Goal: Task Accomplishment & Management: Use online tool/utility

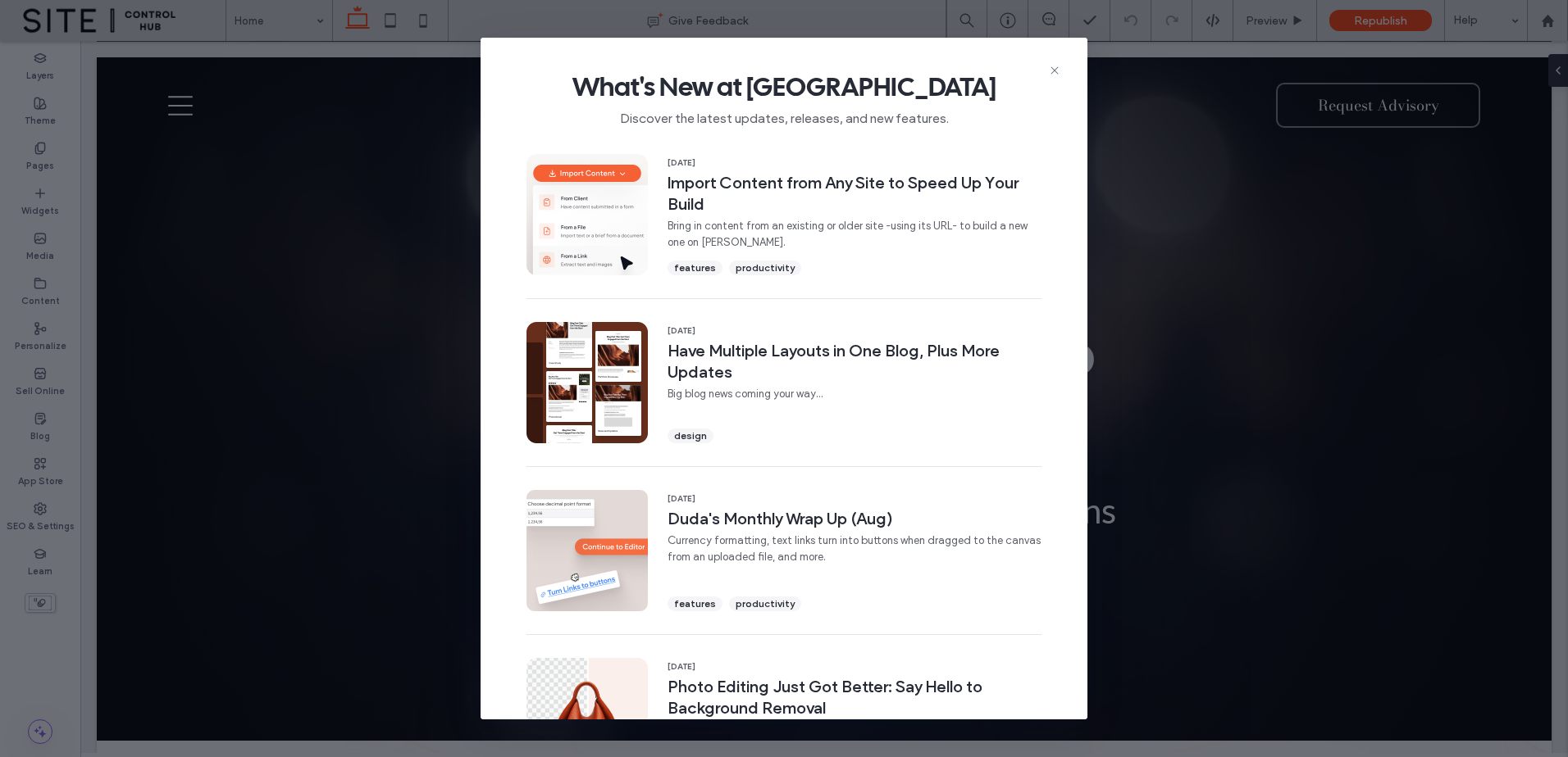
click at [1065, 68] on div "What's New at [GEOGRAPHIC_DATA] Discover the latest updates, releases, and new …" at bounding box center [784, 92] width 607 height 110
click at [1056, 70] on icon at bounding box center [1055, 70] width 13 height 13
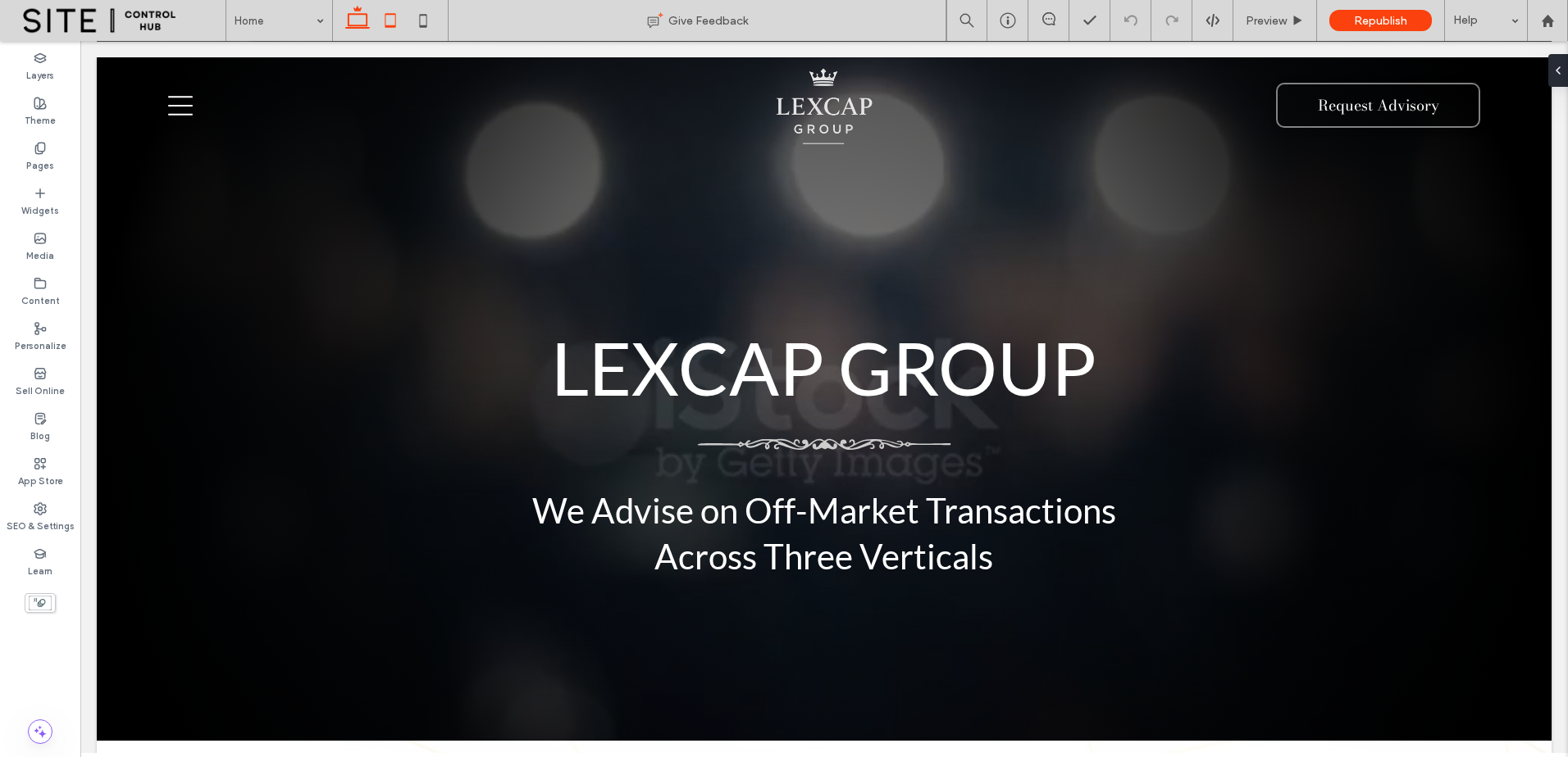
click at [391, 20] on icon at bounding box center [389, 20] width 33 height 33
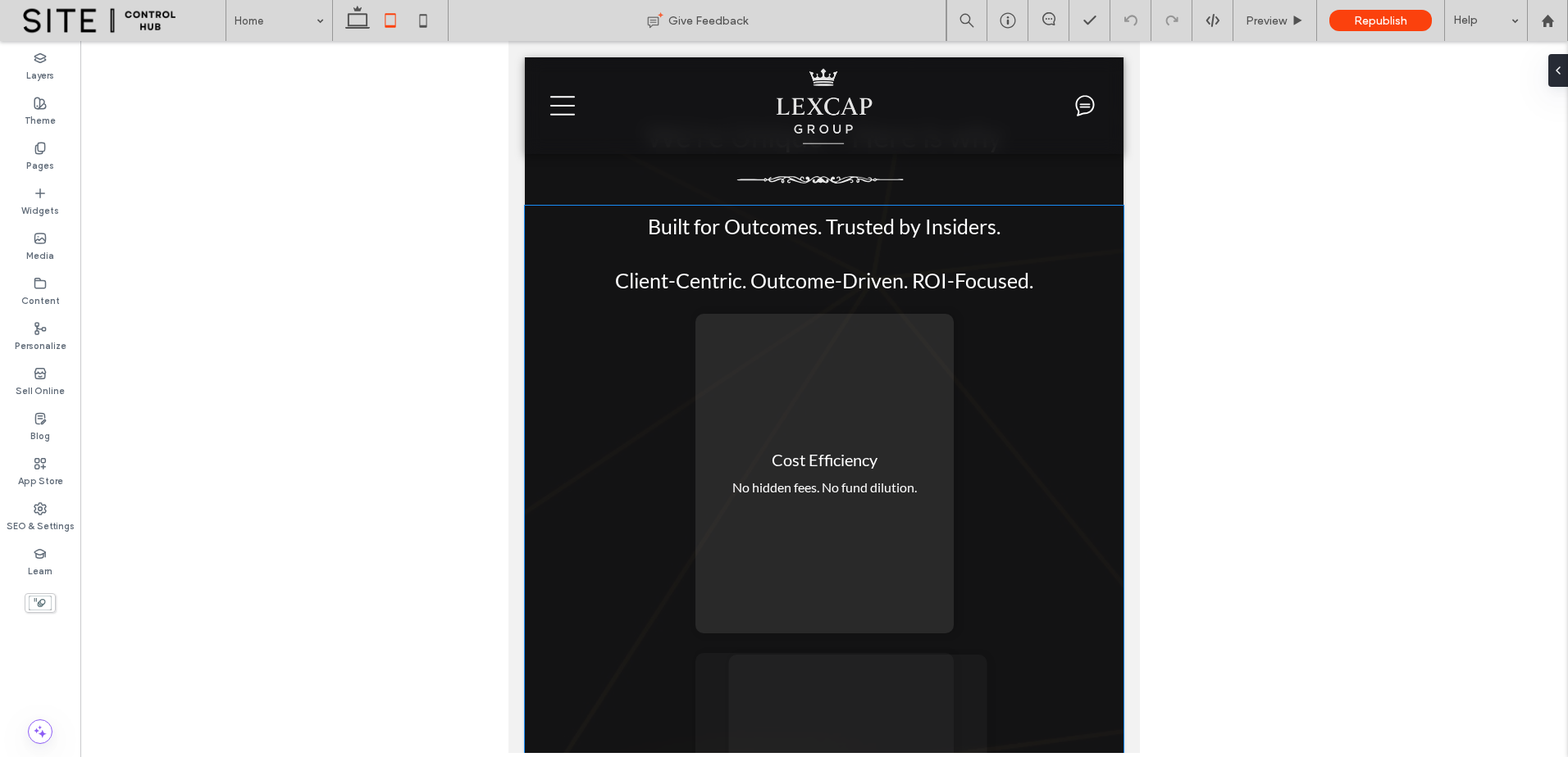
scroll to position [3278, 0]
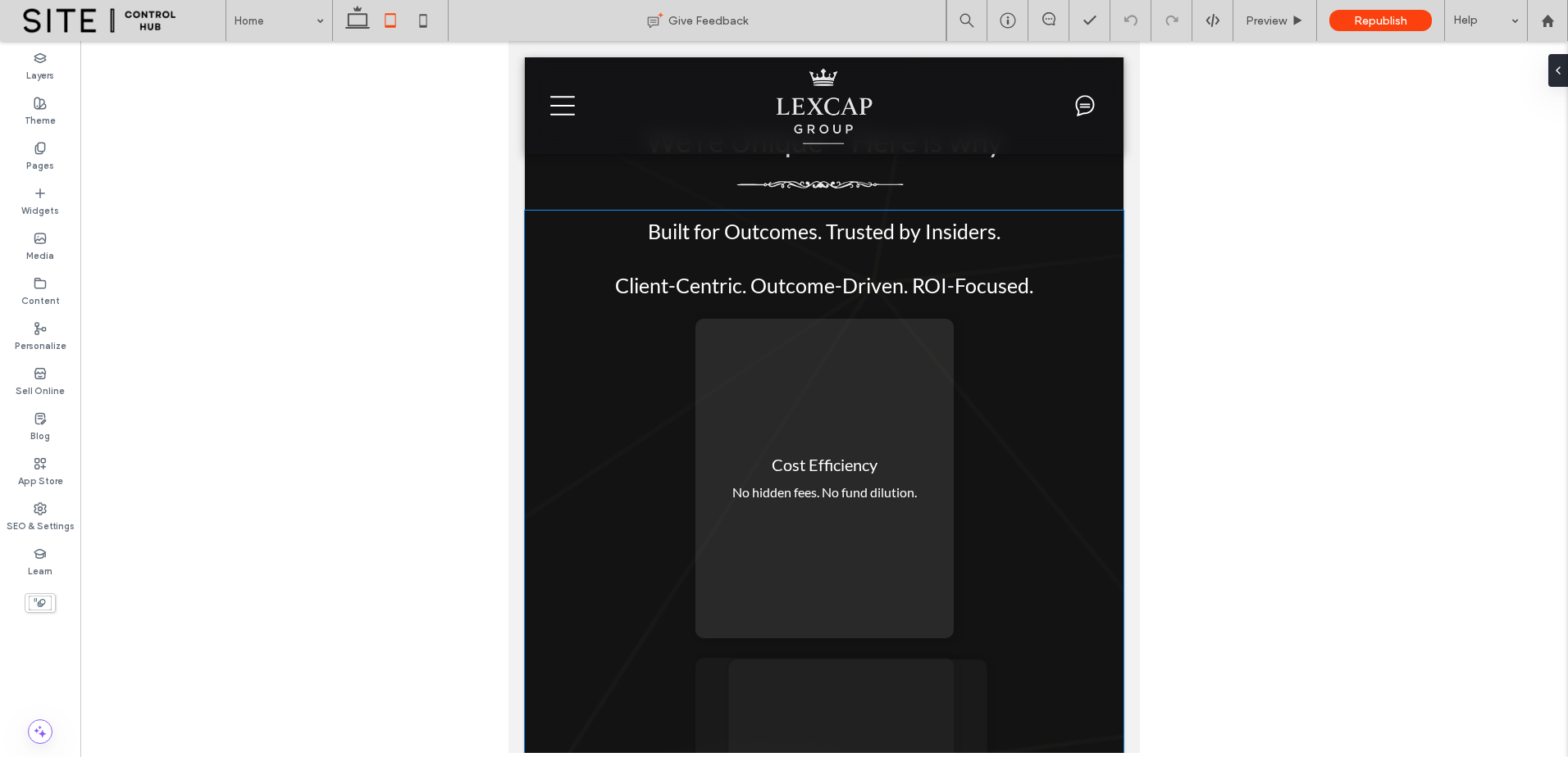
click at [919, 407] on div "Cost Efficiency No hidden fees. No fund dilution." at bounding box center [824, 478] width 258 height 320
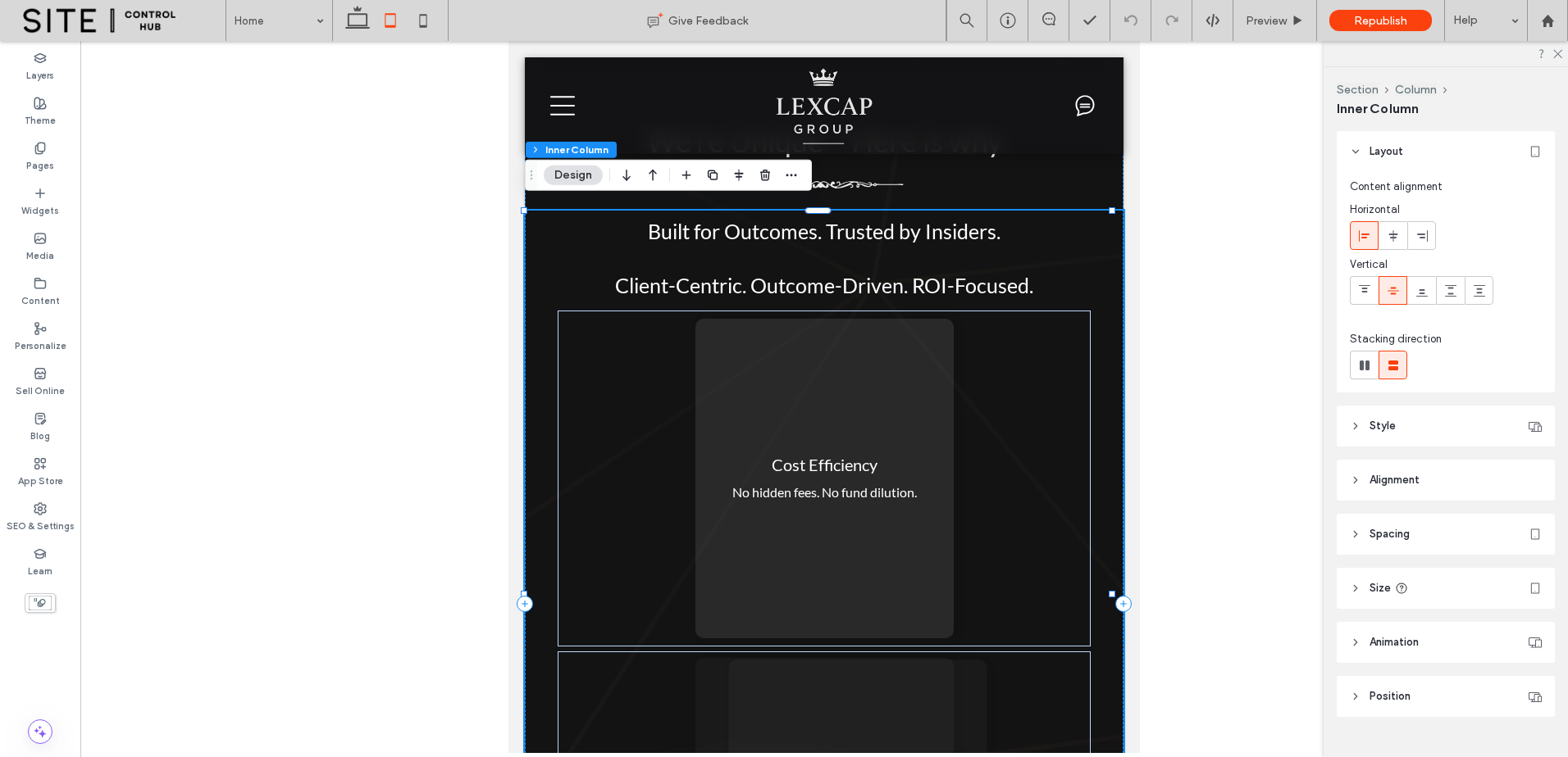
click at [919, 407] on div "Cost Efficiency No hidden fees. No fund dilution." at bounding box center [824, 478] width 258 height 320
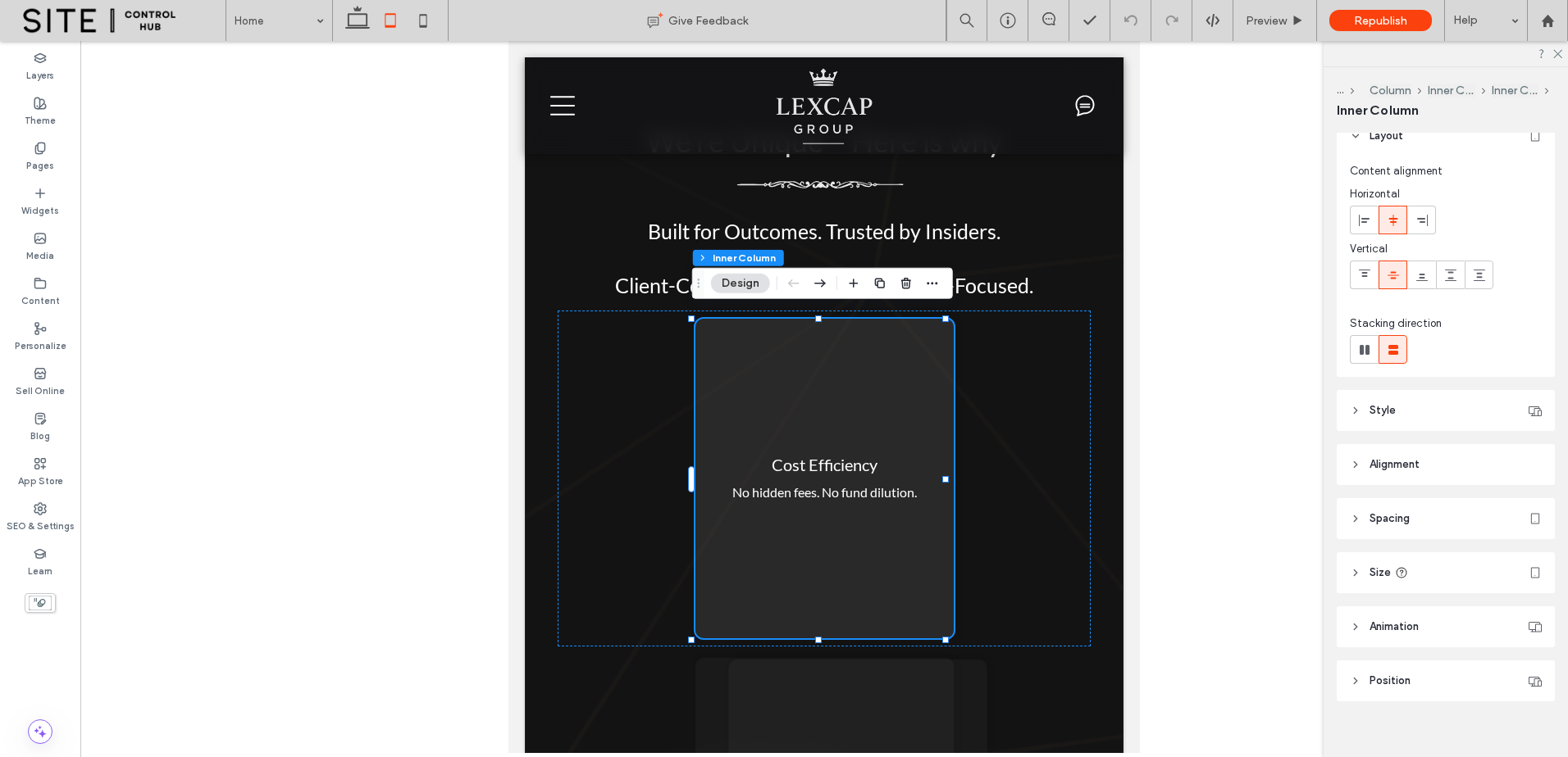
scroll to position [34, 0]
click at [1479, 562] on header "Size" at bounding box center [1445, 556] width 218 height 41
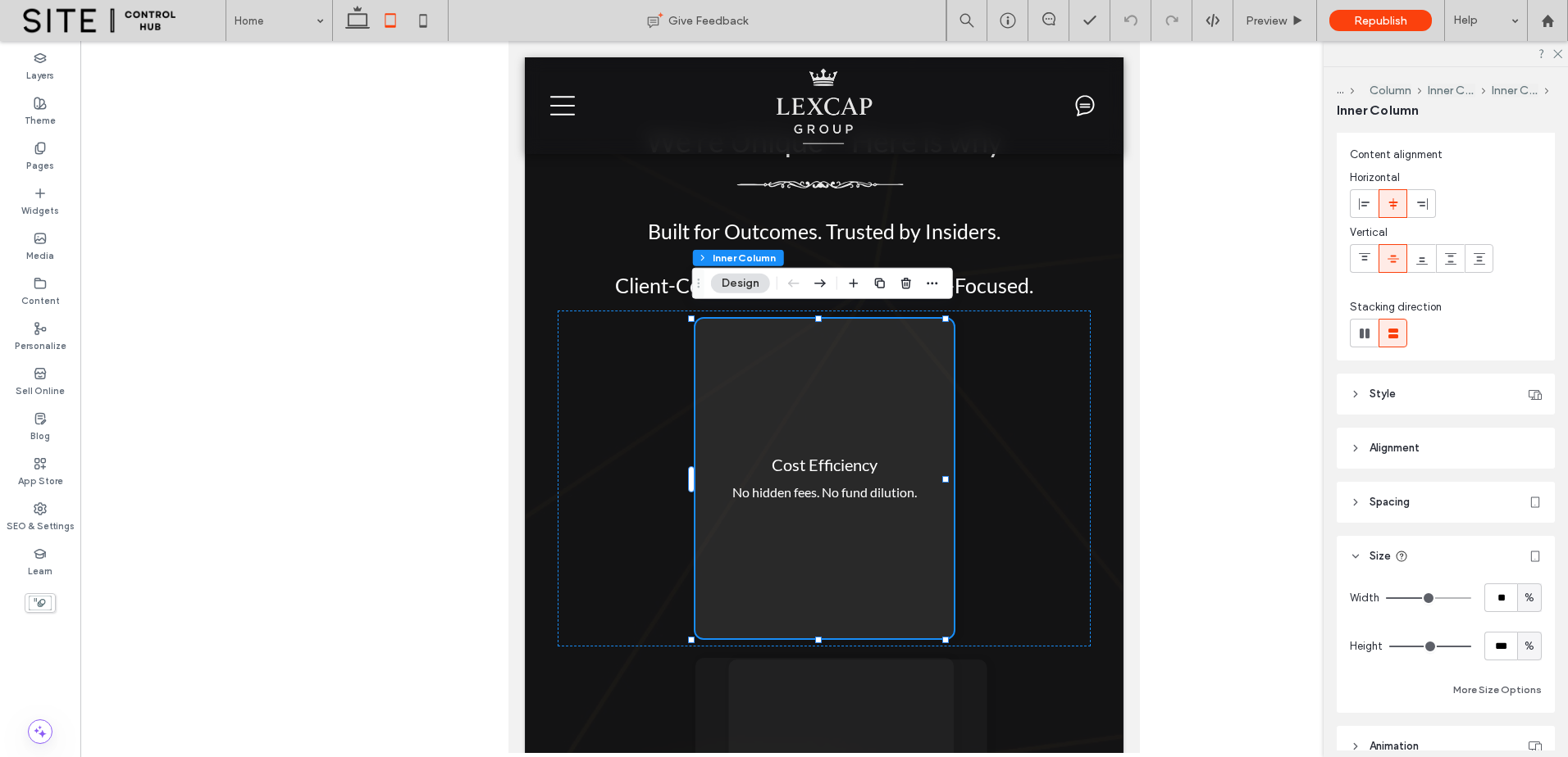
click at [1524, 657] on div "%" at bounding box center [1529, 646] width 24 height 29
click at [1523, 619] on span "A" at bounding box center [1520, 617] width 7 height 16
type input "*"
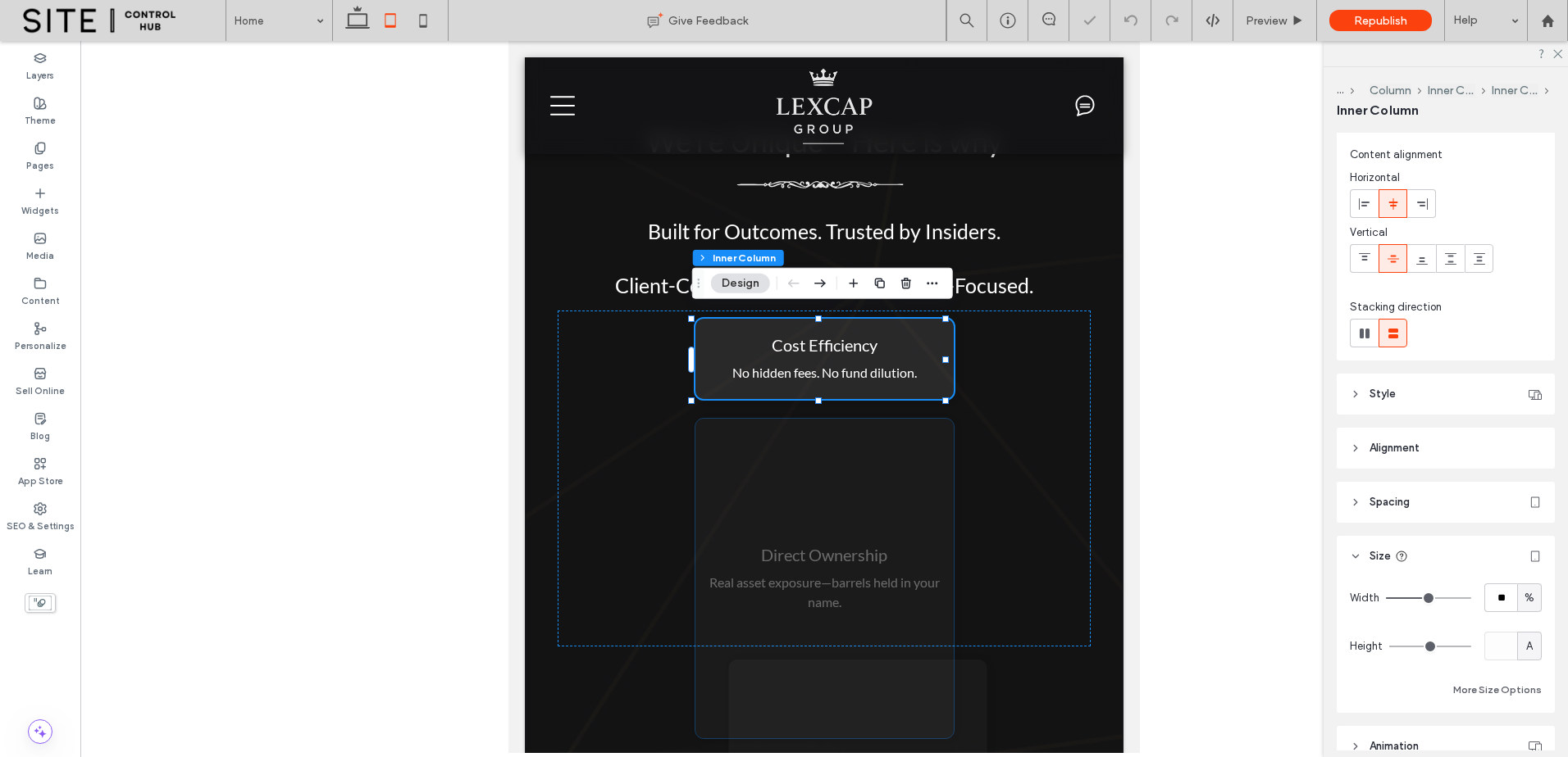
click at [837, 479] on div "Direct Ownership Real asset exposure—barrels held in your name." at bounding box center [824, 578] width 258 height 320
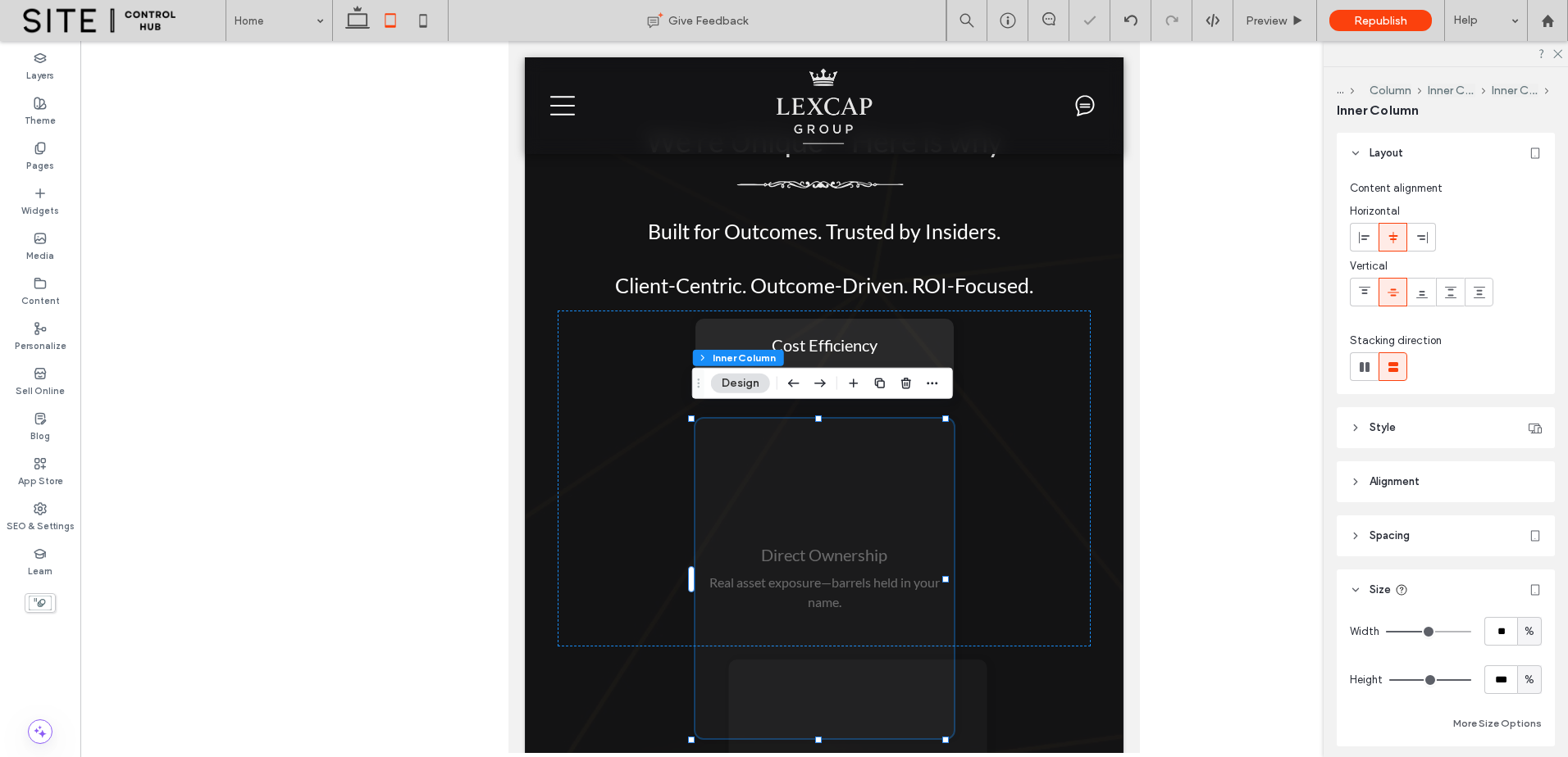
click at [854, 477] on div "Direct Ownership Real asset exposure—barrels held in your name." at bounding box center [824, 578] width 258 height 320
click at [1521, 688] on div "%" at bounding box center [1529, 679] width 16 height 16
click at [1518, 643] on span "A" at bounding box center [1520, 651] width 7 height 16
type input "*"
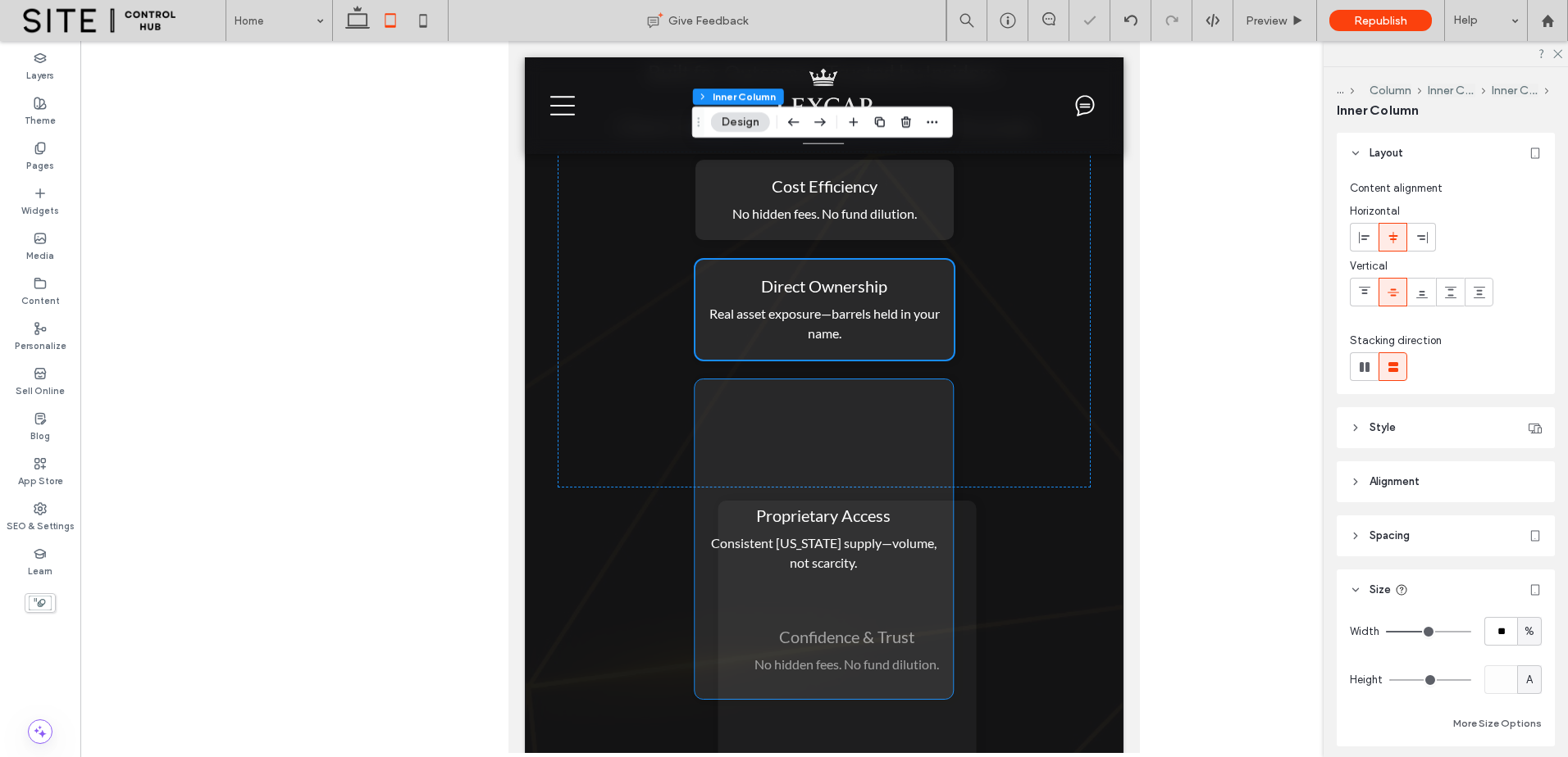
scroll to position [3551, 0]
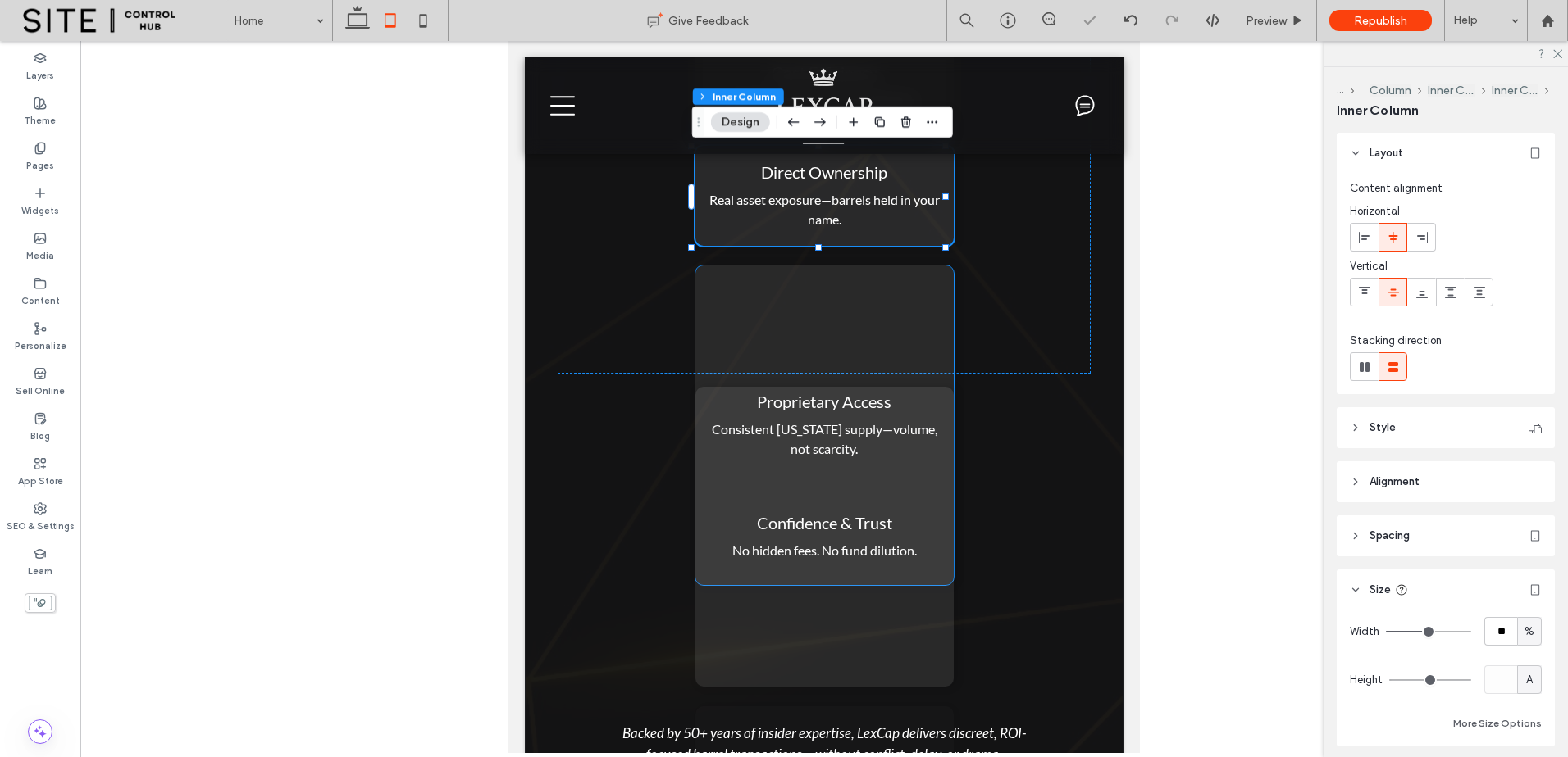
click at [887, 308] on div "Proprietary Access Consistent [US_STATE] supply—volume, not scarcity." at bounding box center [824, 425] width 258 height 320
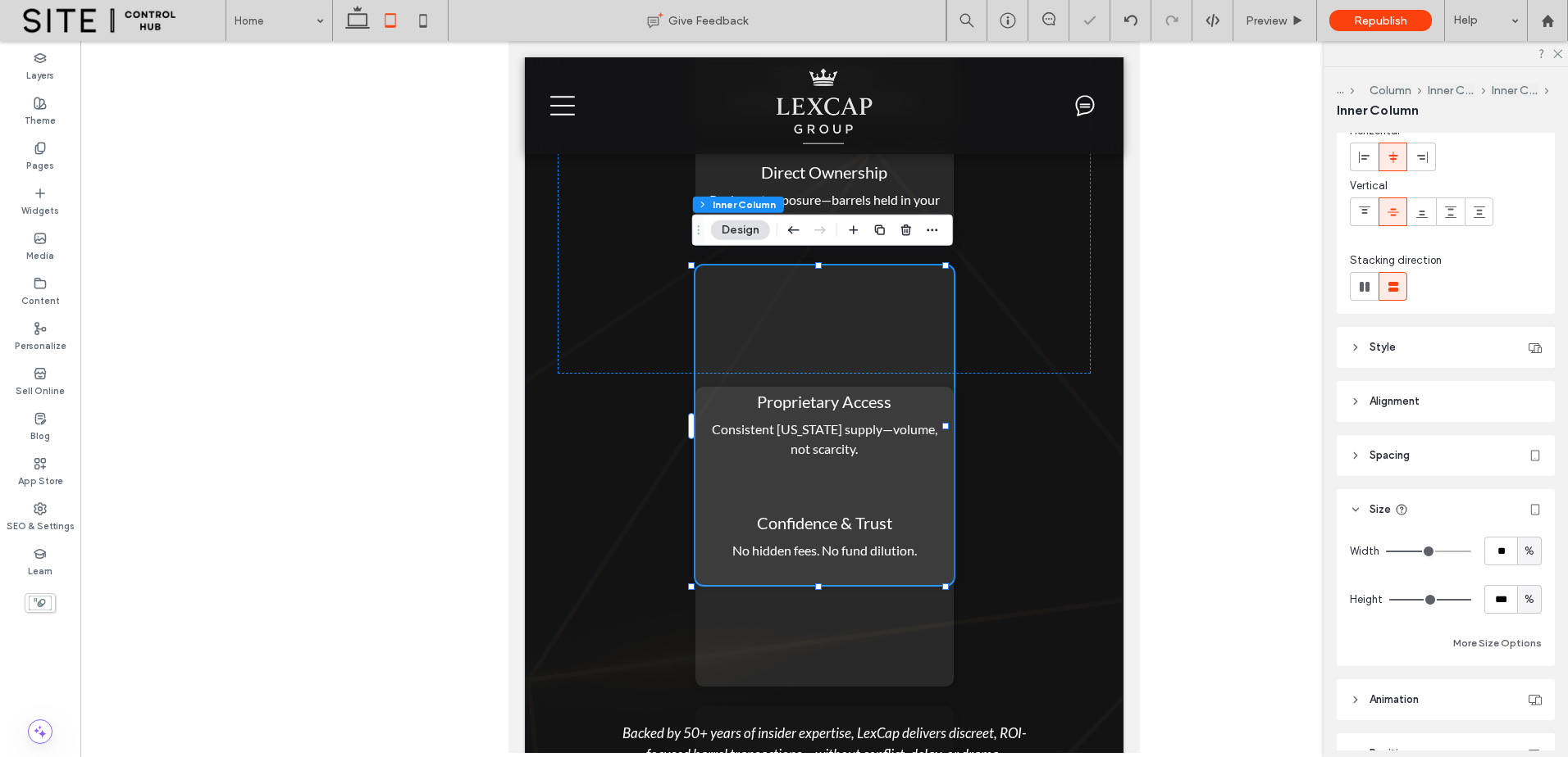
scroll to position [137, 0]
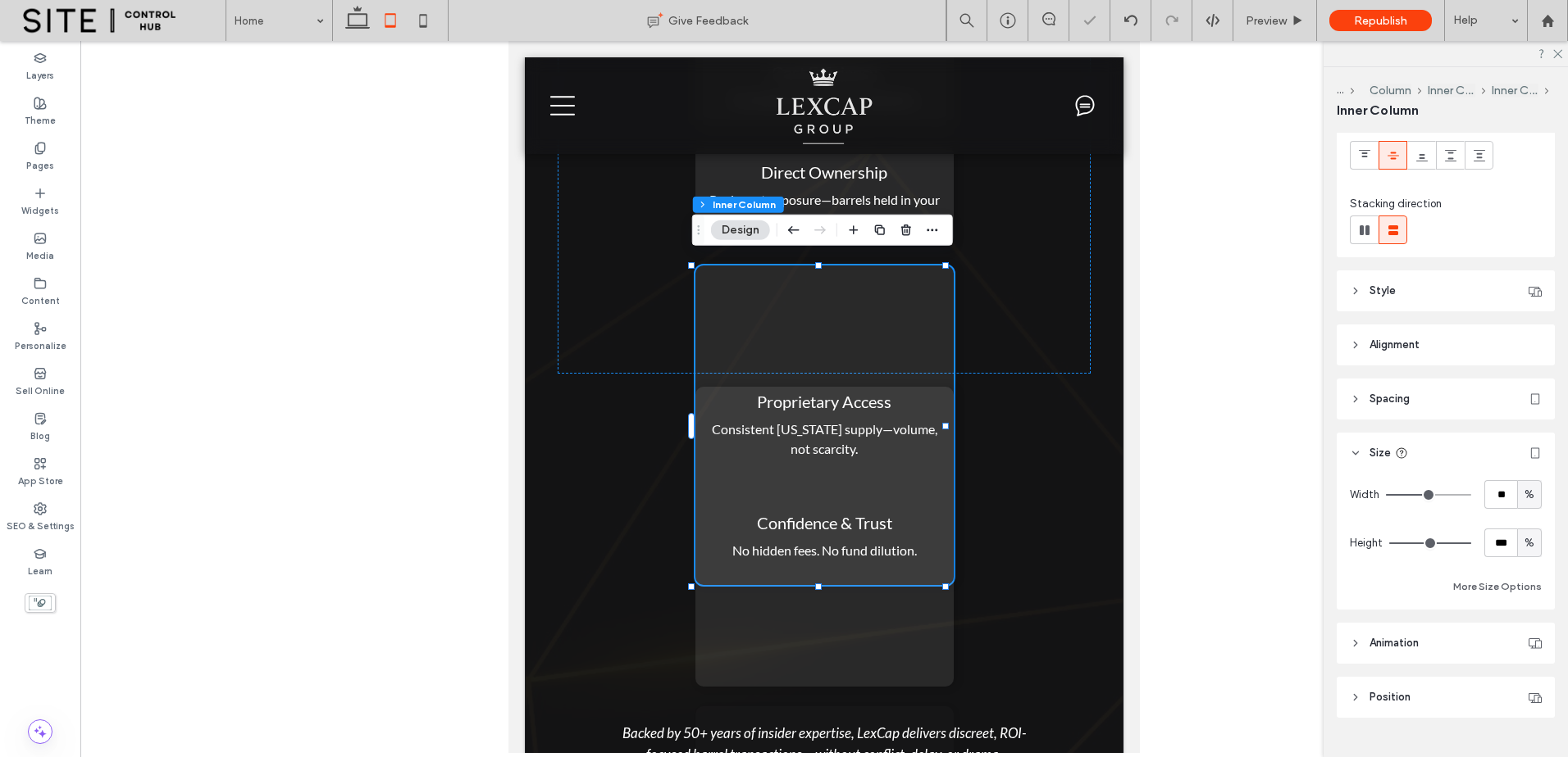
click at [1517, 534] on div "%" at bounding box center [1529, 543] width 24 height 29
click at [1517, 689] on span "A" at bounding box center [1520, 686] width 7 height 16
type input "*"
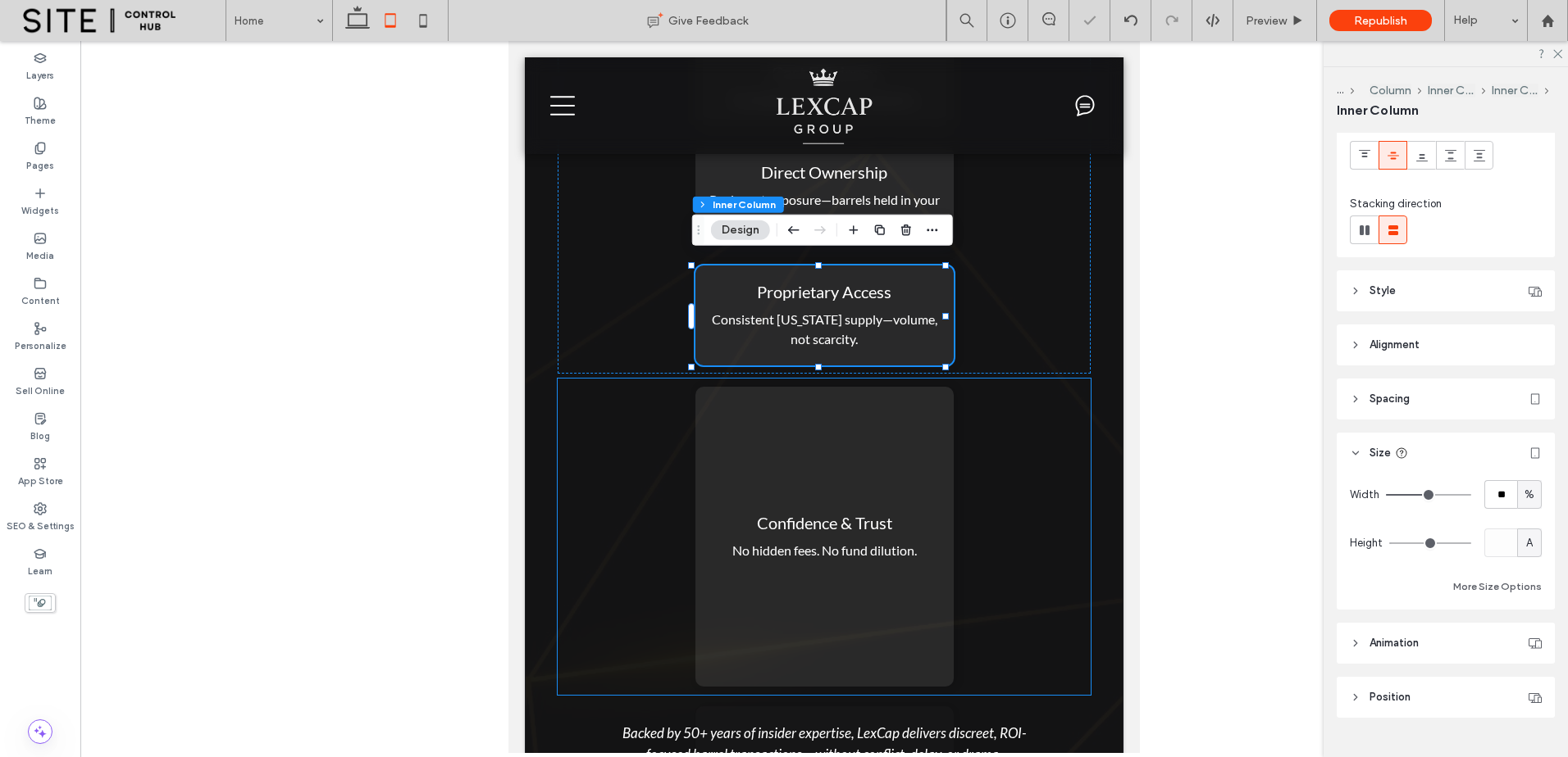
click at [906, 438] on div "Confidence & Trust No hidden fees. No fund dilution." at bounding box center [824, 537] width 258 height 300
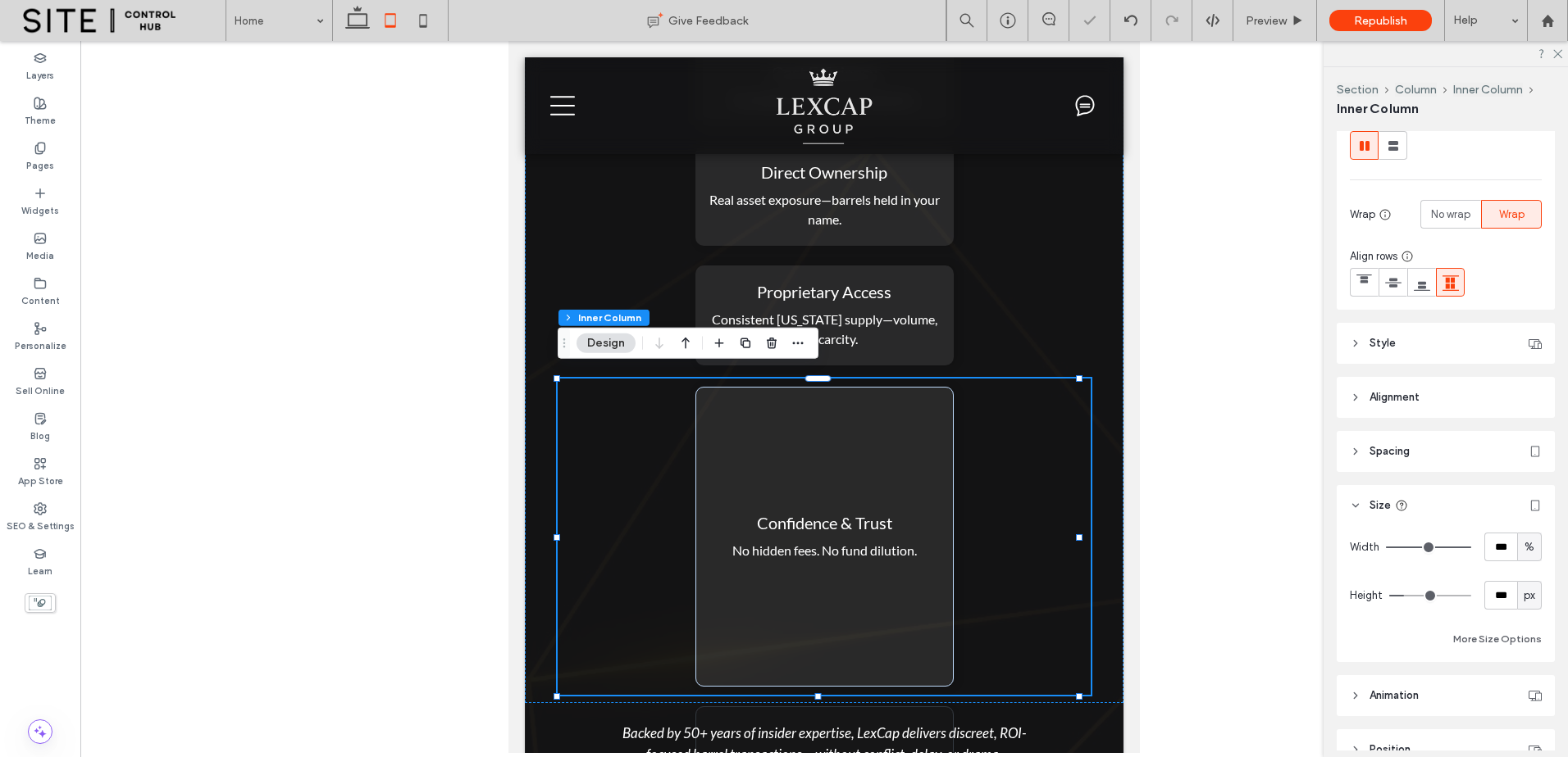
scroll to position [305, 0]
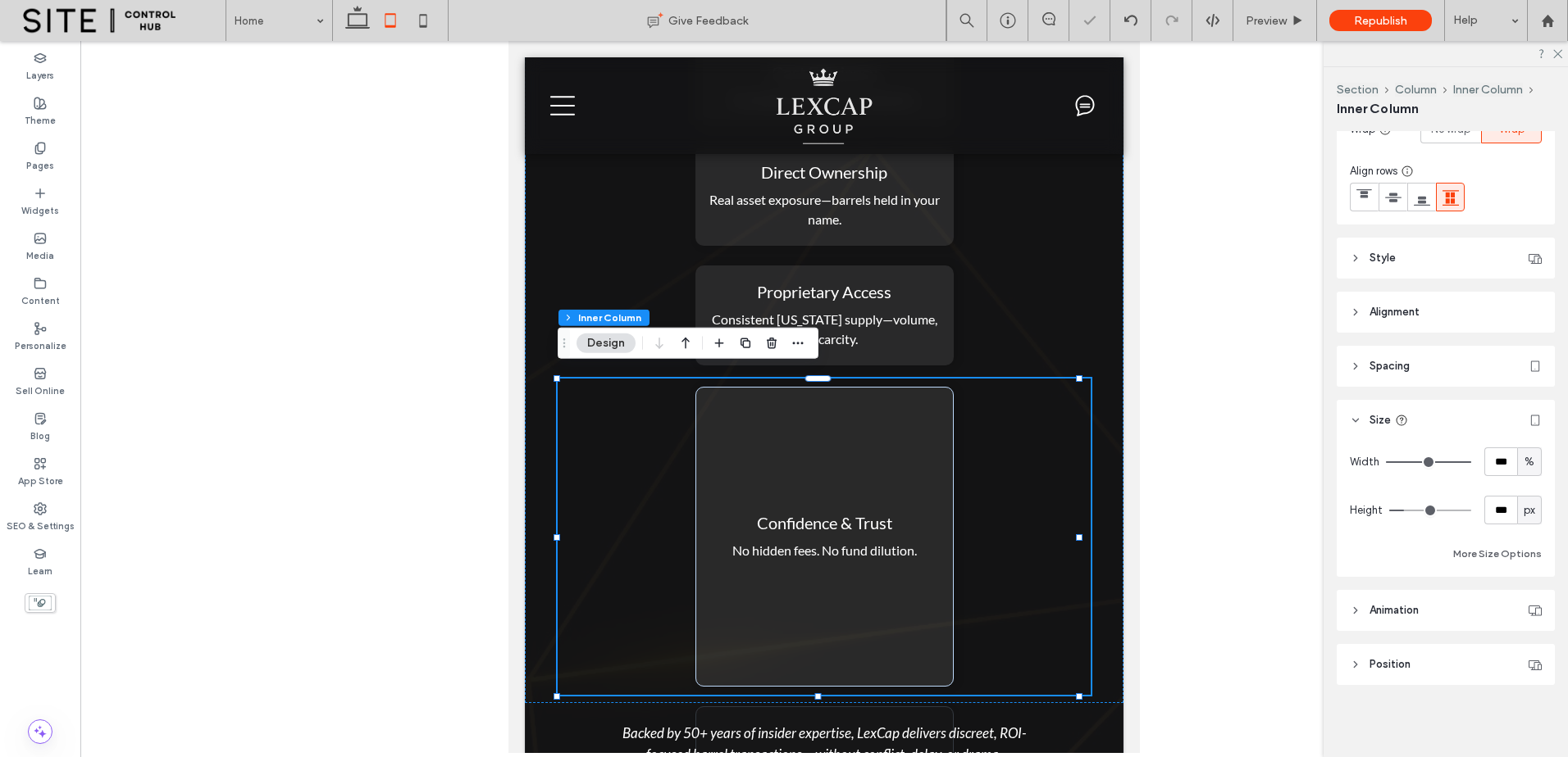
drag, startPoint x: 1514, startPoint y: 509, endPoint x: 1542, endPoint y: 579, distance: 75.4
click at [1521, 509] on div "px" at bounding box center [1529, 510] width 16 height 16
click at [1523, 661] on span "A" at bounding box center [1520, 653] width 7 height 16
type input "*"
click at [912, 513] on h4 "Confidence & Trust" at bounding box center [825, 522] width 242 height 20
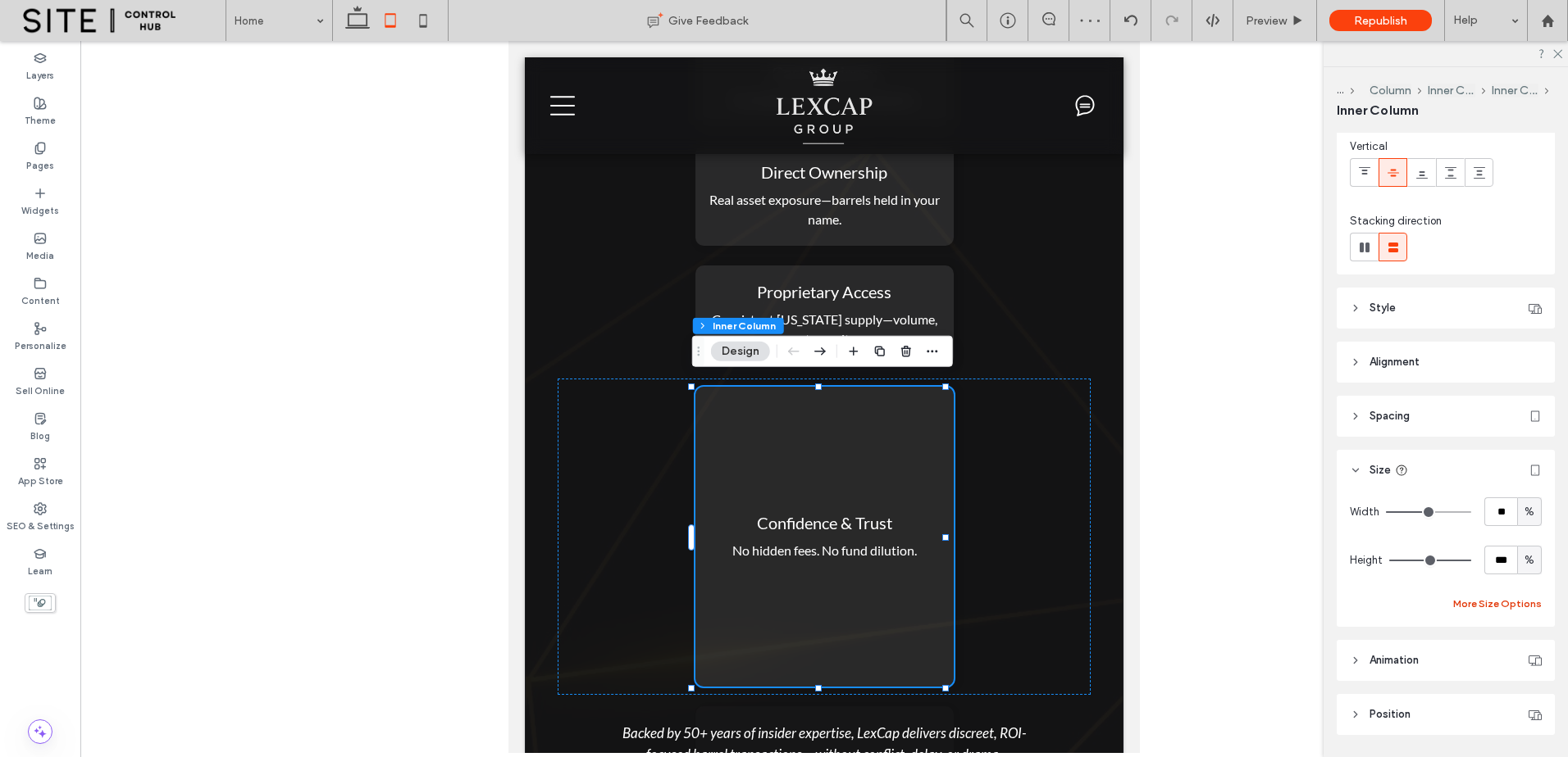
scroll to position [170, 0]
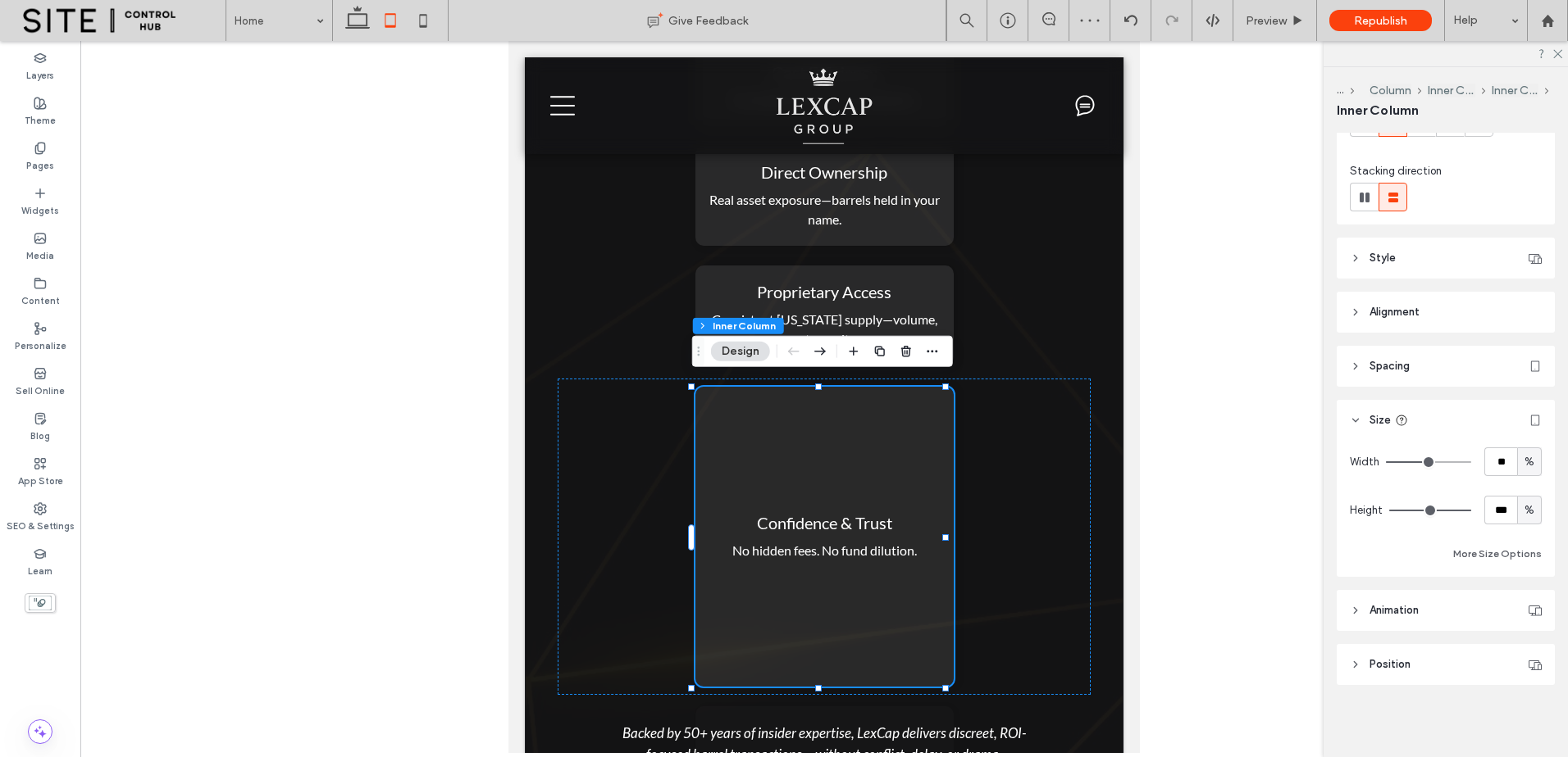
click at [1524, 507] on span "%" at bounding box center [1529, 510] width 9 height 16
click at [1518, 657] on span "A" at bounding box center [1520, 653] width 7 height 16
type input "*"
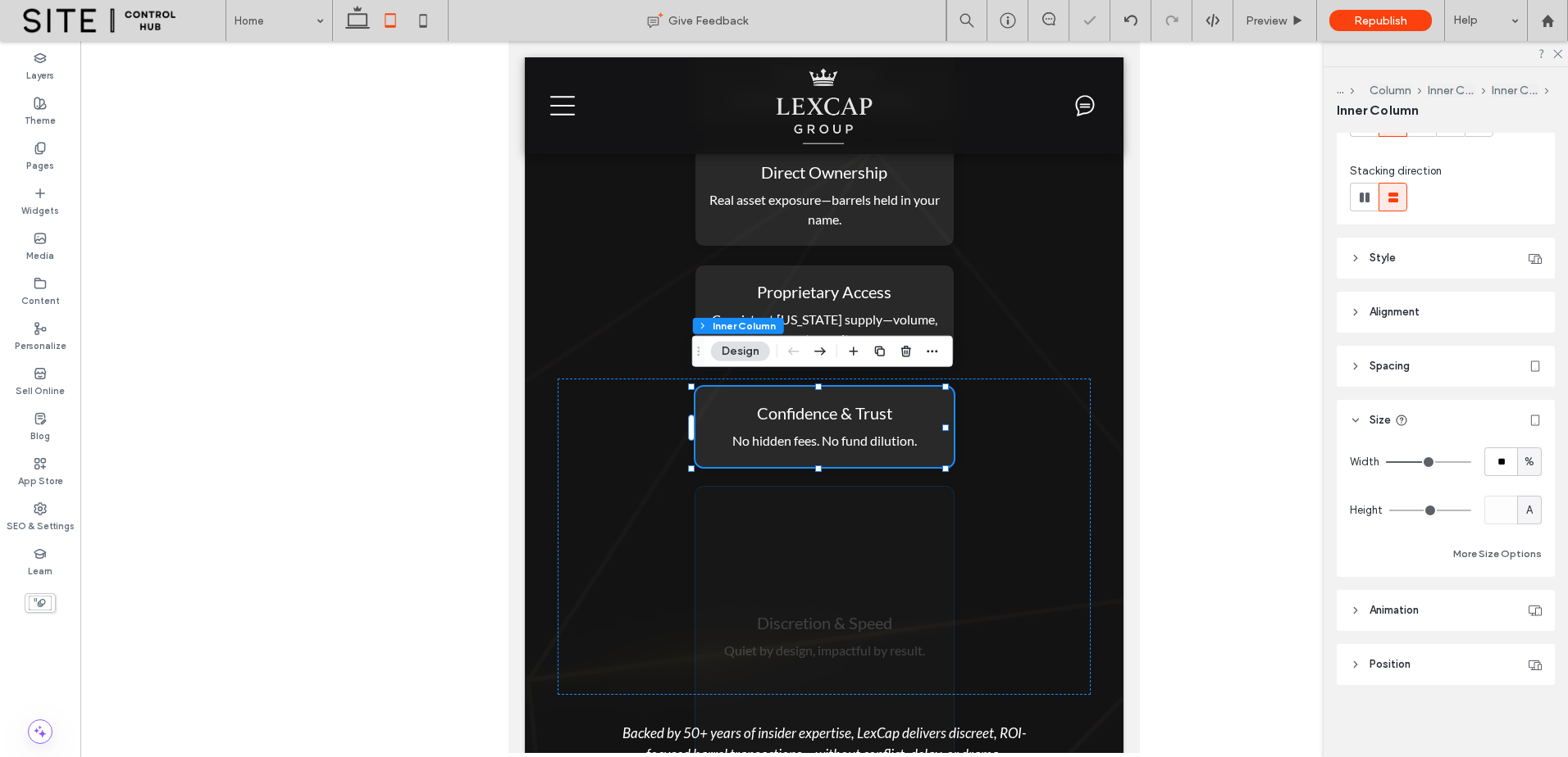
click at [868, 540] on div "Discretion & Speed Quiet by design, impactful by result." at bounding box center [824, 637] width 258 height 300
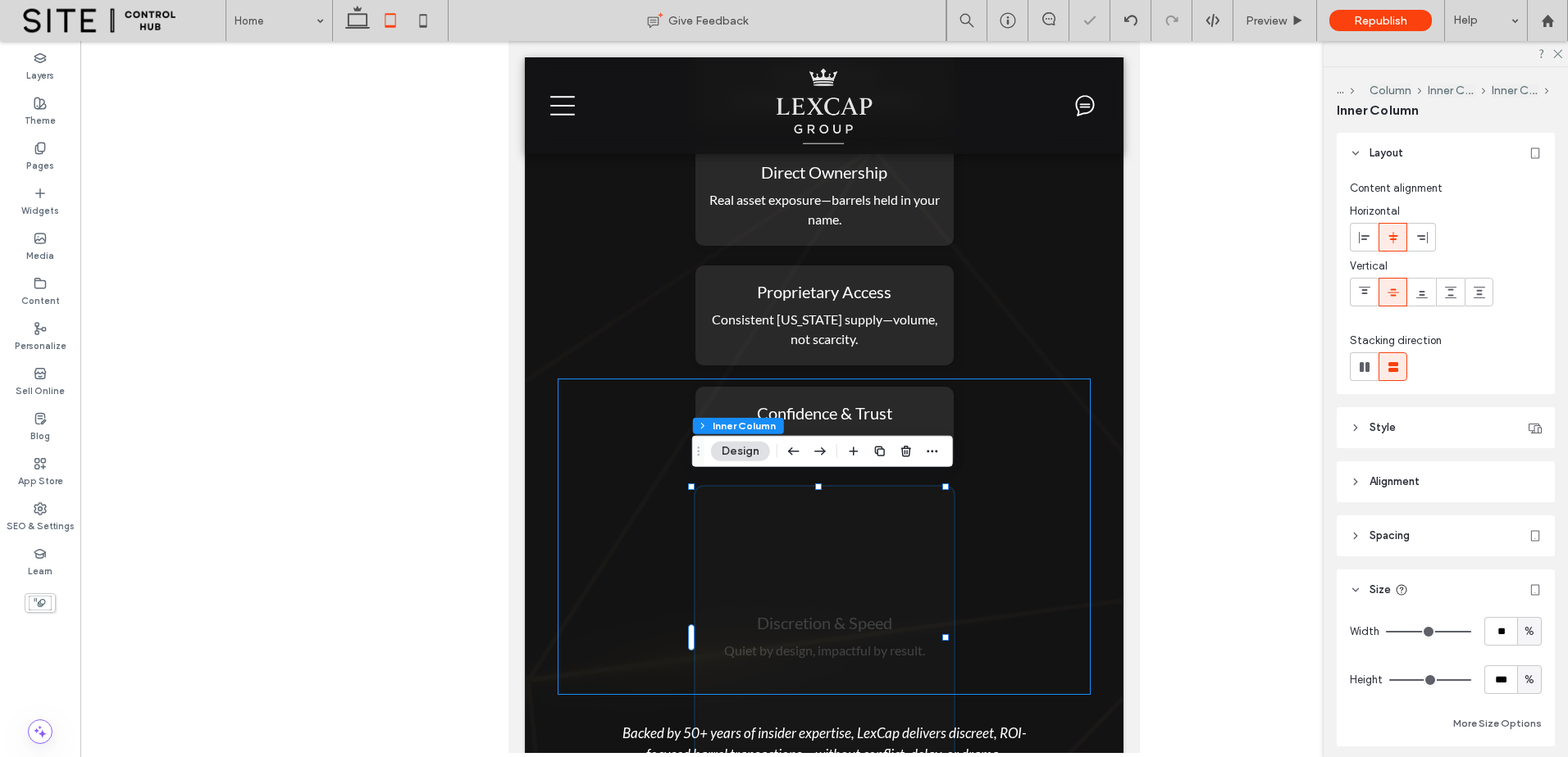
type input "**"
type input "***"
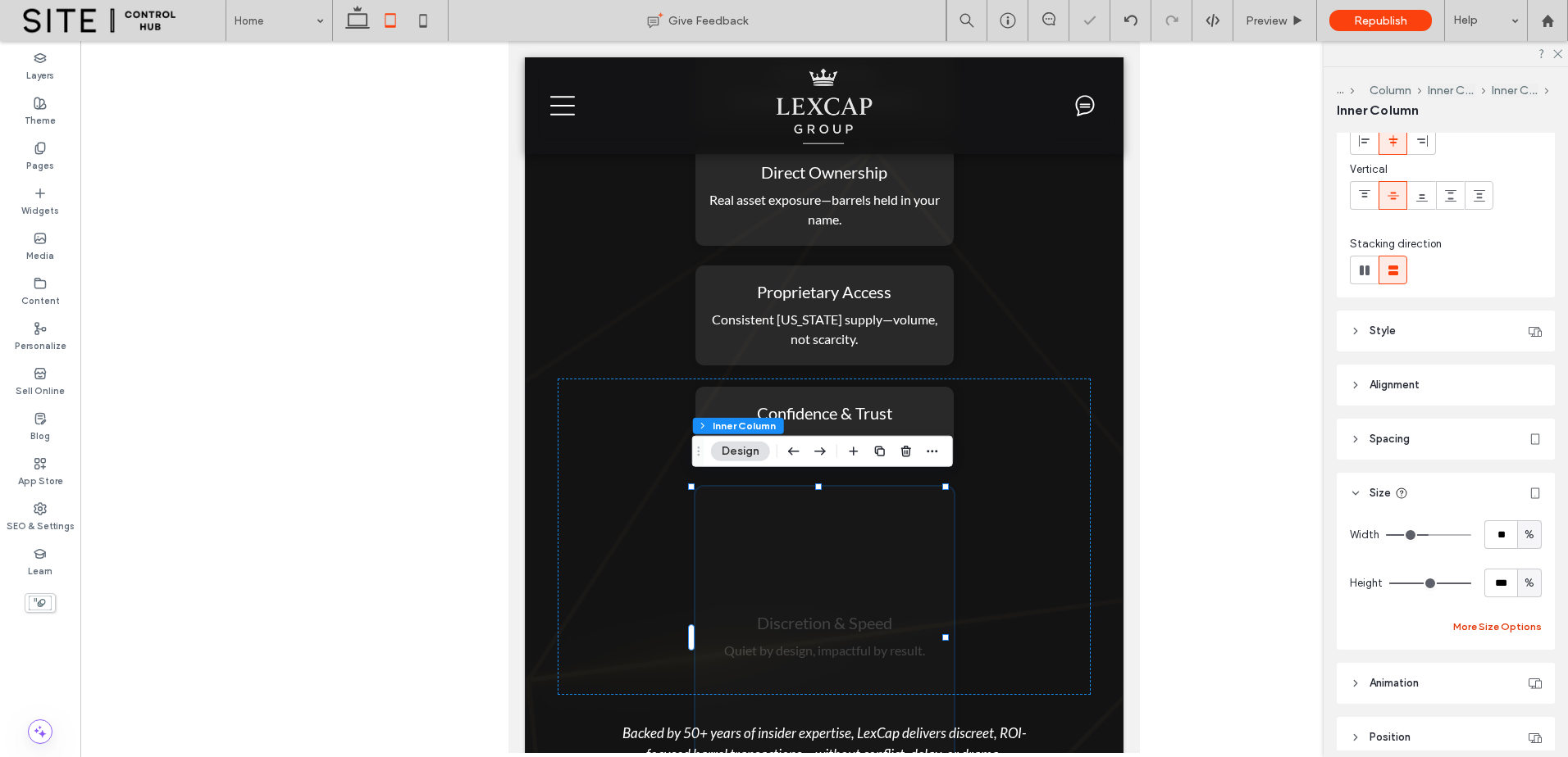
scroll to position [137, 0]
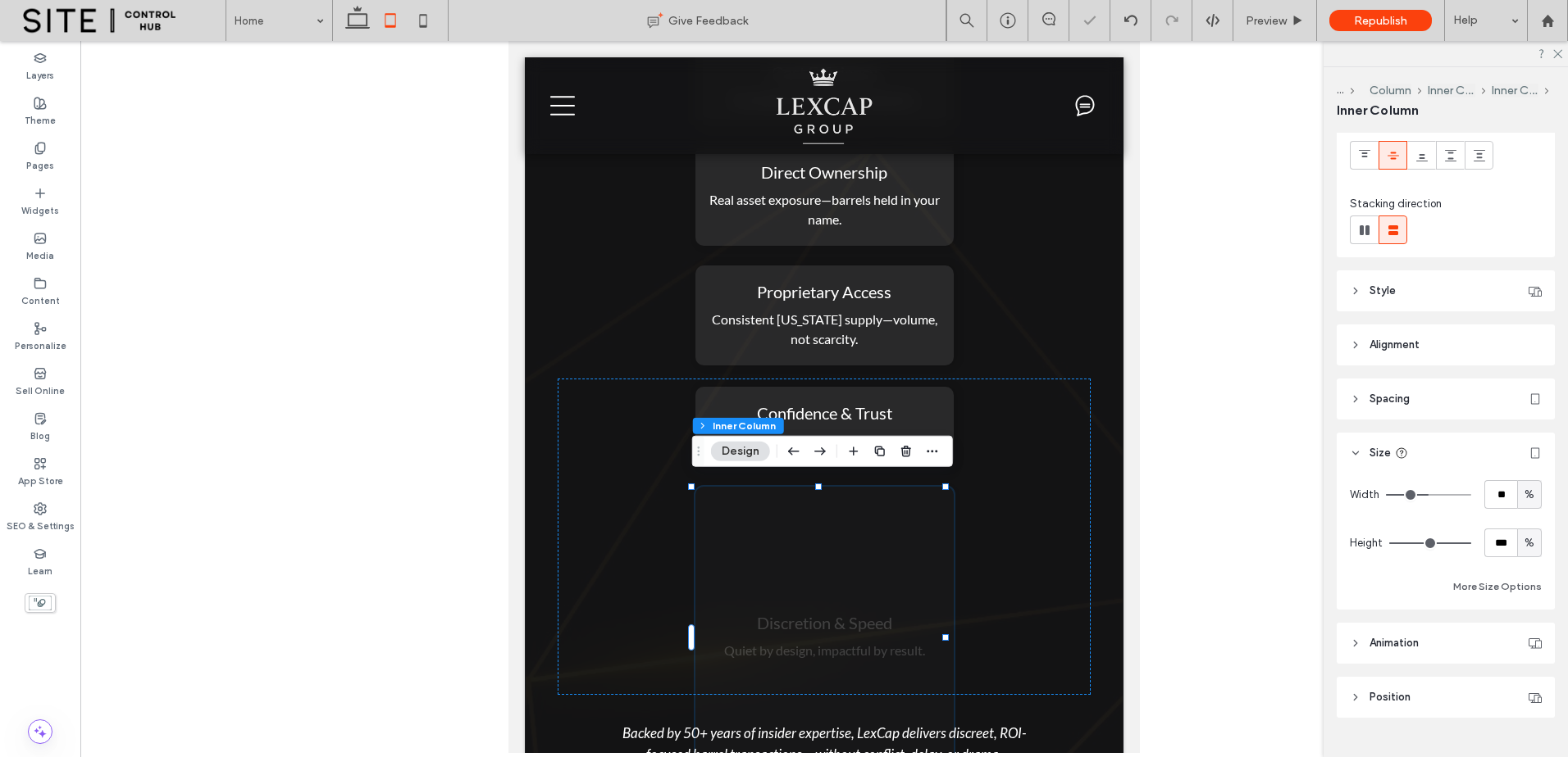
click at [1524, 536] on span "%" at bounding box center [1529, 543] width 9 height 16
drag, startPoint x: 1522, startPoint y: 682, endPoint x: 1504, endPoint y: 684, distance: 18.1
click at [1522, 683] on span "A" at bounding box center [1520, 686] width 7 height 16
type input "*"
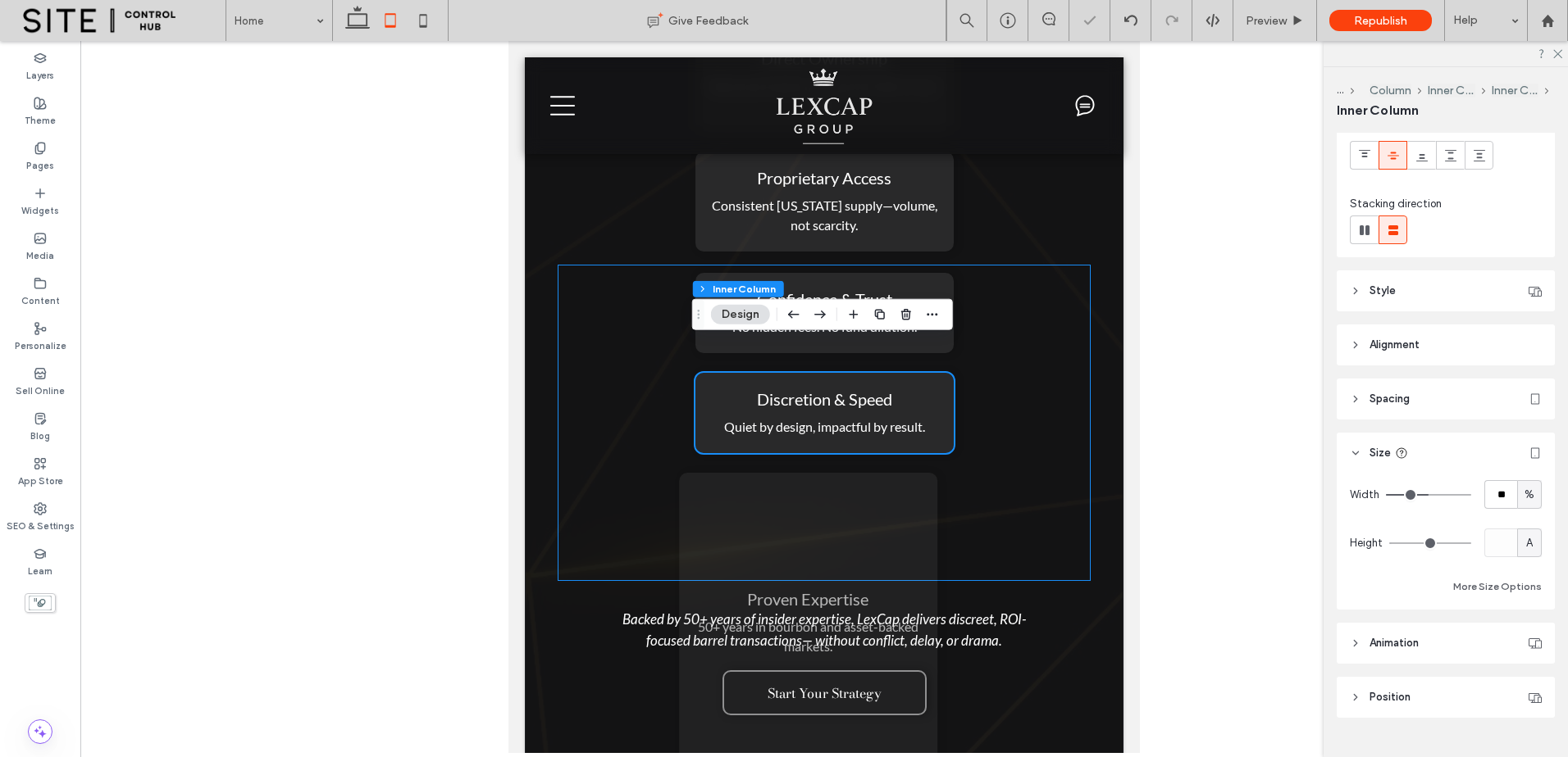
scroll to position [3688, 0]
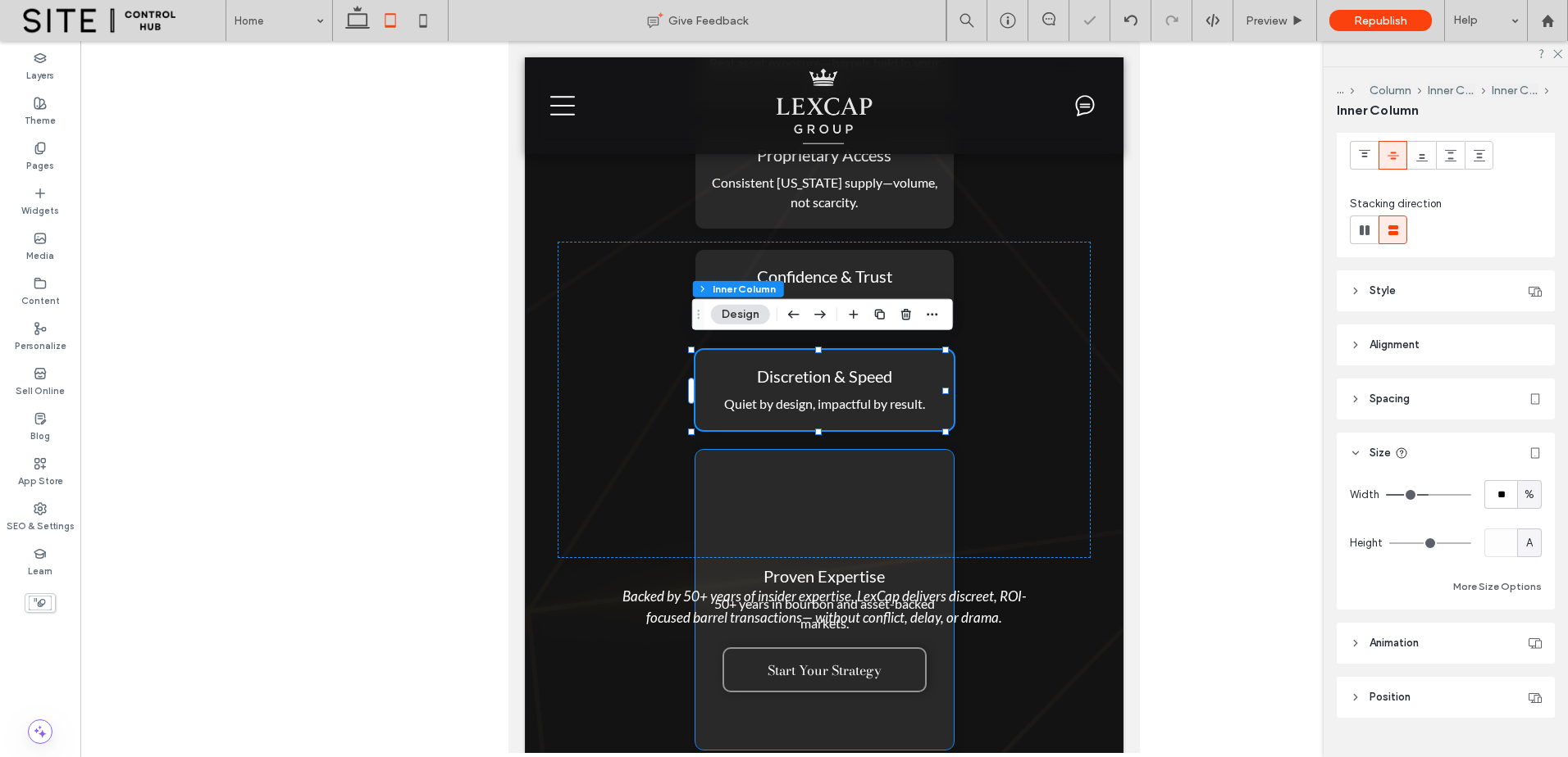
click at [886, 516] on div "Proven Expertise 50+ years in bourbon and asset-backed markets." at bounding box center [824, 600] width 258 height 300
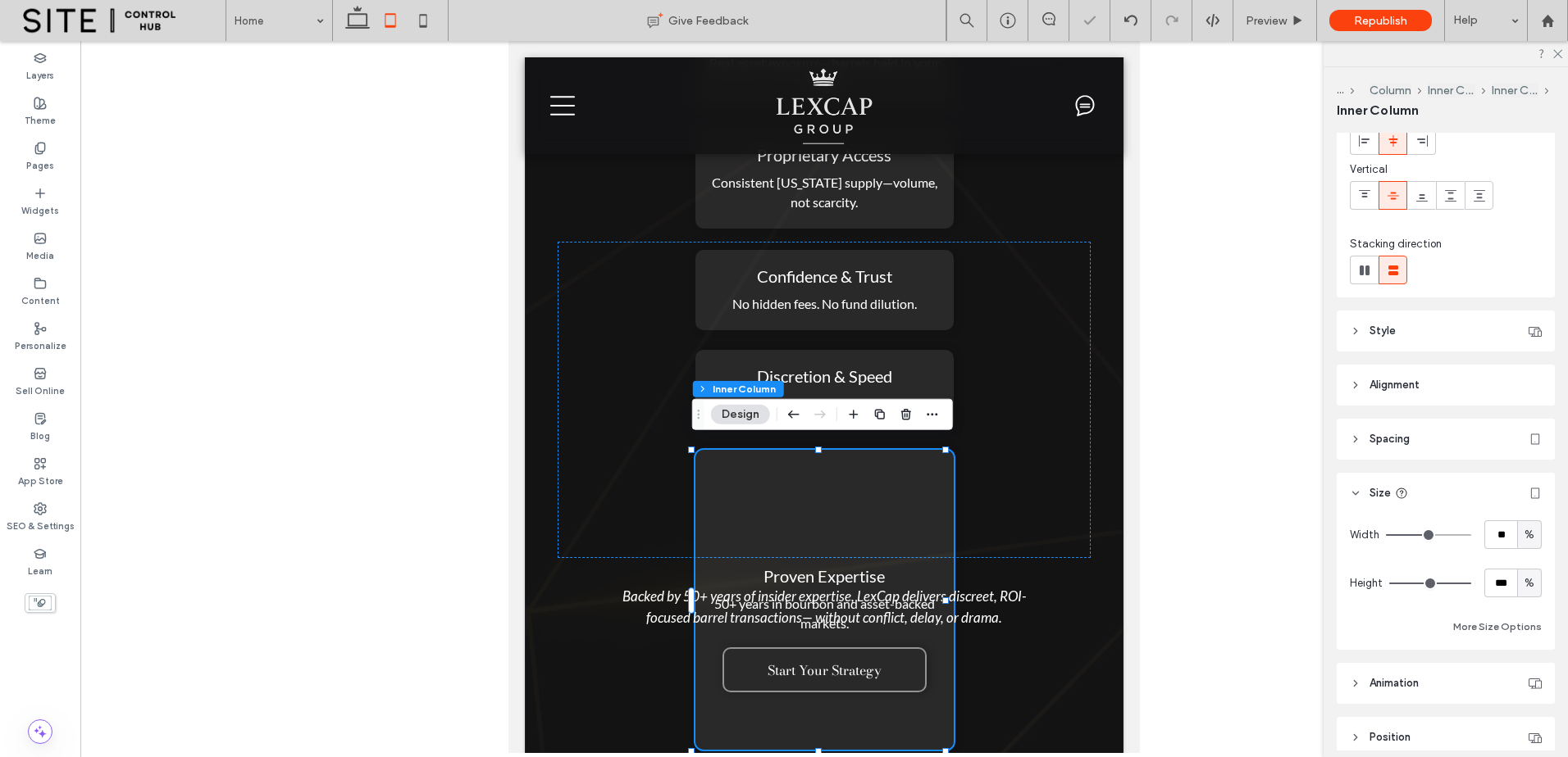
scroll to position [137, 0]
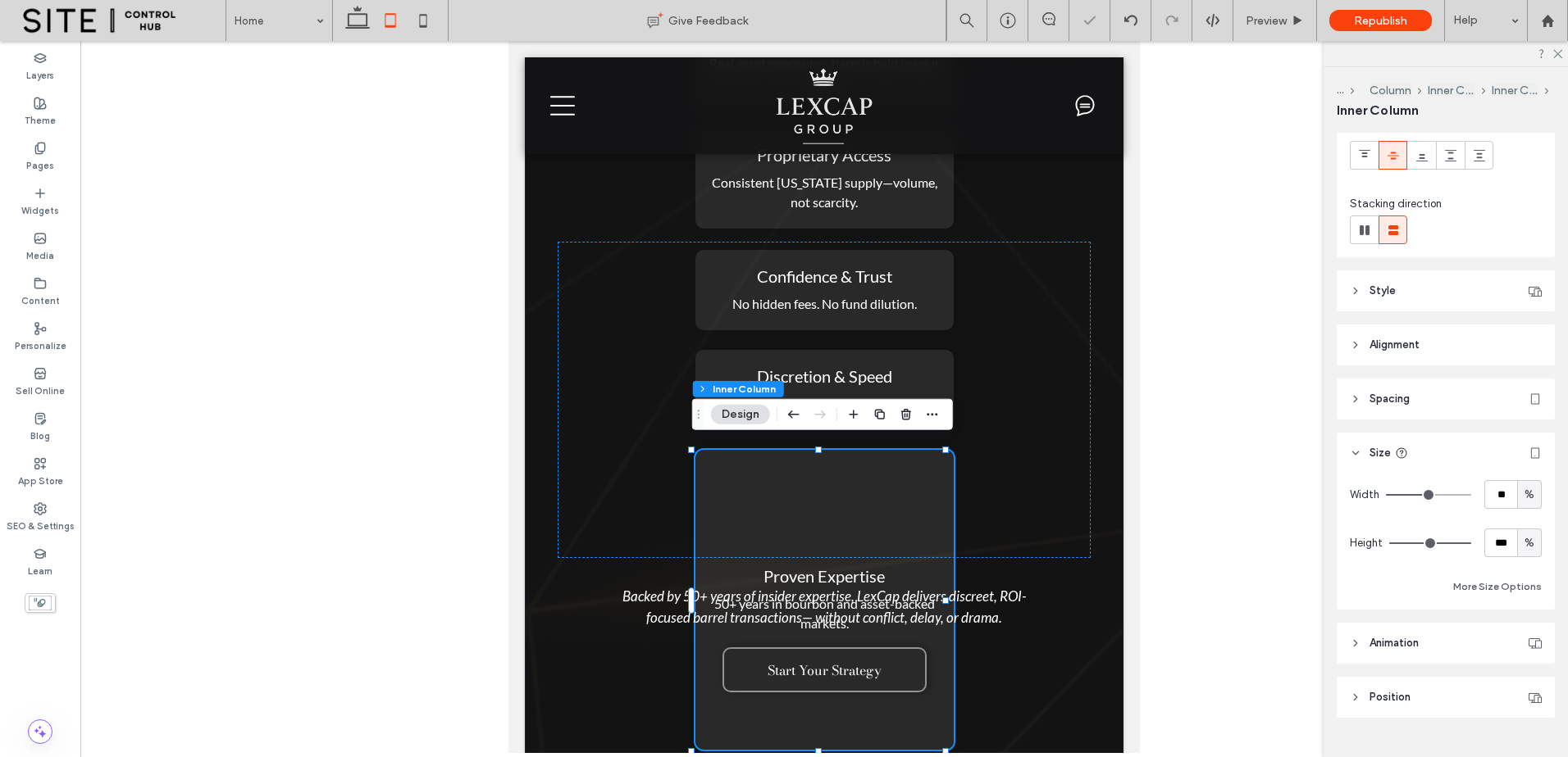
click at [1526, 535] on div "%" at bounding box center [1529, 543] width 24 height 29
click at [1519, 693] on span "A" at bounding box center [1520, 686] width 7 height 16
type input "*"
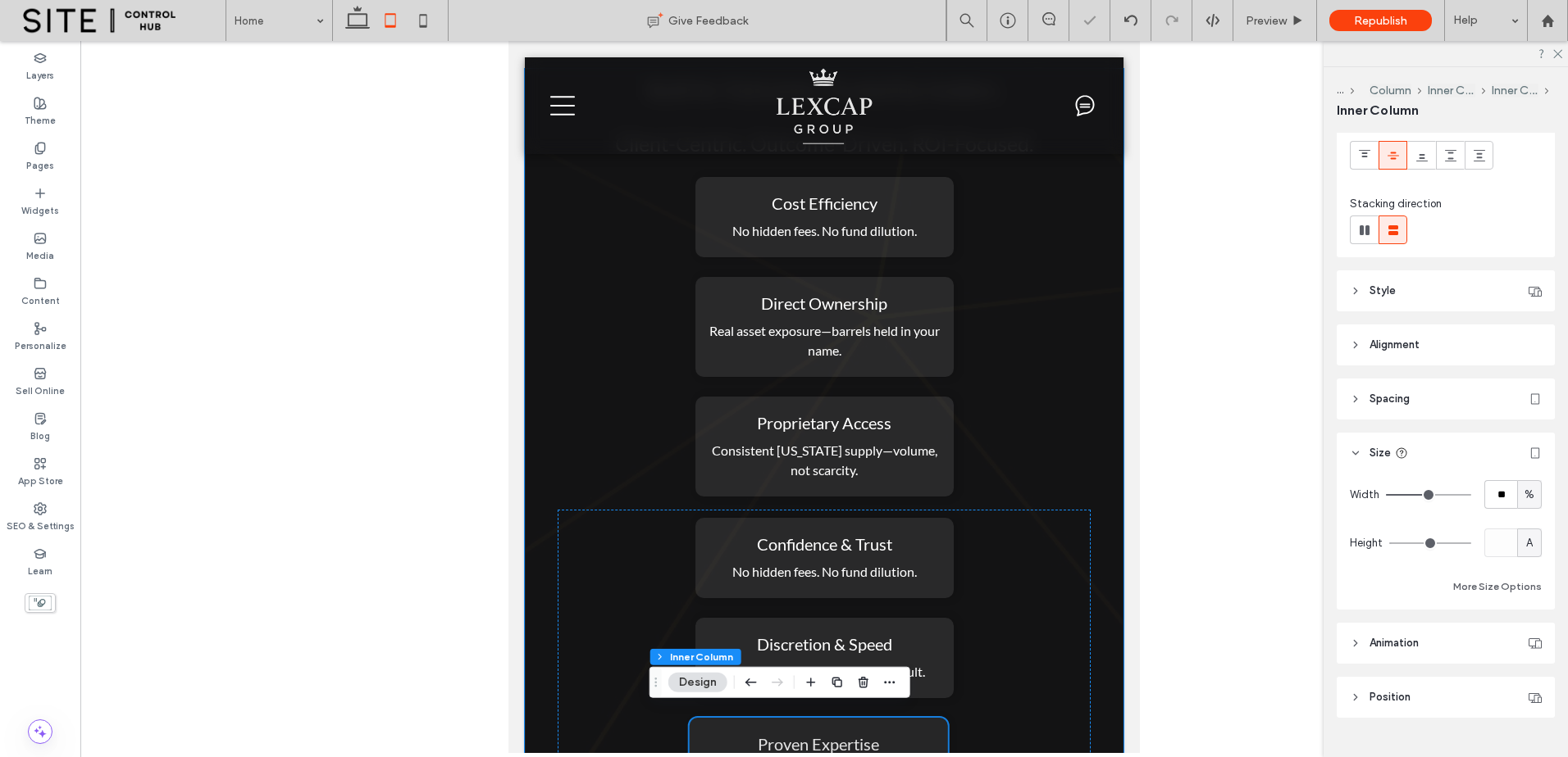
scroll to position [3415, 0]
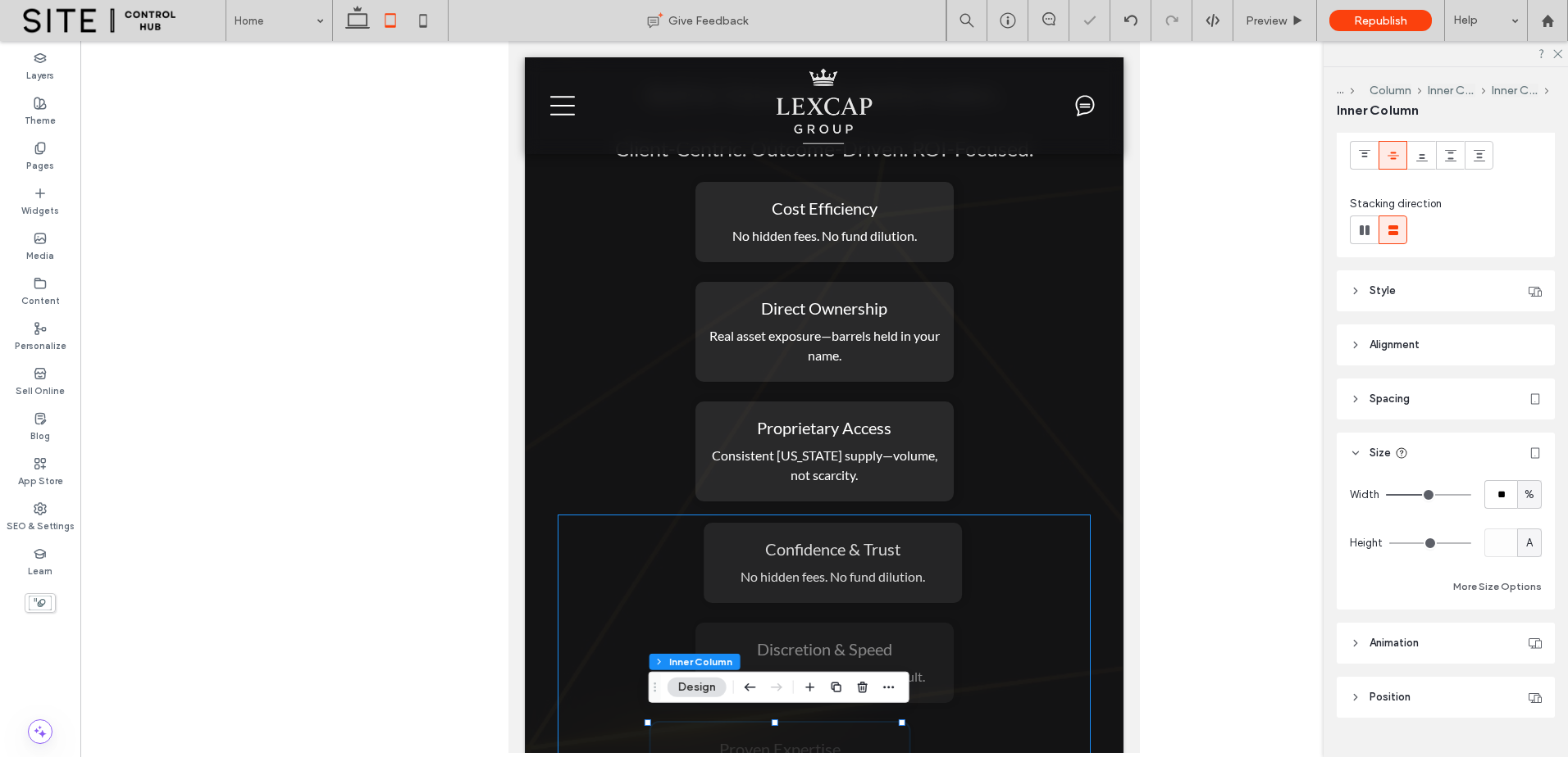
click at [1048, 570] on div "Confidence & Trust No hidden fees. No fund dilution. Discretion & Speed Quiet b…" at bounding box center [824, 673] width 533 height 316
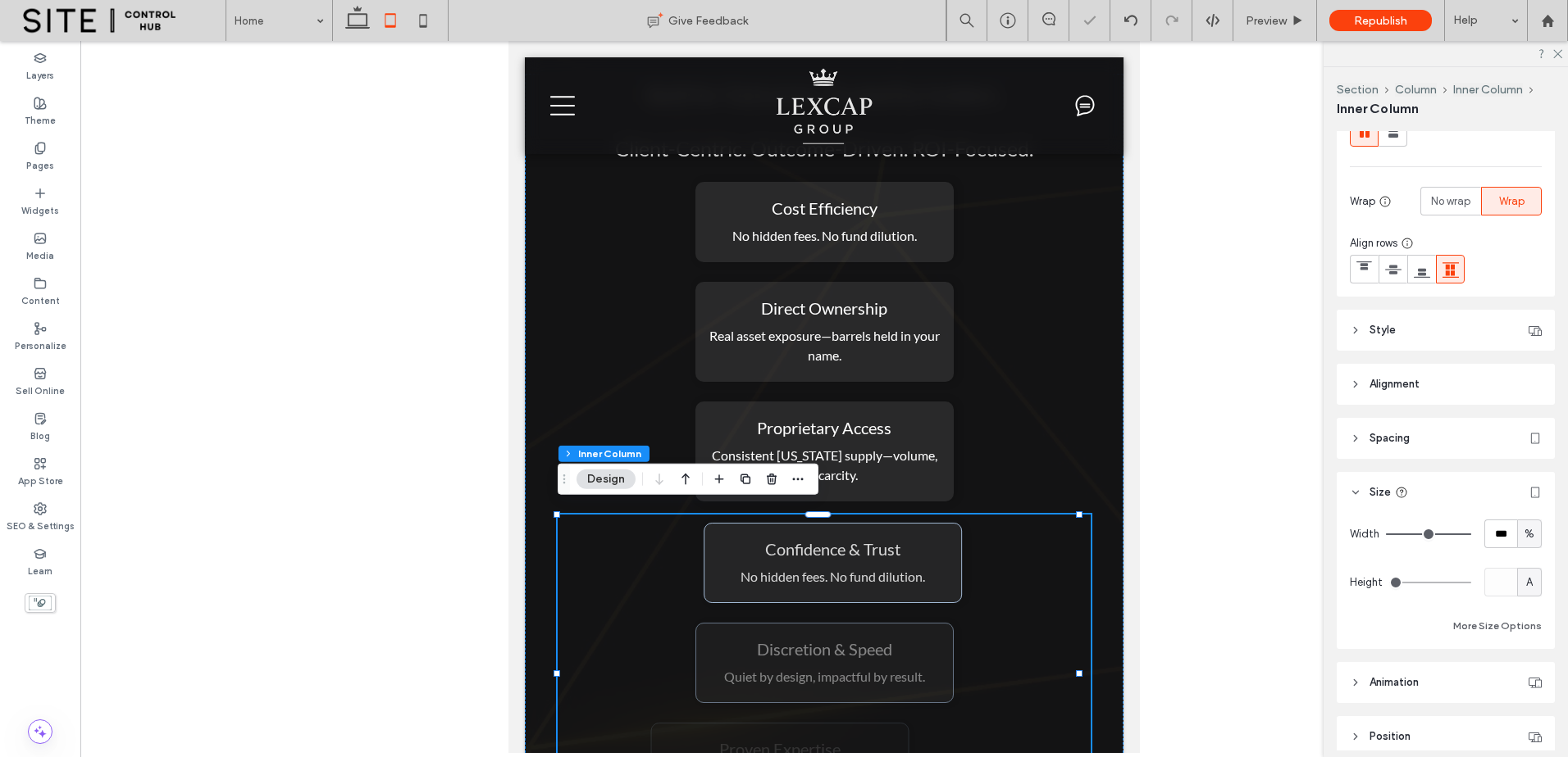
scroll to position [273, 0]
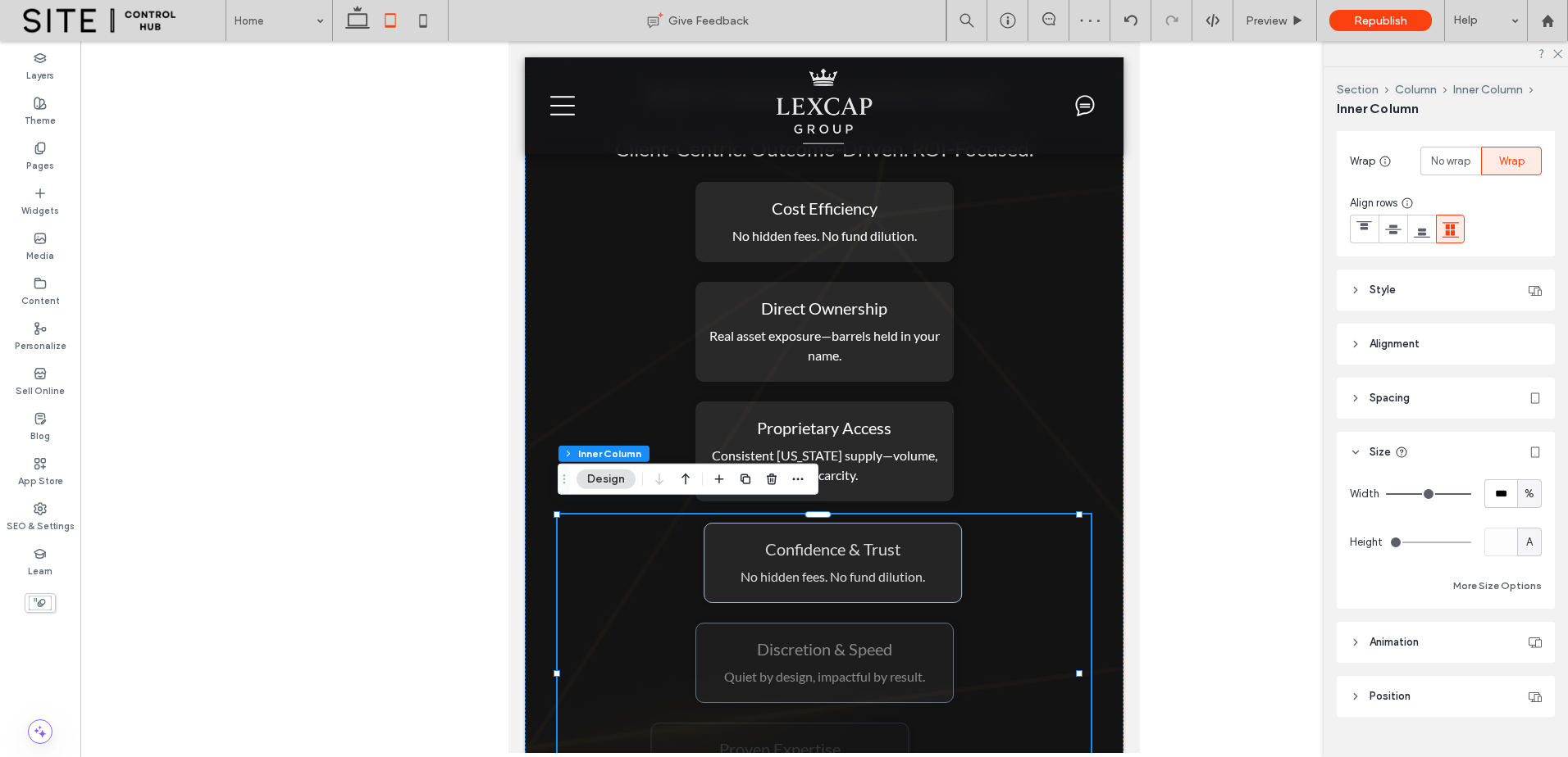
click at [1449, 299] on header "Style" at bounding box center [1445, 290] width 218 height 41
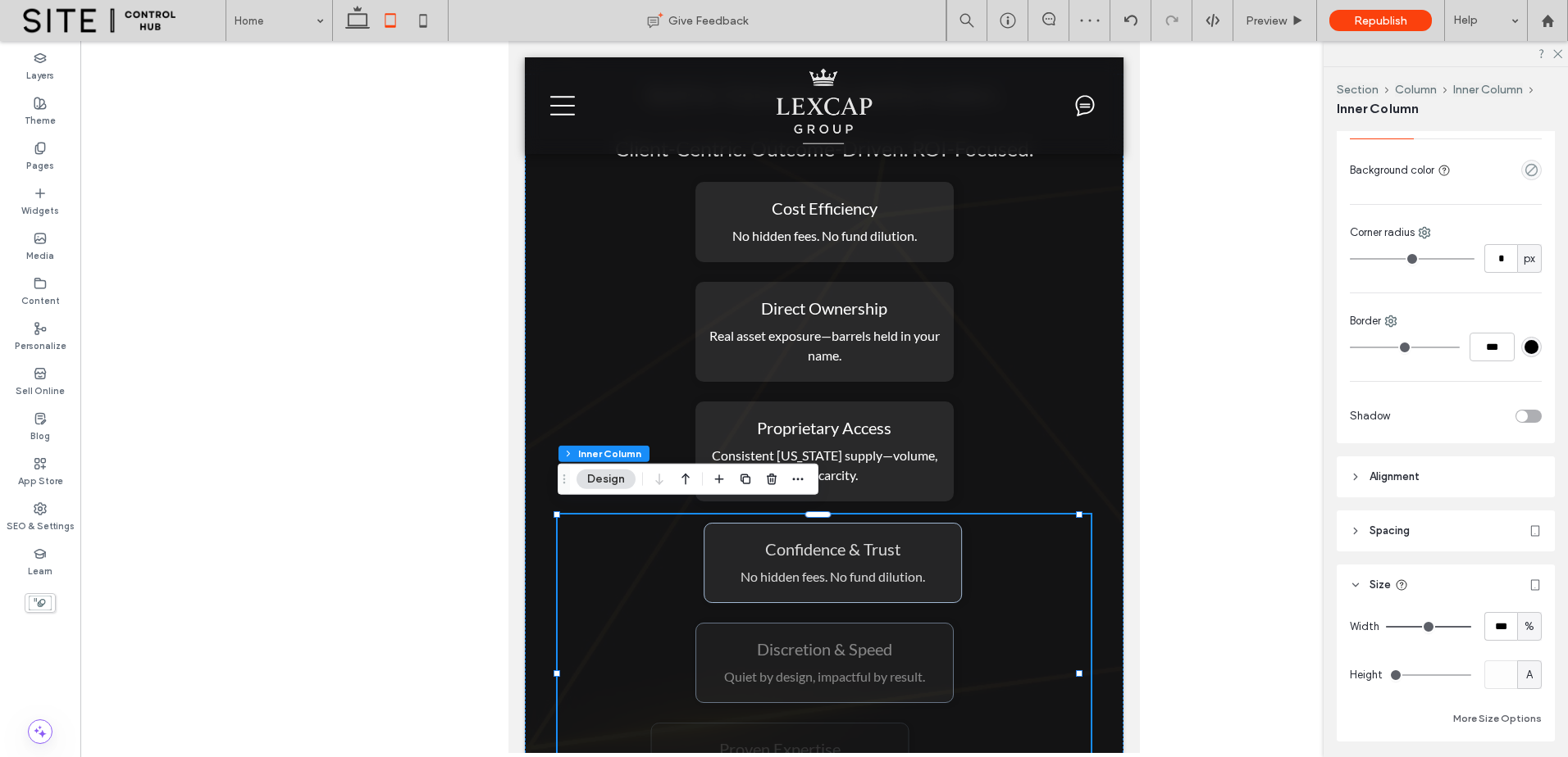
scroll to position [652, 0]
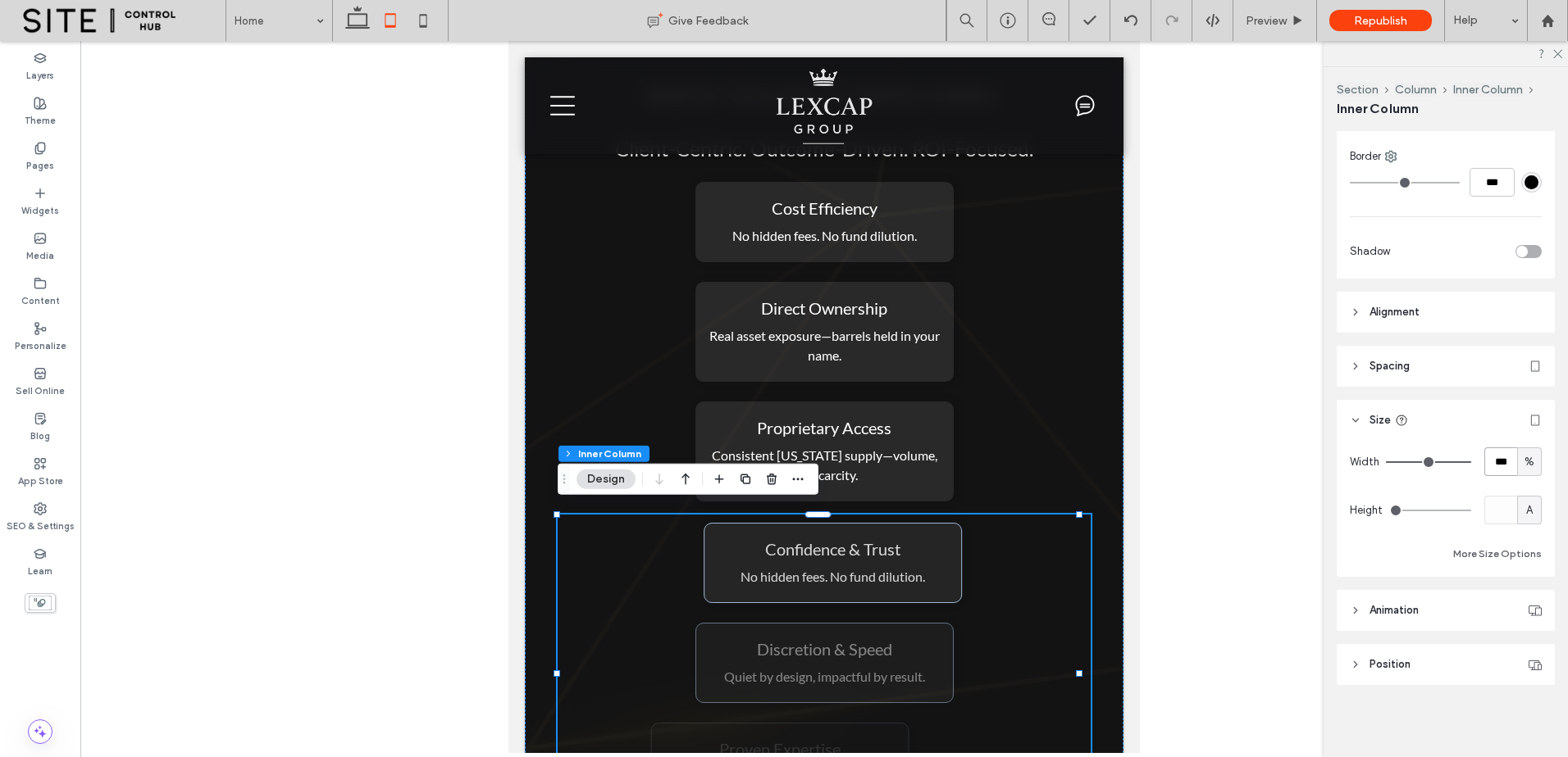
drag, startPoint x: 1497, startPoint y: 458, endPoint x: 1445, endPoint y: 458, distance: 52.0
click at [1447, 458] on div "Width *** %" at bounding box center [1445, 462] width 191 height 29
type input "**"
click at [1459, 487] on div "Width ** % Height A More Size Options" at bounding box center [1445, 506] width 191 height 116
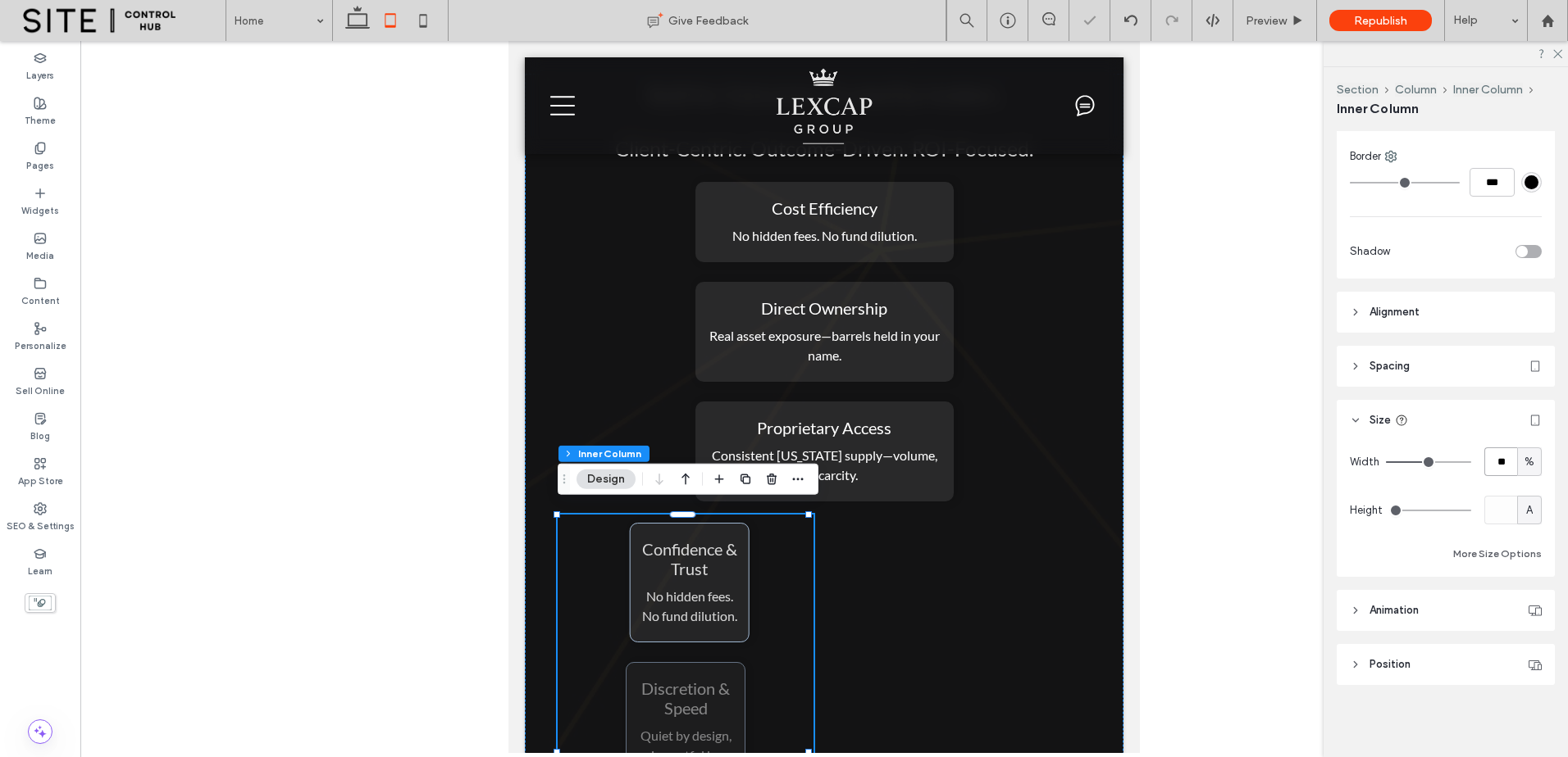
click at [1491, 470] on input "**" at bounding box center [1499, 462] width 33 height 29
type input "**"
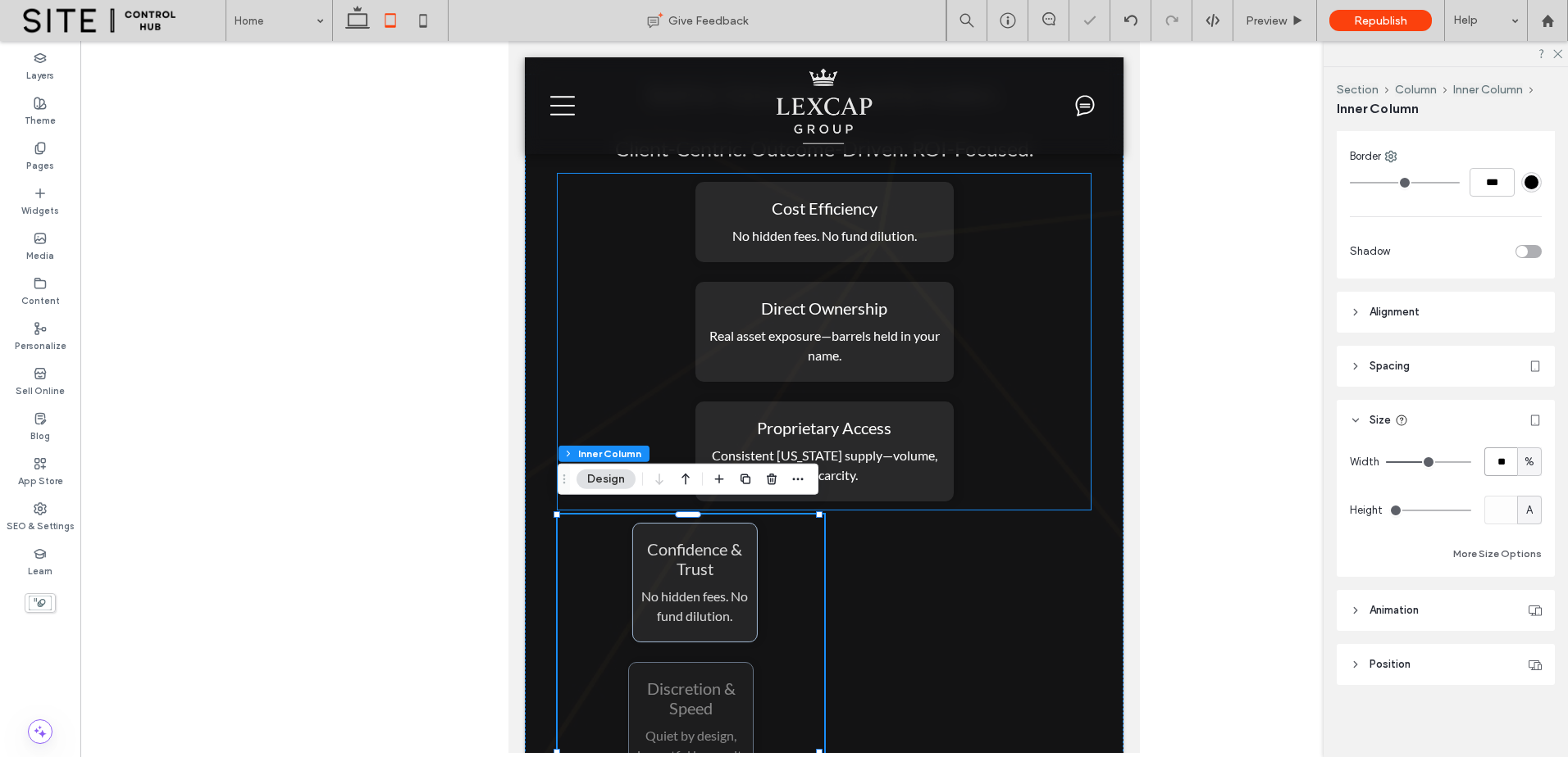
click at [981, 447] on div "Cost Efficiency No hidden fees. No fund dilution. Direct Ownership Real asset e…" at bounding box center [824, 341] width 533 height 336
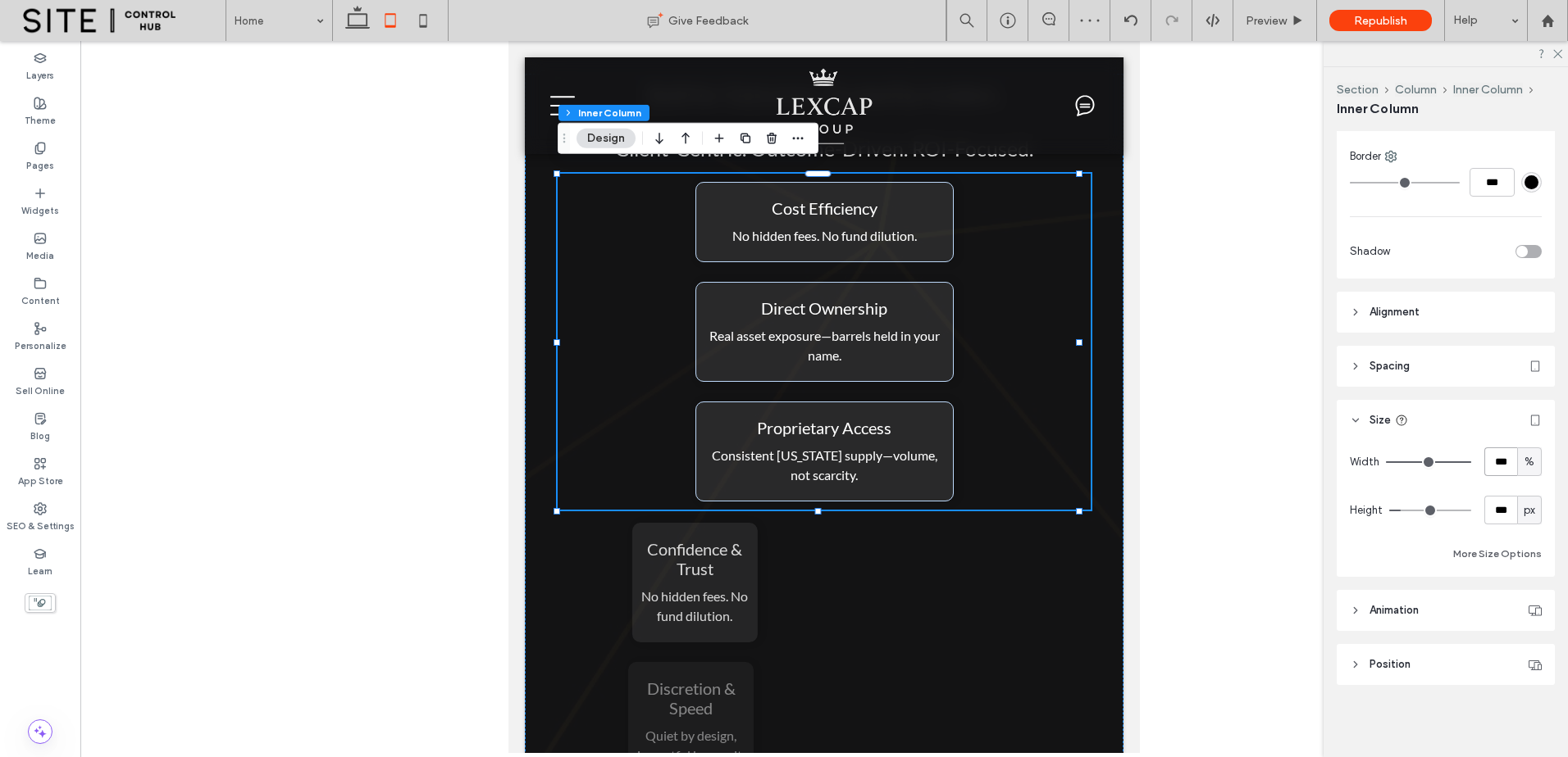
click at [1496, 473] on input "***" at bounding box center [1499, 462] width 33 height 29
type input "**"
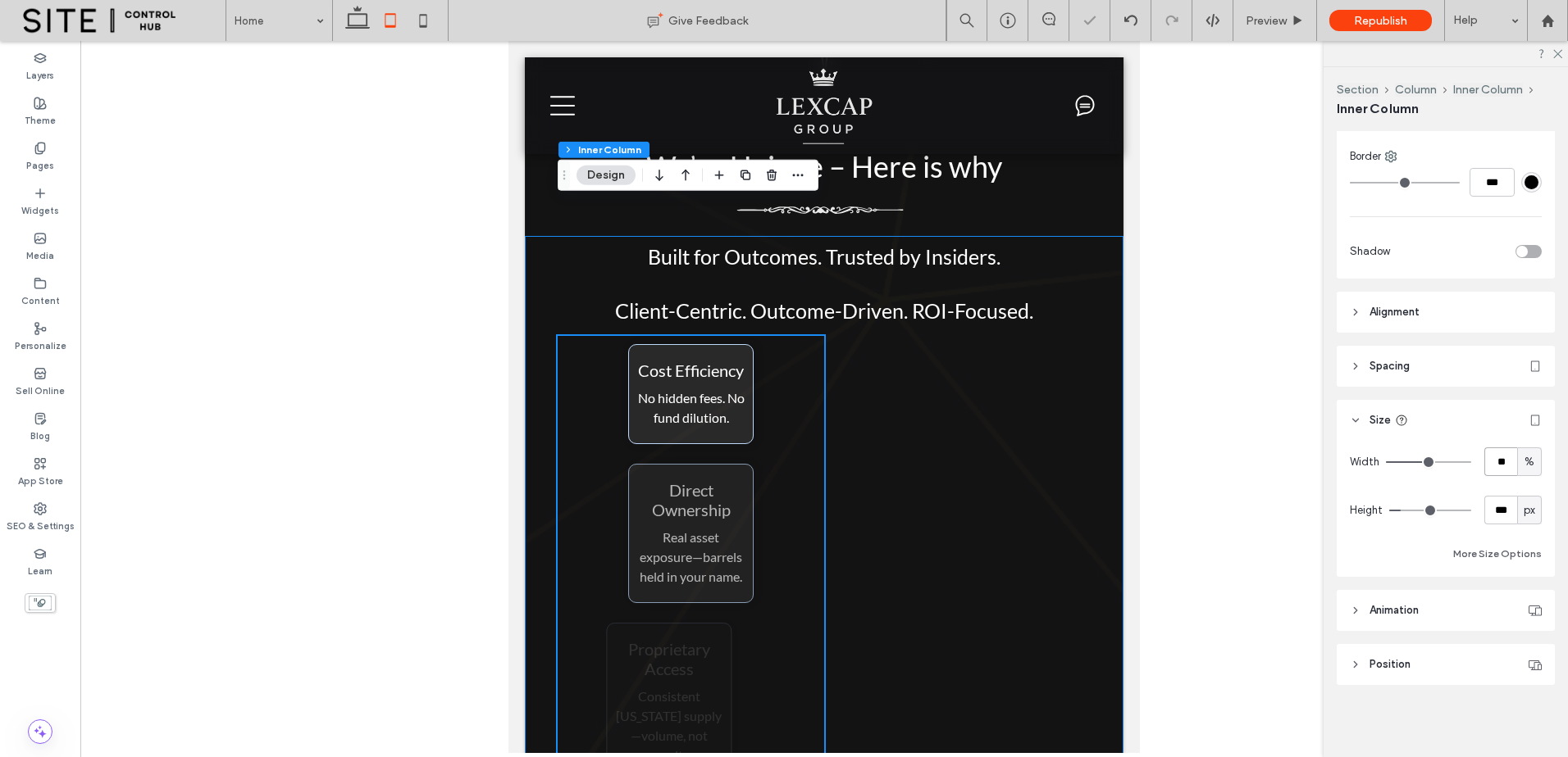
scroll to position [3005, 0]
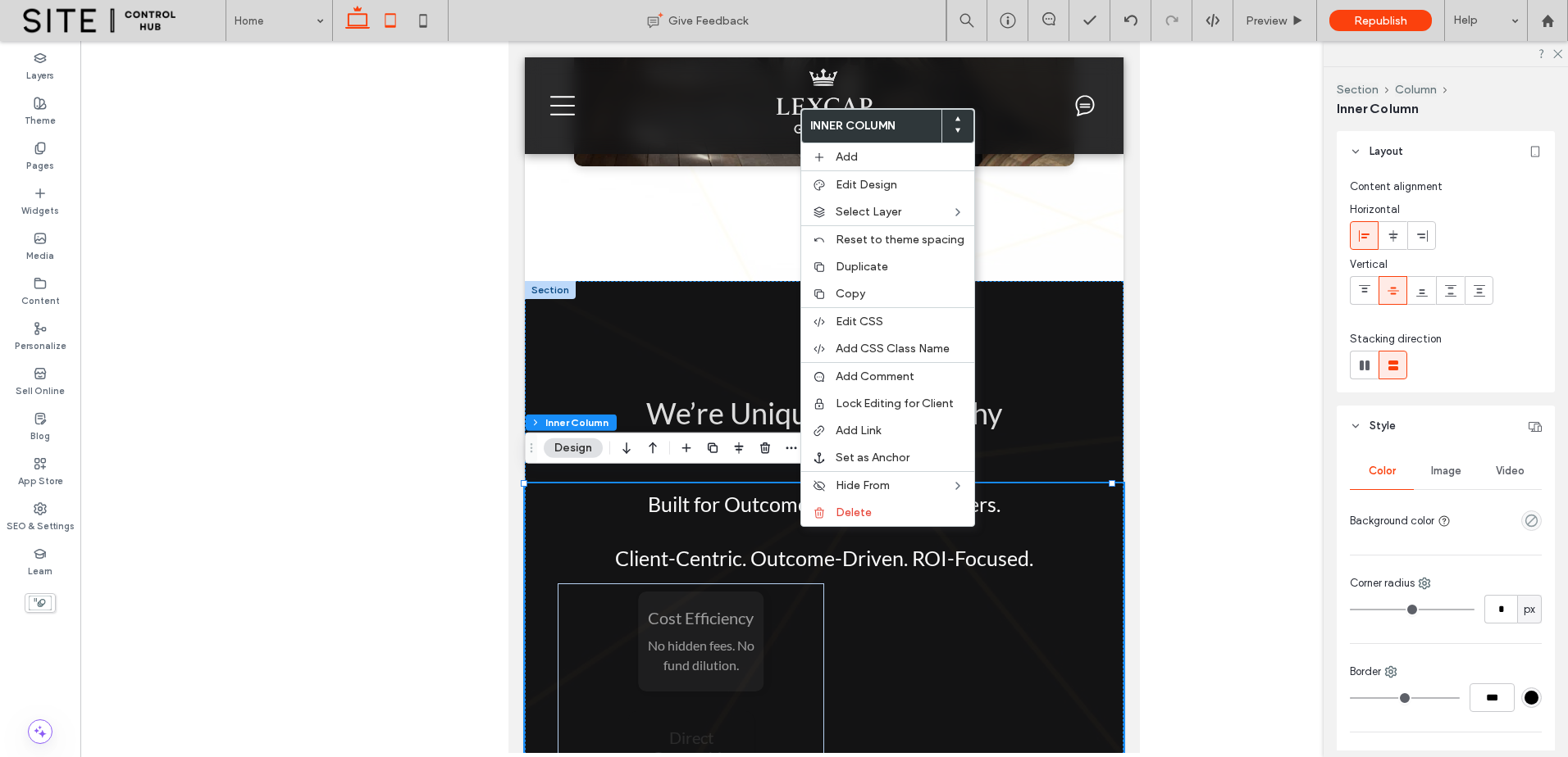
click at [345, 19] on icon at bounding box center [357, 20] width 33 height 33
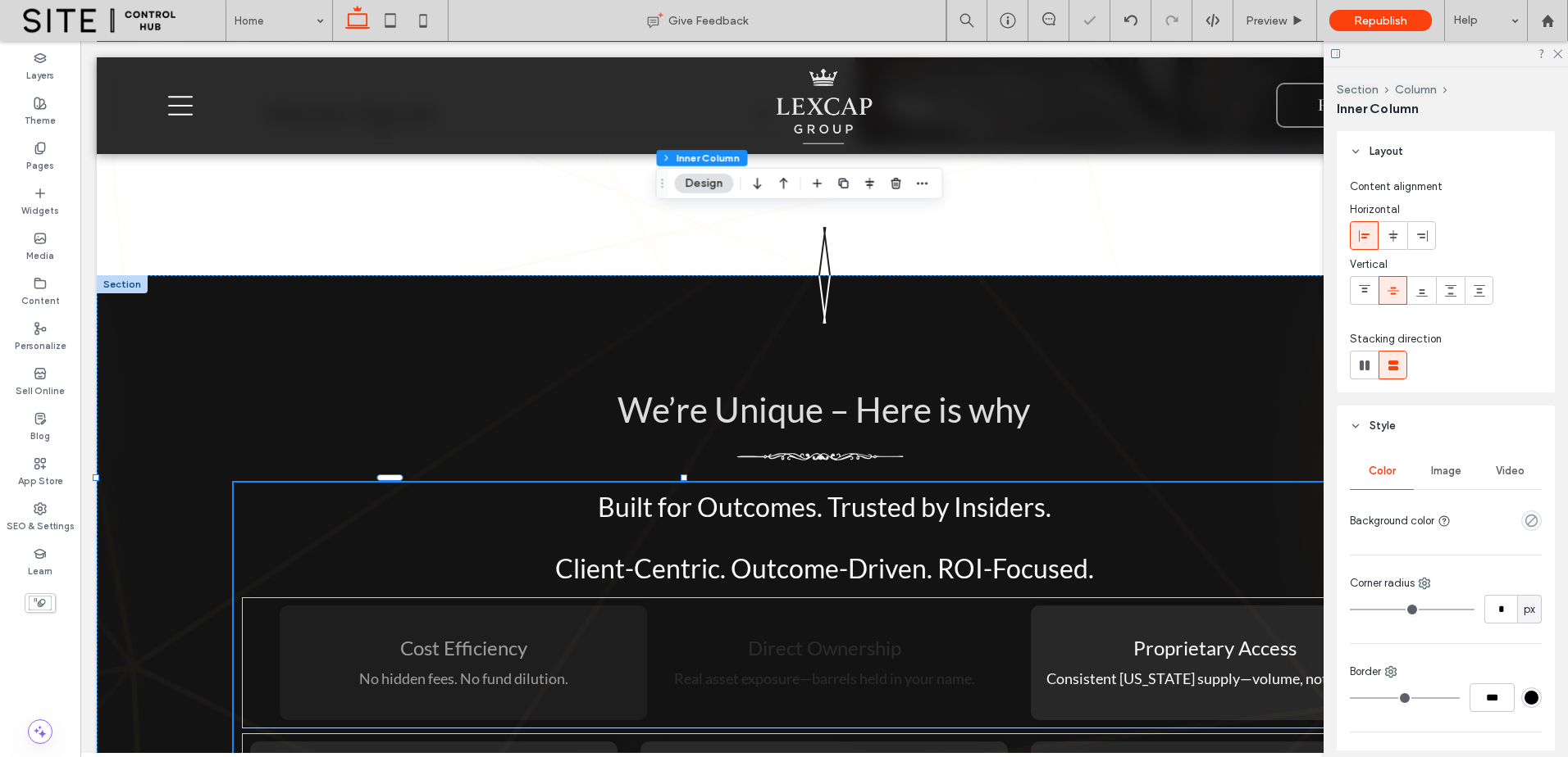
type input "**"
type input "****"
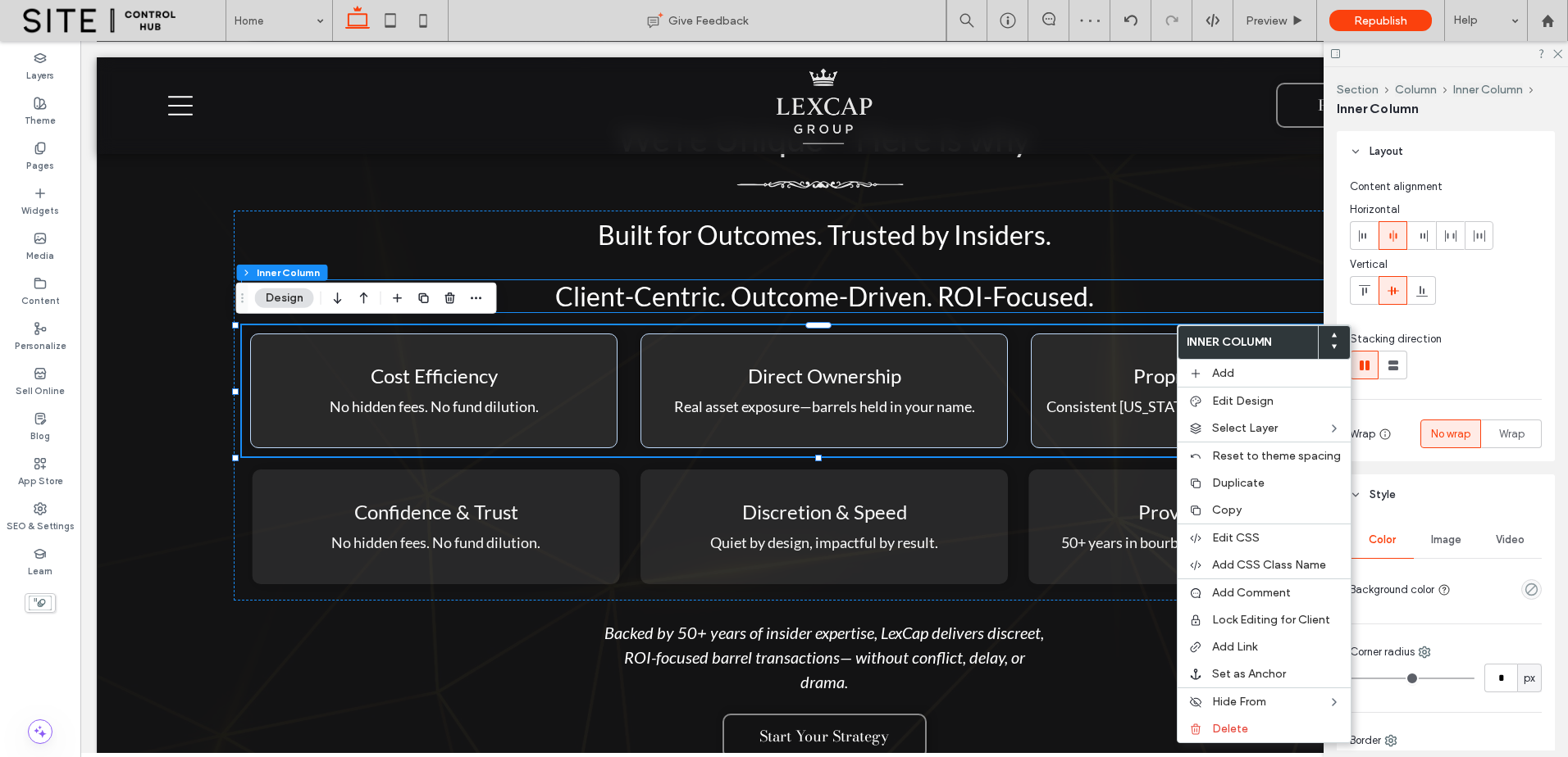
click at [1162, 310] on h3 "Client-Centric. Outcome-Driven. ROI-Focused." at bounding box center [824, 296] width 1165 height 32
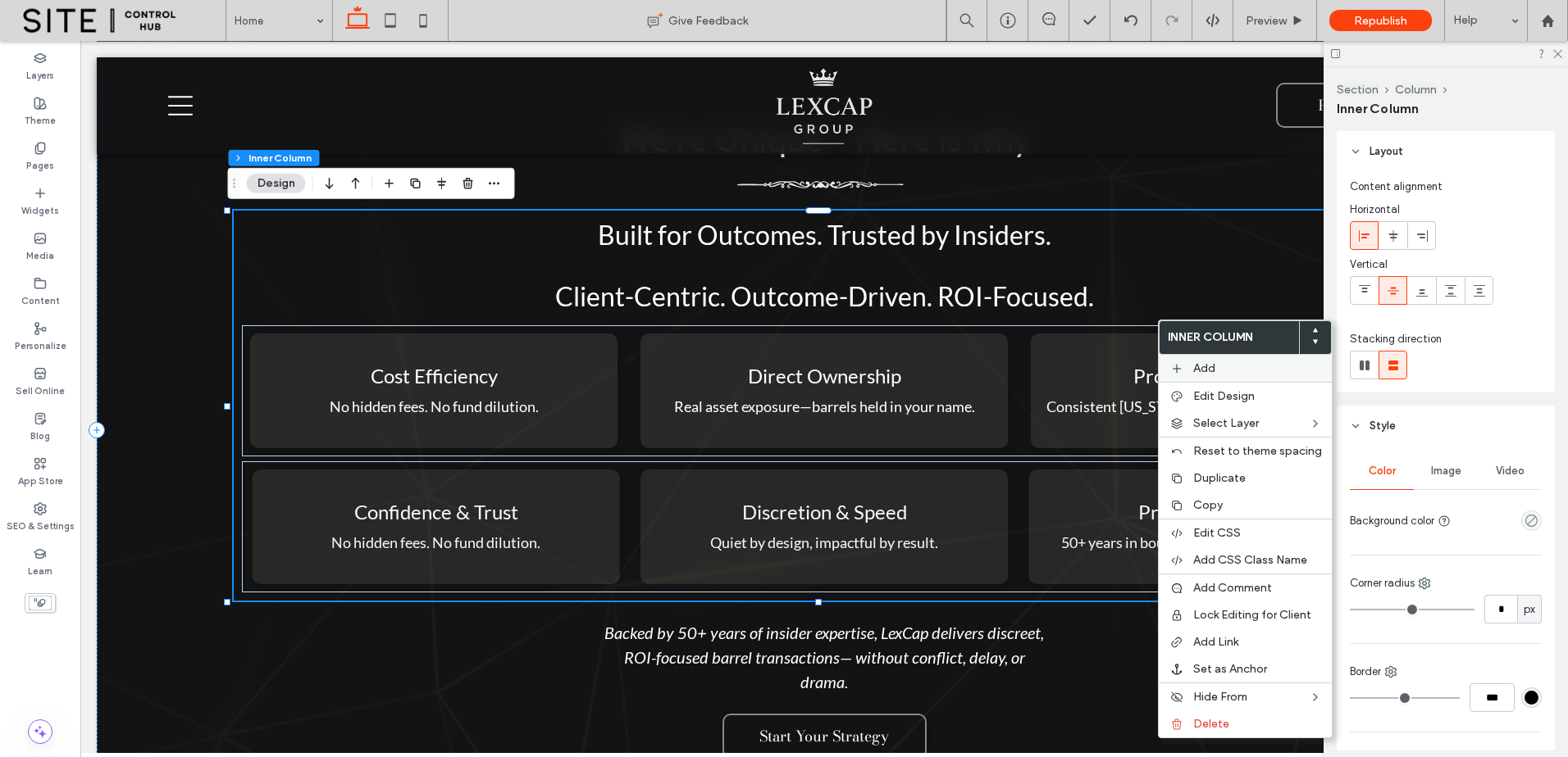
click at [1222, 363] on label "Add" at bounding box center [1256, 368] width 129 height 14
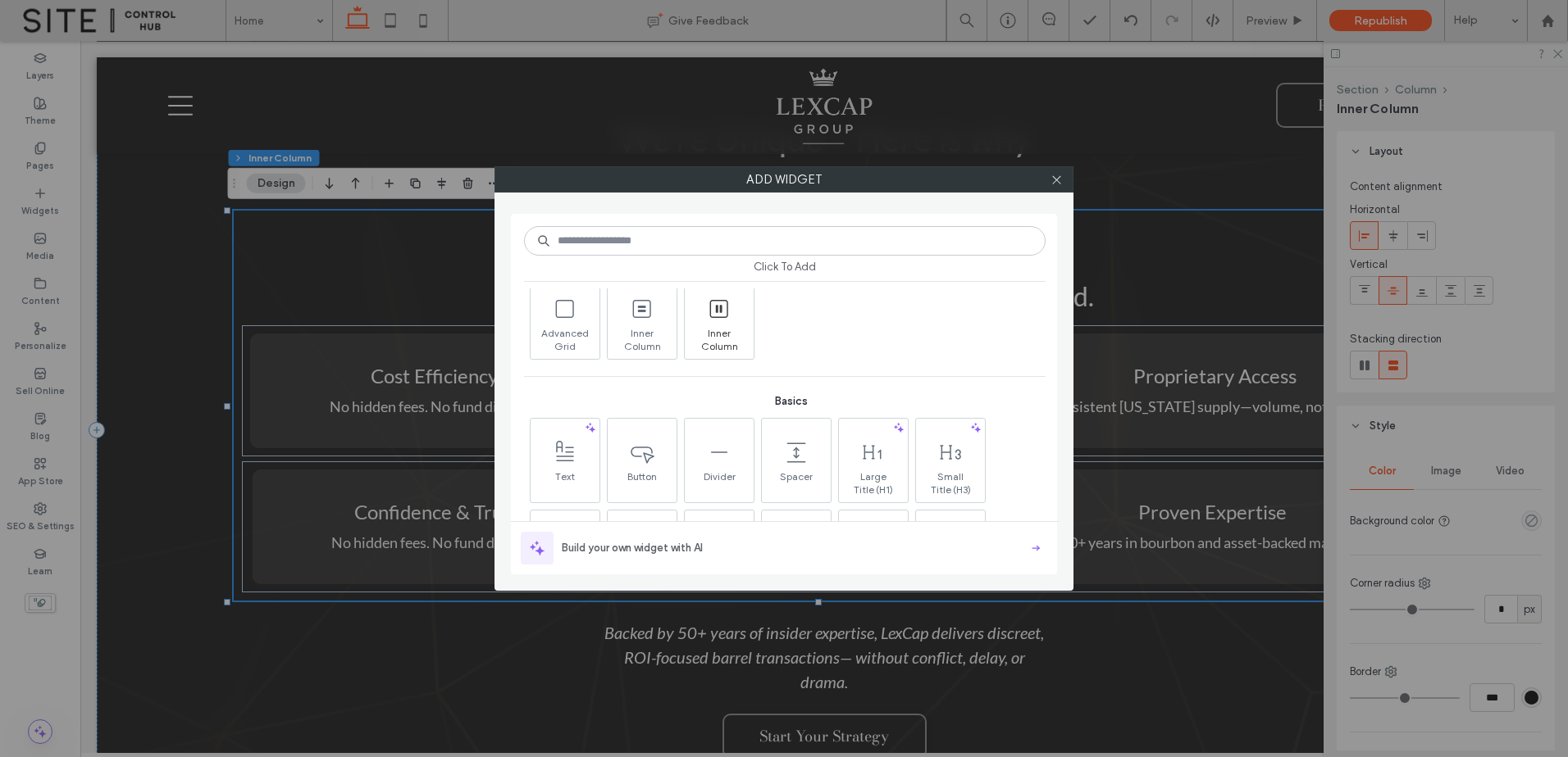
scroll to position [547, 0]
click at [717, 325] on span "Inner Column" at bounding box center [719, 334] width 69 height 23
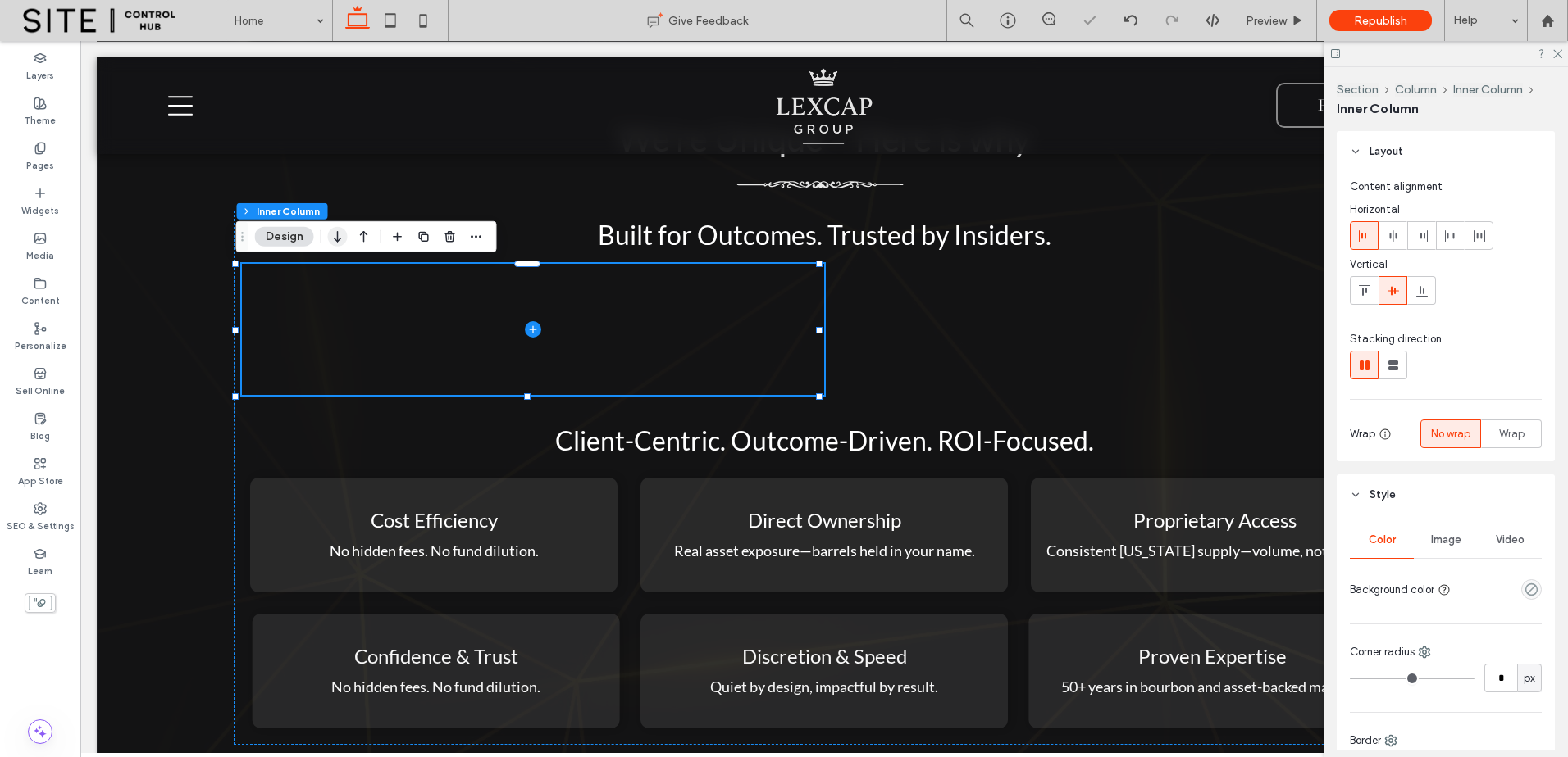
click at [327, 239] on icon "button" at bounding box center [337, 236] width 20 height 29
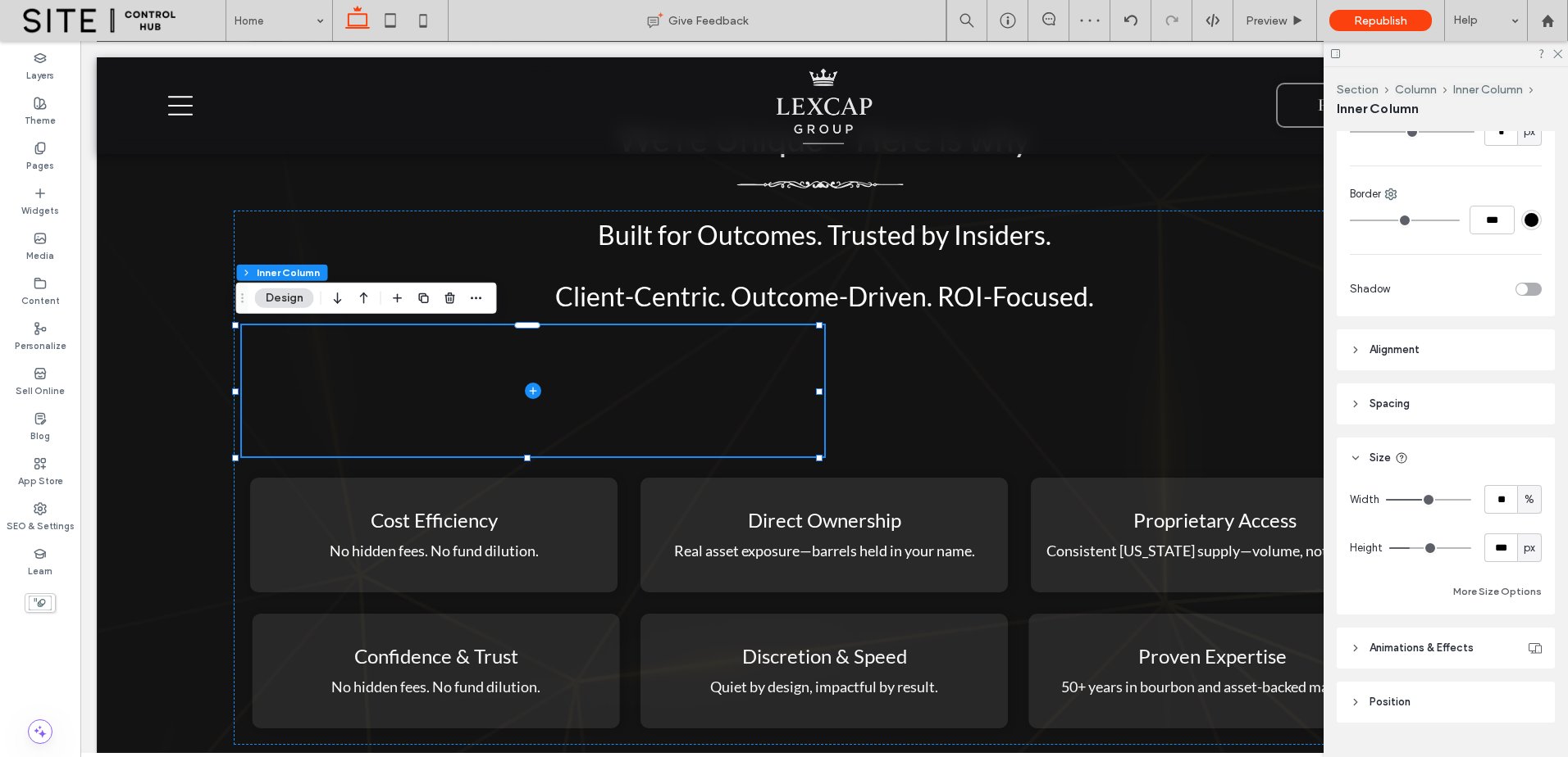
type input "**"
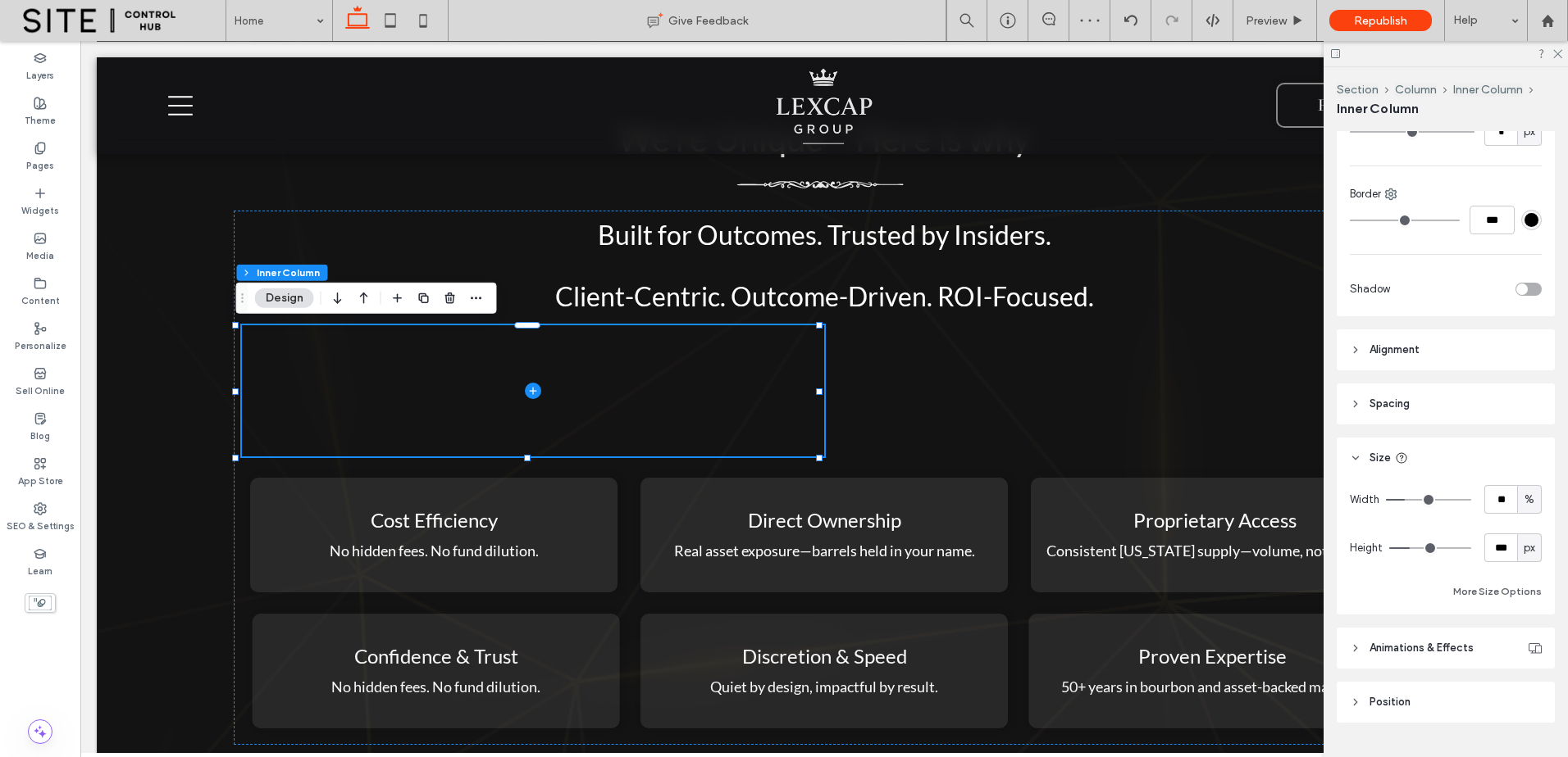
type input "**"
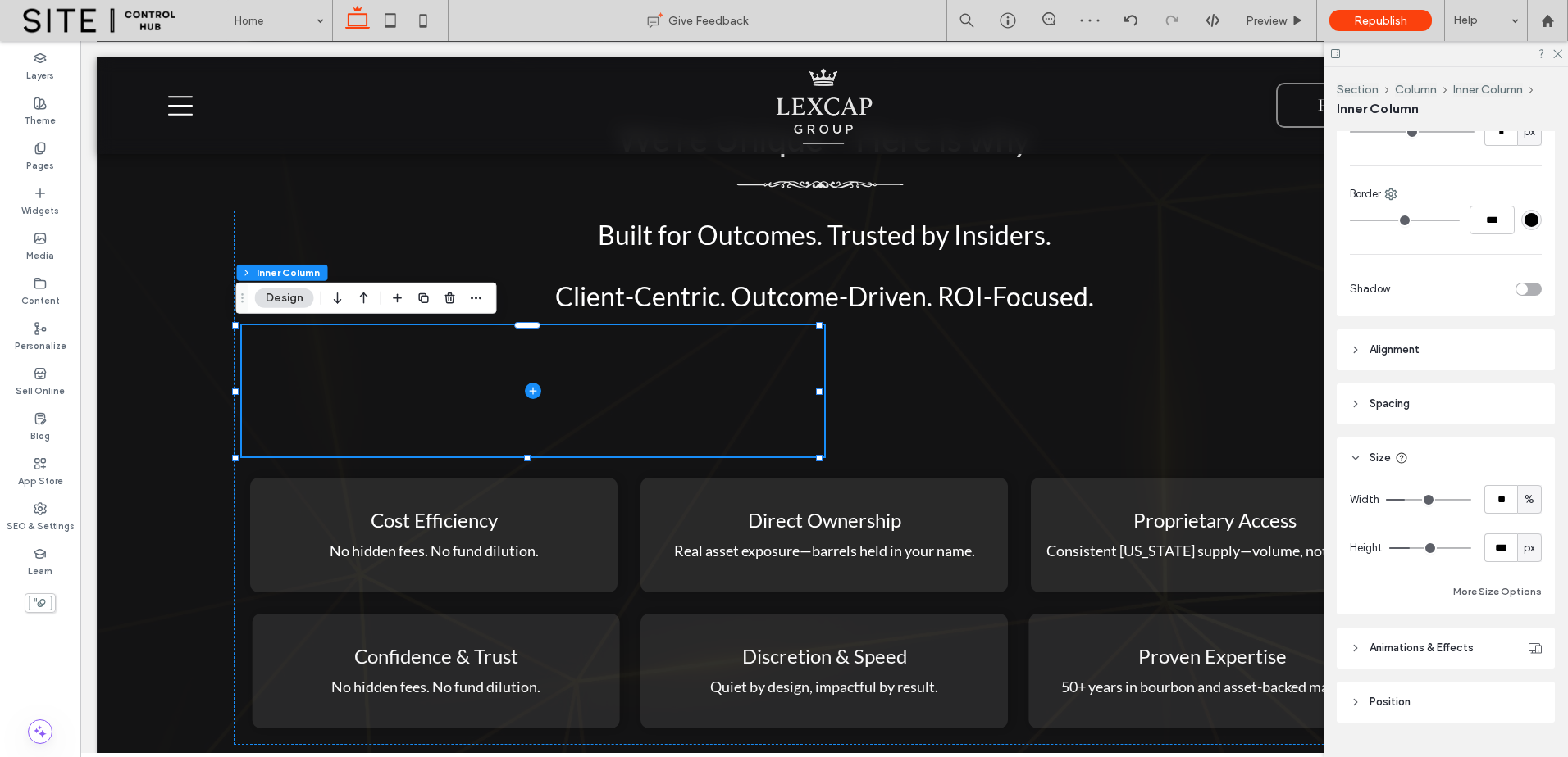
type input "***"
drag, startPoint x: 1406, startPoint y: 506, endPoint x: 1516, endPoint y: 510, distance: 110.1
type input "***"
click at [1470, 501] on input "range" at bounding box center [1428, 500] width 85 height 2
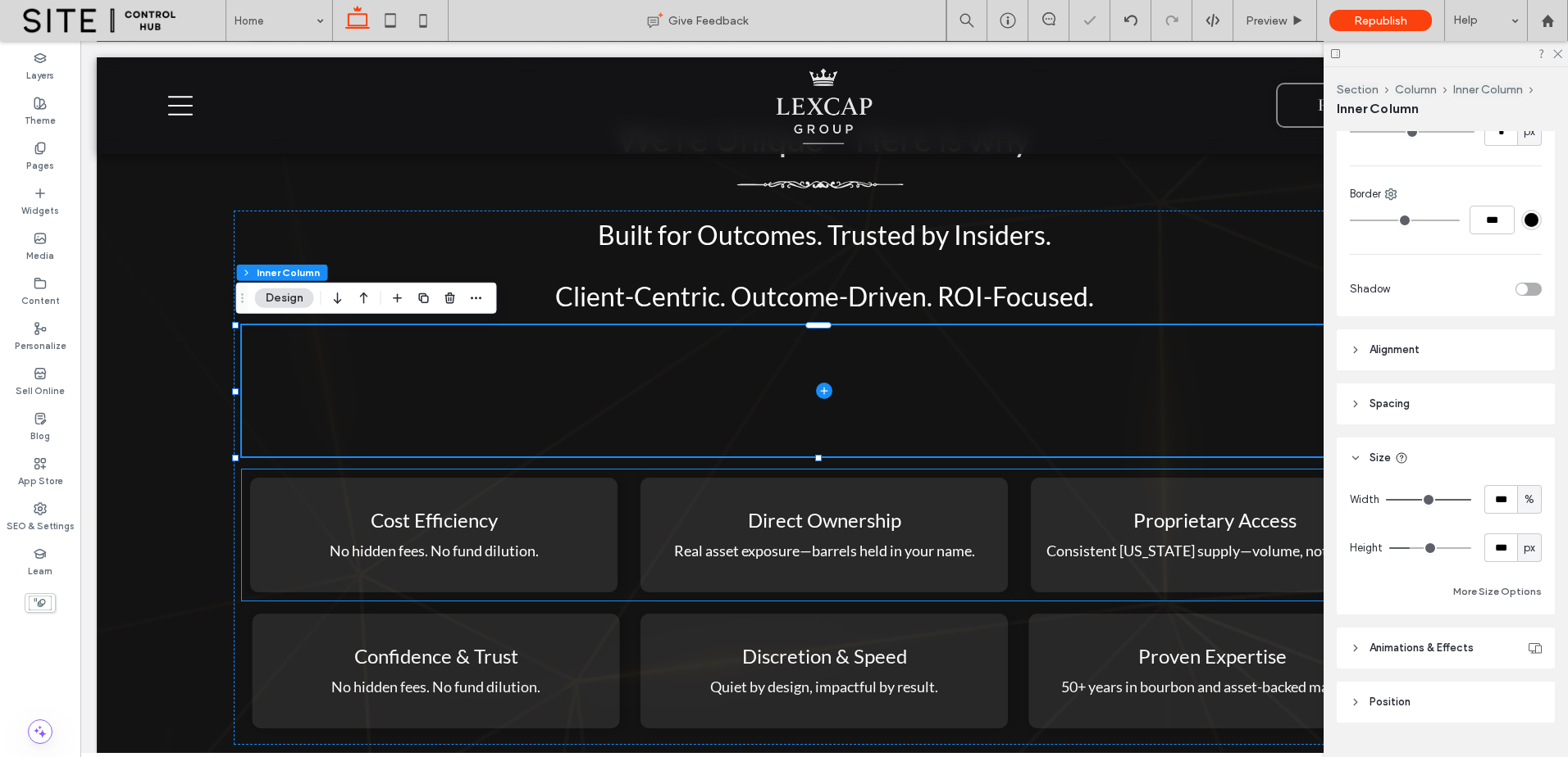
click at [1016, 526] on div "Cost Efficiency No hidden fees. No fund dilution. Direct Ownership Real asset e…" at bounding box center [824, 536] width 1165 height 131
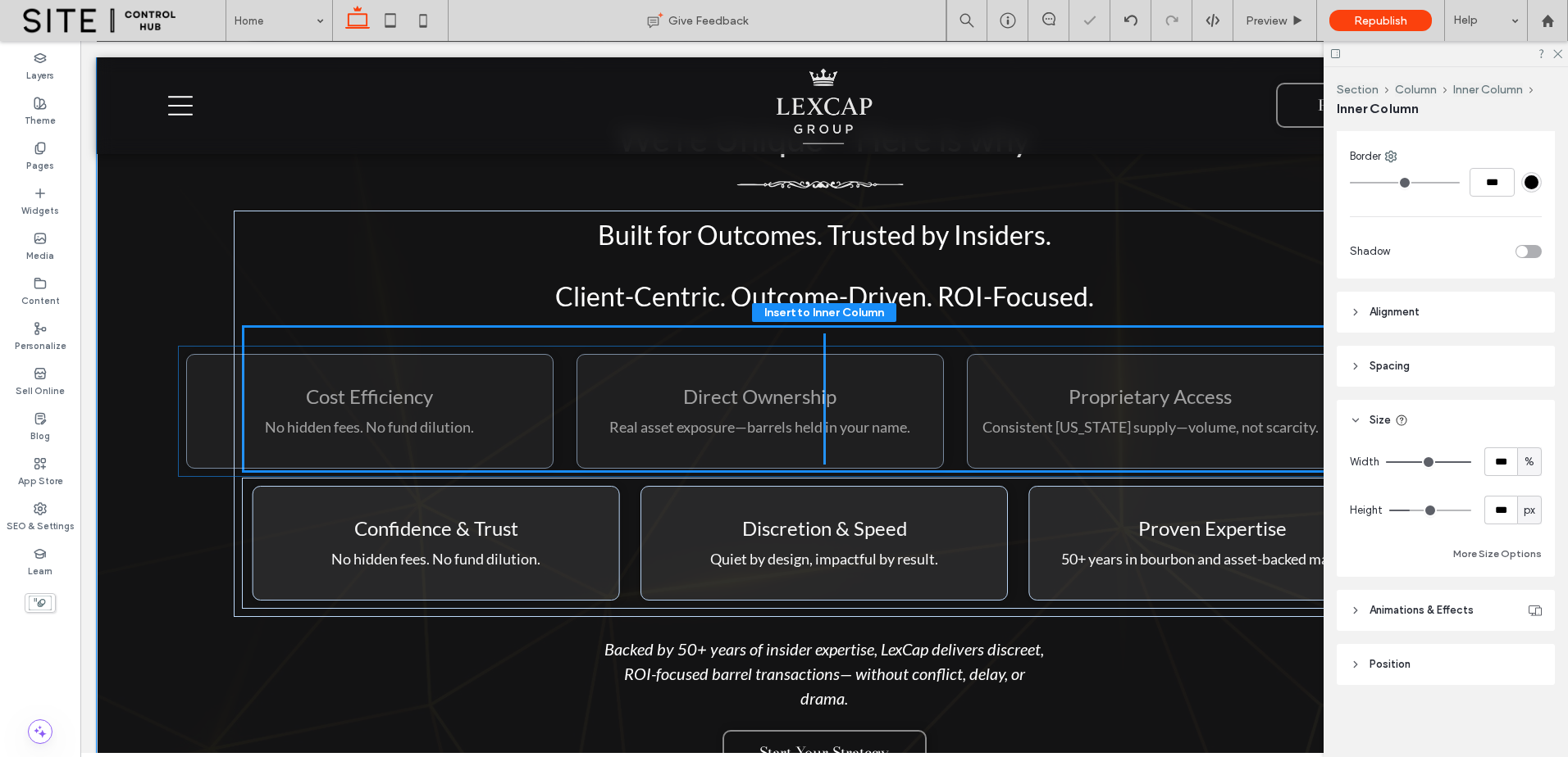
drag, startPoint x: 1013, startPoint y: 528, endPoint x: 999, endPoint y: 408, distance: 120.8
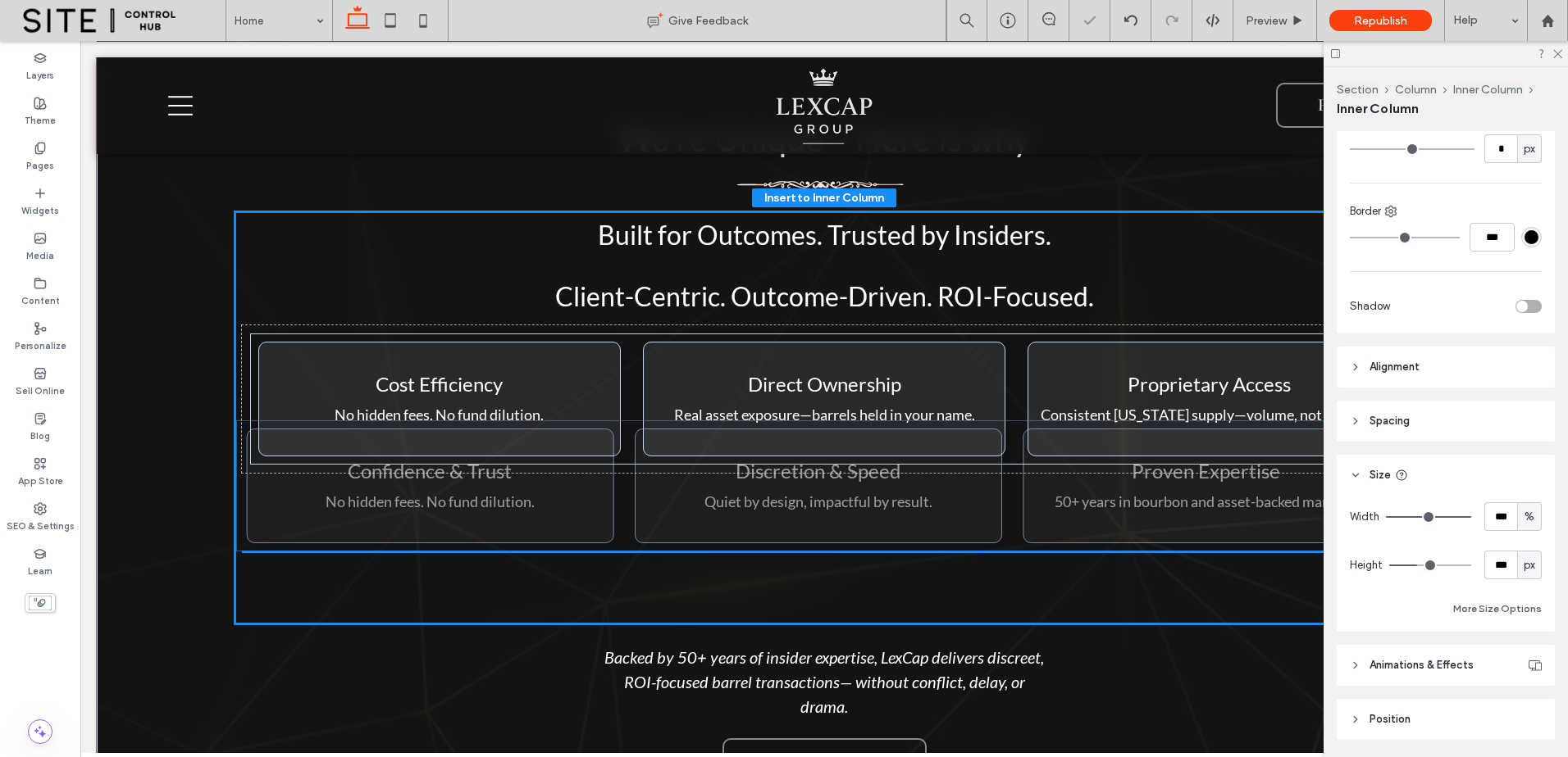
scroll to position [584, 0]
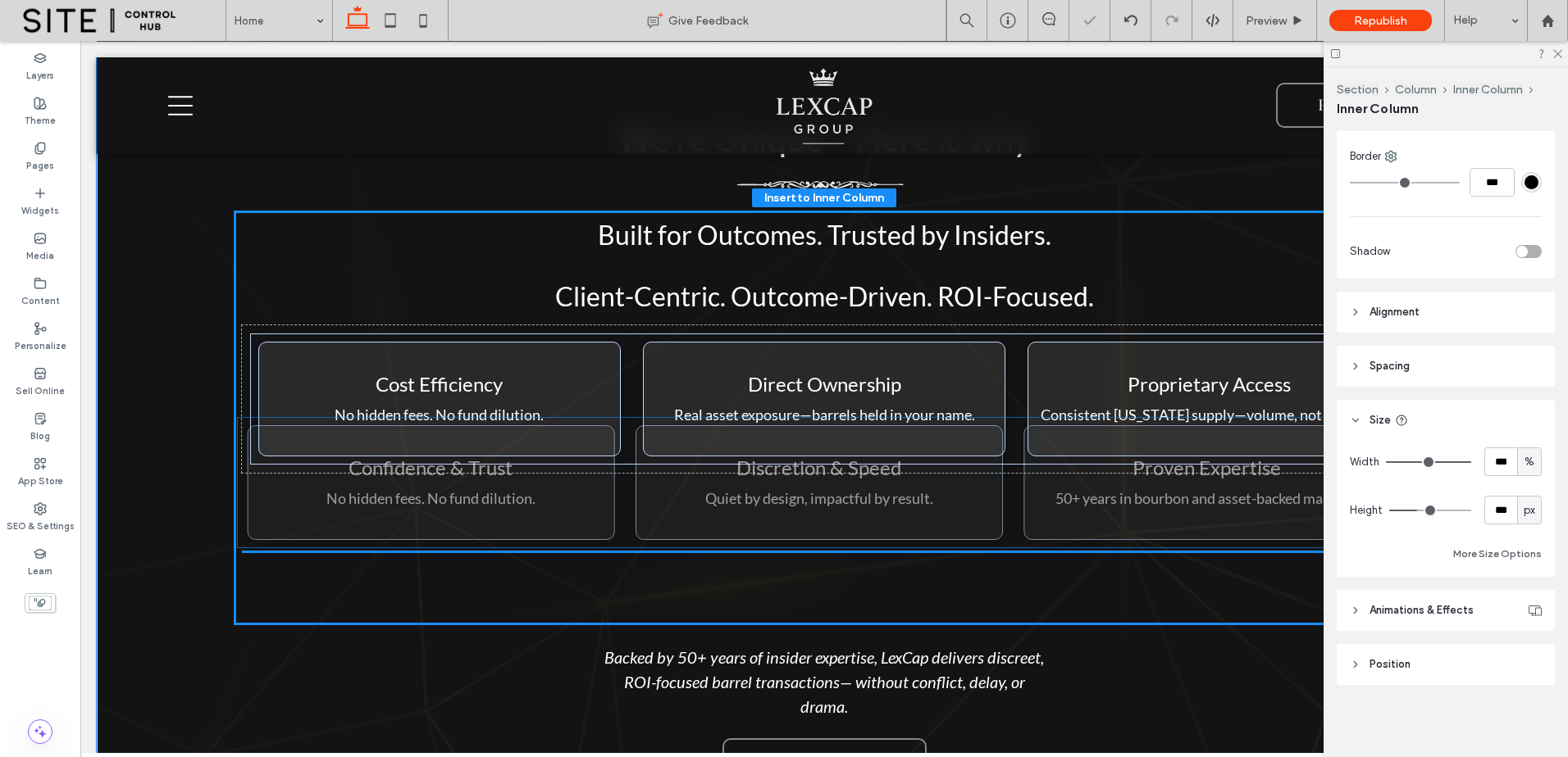
drag, startPoint x: 1016, startPoint y: 537, endPoint x: 1033, endPoint y: 495, distance: 45.3
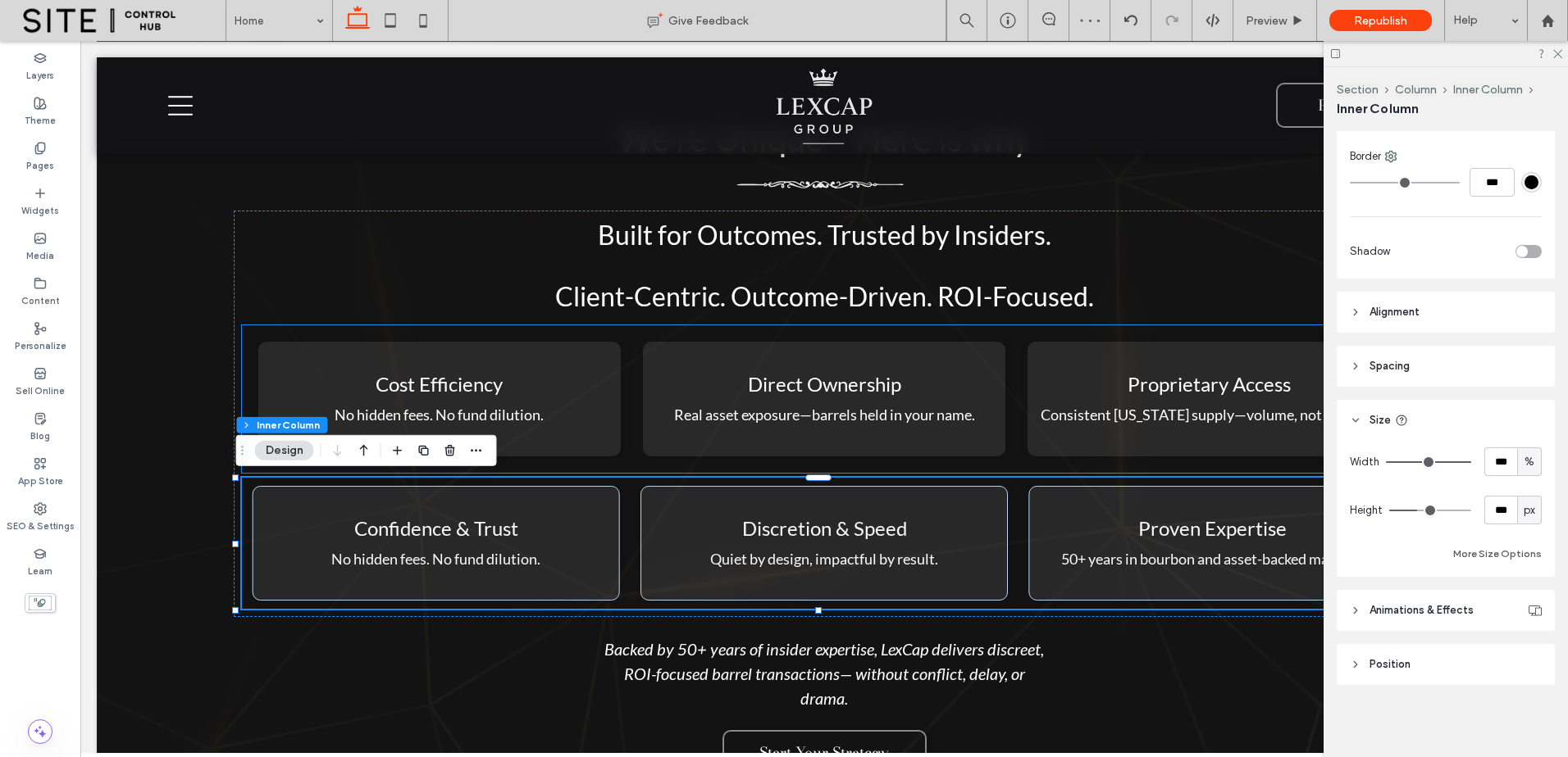
click at [373, 347] on div "Cost Efficiency No hidden fees. No fund dilution." at bounding box center [439, 399] width 362 height 114
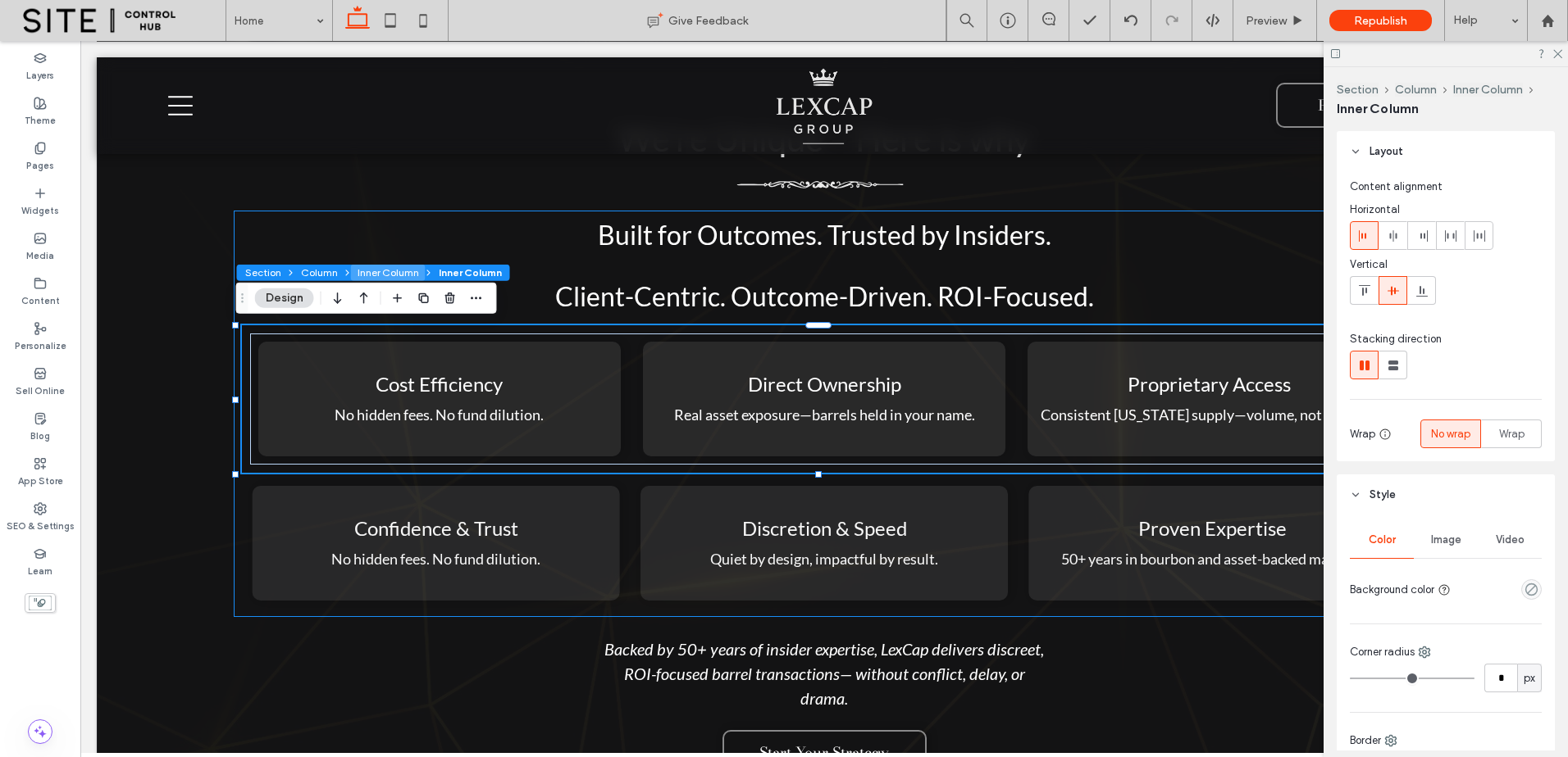
click at [389, 269] on button "Inner Column" at bounding box center [388, 272] width 75 height 16
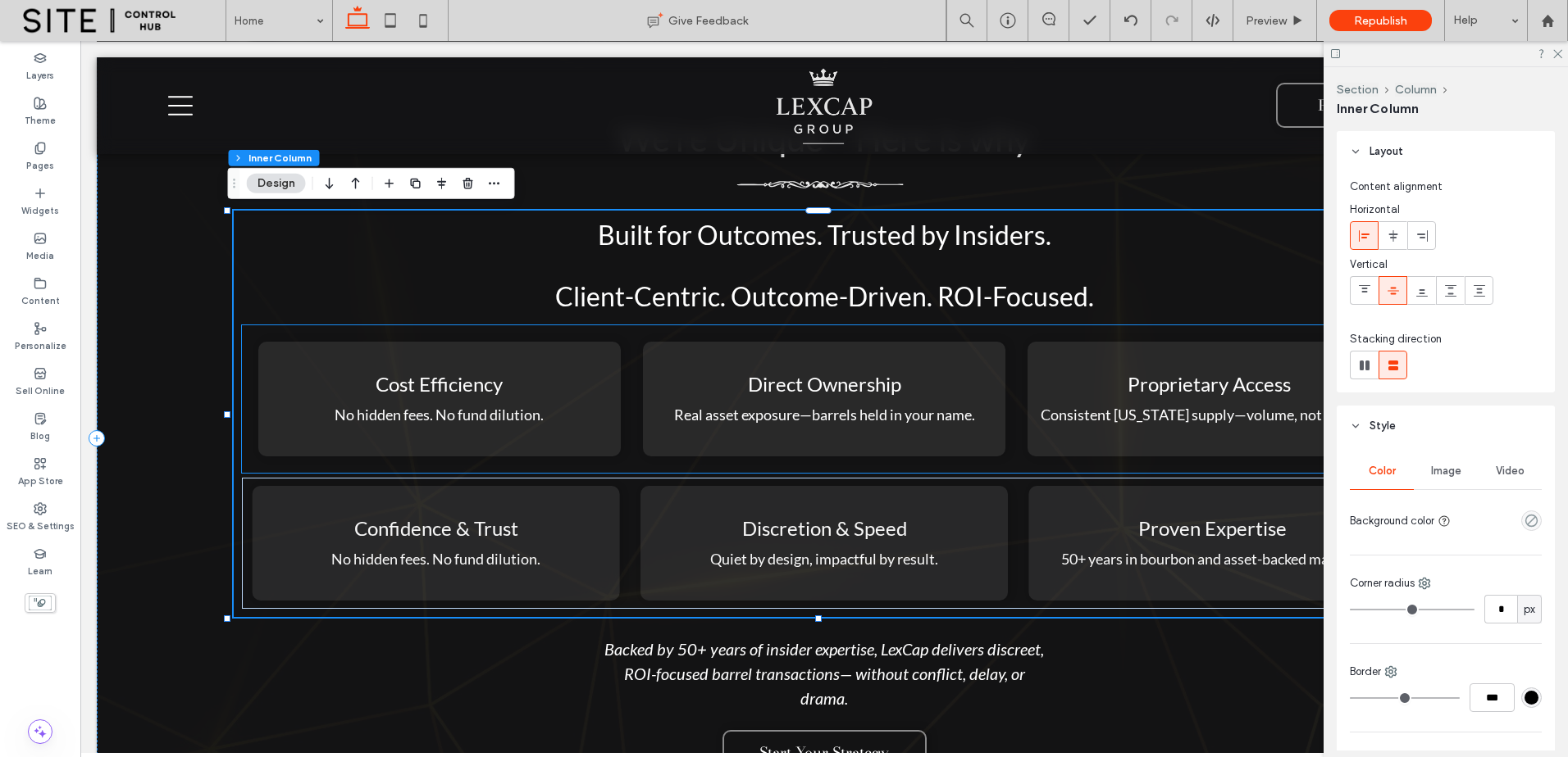
click at [682, 434] on div "Direct Ownership Real asset exposure—barrels held in your name." at bounding box center [824, 399] width 362 height 114
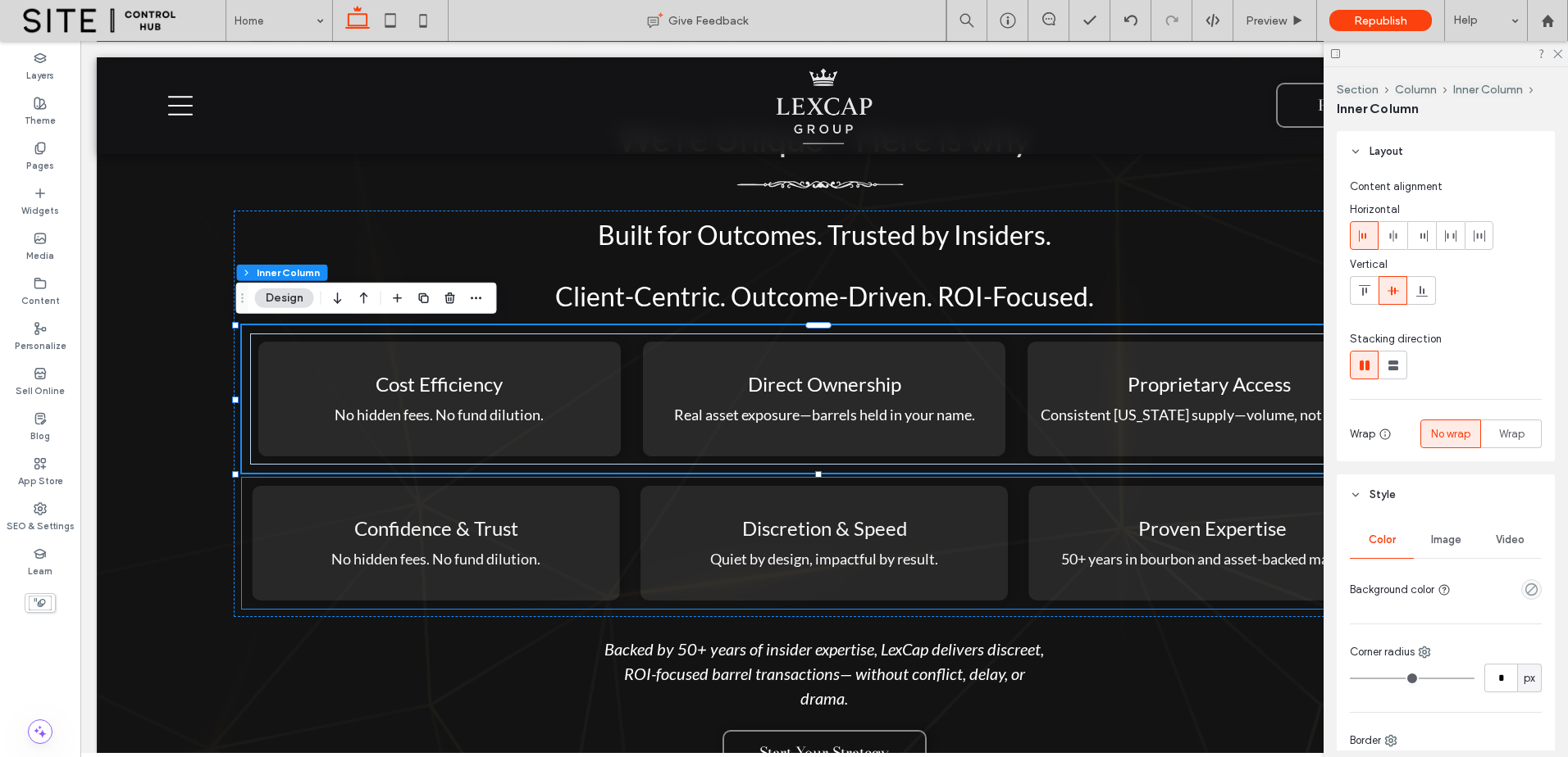
click at [623, 522] on div "Confidence & Trust No hidden fees. No fund dilution. Discretion & Speed Quiet b…" at bounding box center [824, 543] width 1165 height 131
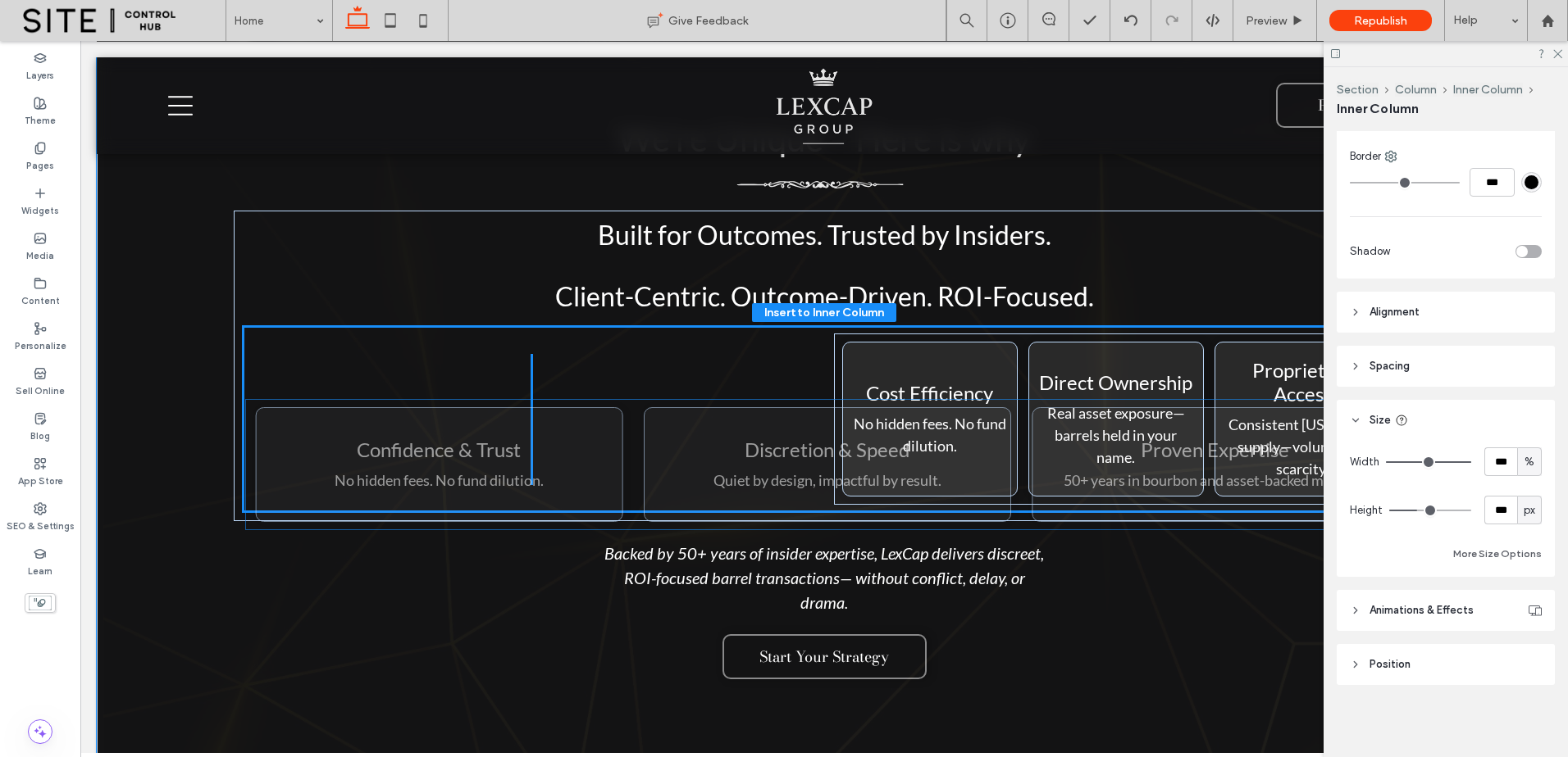
drag, startPoint x: 622, startPoint y: 536, endPoint x: 632, endPoint y: 458, distance: 78.6
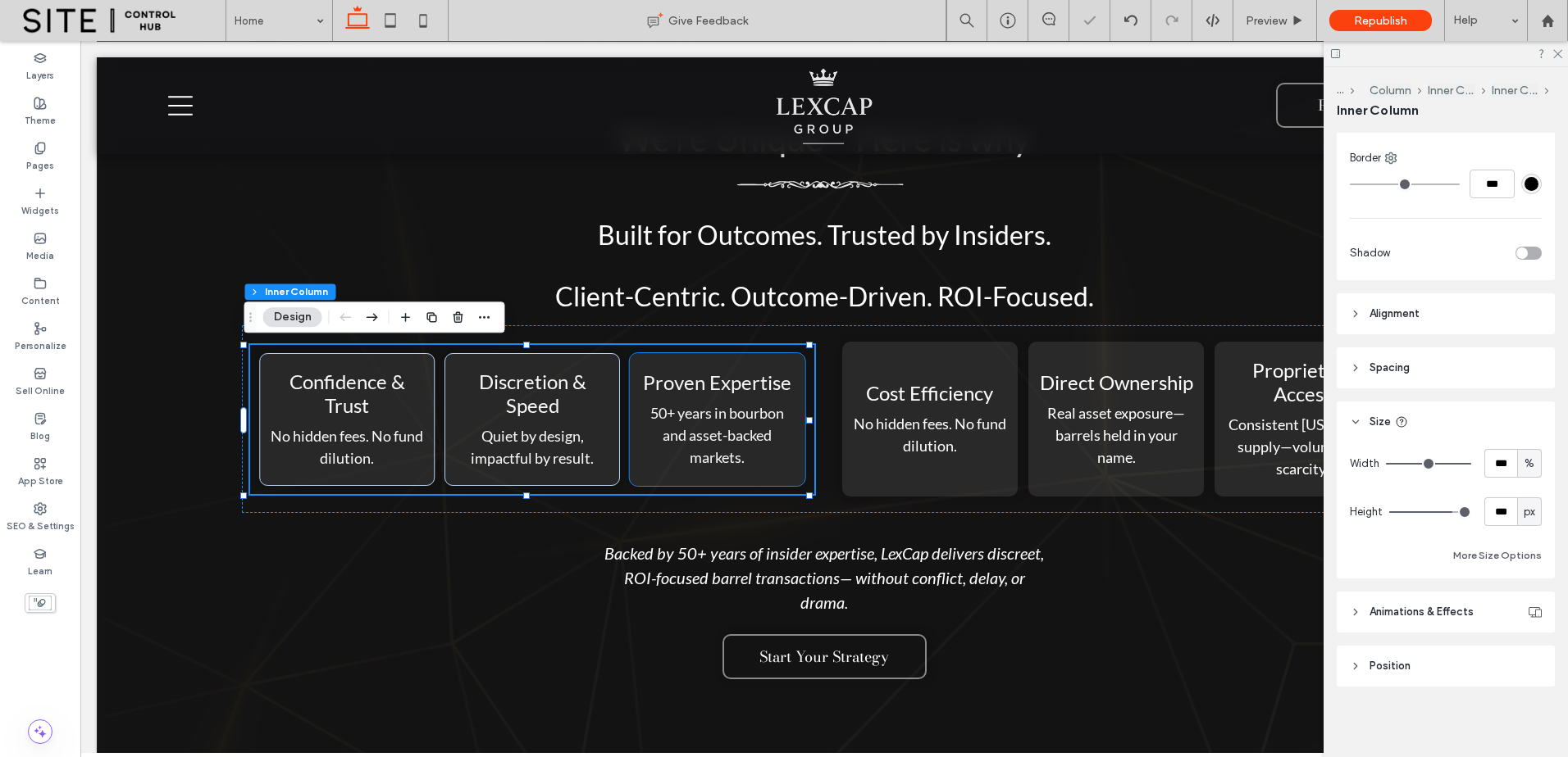
scroll to position [586, 0]
click at [776, 341] on div "Confidence & Trust No hidden fees. No fund dilution. Discretion & Speed Quiet b…" at bounding box center [824, 419] width 1165 height 188
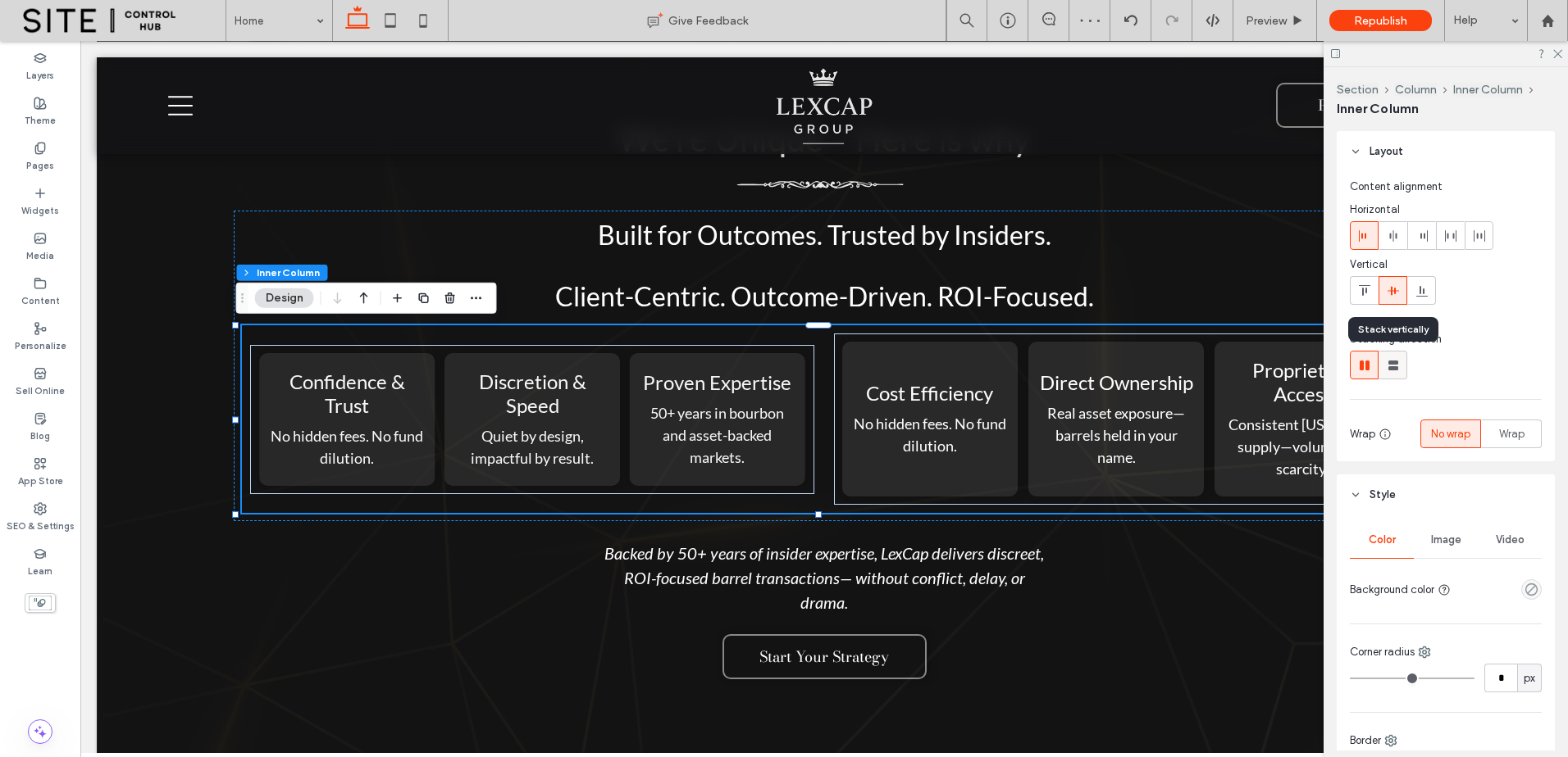
click at [1393, 363] on use at bounding box center [1393, 365] width 9 height 9
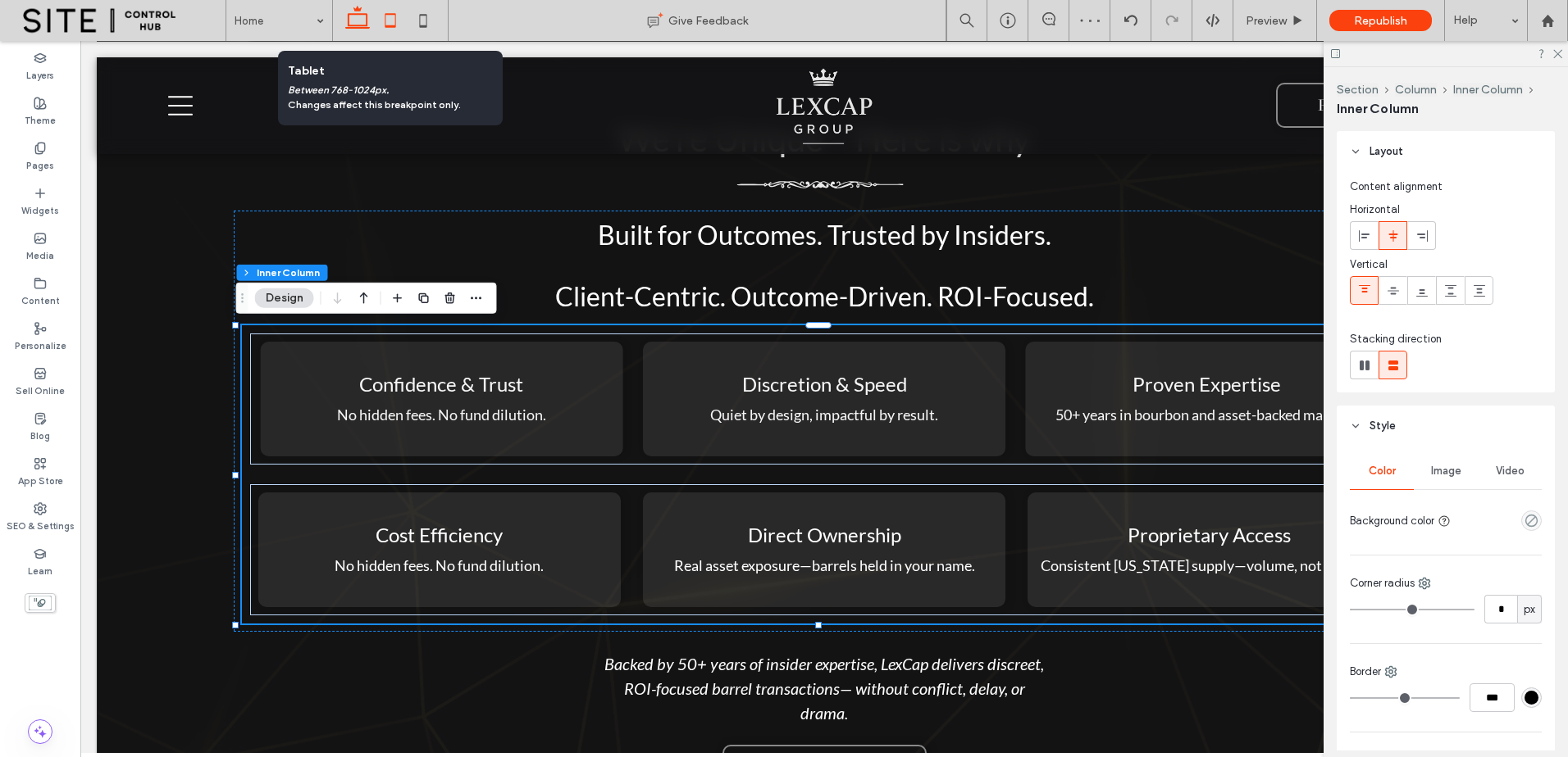
click at [388, 16] on icon at bounding box center [389, 20] width 33 height 33
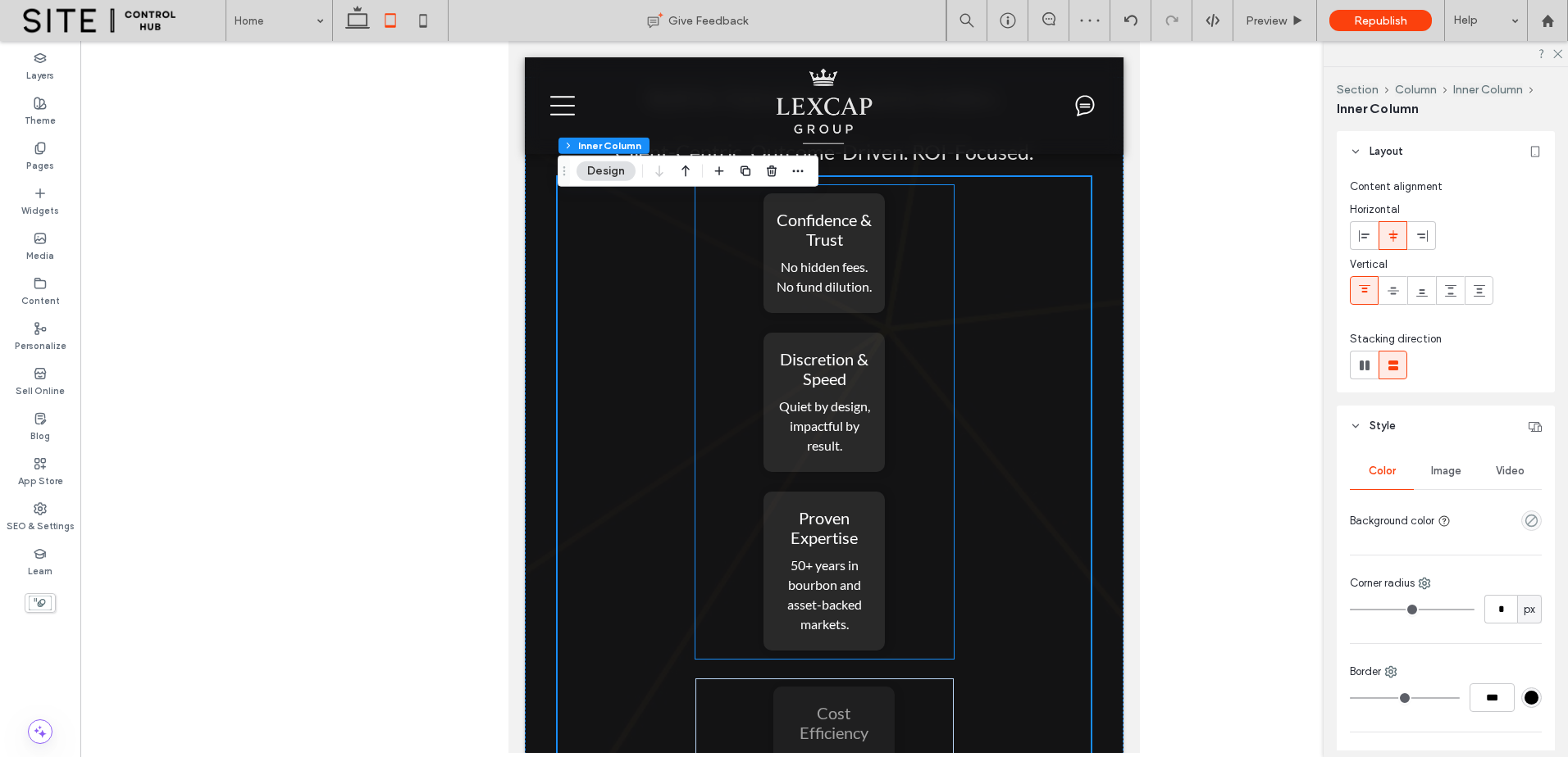
scroll to position [3372, 0]
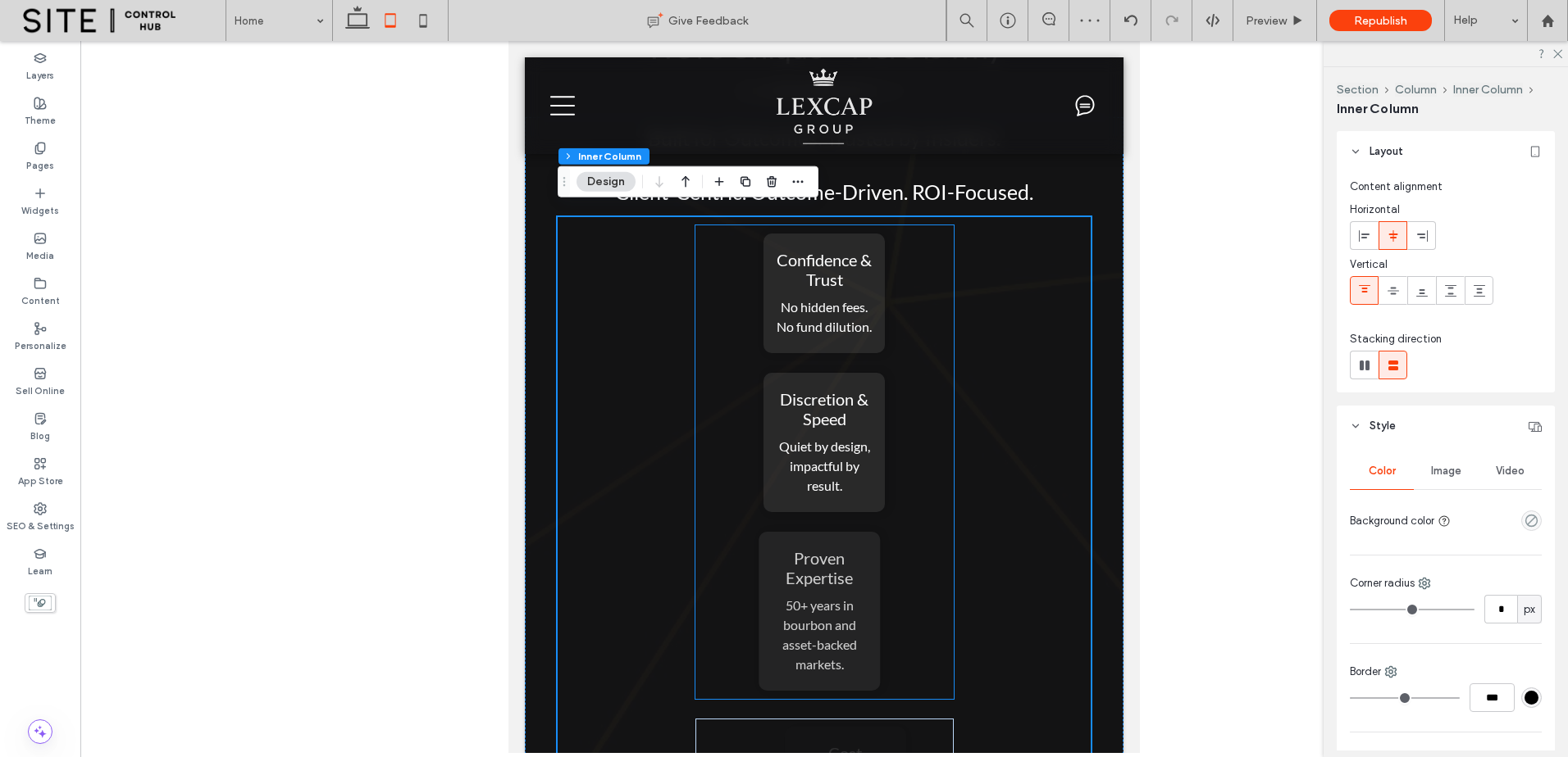
click at [936, 362] on div "Confidence & Trust No hidden fees. No fund dilution. Discretion & Speed Quiet b…" at bounding box center [824, 462] width 258 height 474
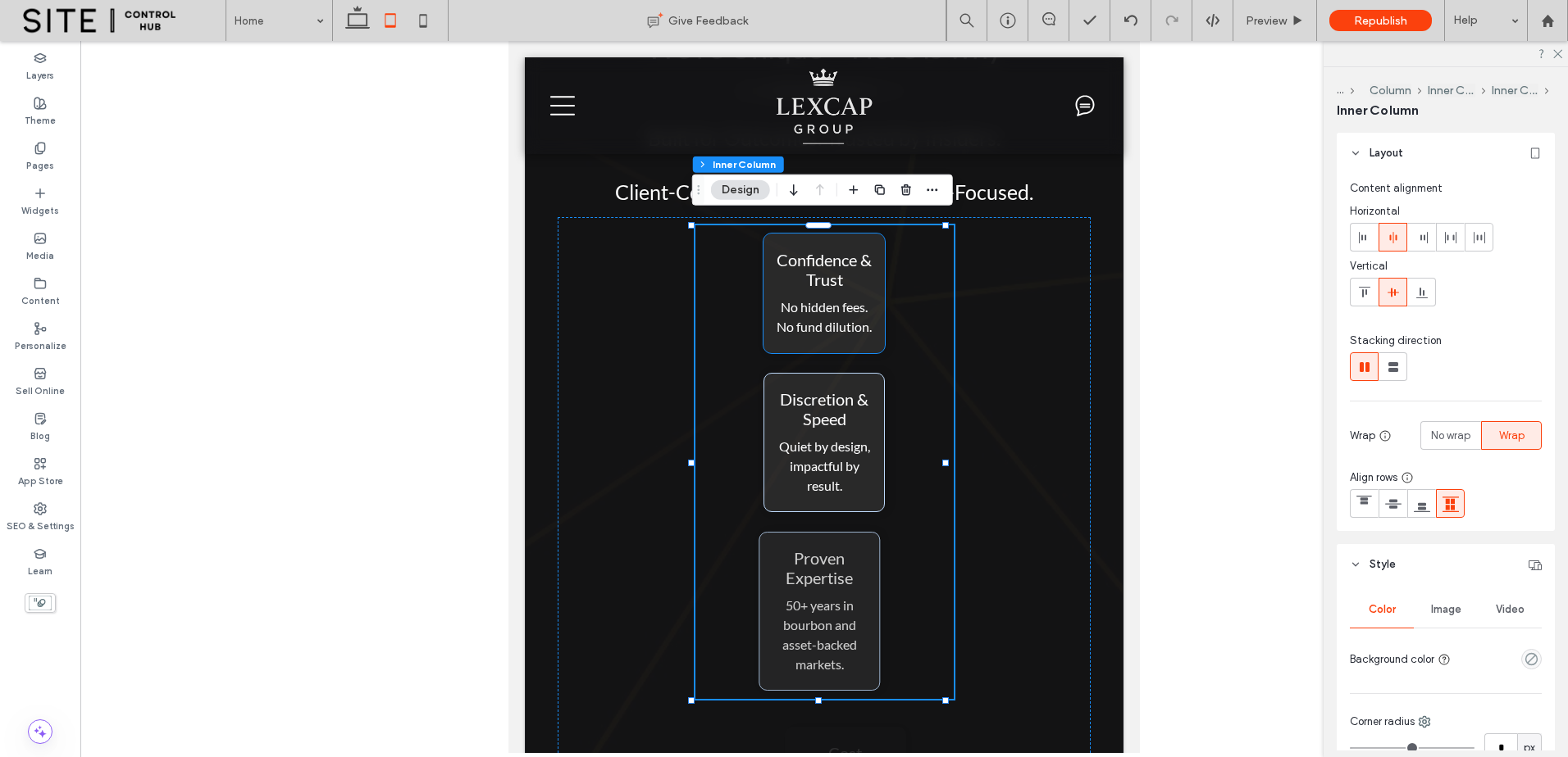
click at [839, 302] on span "No hidden fees. No fund dilution." at bounding box center [823, 317] width 95 height 36
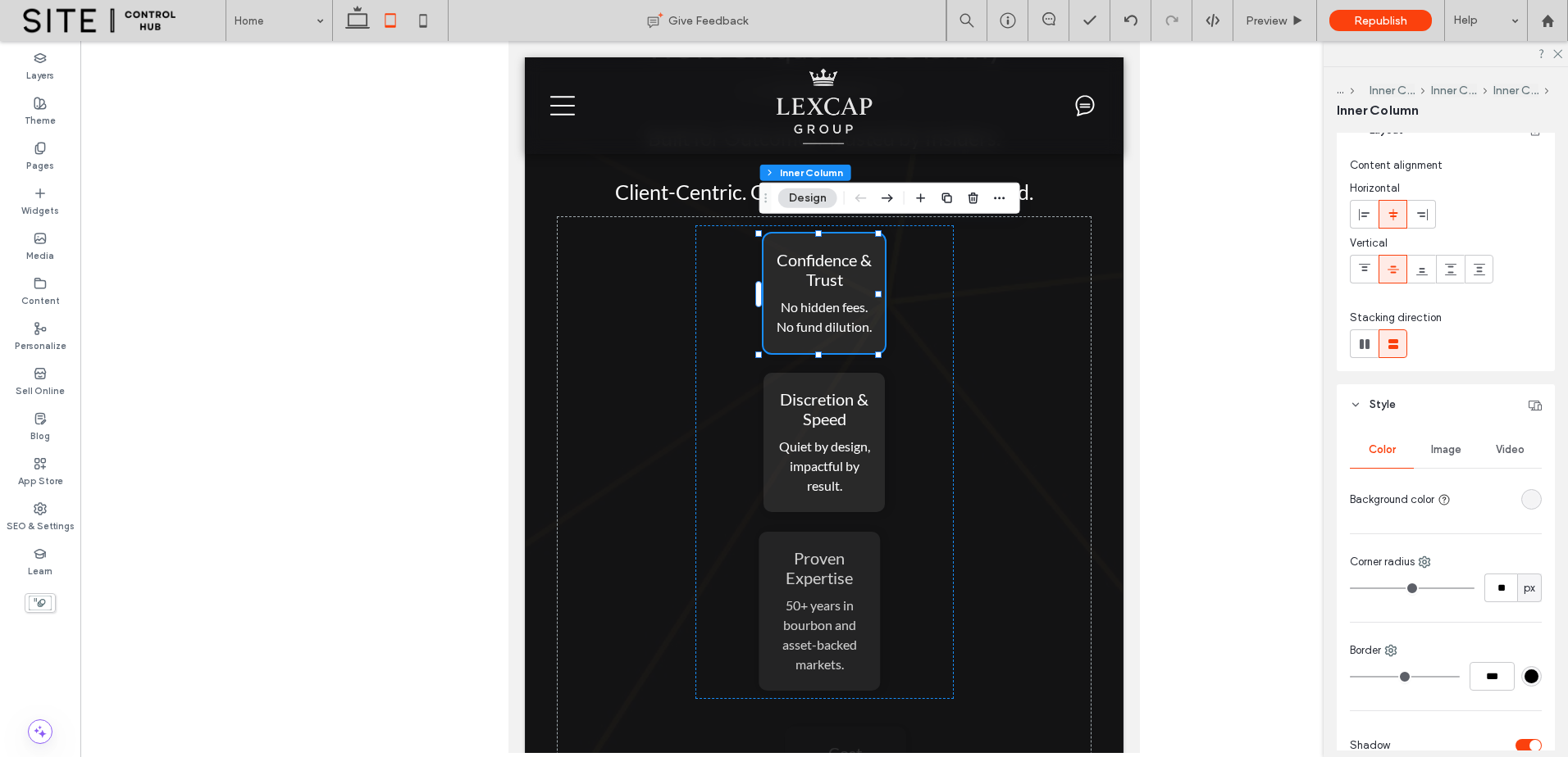
scroll to position [0, 0]
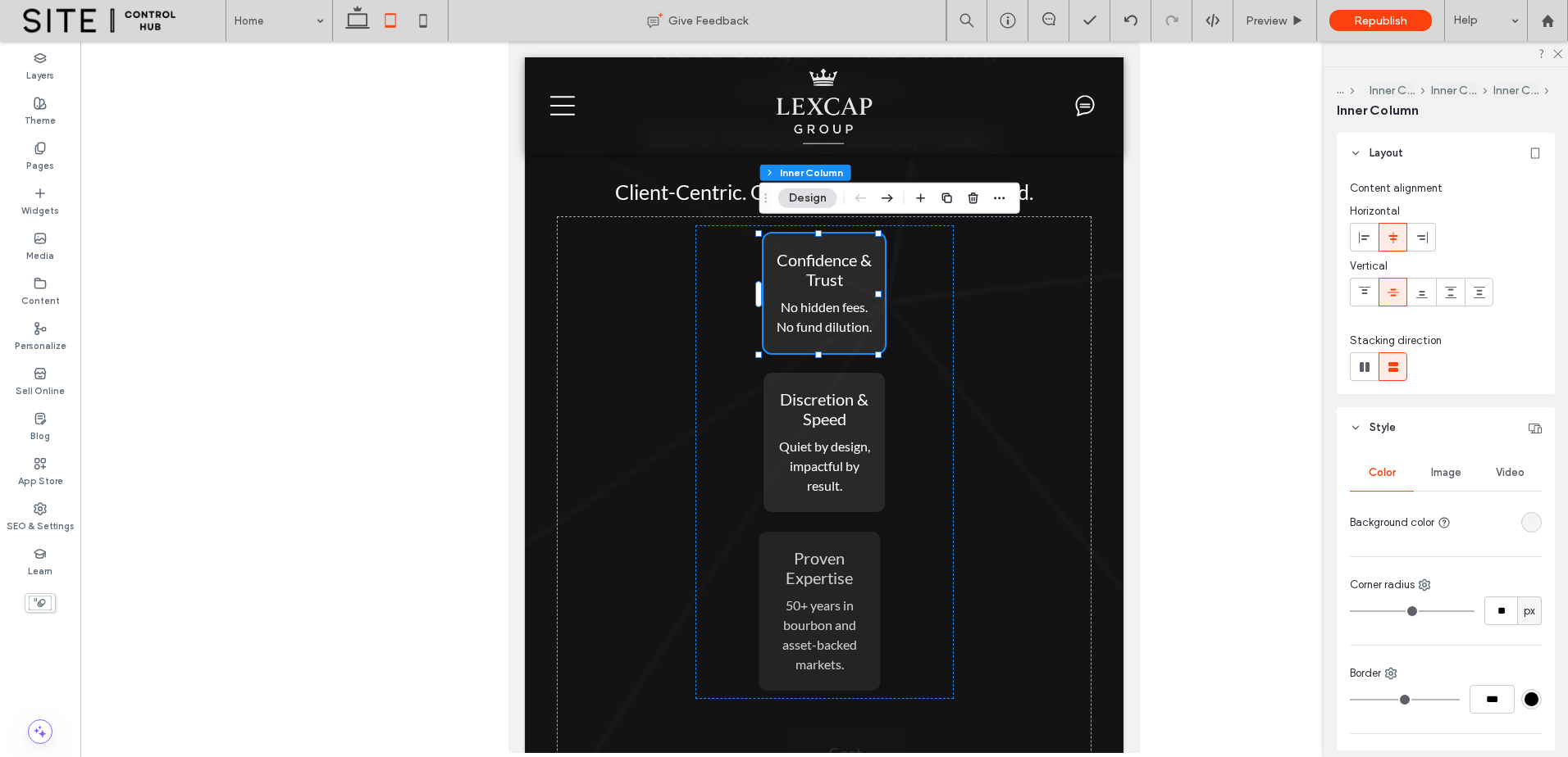
click at [1411, 423] on header "Style" at bounding box center [1445, 428] width 218 height 41
click at [1476, 465] on header "Alignment" at bounding box center [1445, 482] width 218 height 41
click at [910, 339] on div "Confidence & Trust No hidden fees. No fund dilution. Discretion & Speed Quiet b…" at bounding box center [824, 462] width 258 height 474
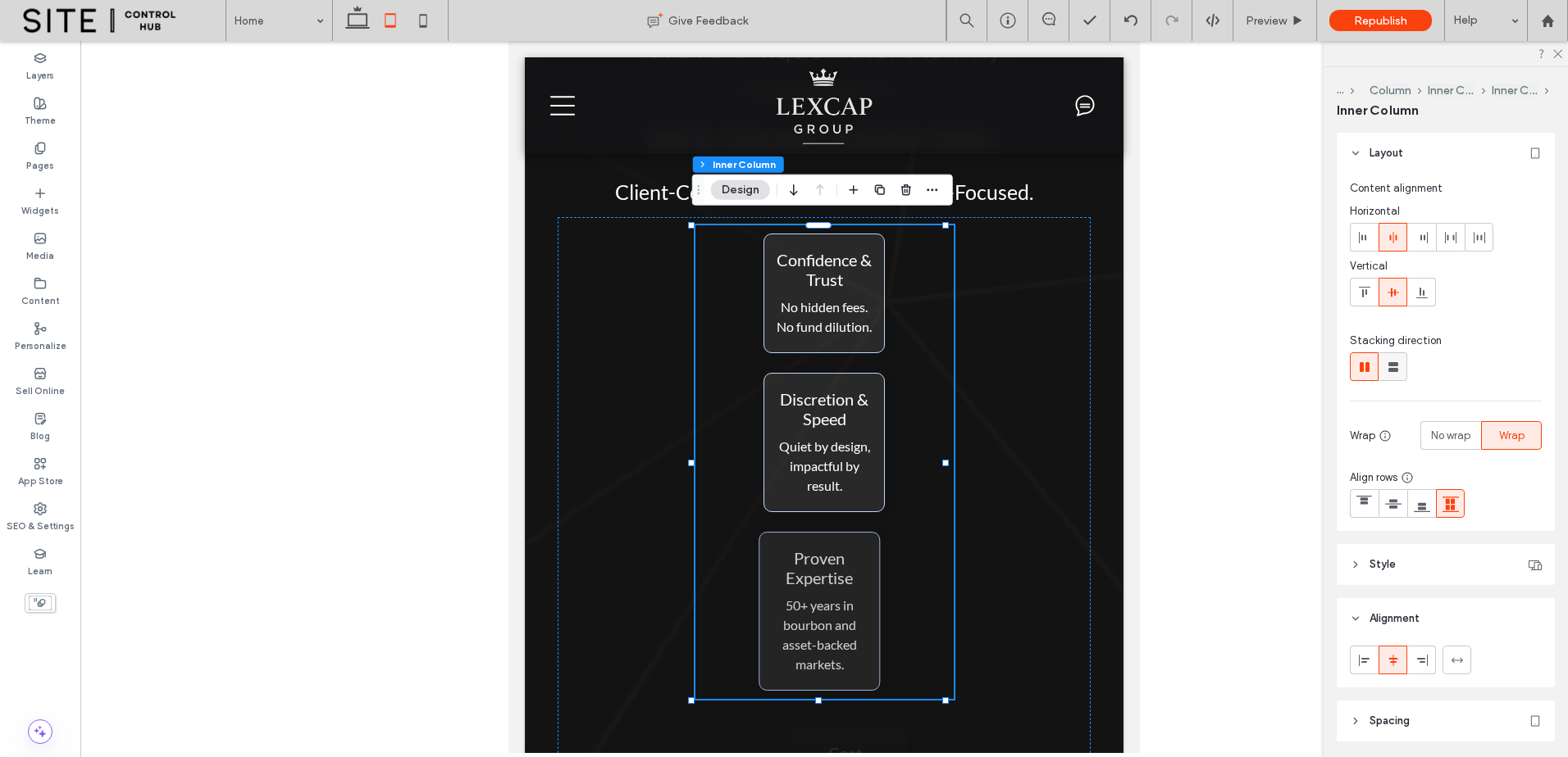
click at [1395, 362] on use at bounding box center [1393, 367] width 9 height 9
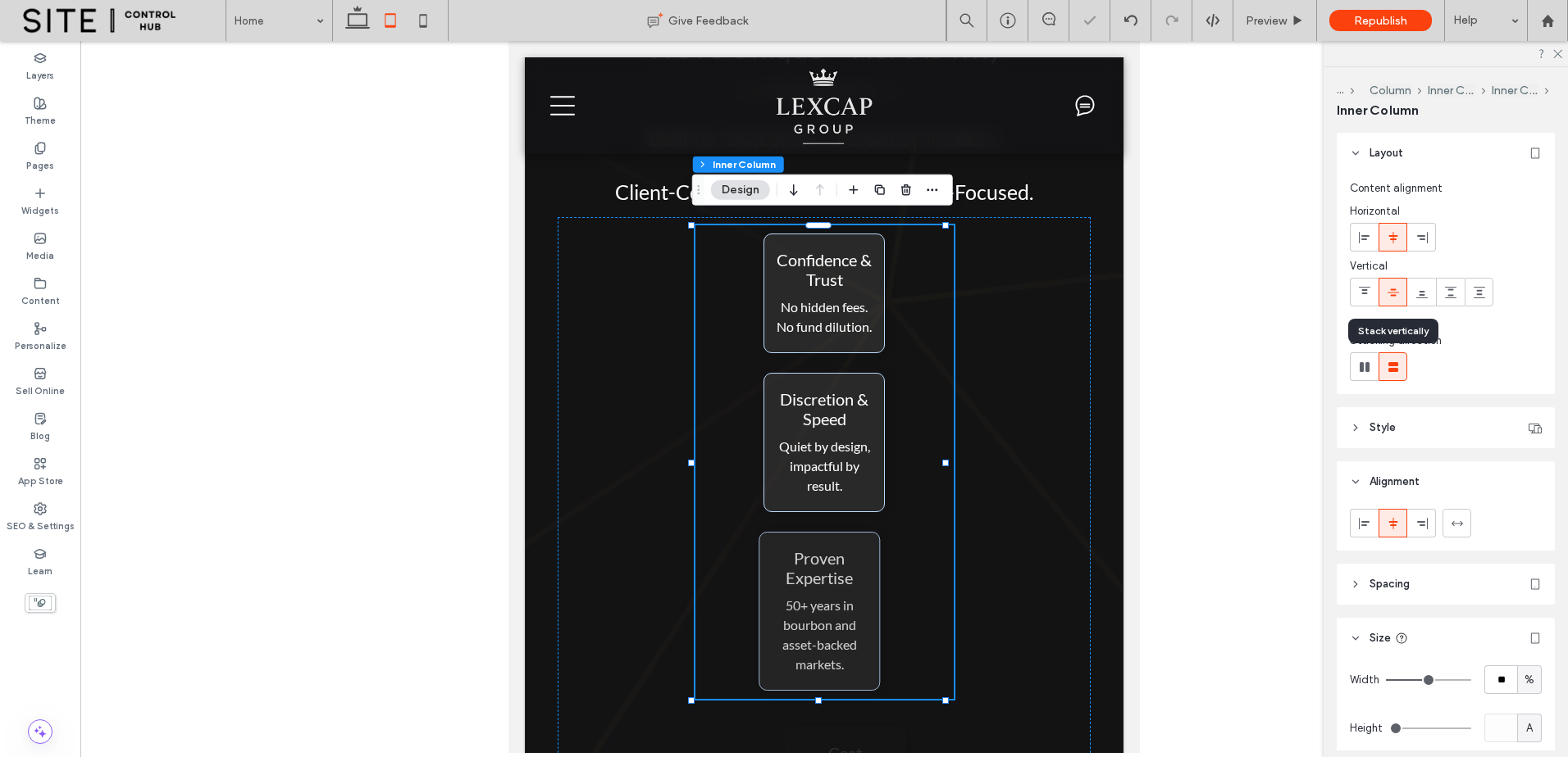
type input "**"
type input "****"
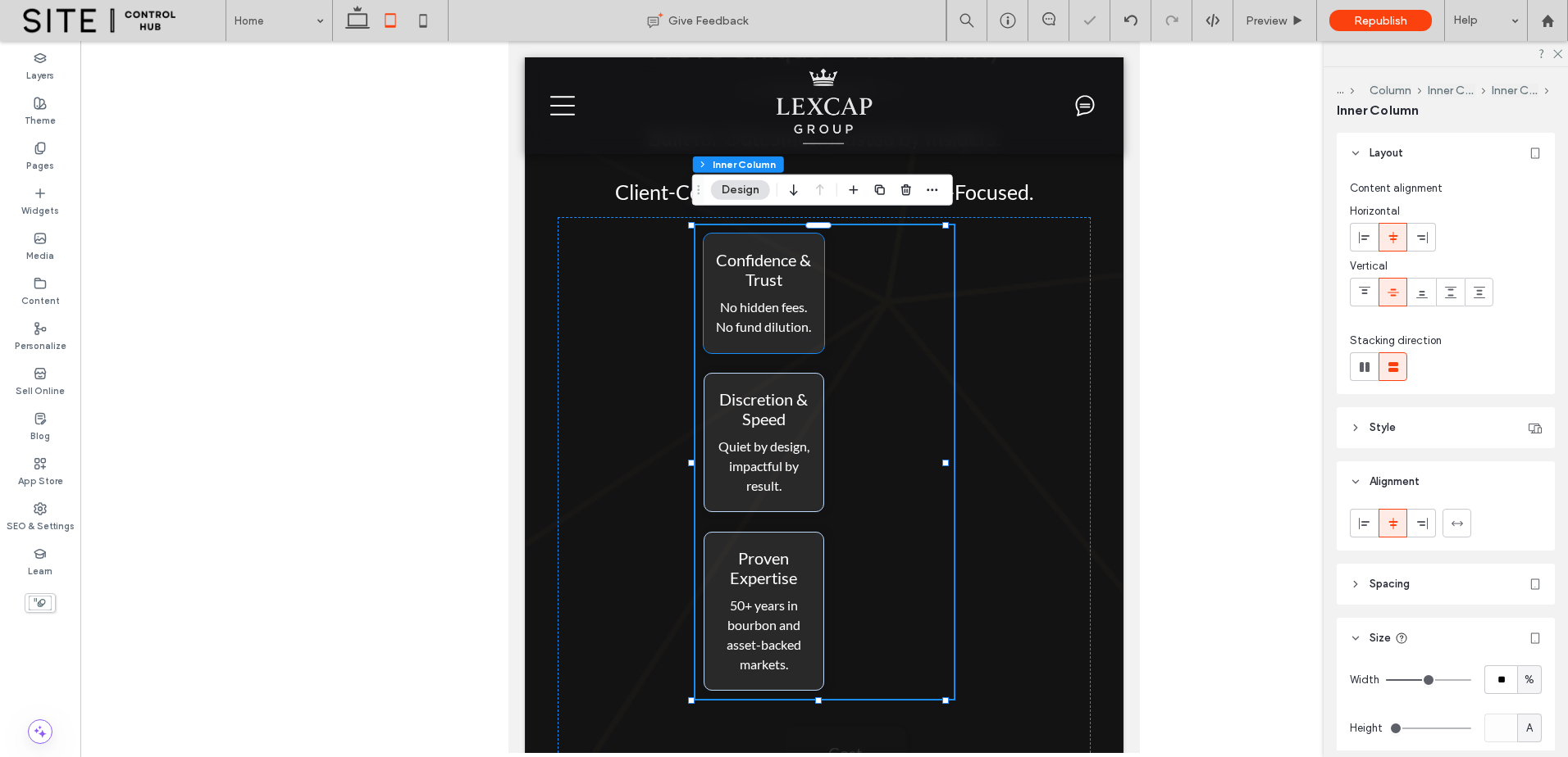
click at [778, 299] on span "No hidden fees. No fund dilution." at bounding box center [763, 317] width 95 height 36
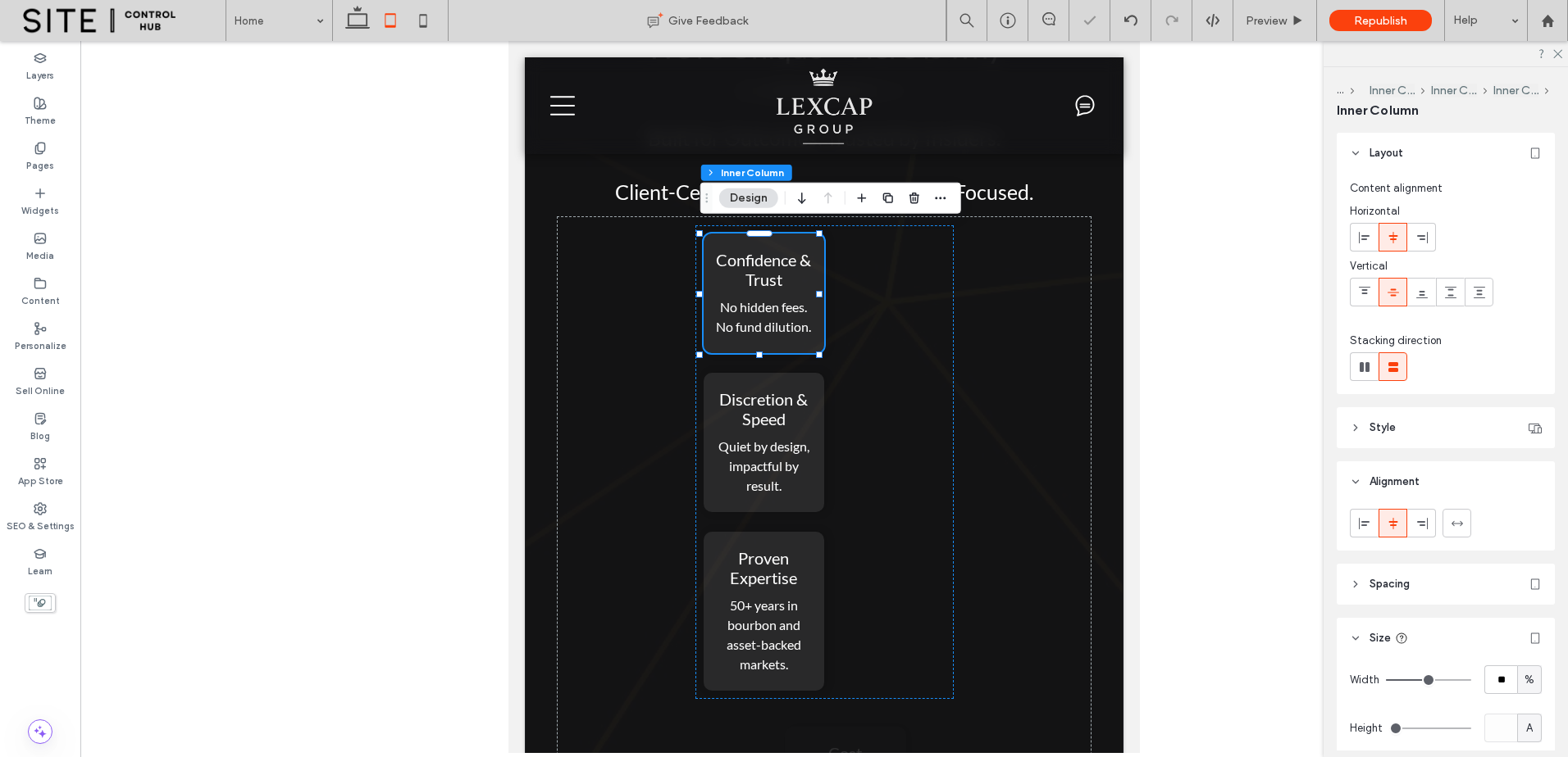
click at [1436, 518] on div at bounding box center [1409, 523] width 121 height 29
click at [1455, 524] on icon at bounding box center [1457, 523] width 13 height 13
type input "***"
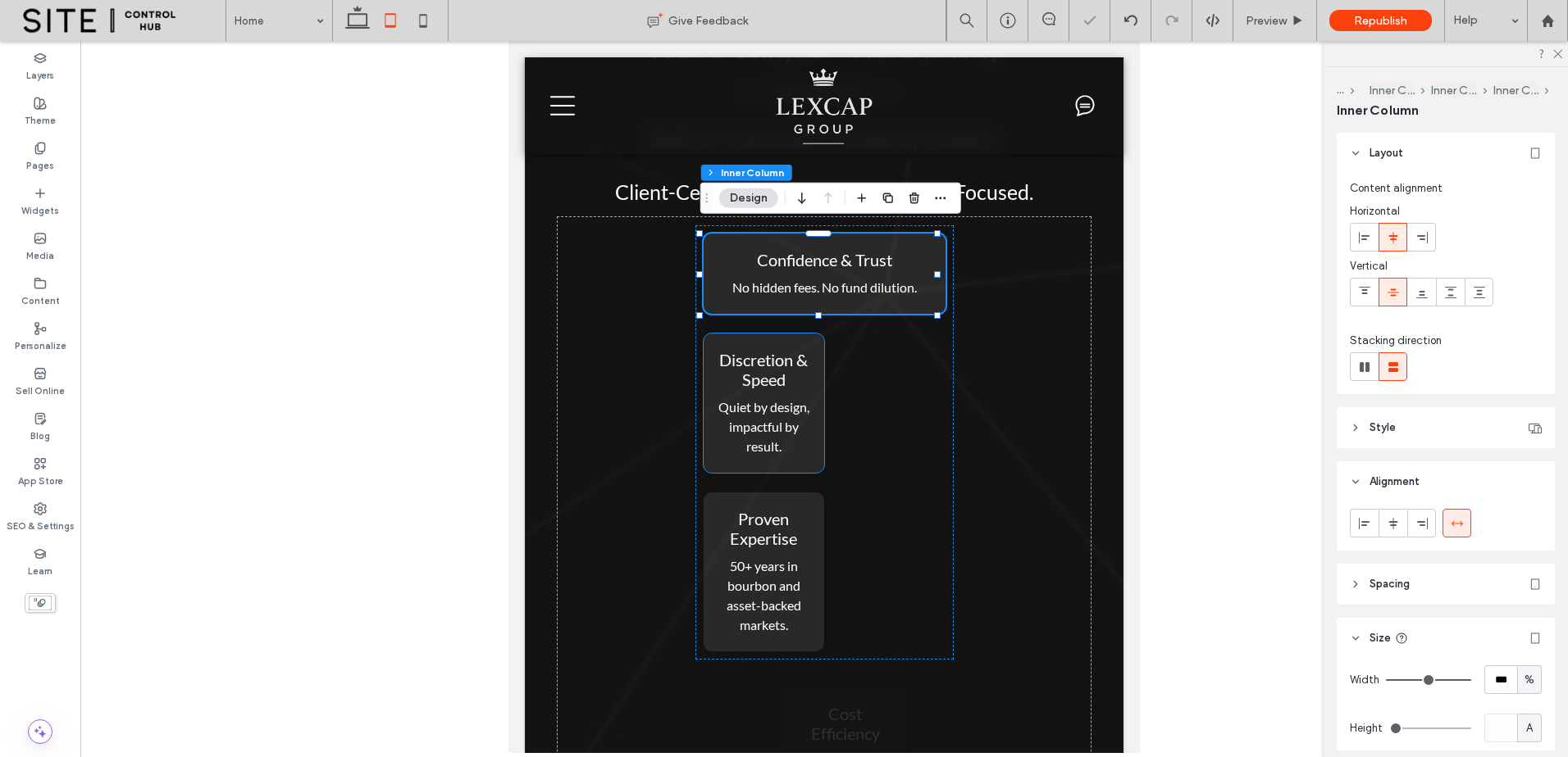
click at [785, 425] on span "Quiet by design, impactful by result." at bounding box center [763, 427] width 91 height 55
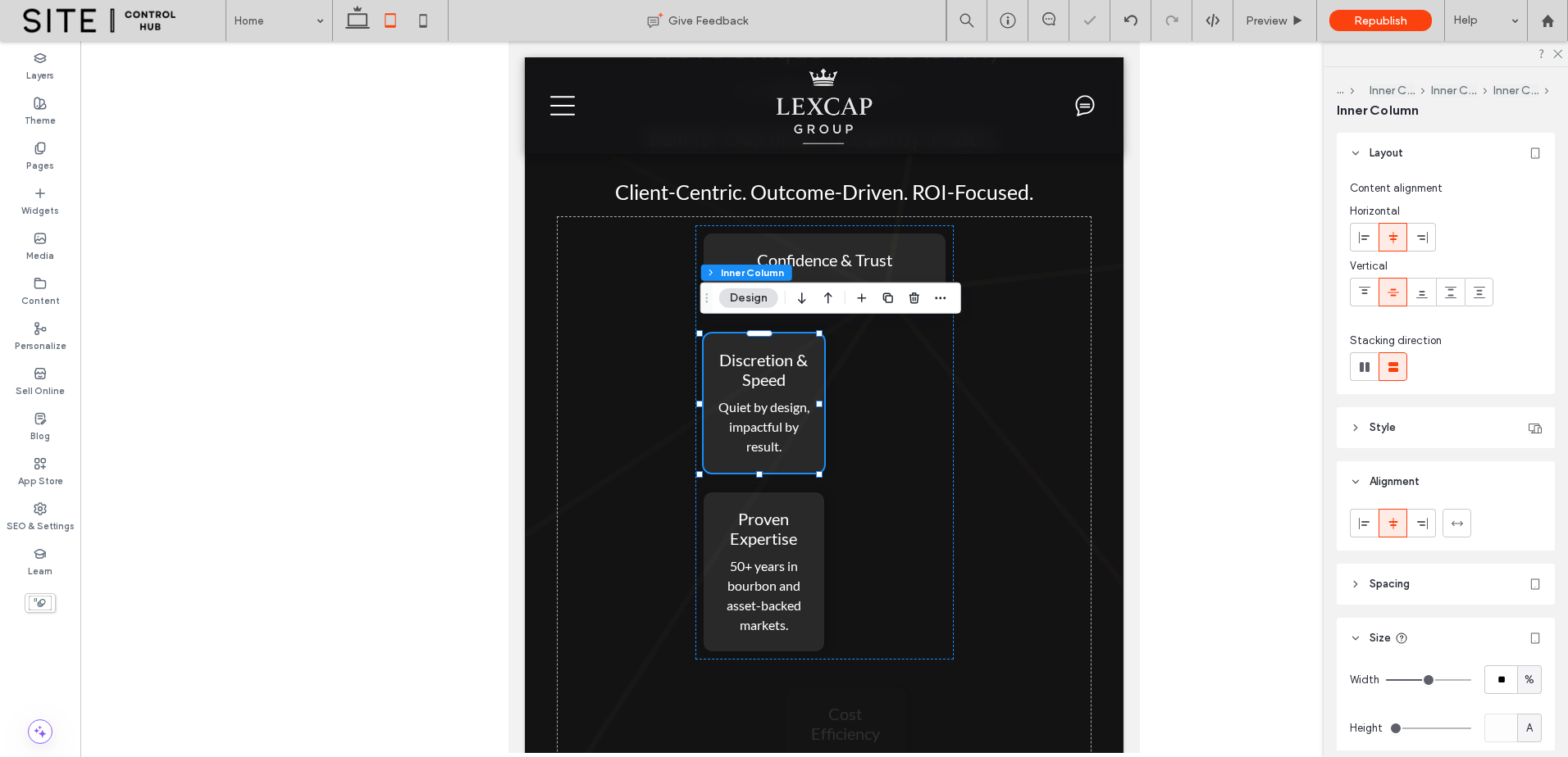
click at [1463, 522] on icon at bounding box center [1457, 523] width 13 height 13
type input "***"
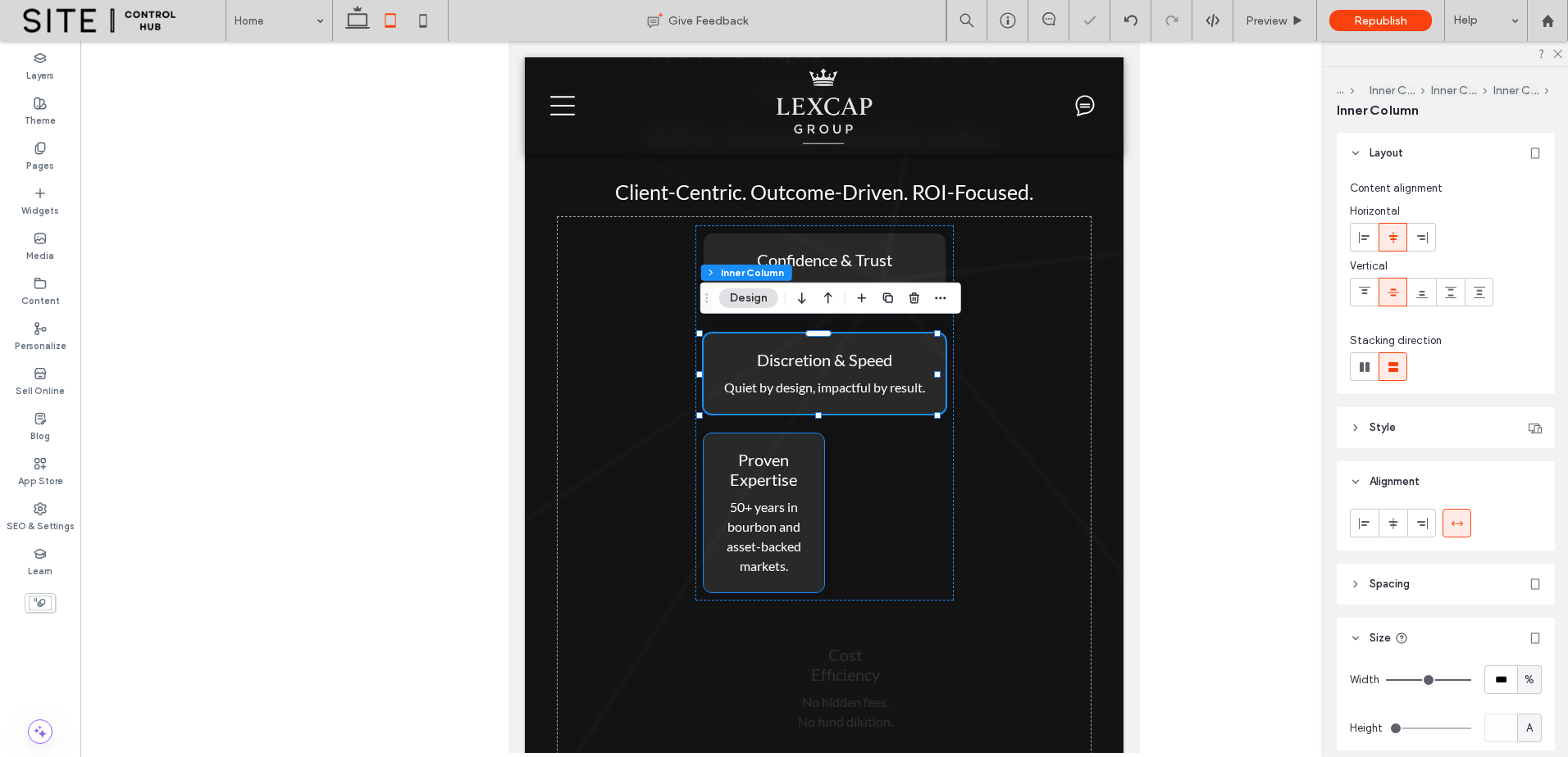
click at [782, 534] on span "50+ years in bourbon and asset-backed markets." at bounding box center [764, 537] width 75 height 75
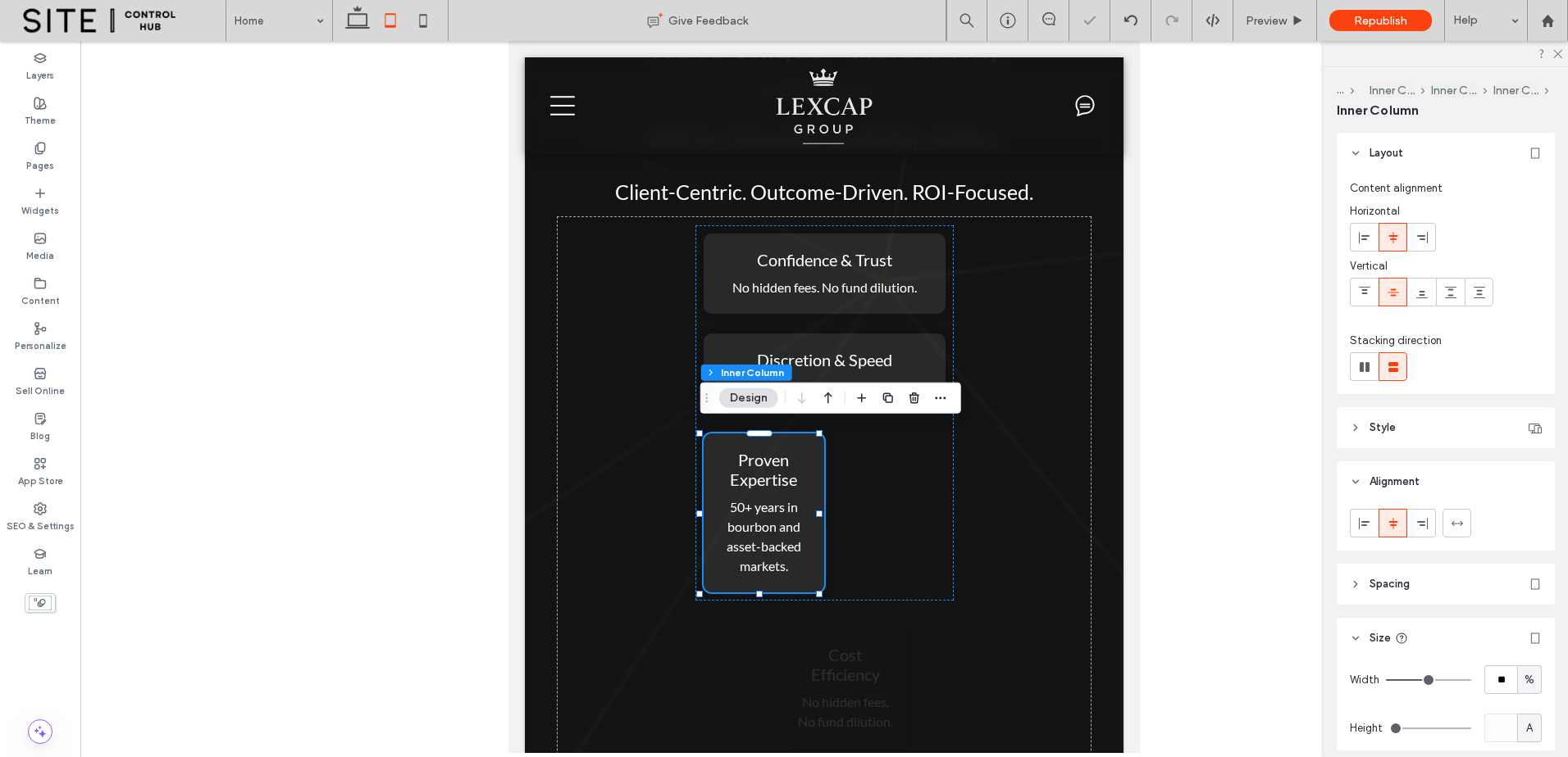
click at [1472, 522] on div at bounding box center [1445, 523] width 191 height 29
click at [1460, 523] on use at bounding box center [1456, 522] width 11 height 5
type input "***"
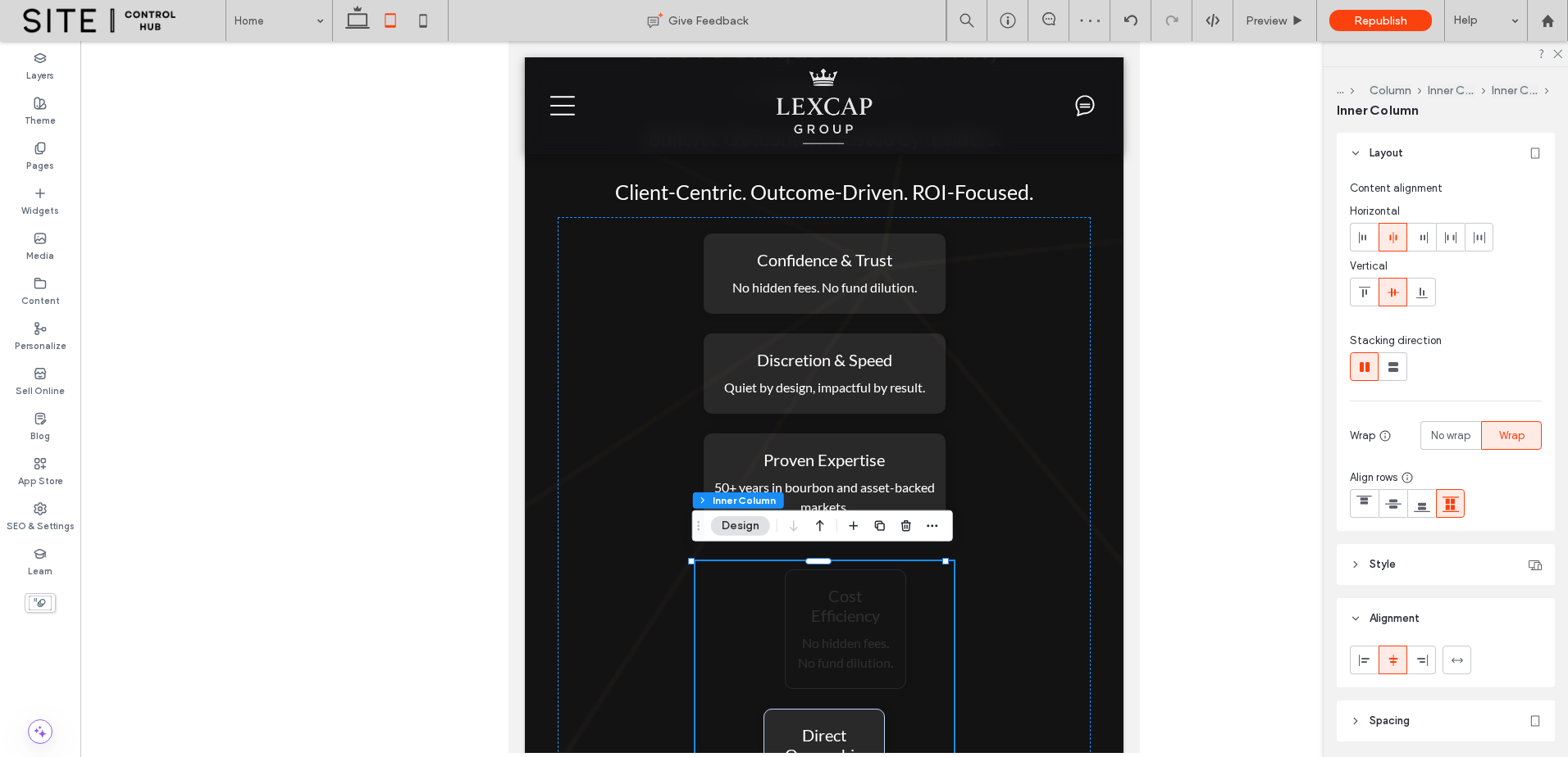
drag, startPoint x: 1394, startPoint y: 365, endPoint x: 1294, endPoint y: 456, distance: 135.2
click at [1394, 366] on use at bounding box center [1393, 367] width 9 height 9
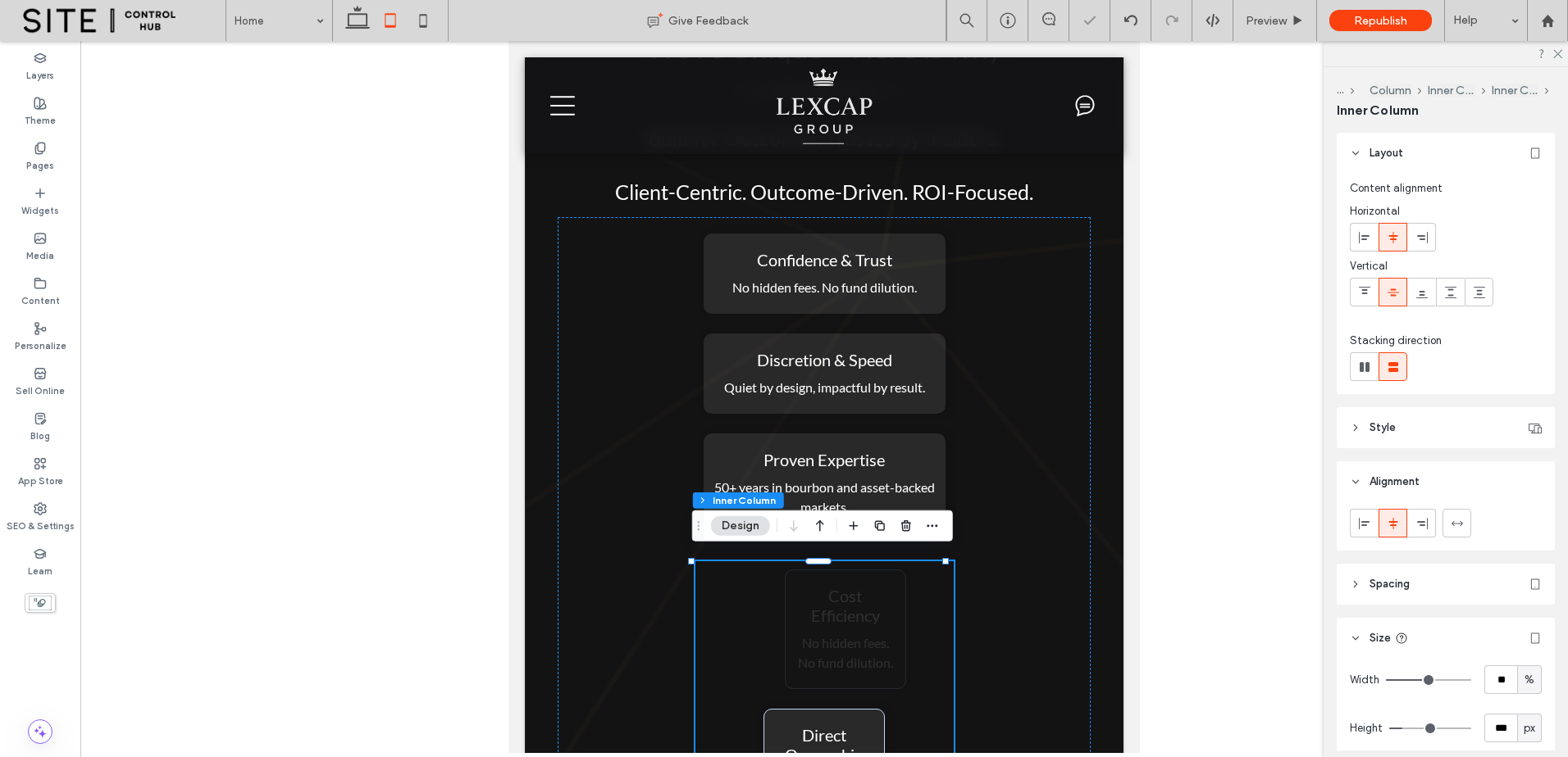
type input "**"
type input "****"
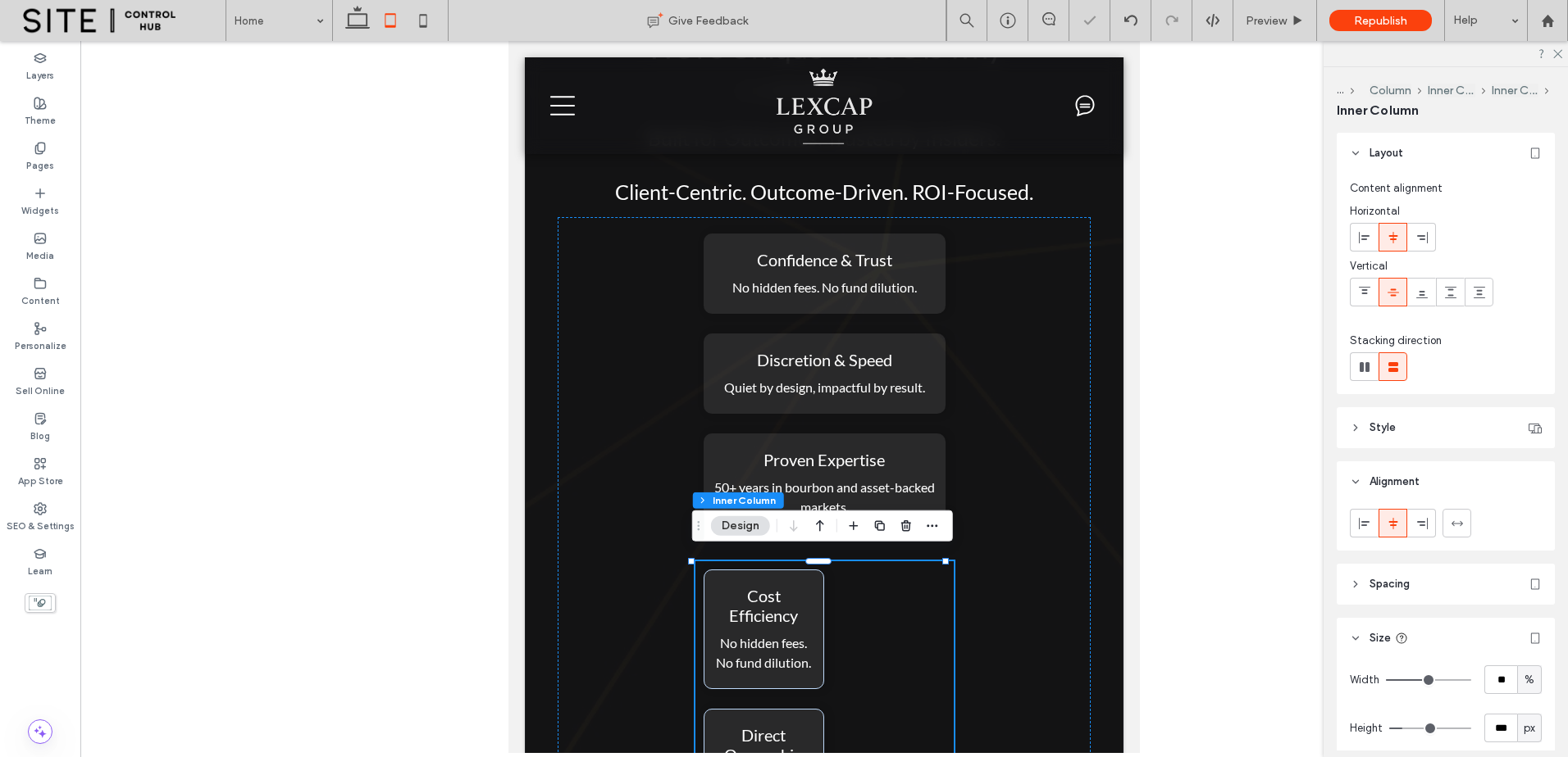
click at [790, 602] on span "Cost Efficiency" at bounding box center [763, 606] width 69 height 39
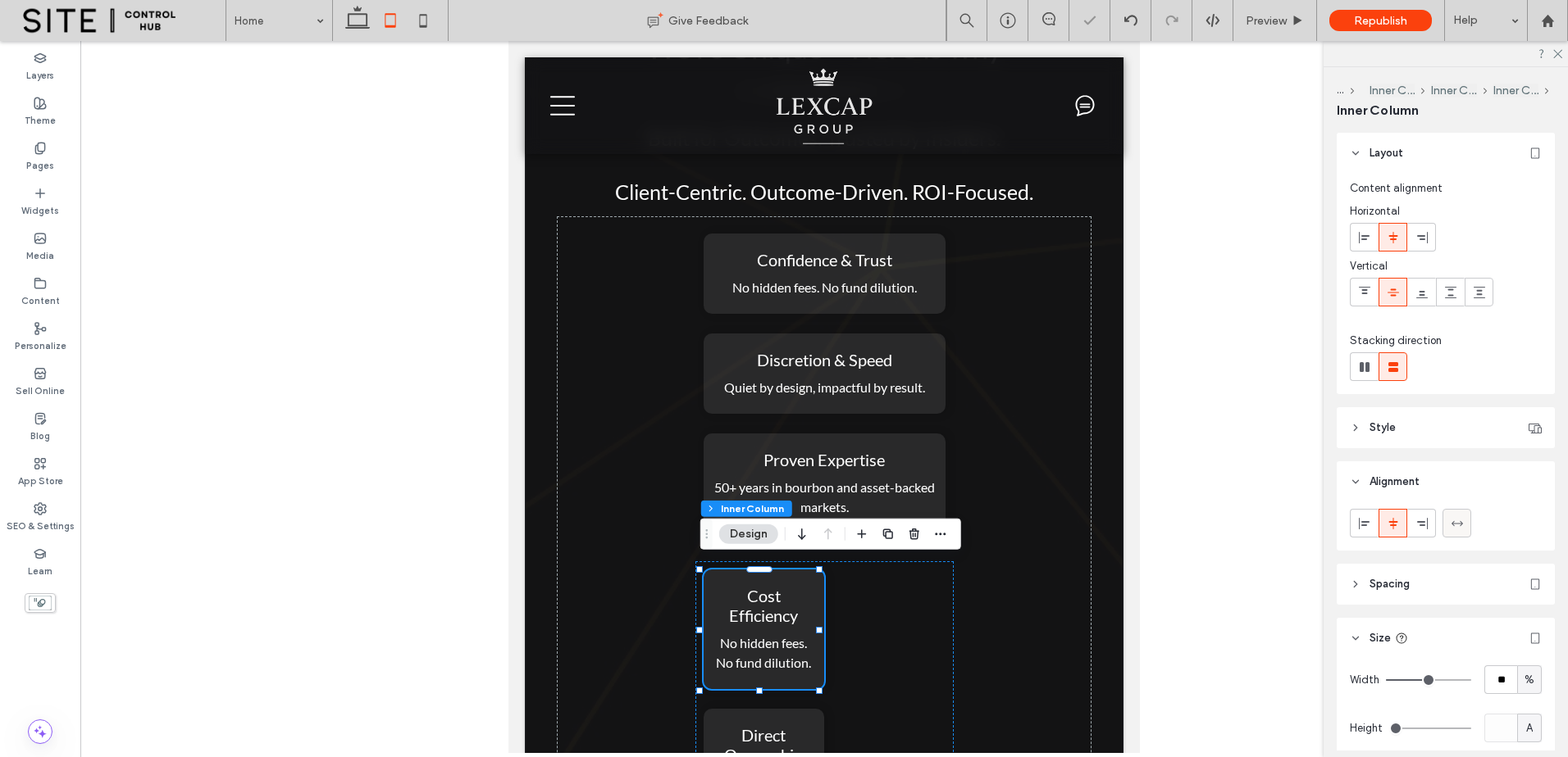
click at [1460, 518] on icon at bounding box center [1457, 523] width 13 height 13
type input "***"
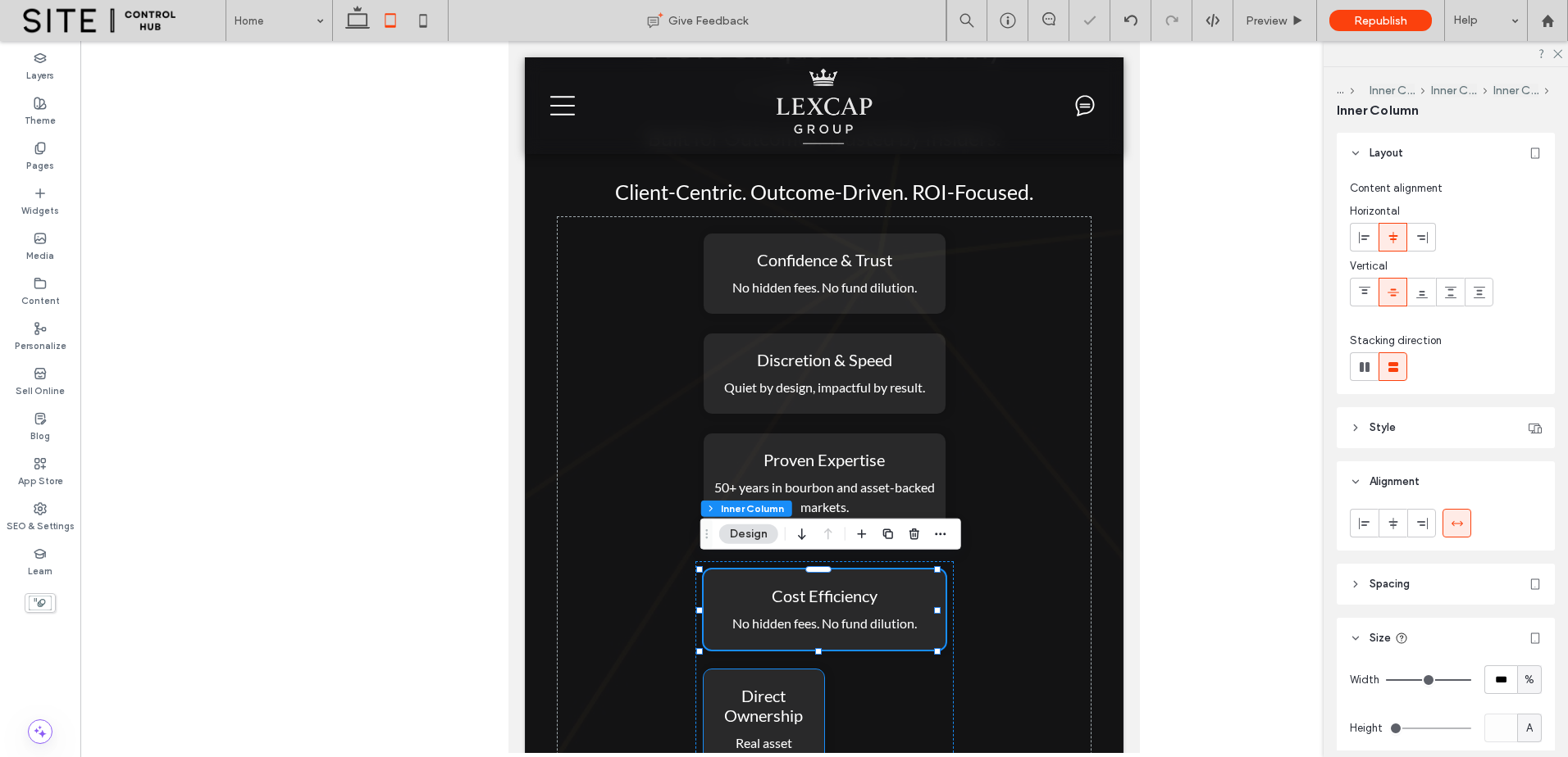
click at [763, 713] on span "Direct Ownership" at bounding box center [764, 705] width 79 height 39
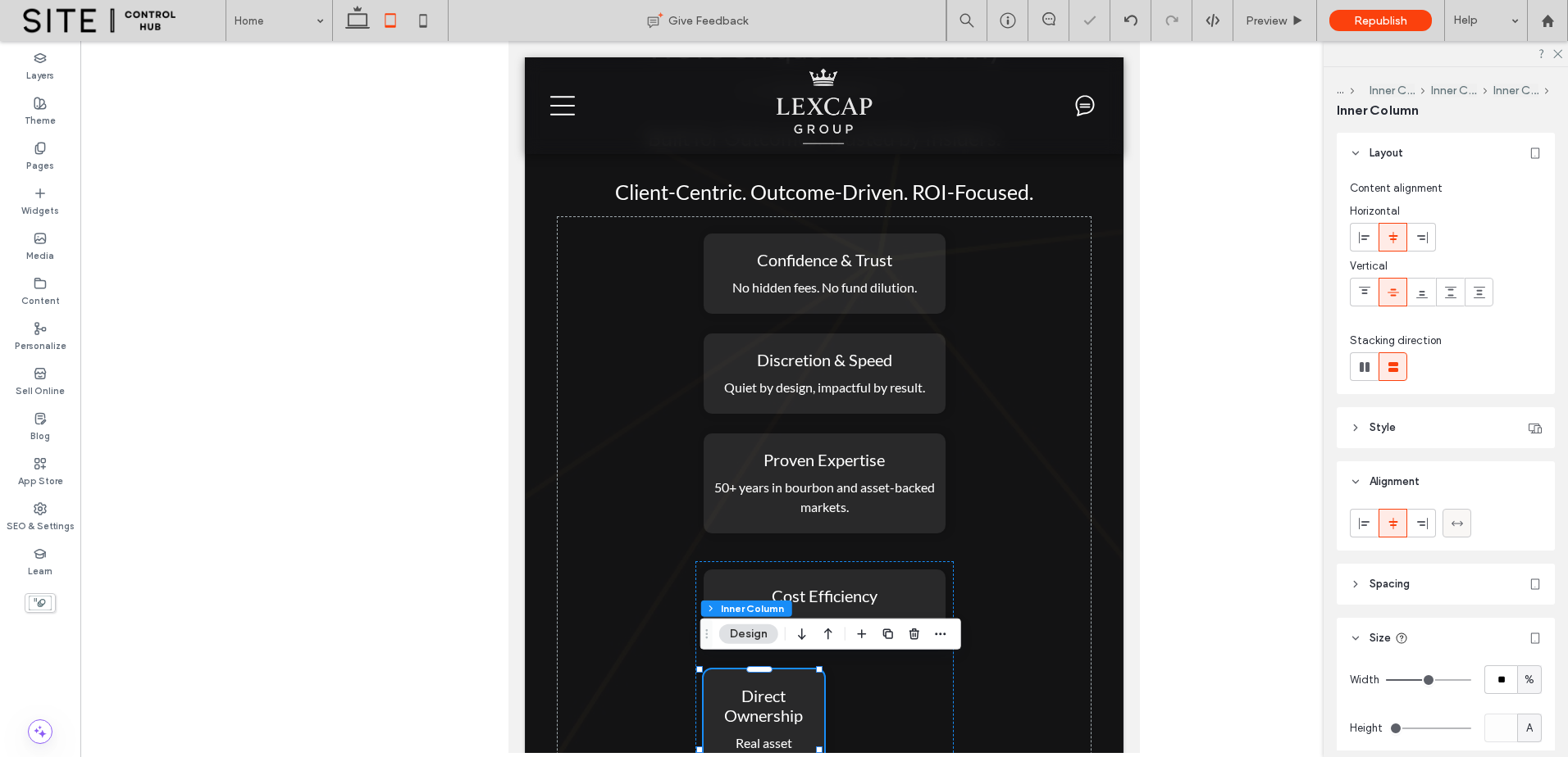
click at [1461, 529] on icon at bounding box center [1457, 523] width 13 height 13
type input "***"
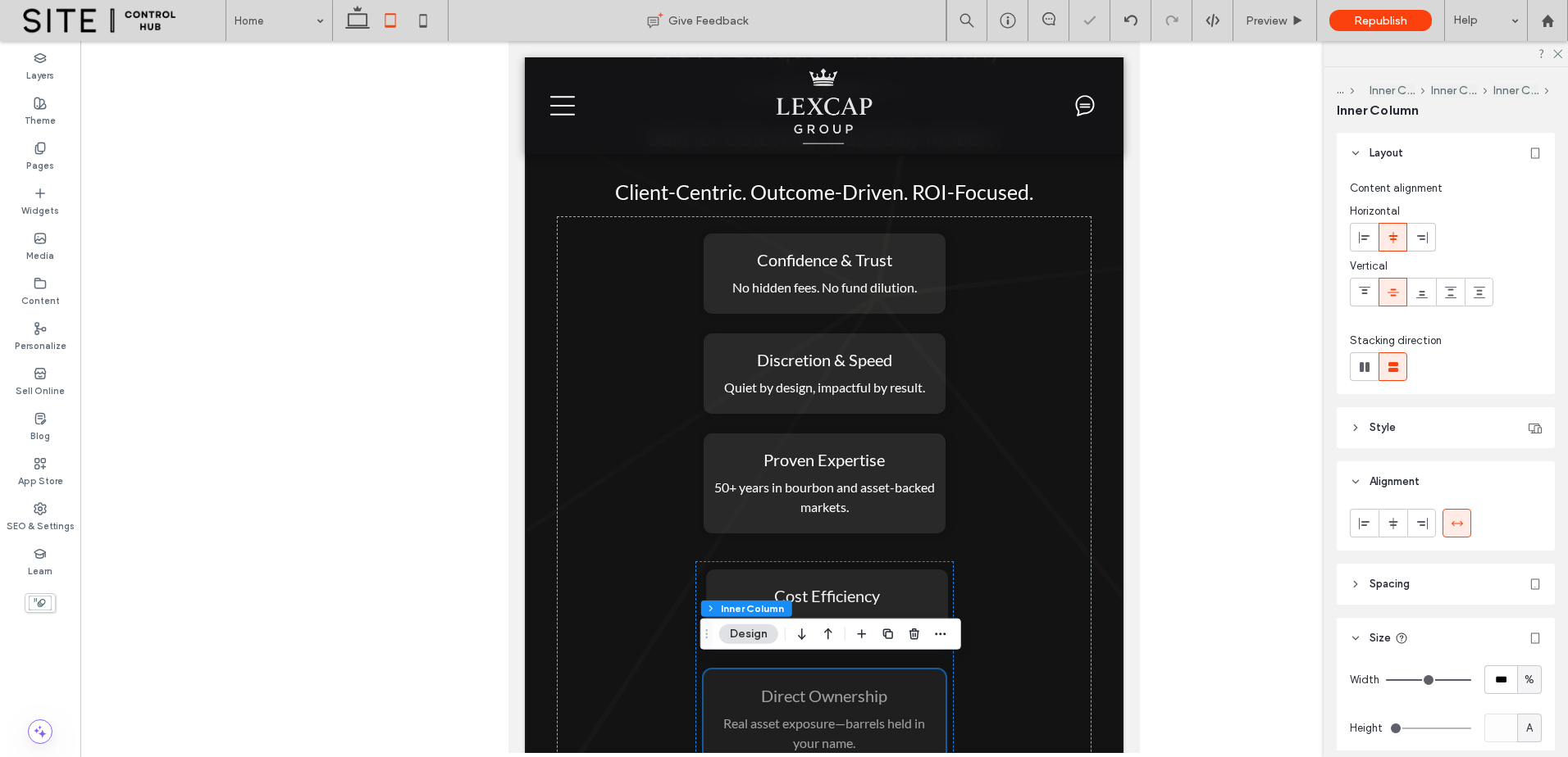
scroll to position [3508, 0]
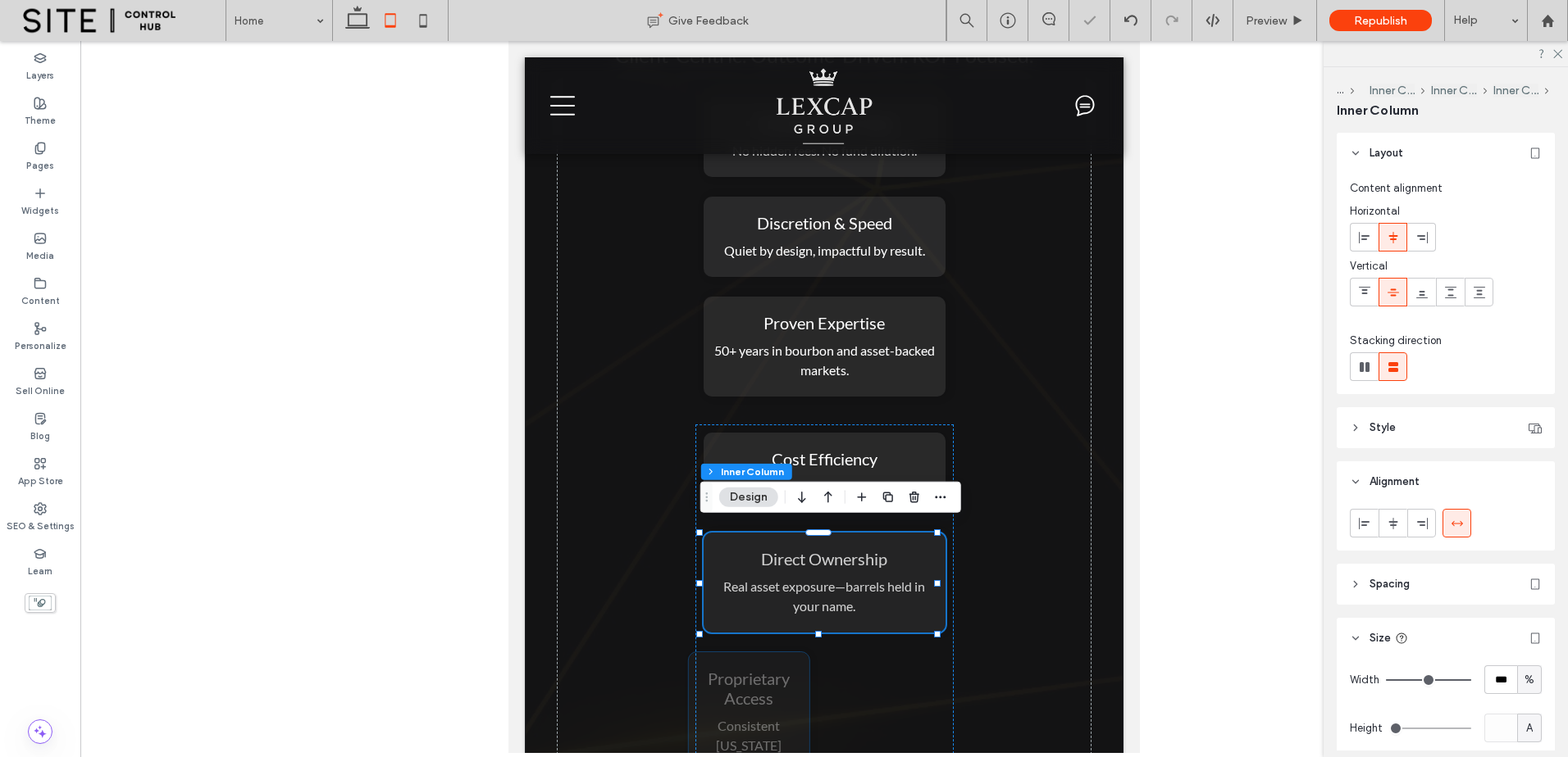
drag, startPoint x: 780, startPoint y: 699, endPoint x: 843, endPoint y: 686, distance: 64.3
click at [779, 699] on h4 "Proprietary Access" at bounding box center [749, 689] width 105 height 39
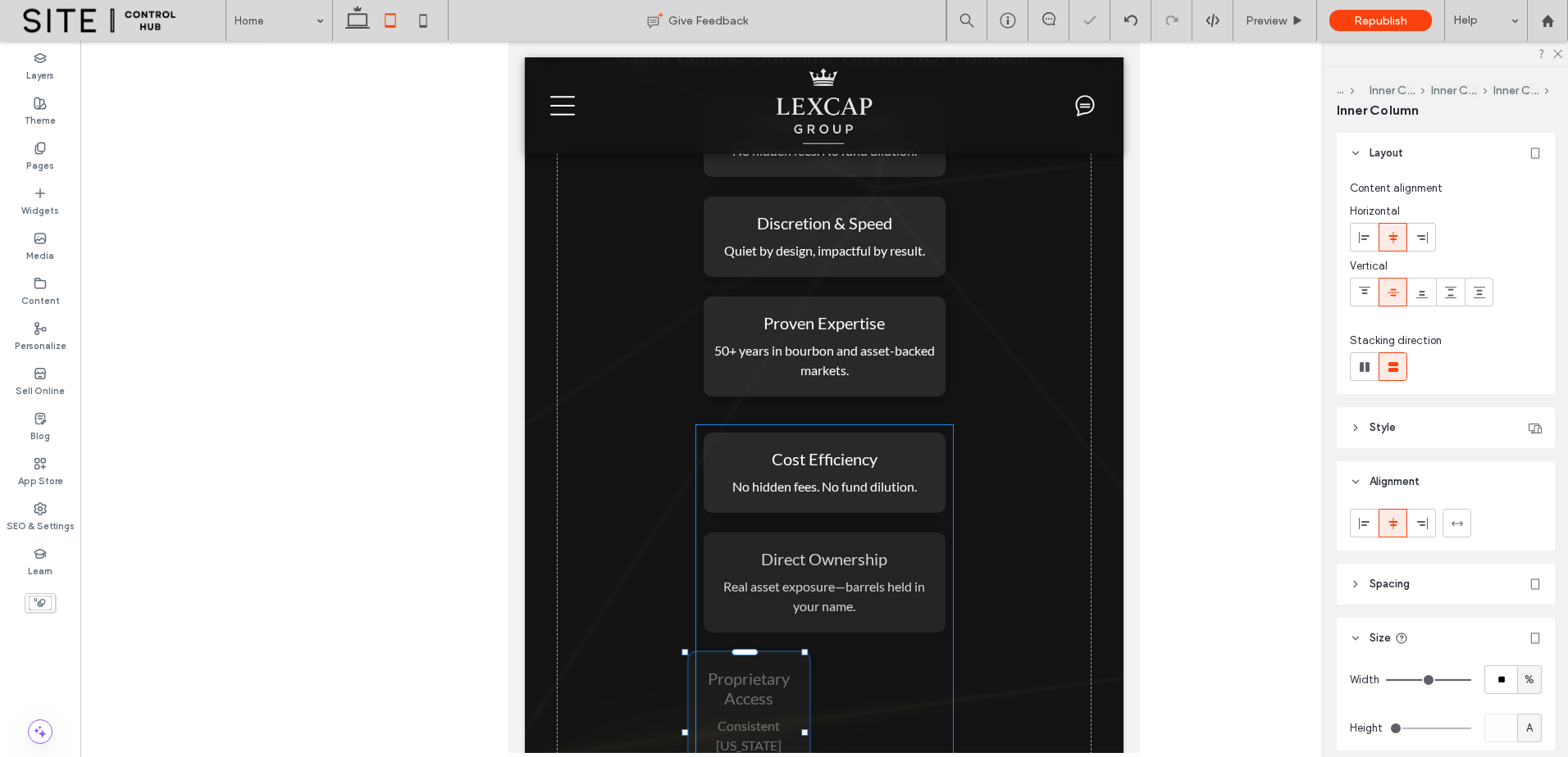
type input "**"
type input "***"
click at [1455, 522] on icon at bounding box center [1457, 523] width 13 height 13
type input "***"
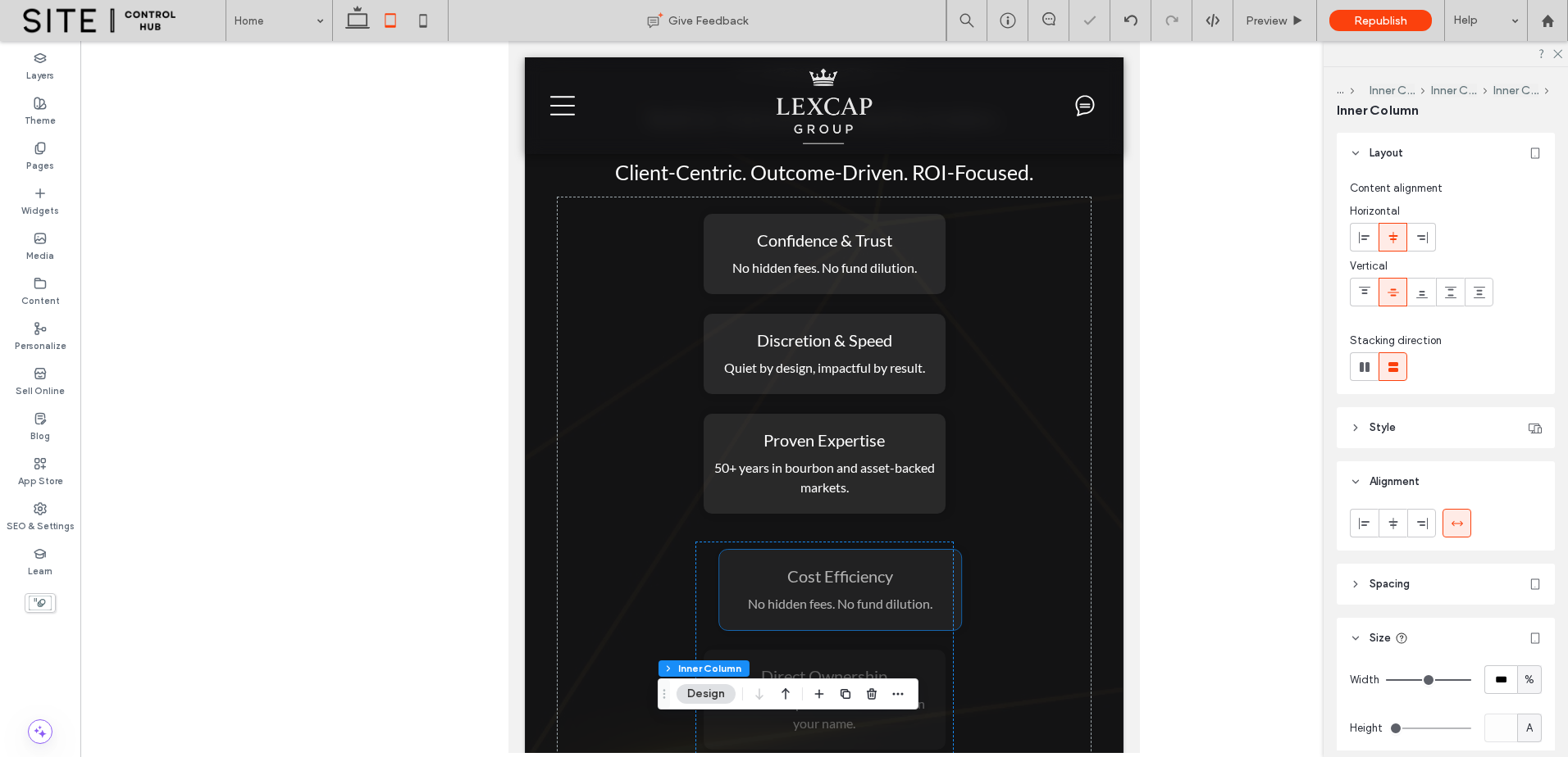
scroll to position [3372, 0]
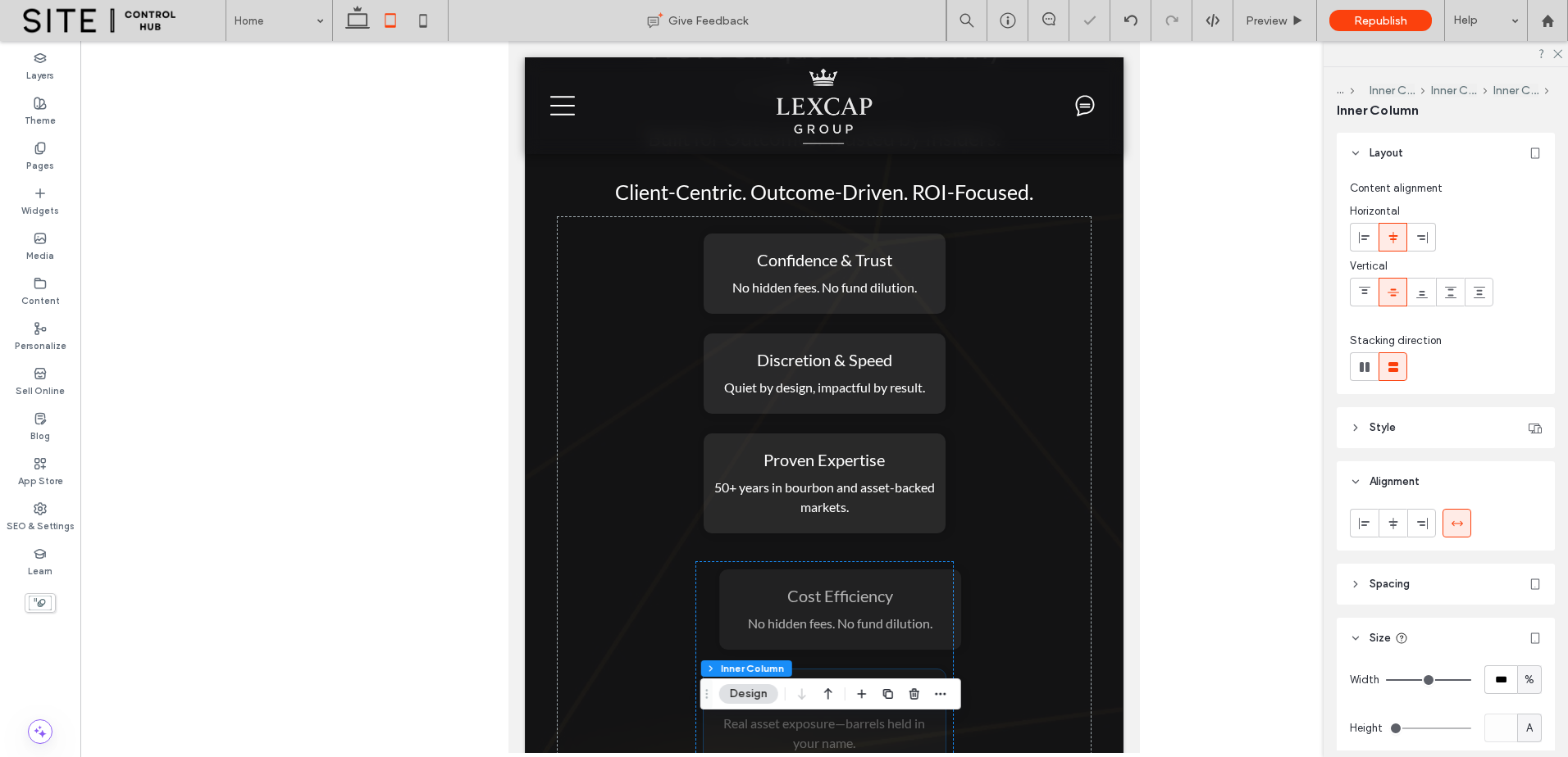
click at [898, 670] on div "Direct Ownership Real asset exposure—barrels held in your name." at bounding box center [825, 719] width 242 height 100
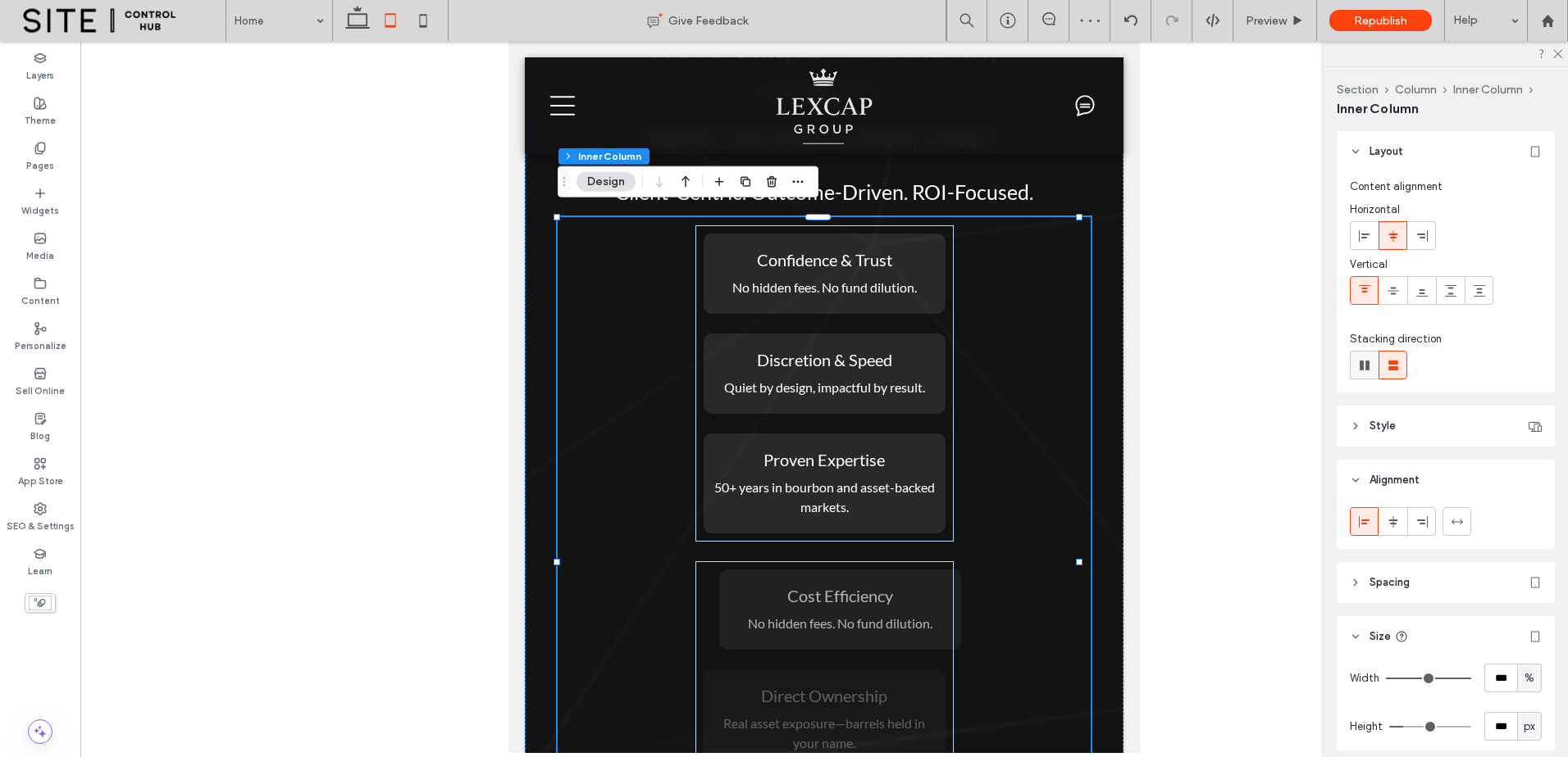
click at [1367, 361] on use at bounding box center [1364, 365] width 9 height 9
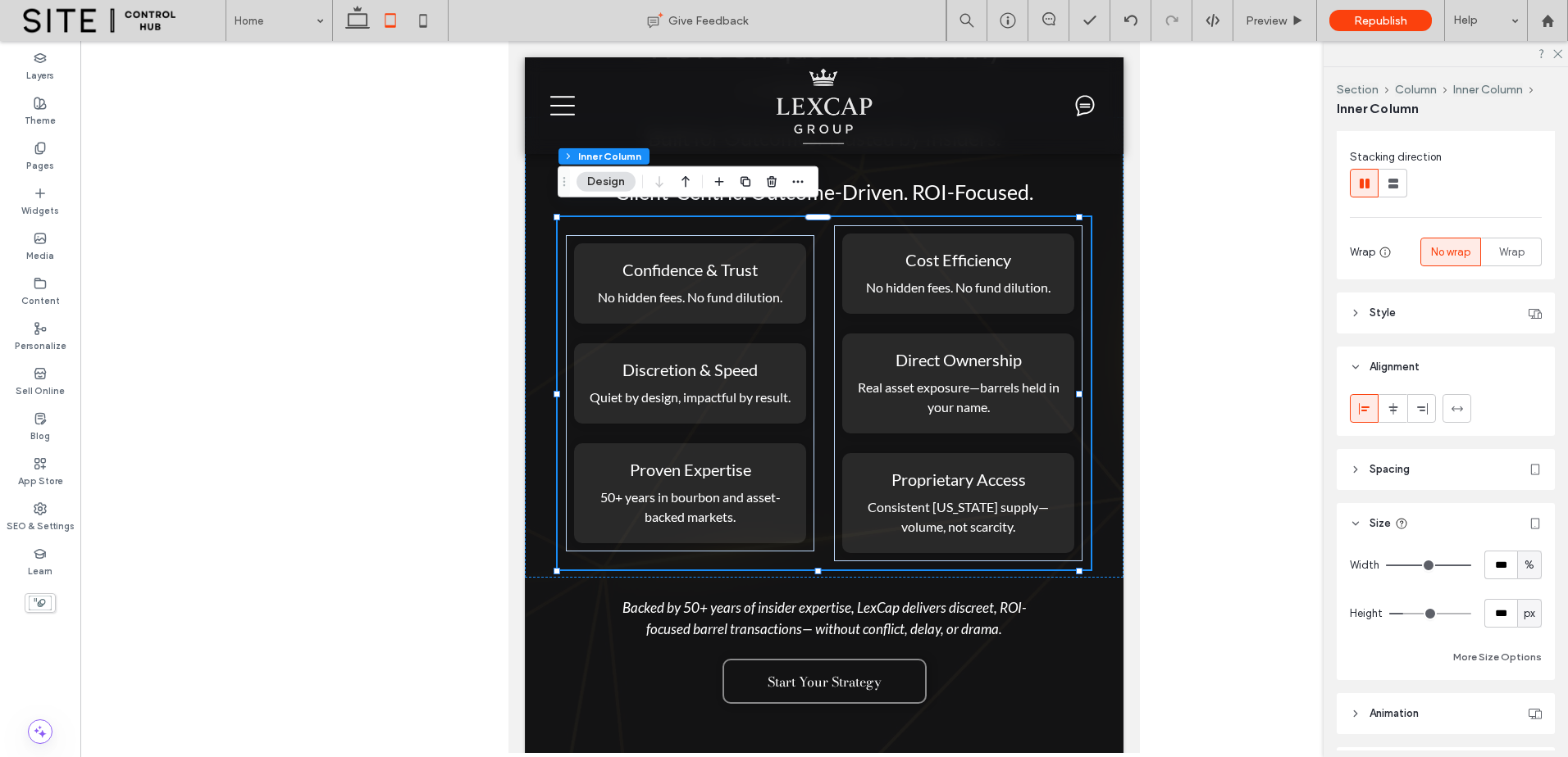
scroll to position [148, 0]
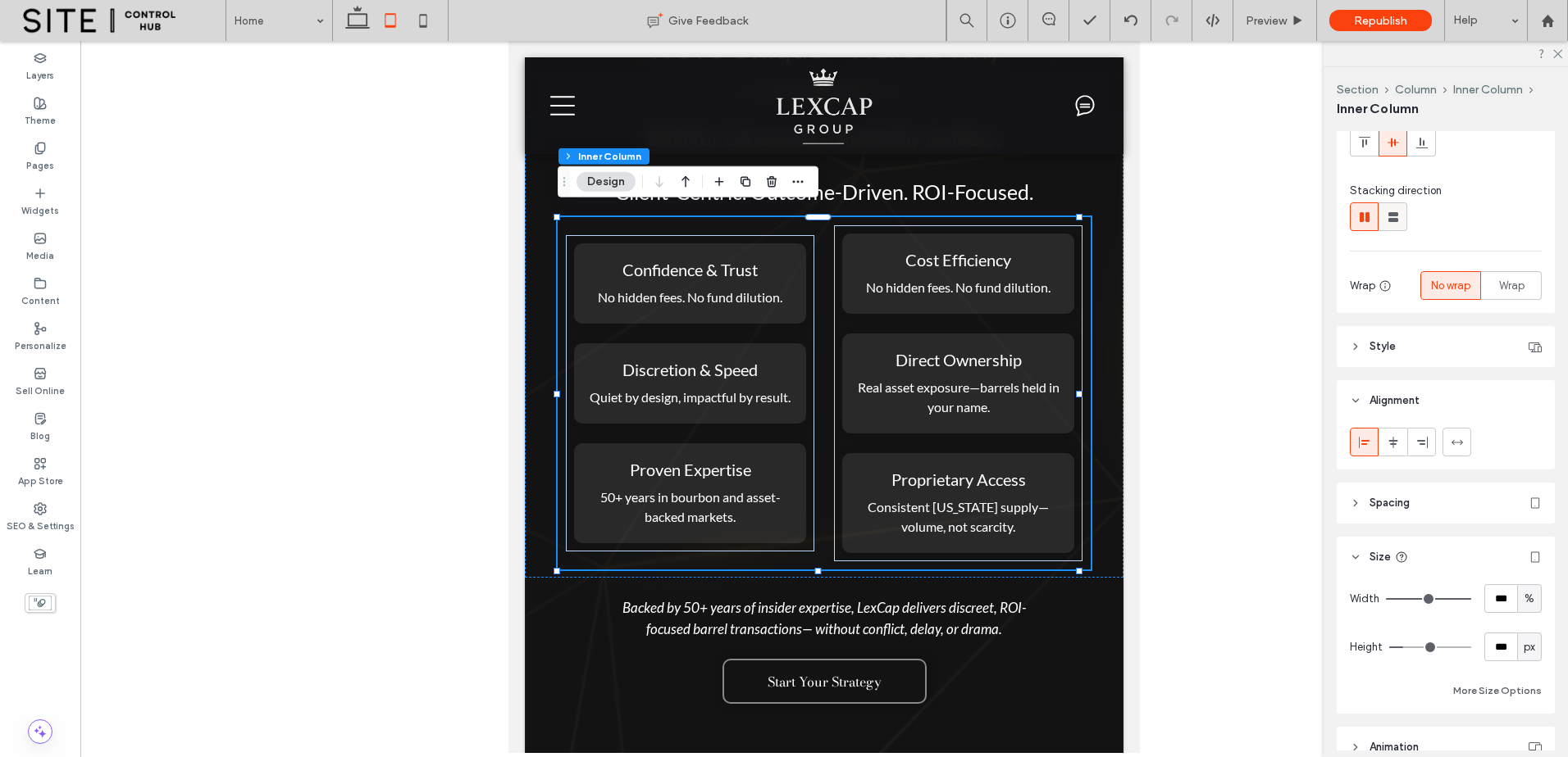
click at [1387, 218] on icon at bounding box center [1393, 217] width 16 height 16
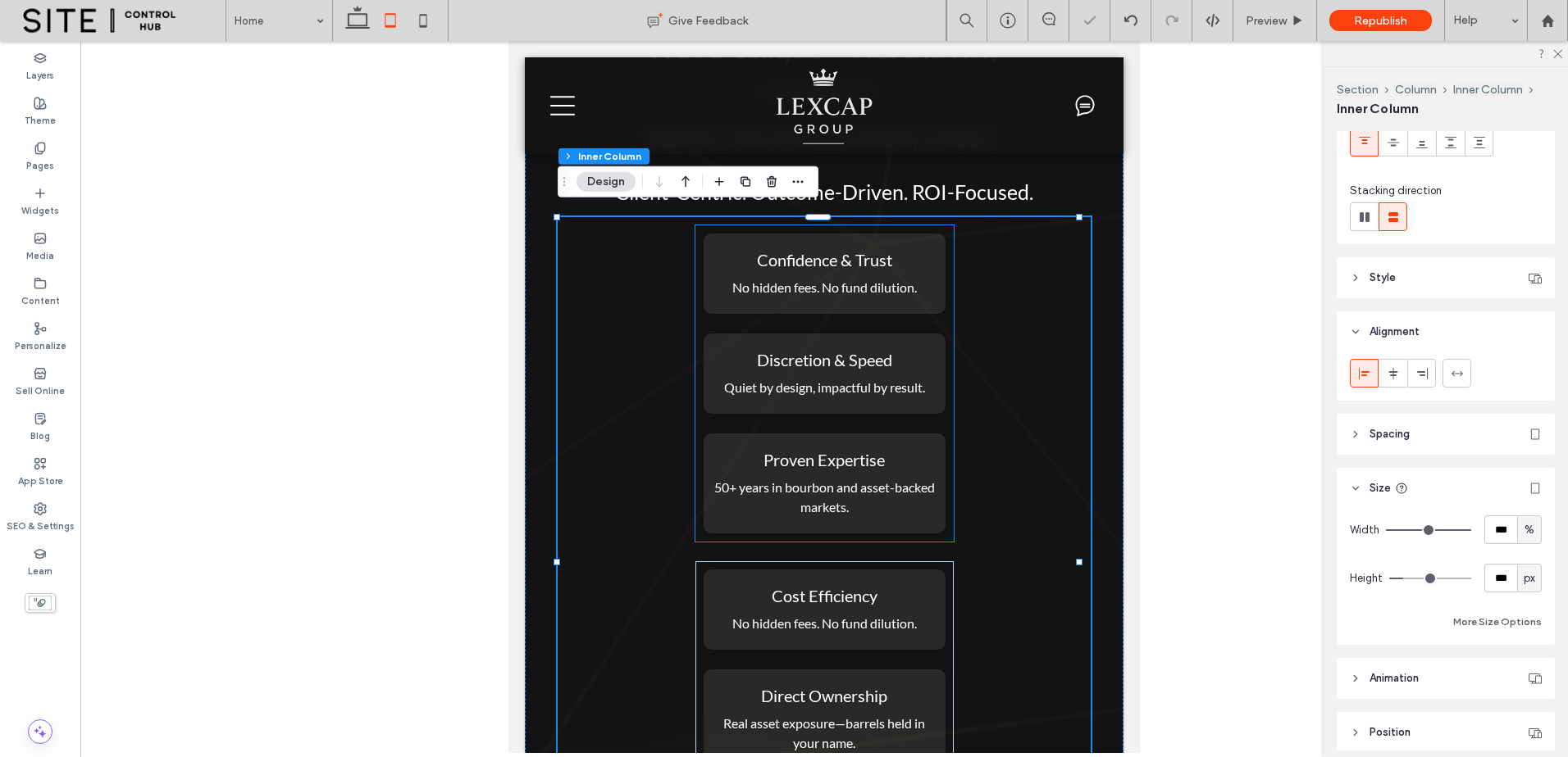
click at [883, 317] on div "Confidence & Trust No hidden fees. No fund dilution. Discretion & Speed Quiet b…" at bounding box center [824, 383] width 258 height 316
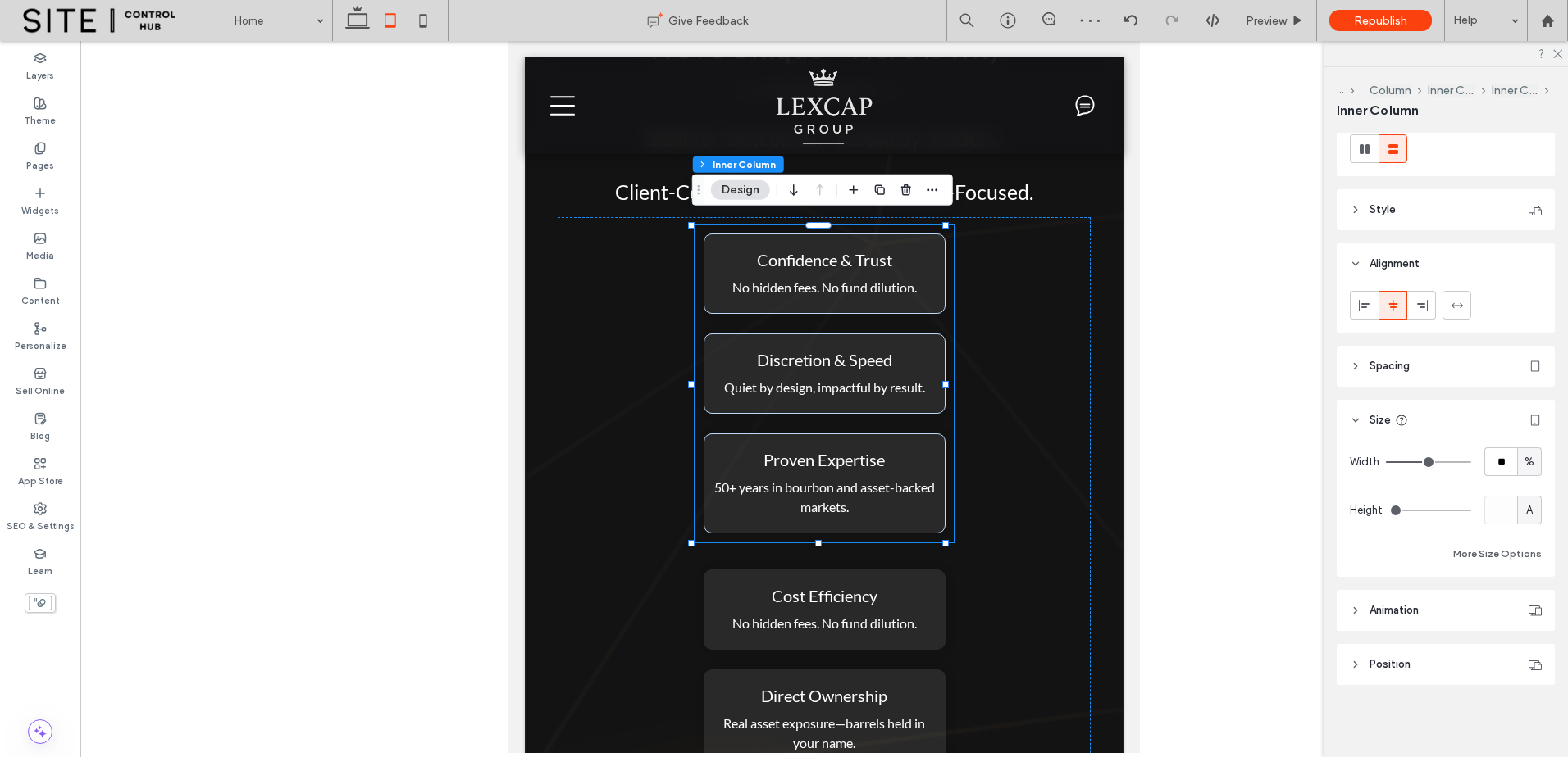
scroll to position [81, 0]
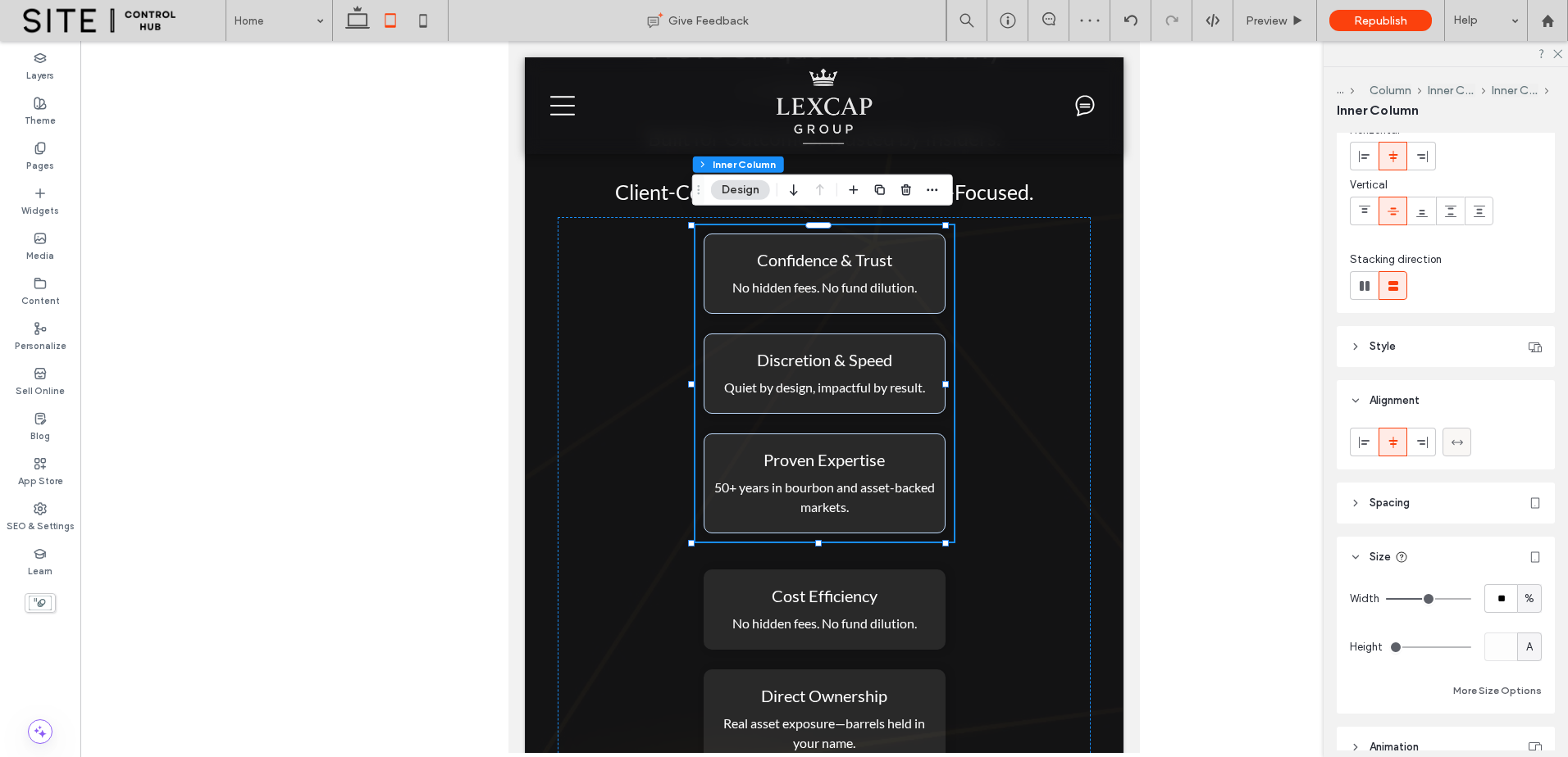
click at [1465, 449] on div at bounding box center [1456, 442] width 27 height 27
type input "***"
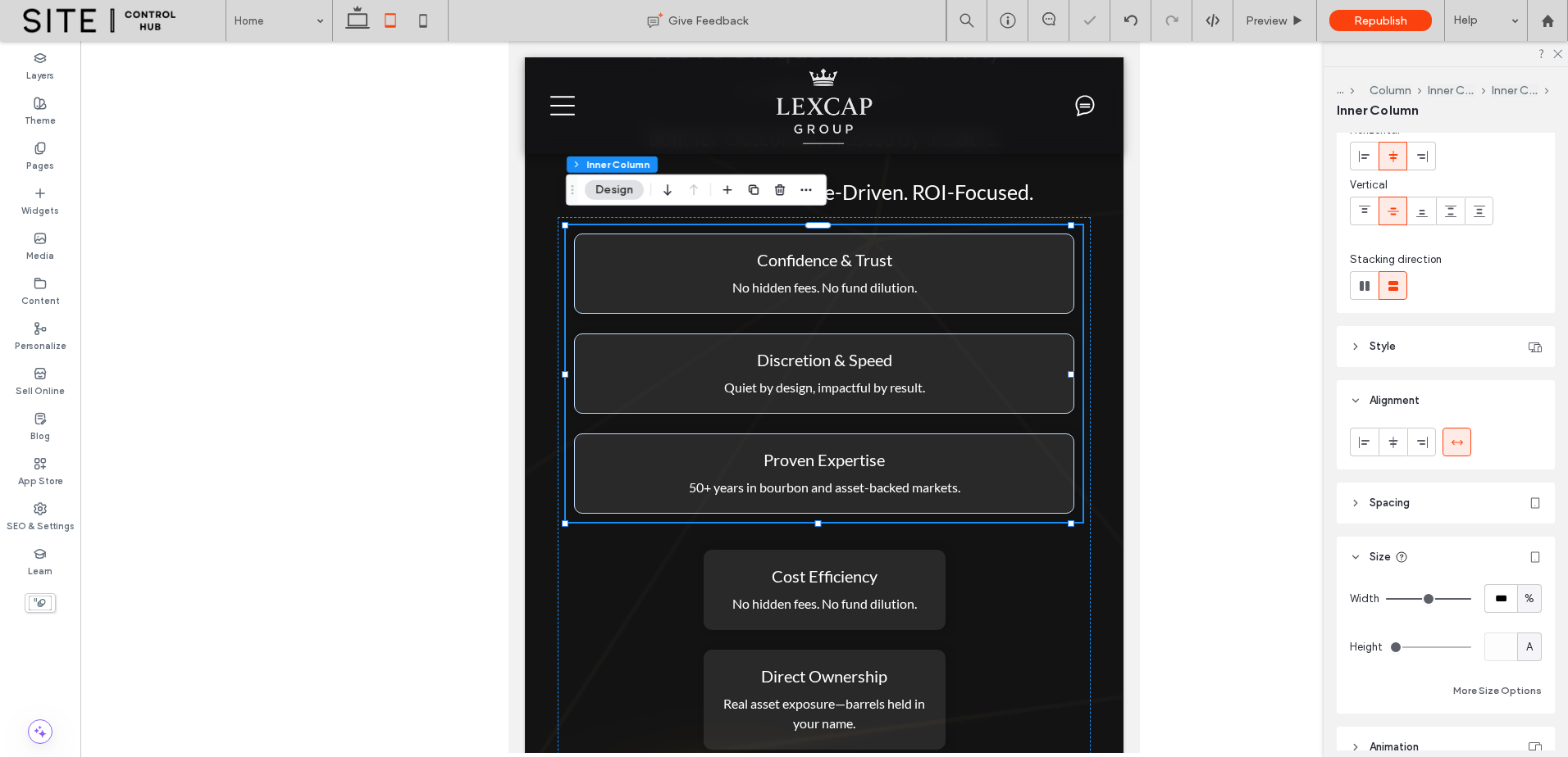
click at [939, 315] on div "Confidence & Trust No hidden fees. No fund dilution. Discretion & Speed Quiet b…" at bounding box center [824, 373] width 516 height 296
drag, startPoint x: 1356, startPoint y: 286, endPoint x: 1340, endPoint y: 289, distance: 16.3
click at [1357, 286] on icon at bounding box center [1363, 285] width 16 height 16
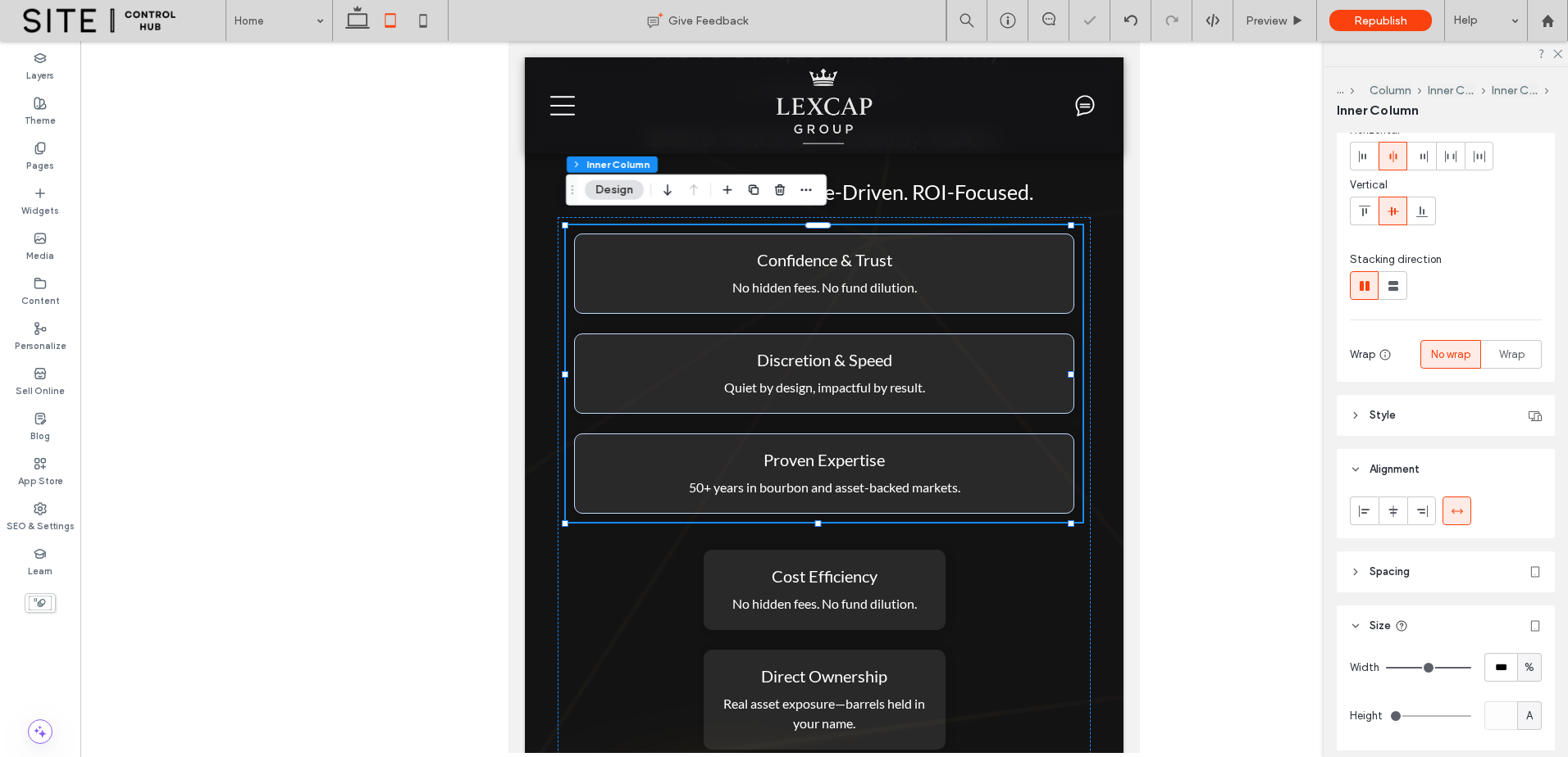
type input "*"
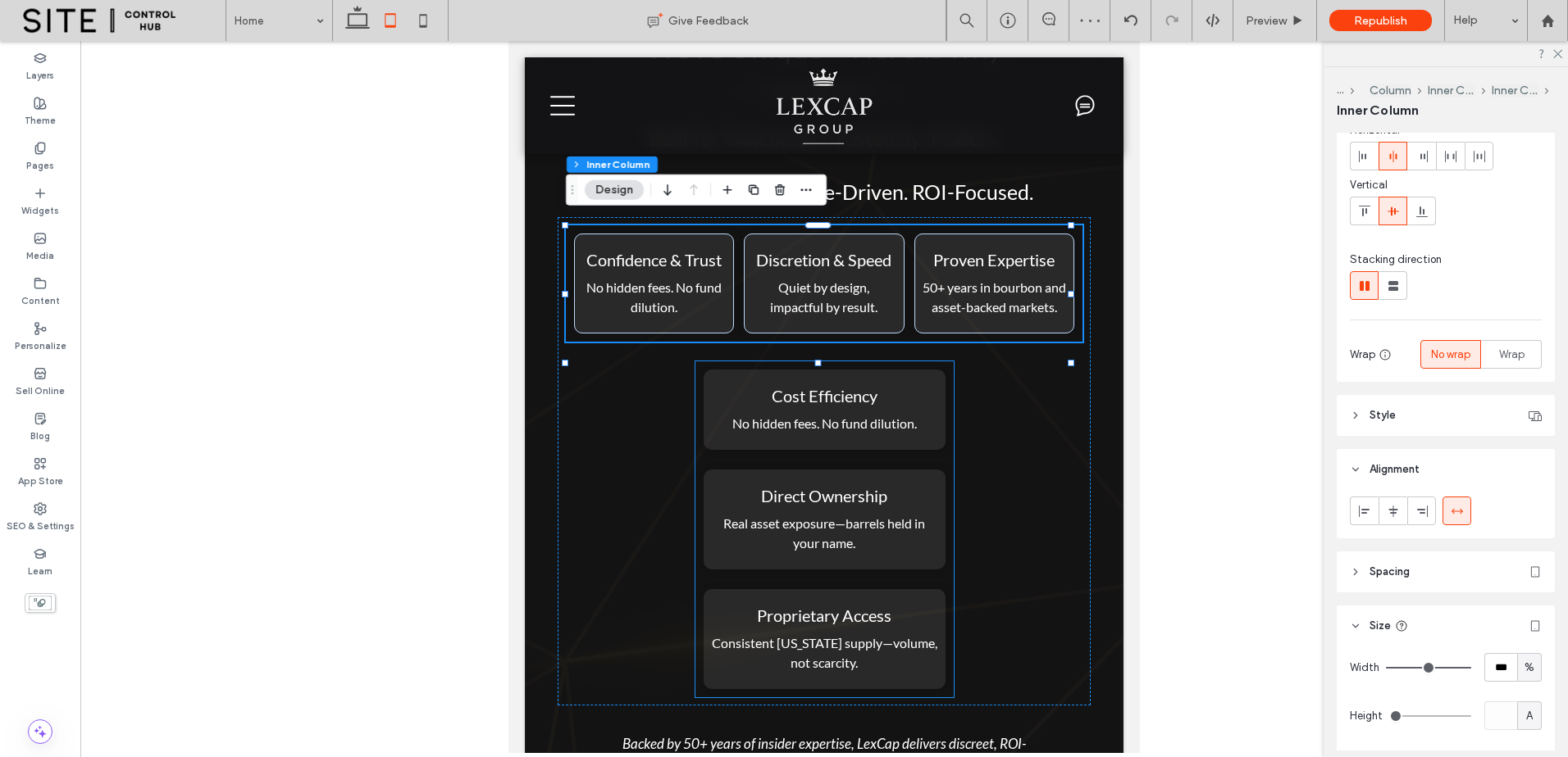
click at [940, 447] on div "Cost Efficiency No hidden fees. No fund dilution. Direct Ownership Real asset e…" at bounding box center [824, 529] width 258 height 336
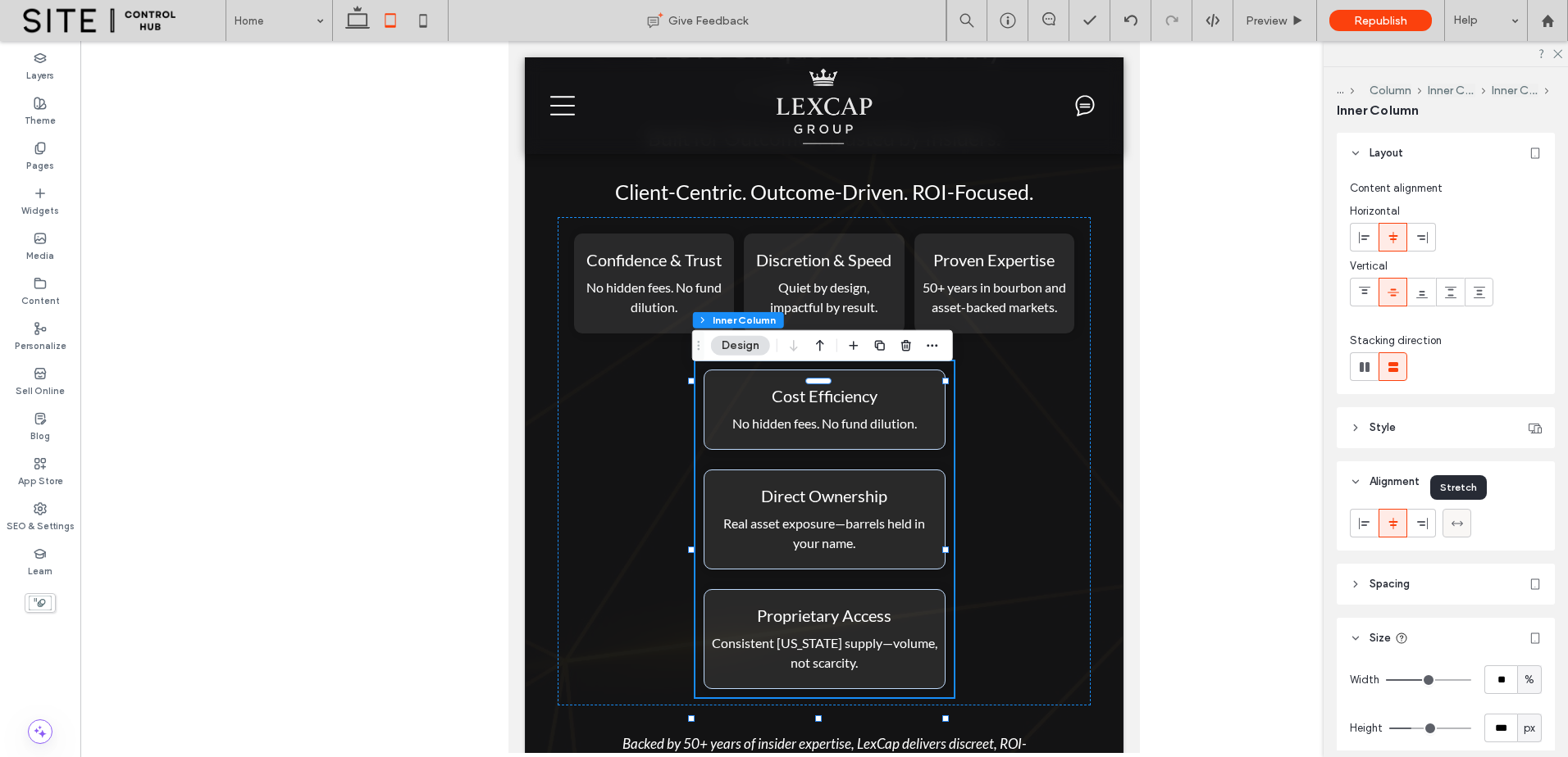
click at [1455, 522] on use at bounding box center [1456, 522] width 11 height 5
type input "***"
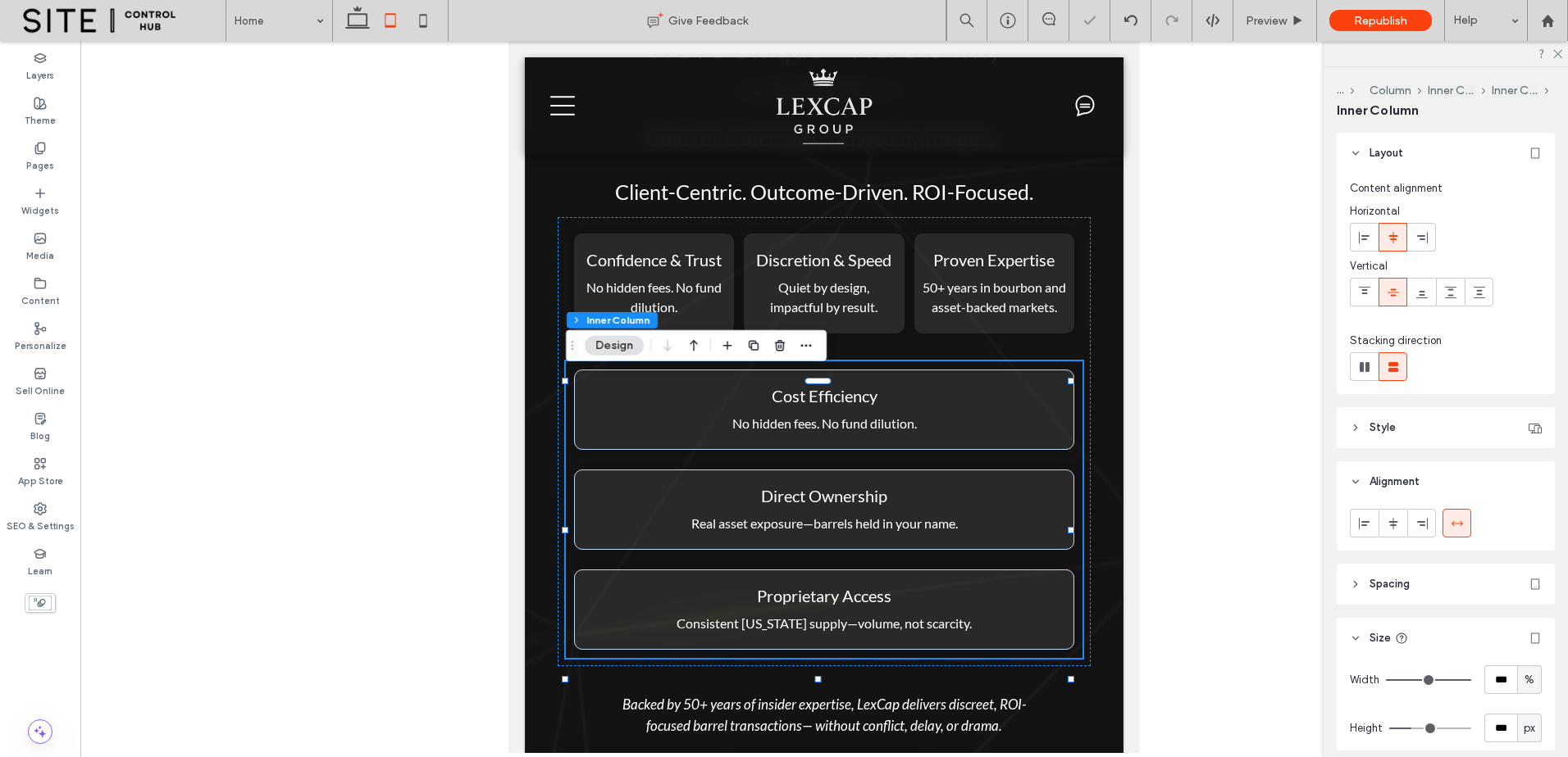
click at [973, 477] on div "Cost Efficiency No hidden fees. No fund dilution. Direct Ownership Real asset e…" at bounding box center [824, 509] width 516 height 296
click at [1369, 353] on label at bounding box center [1363, 367] width 29 height 29
type input "*"
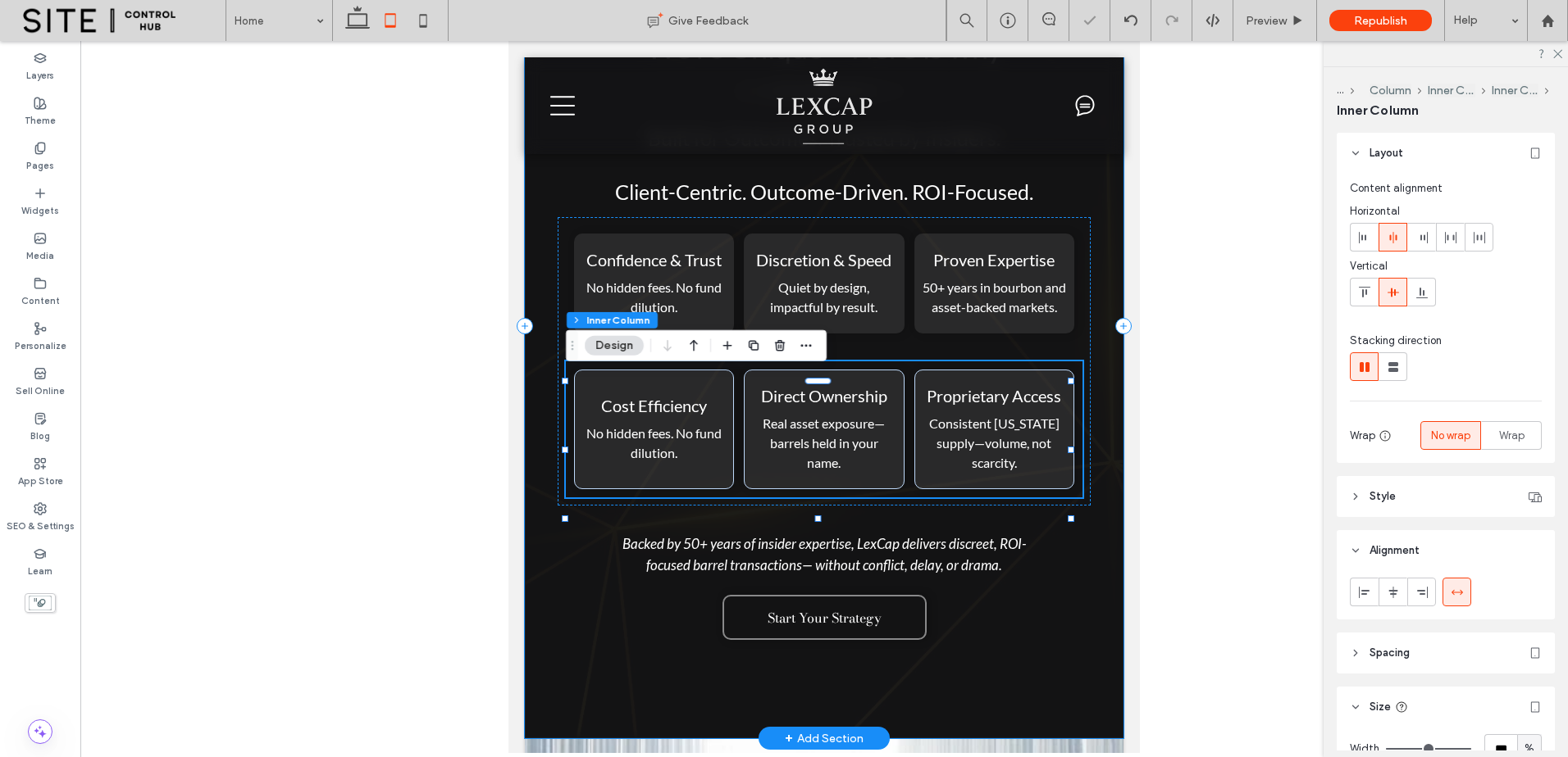
click at [1046, 568] on div "We’re Unique – Here is why Built for Outcomes. Trusted by Insiders. Client-Cent…" at bounding box center [824, 326] width 599 height 825
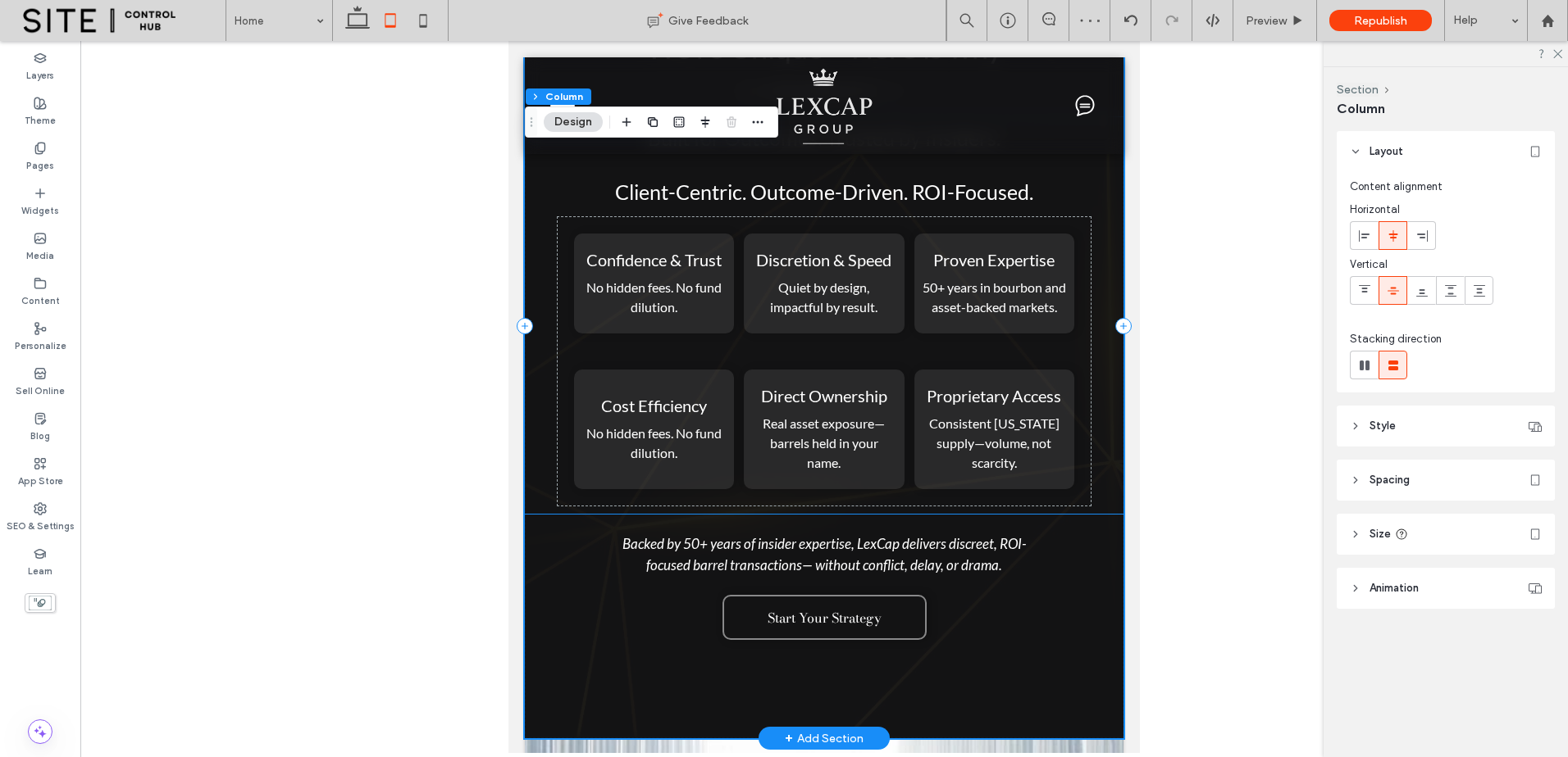
click at [846, 334] on div "Discretion & Speed Quiet by design, impactful by result." at bounding box center [823, 283] width 160 height 100
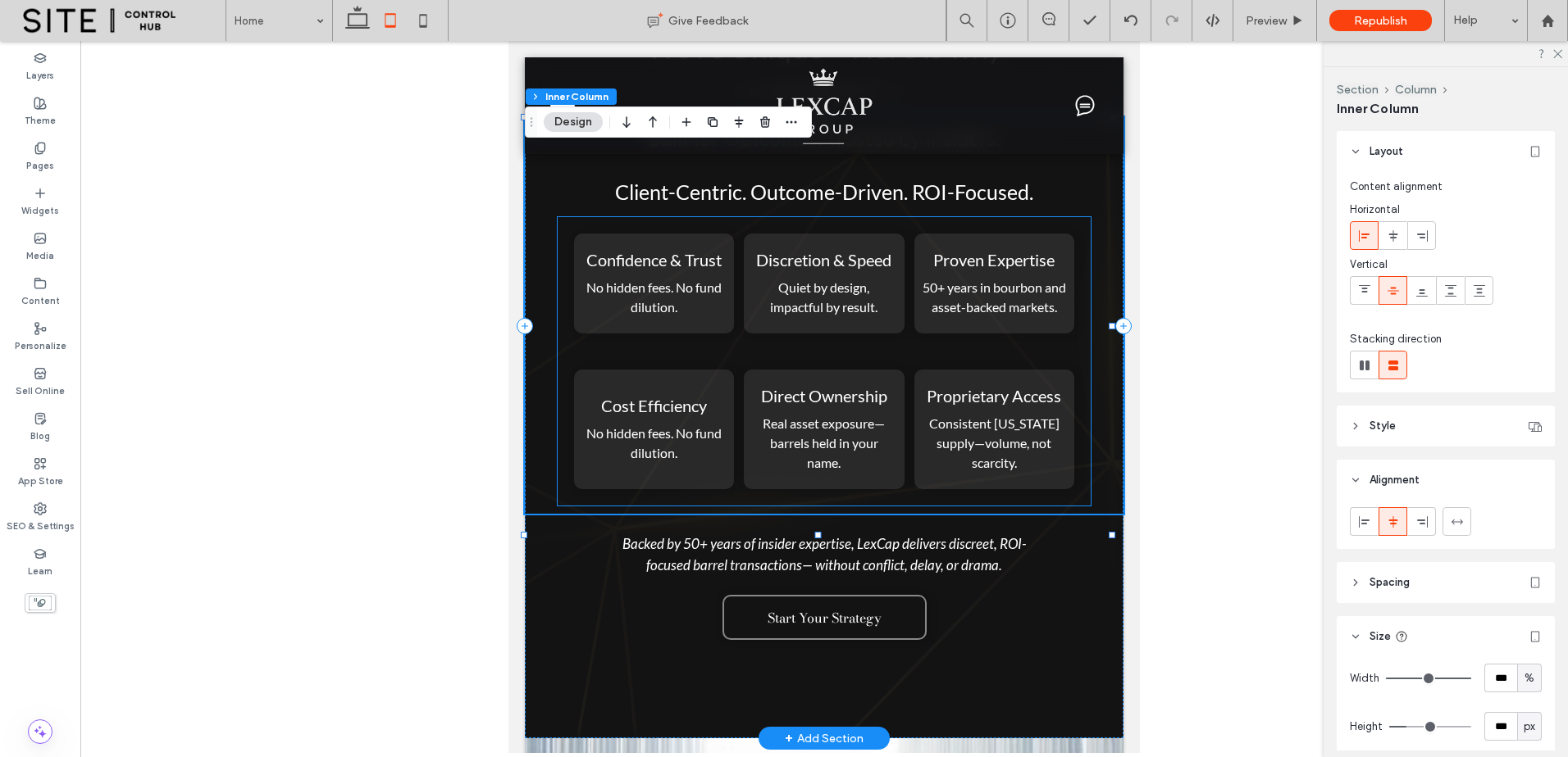
click at [708, 329] on div "Confidence & Trust No hidden fees. No fund dilution." at bounding box center [654, 283] width 160 height 100
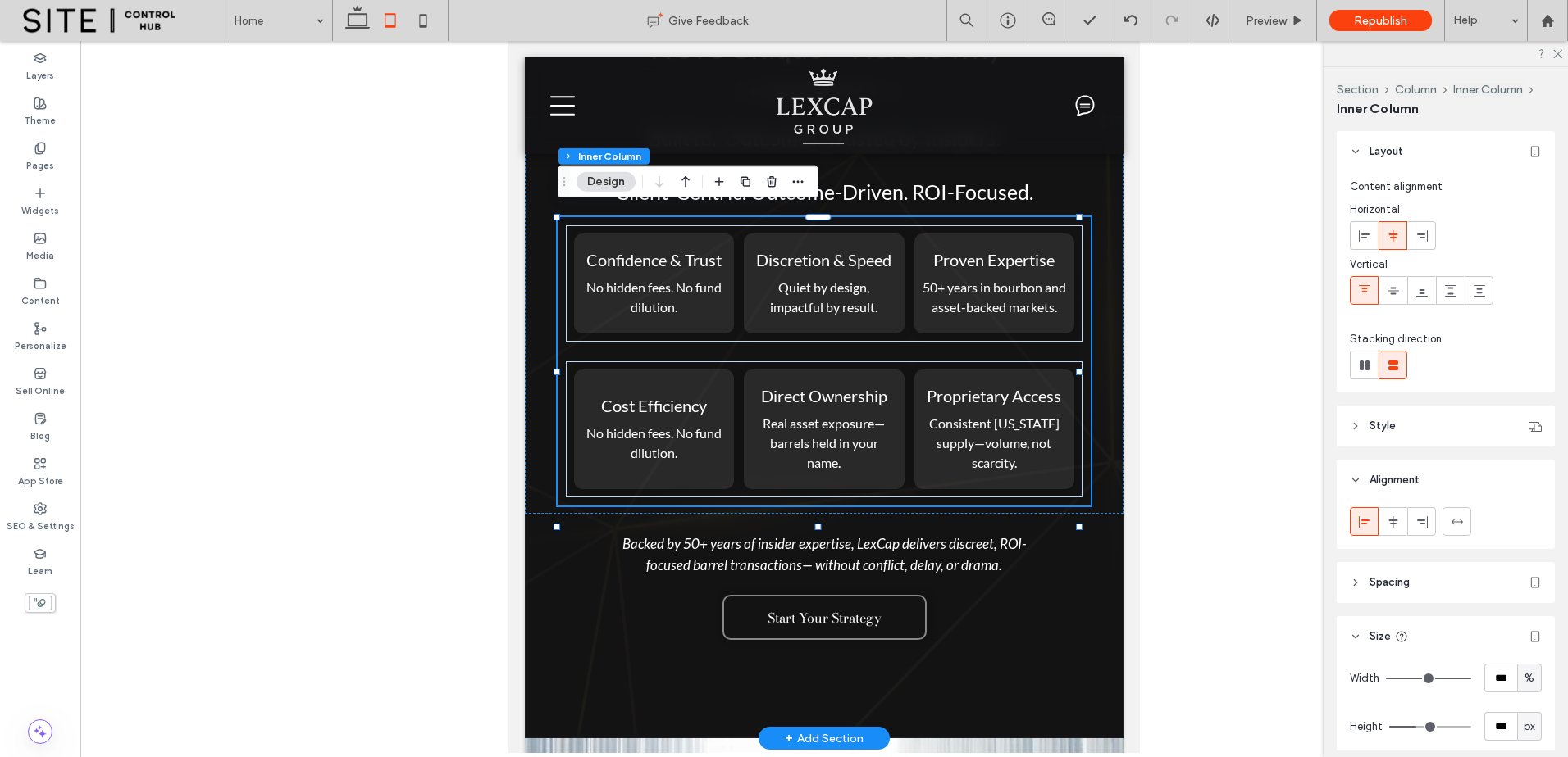
click at [708, 329] on div "Confidence & Trust No hidden fees. No fund dilution." at bounding box center [654, 283] width 160 height 100
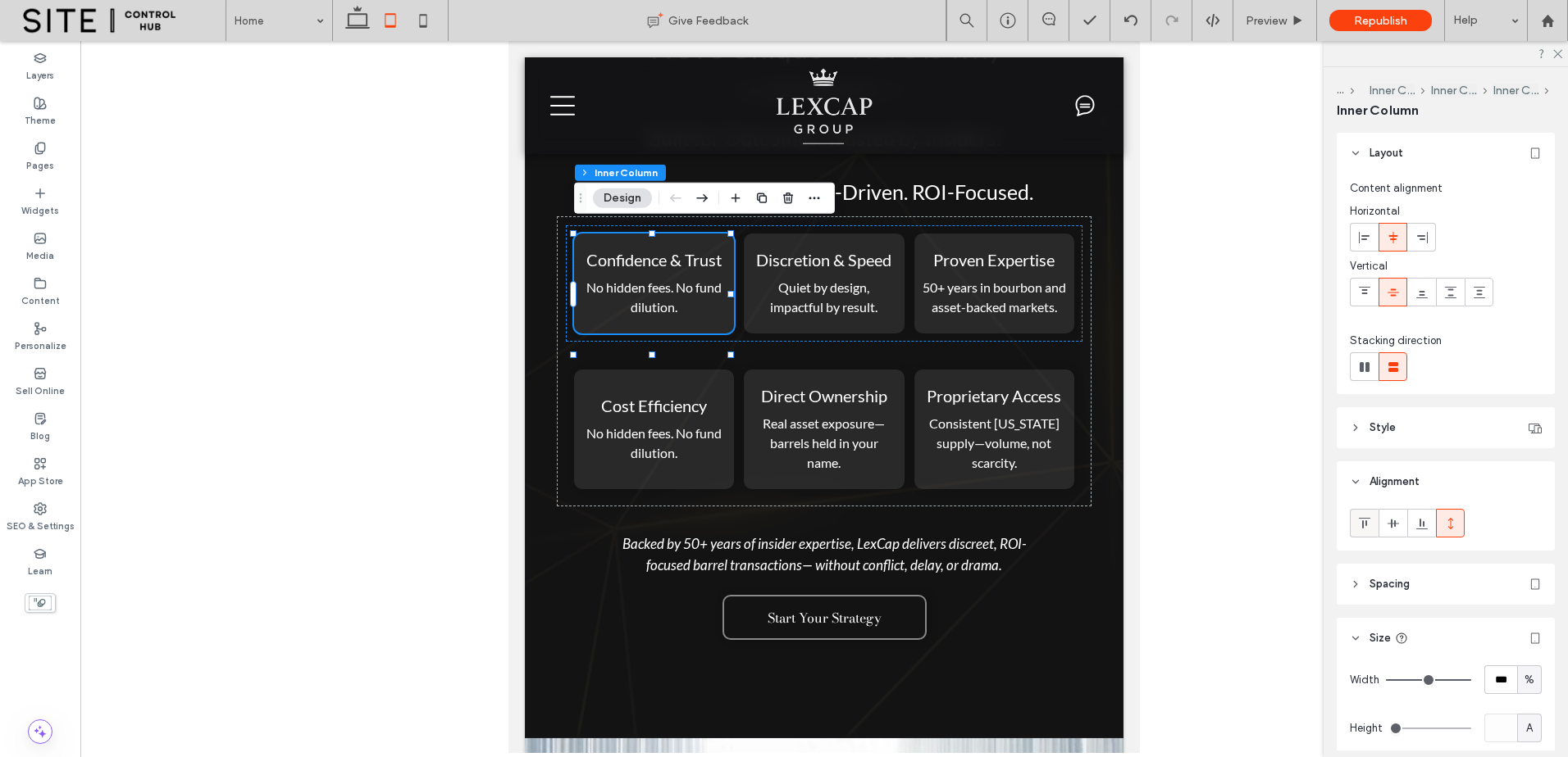
click at [1365, 528] on icon at bounding box center [1364, 523] width 13 height 13
click at [864, 288] on p "Quiet by design, impactful by result." at bounding box center [823, 297] width 144 height 39
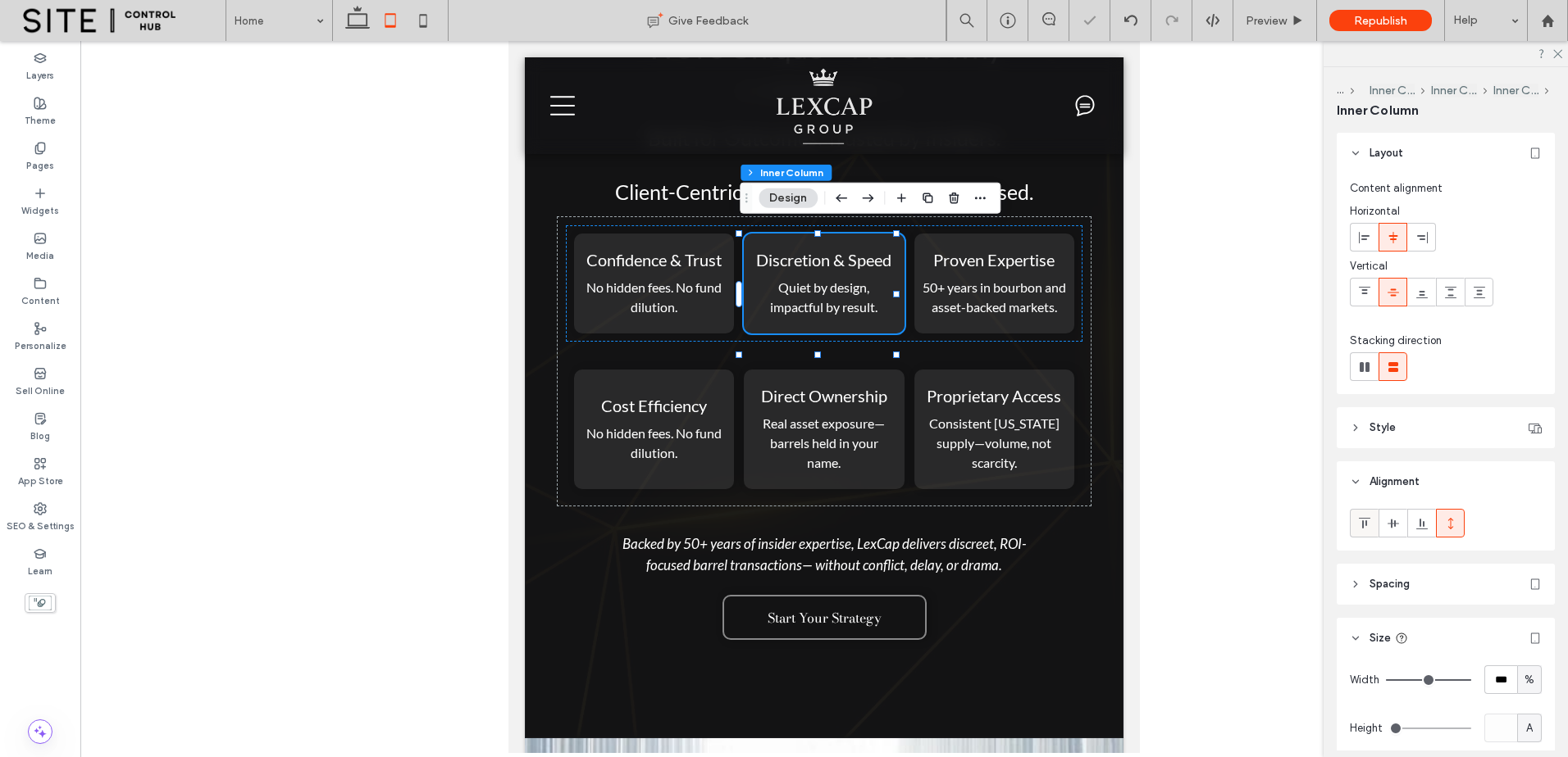
click at [1362, 524] on use at bounding box center [1363, 522] width 11 height 10
click at [1045, 329] on div "Proven Expertise 50+ years in bourbon and asset-backed markets." at bounding box center [994, 283] width 160 height 100
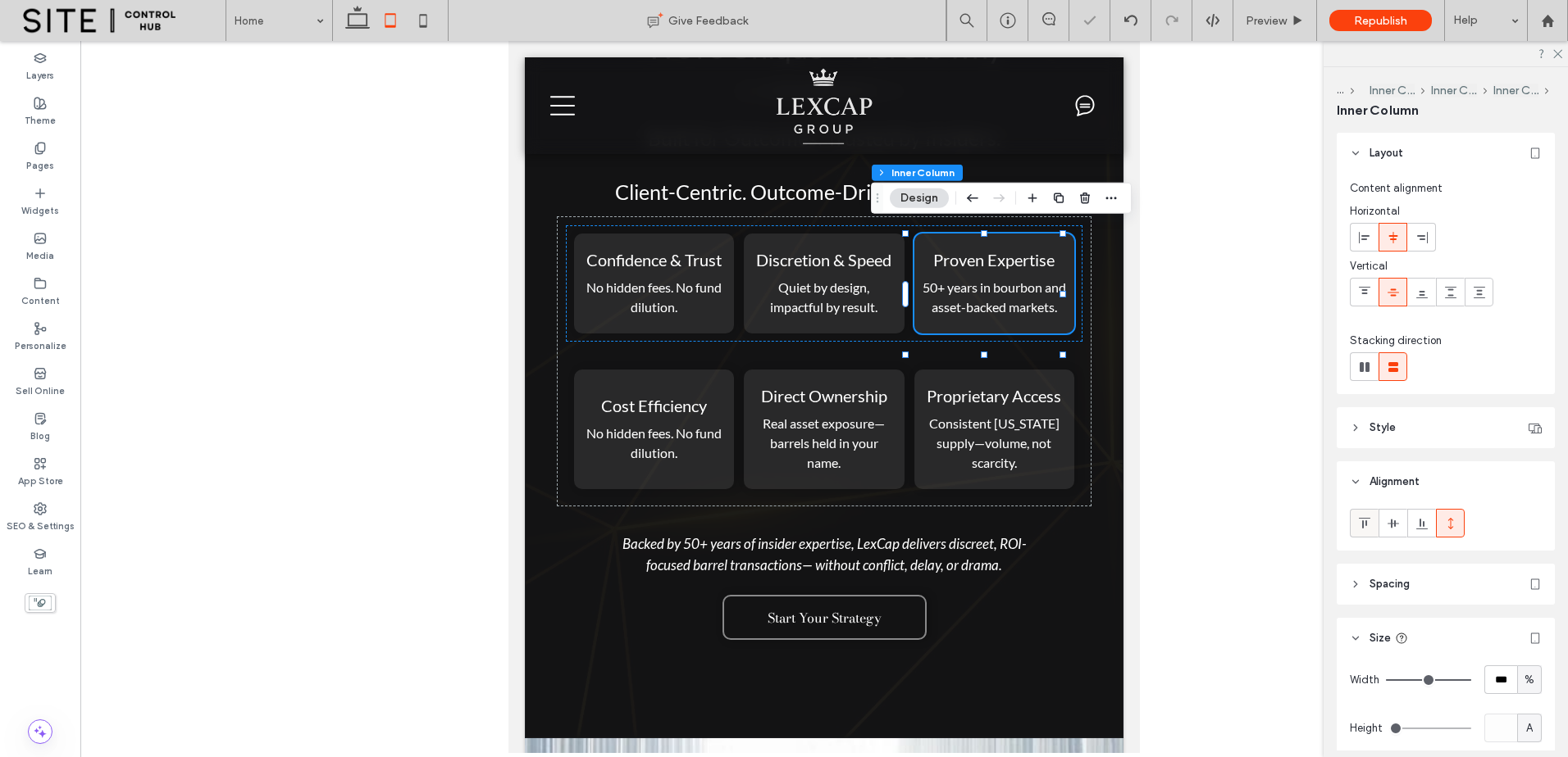
click at [1362, 525] on use at bounding box center [1363, 522] width 11 height 10
click at [877, 289] on p "Quiet by design, impactful by result." at bounding box center [823, 297] width 144 height 39
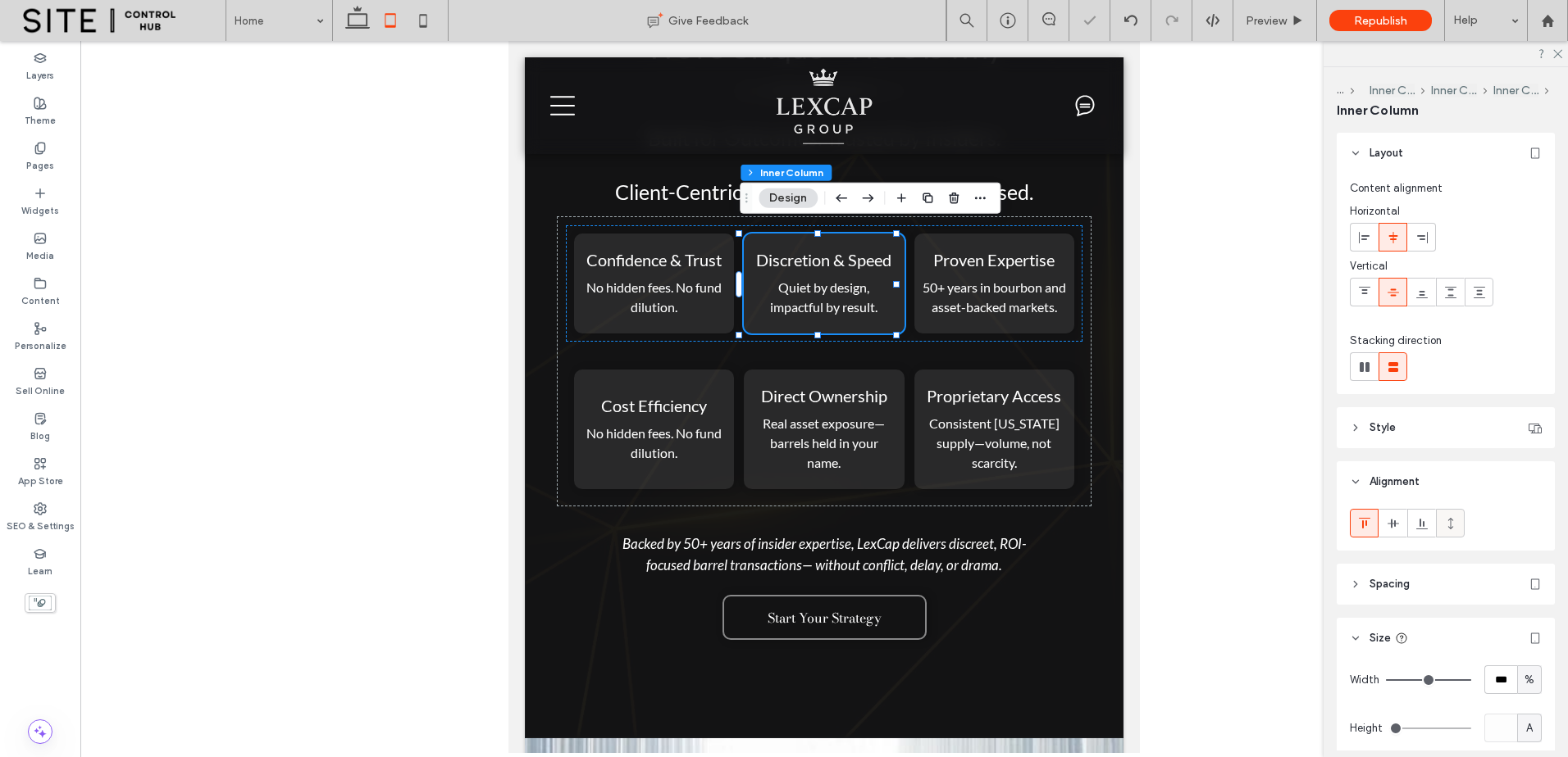
click at [1461, 530] on div at bounding box center [1450, 522] width 27 height 27
type input "***"
click at [1002, 334] on div "Proven Expertise 50+ years in bourbon and asset-backed markets." at bounding box center [994, 283] width 160 height 100
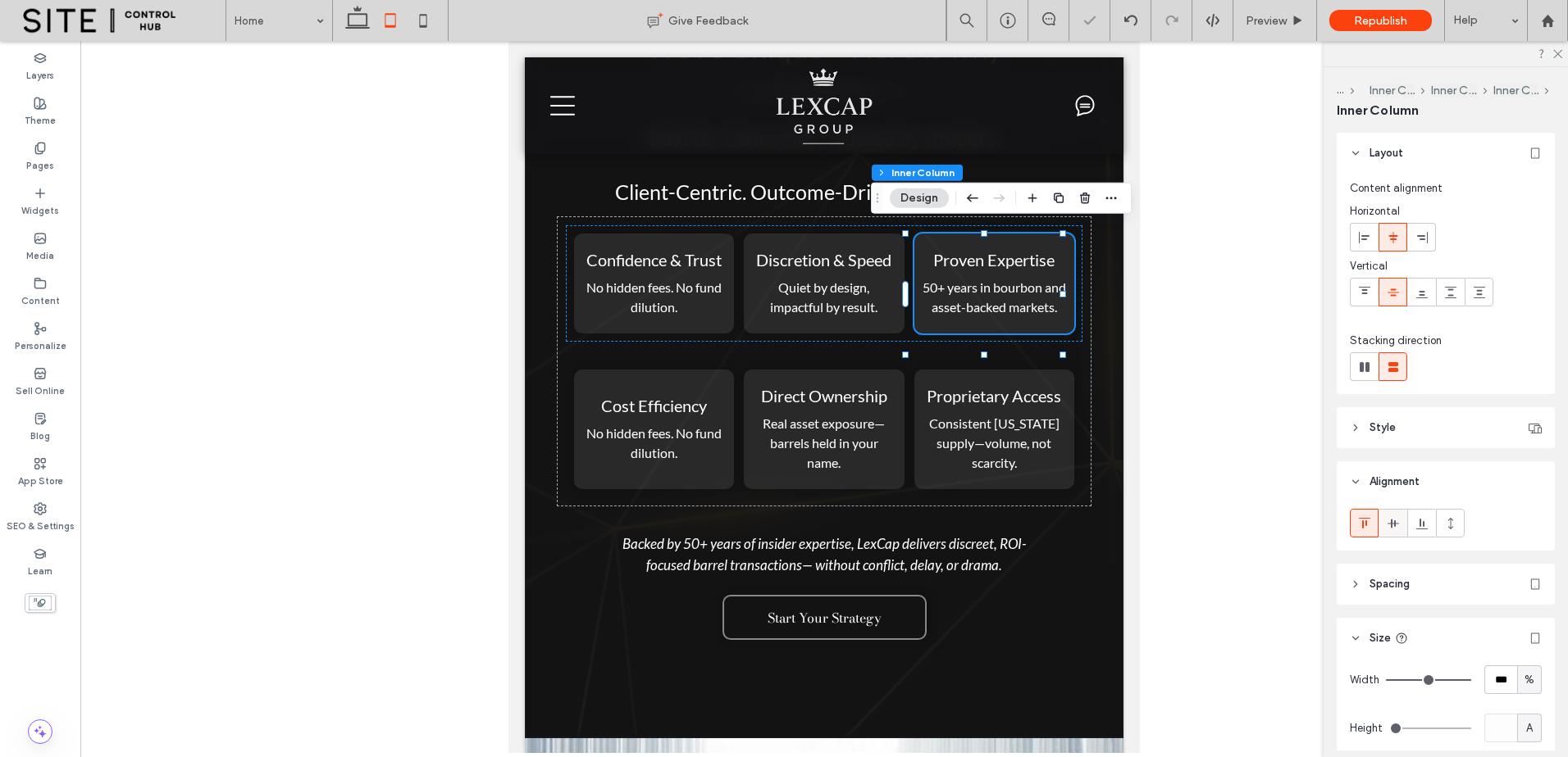
drag, startPoint x: 1454, startPoint y: 528, endPoint x: 1398, endPoint y: 530, distance: 56.0
click at [1452, 529] on icon at bounding box center [1451, 523] width 13 height 13
type input "***"
click at [1356, 529] on div at bounding box center [1363, 522] width 27 height 27
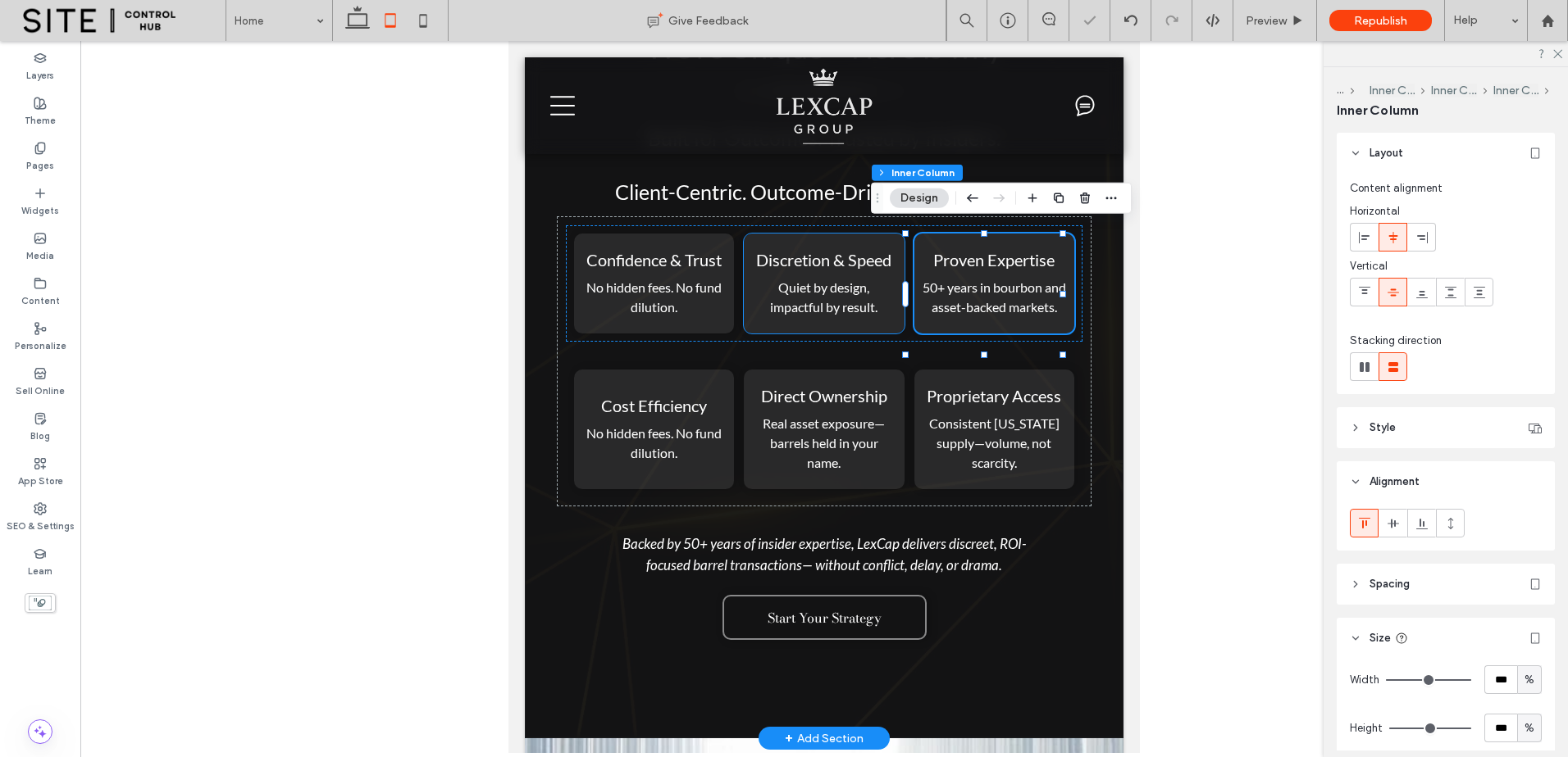
click at [856, 283] on span "Quiet by design, impactful by result." at bounding box center [823, 297] width 107 height 36
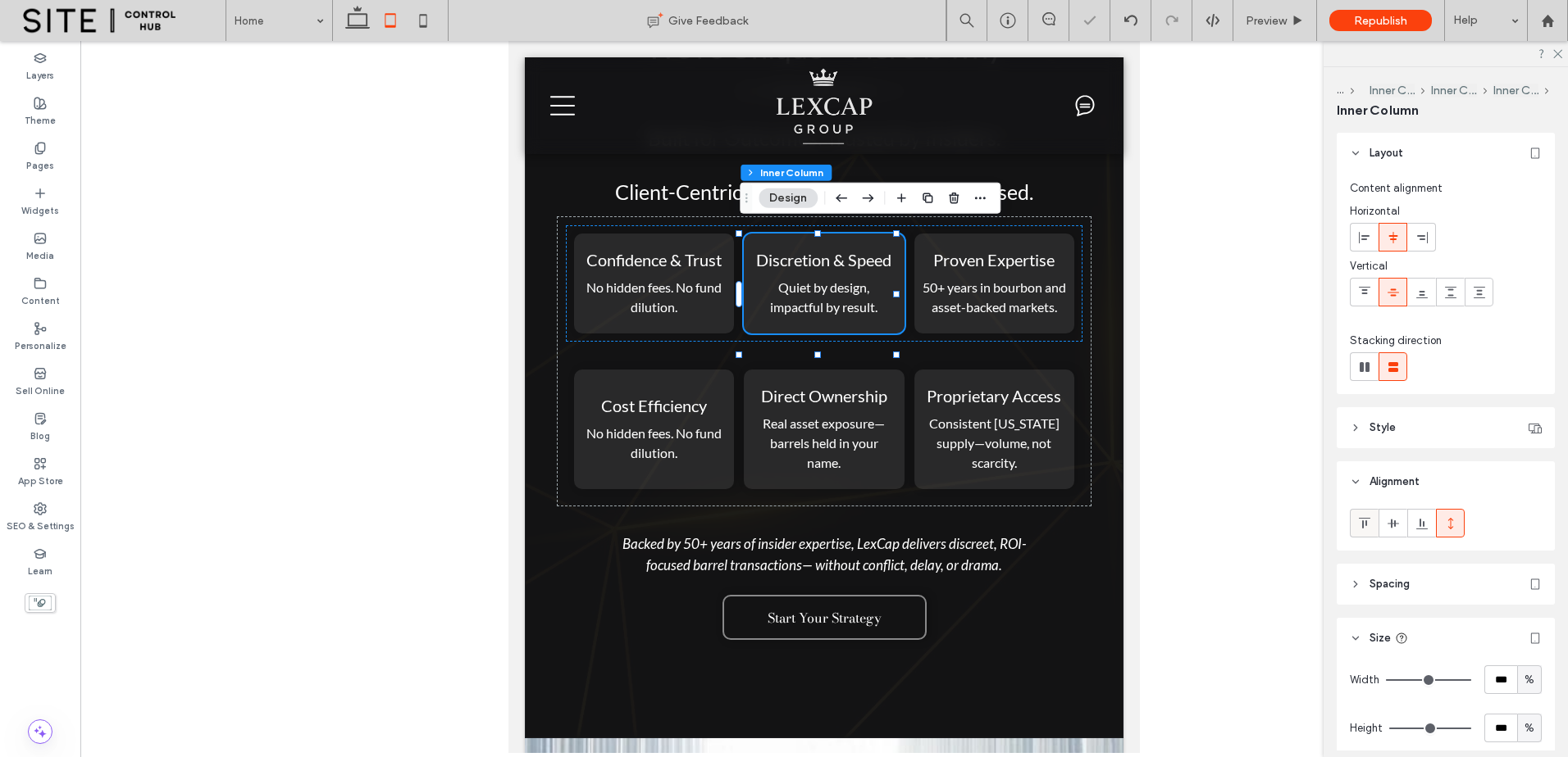
click at [1365, 525] on use at bounding box center [1363, 522] width 11 height 10
click at [1364, 524] on icon at bounding box center [1364, 523] width 13 height 13
click at [667, 285] on span "No hidden fees. No fund dilution." at bounding box center [654, 297] width 135 height 36
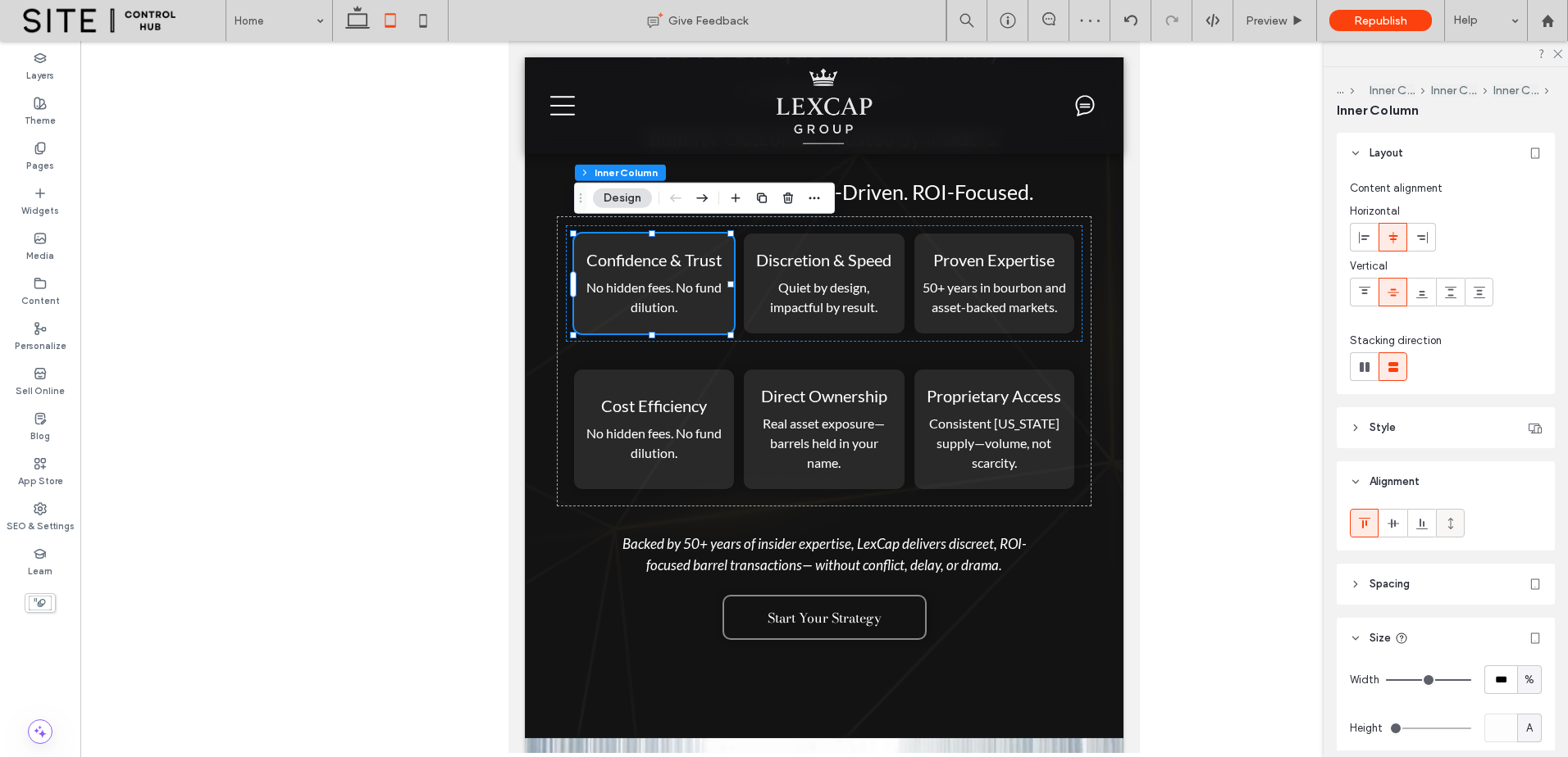
click at [1451, 529] on icon at bounding box center [1451, 523] width 13 height 13
type input "***"
click at [1358, 526] on icon at bounding box center [1364, 523] width 13 height 13
click at [1453, 523] on icon at bounding box center [1451, 523] width 13 height 13
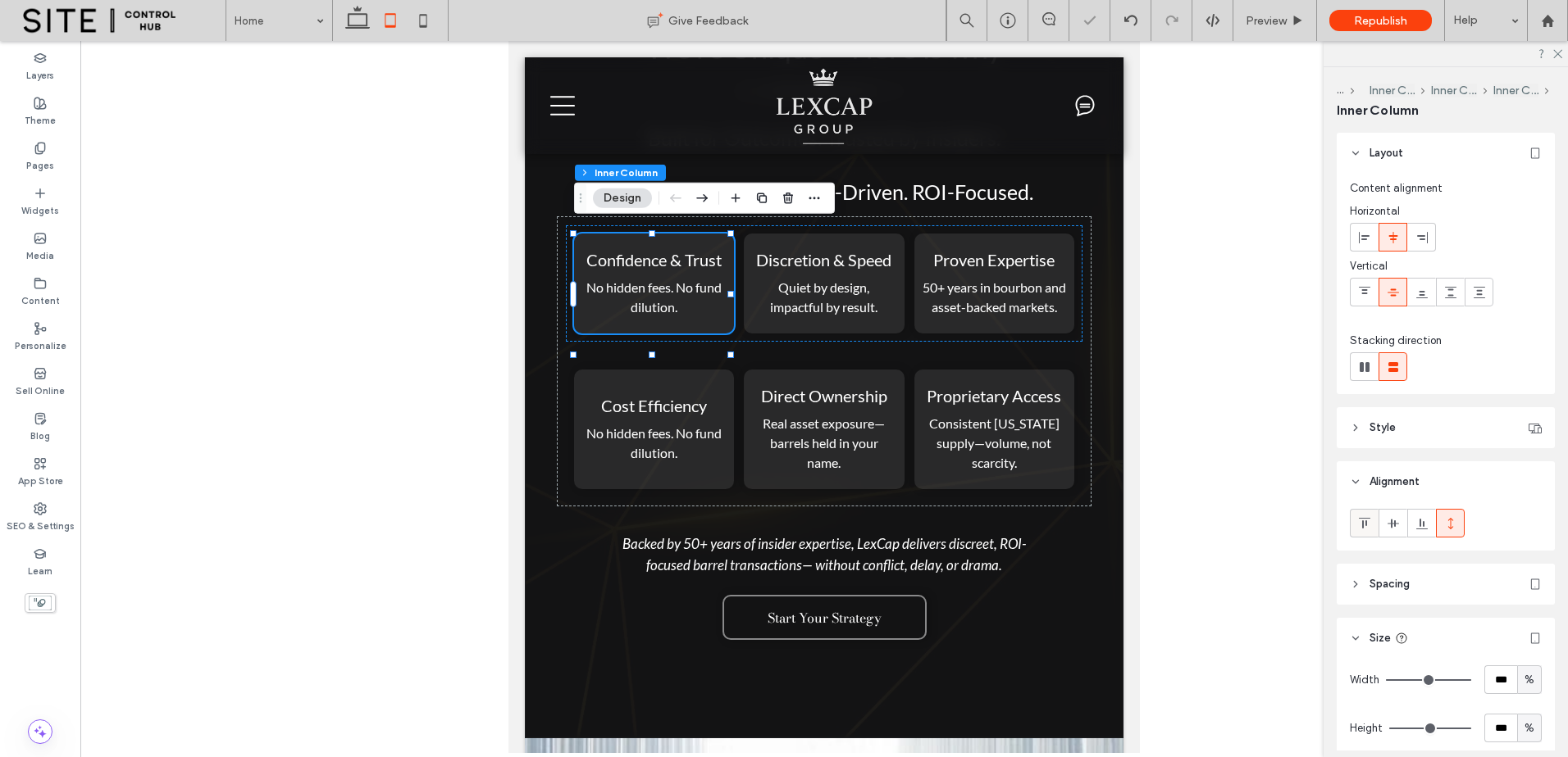
click at [1367, 523] on icon at bounding box center [1364, 523] width 13 height 13
drag, startPoint x: 1518, startPoint y: 734, endPoint x: 1521, endPoint y: 719, distance: 15.3
click at [1524, 730] on span "%" at bounding box center [1529, 728] width 9 height 16
click at [1520, 704] on span "A" at bounding box center [1520, 699] width 7 height 16
type input "*"
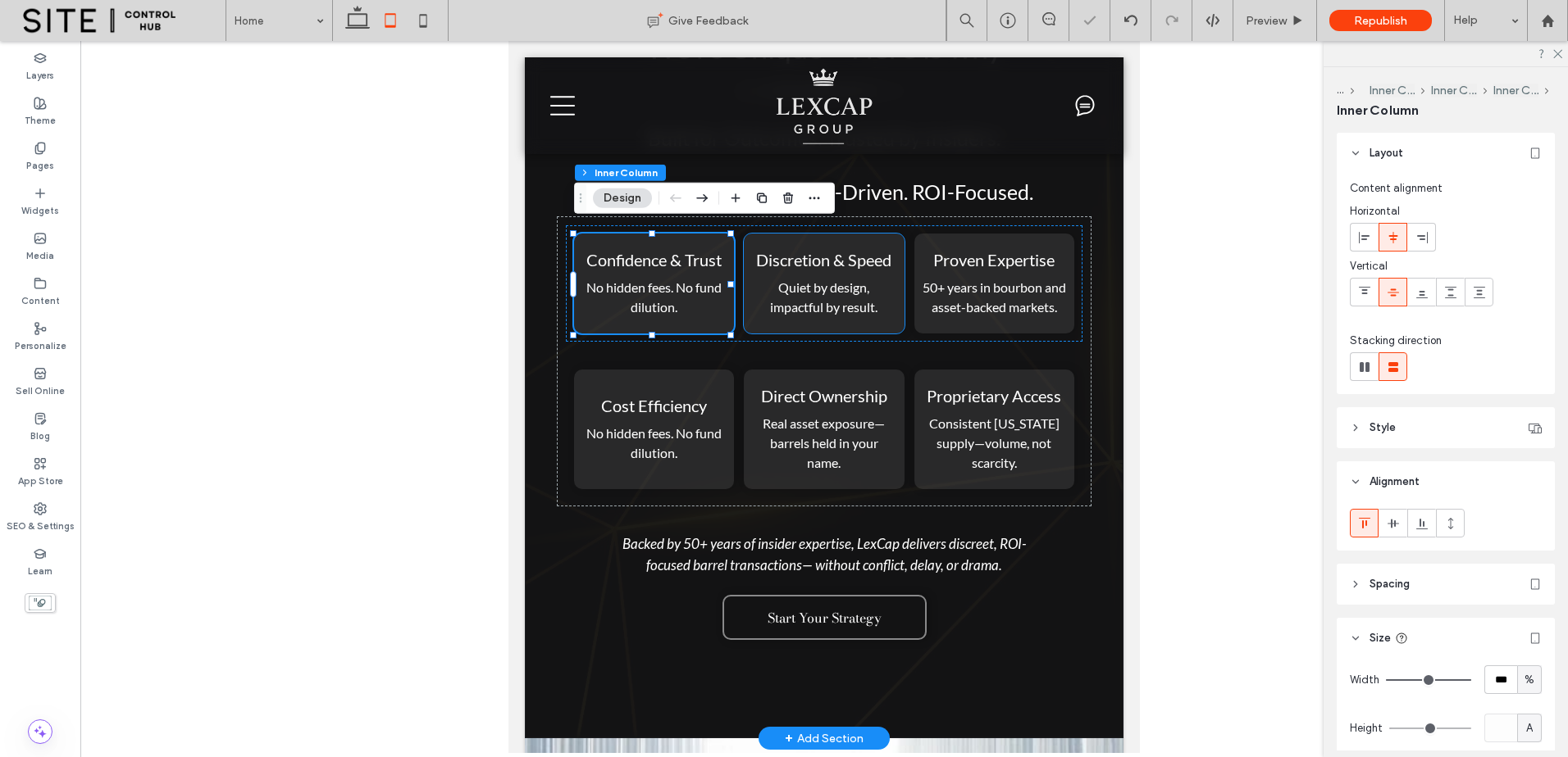
click at [866, 334] on div "Discretion & Speed Quiet by design, impactful by result." at bounding box center [823, 283] width 160 height 100
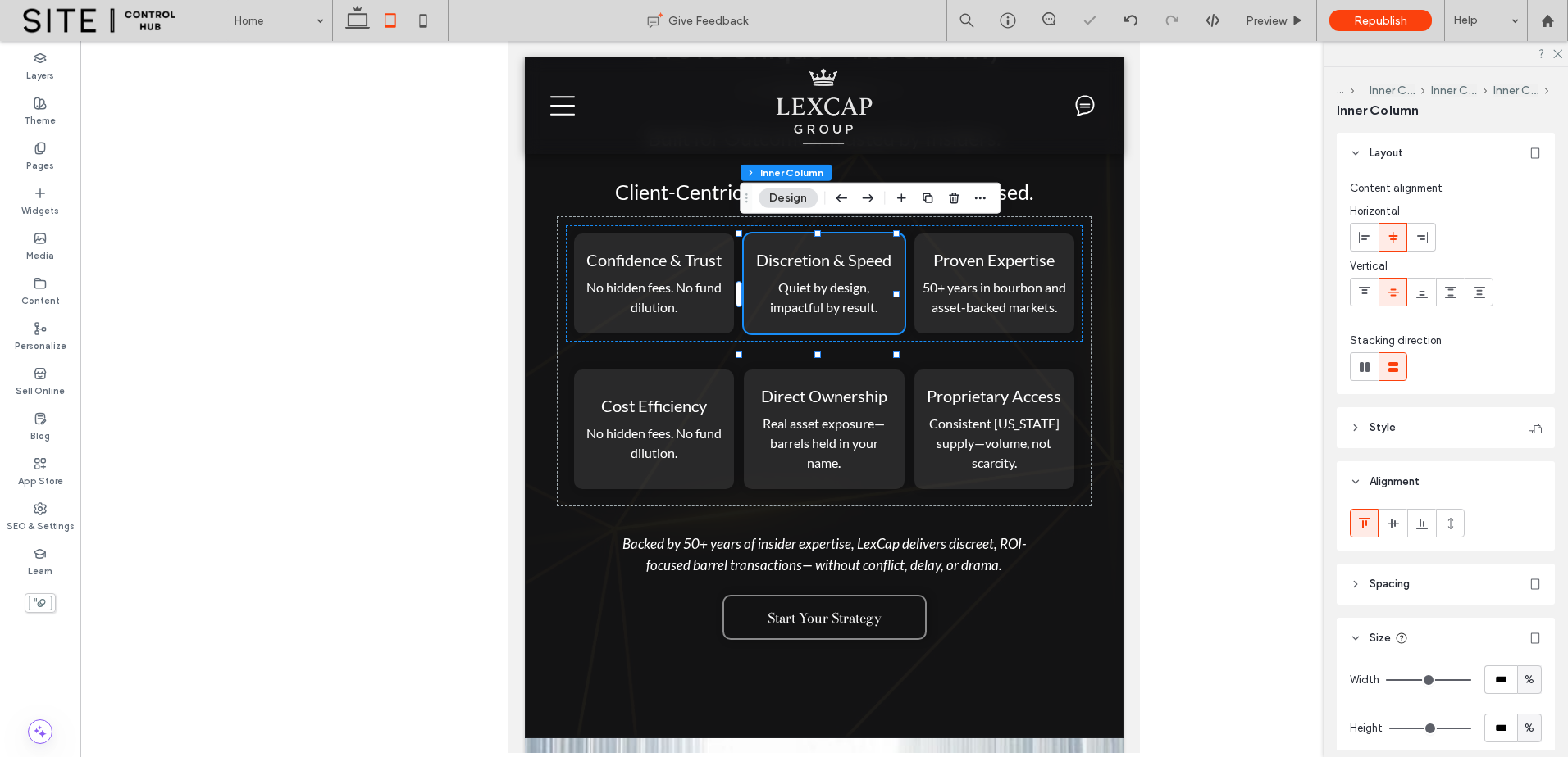
type input "**"
type input "***"
drag, startPoint x: 1516, startPoint y: 728, endPoint x: 1516, endPoint y: 715, distance: 13.0
click at [1524, 727] on span "%" at bounding box center [1529, 728] width 9 height 16
click at [1517, 698] on span "A" at bounding box center [1520, 699] width 7 height 16
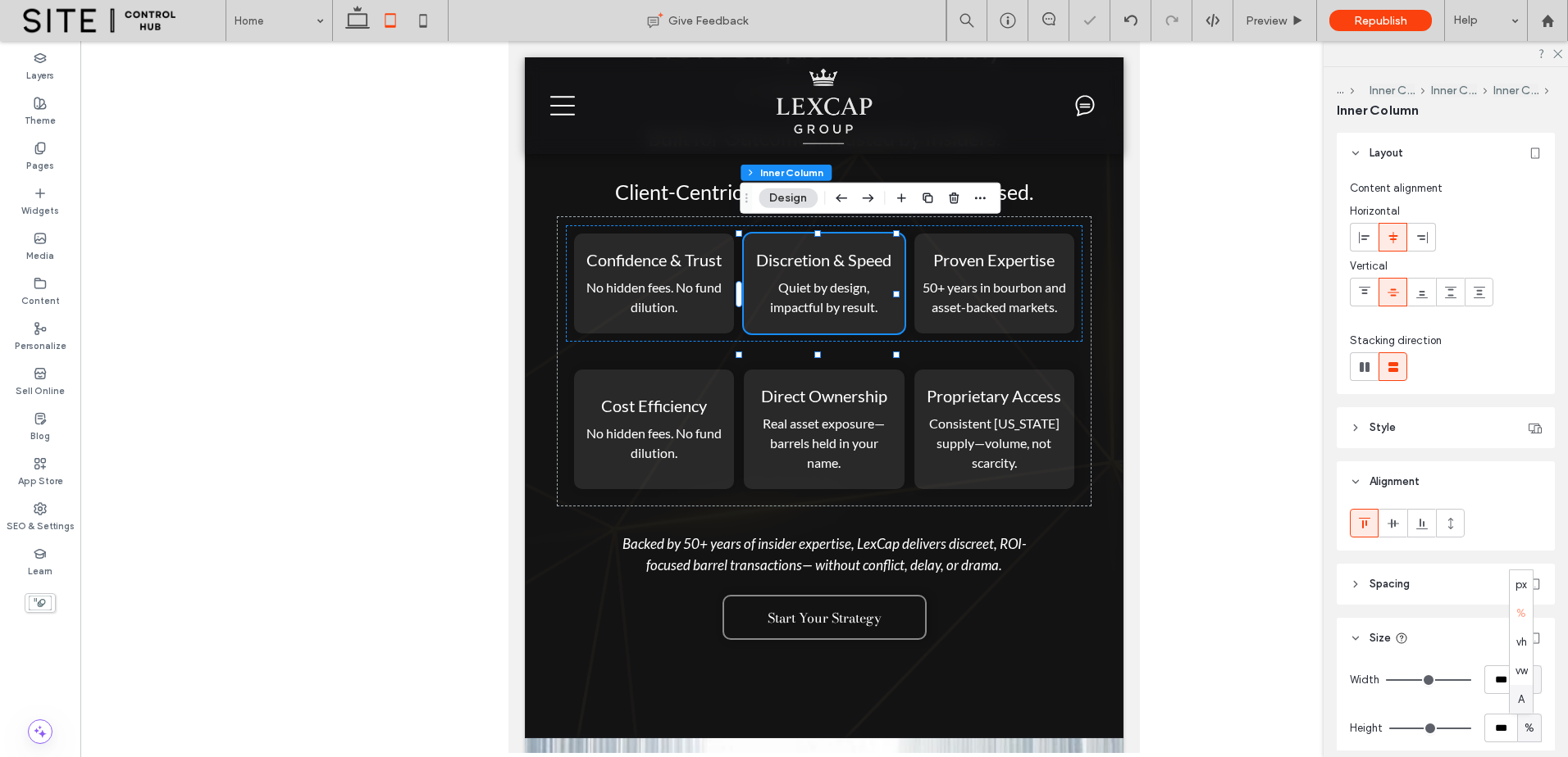
type input "*"
click at [1050, 334] on div "Proven Expertise 50+ years in bourbon and asset-backed markets." at bounding box center [994, 283] width 160 height 100
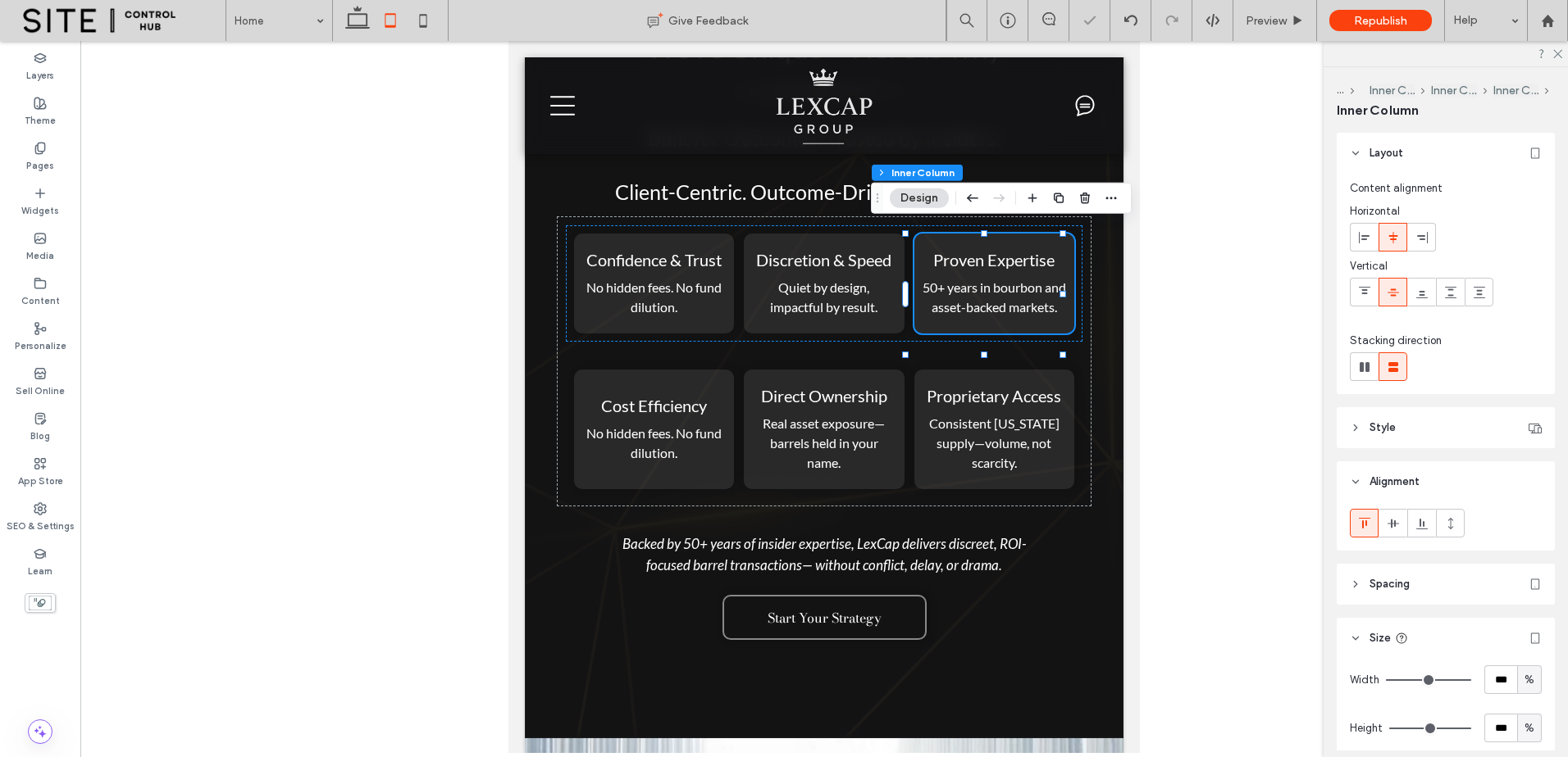
click at [1529, 735] on div "%" at bounding box center [1529, 728] width 24 height 29
click at [1525, 694] on div "A" at bounding box center [1521, 699] width 23 height 29
type input "*"
click at [884, 341] on div "Confidence & Trust No hidden fees. No fund dilution. Discretion & Speed Quiet b…" at bounding box center [824, 283] width 516 height 116
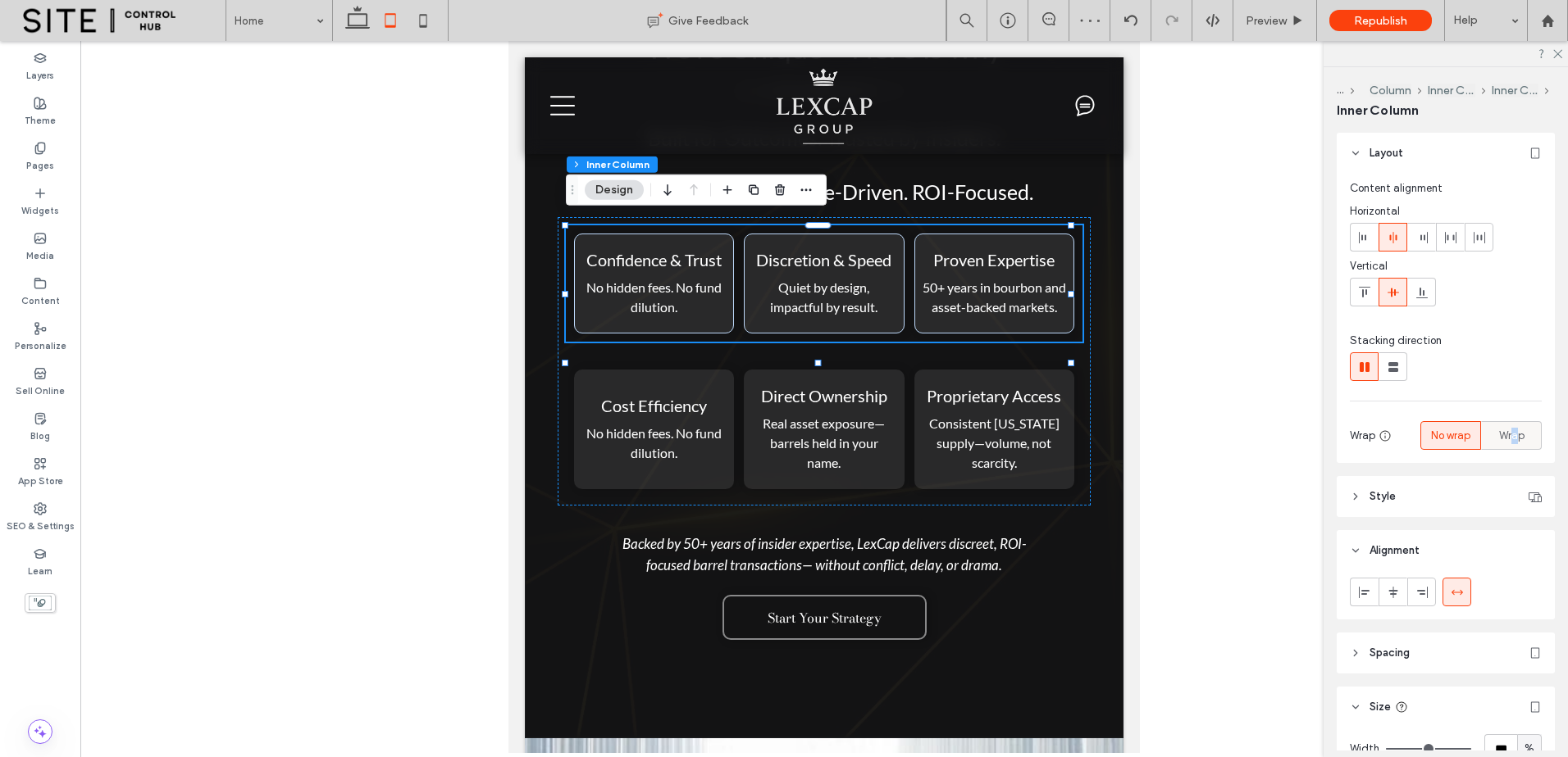
click at [1506, 431] on span "Wrap" at bounding box center [1511, 435] width 25 height 16
click at [1499, 428] on span "Wrap" at bounding box center [1511, 435] width 25 height 16
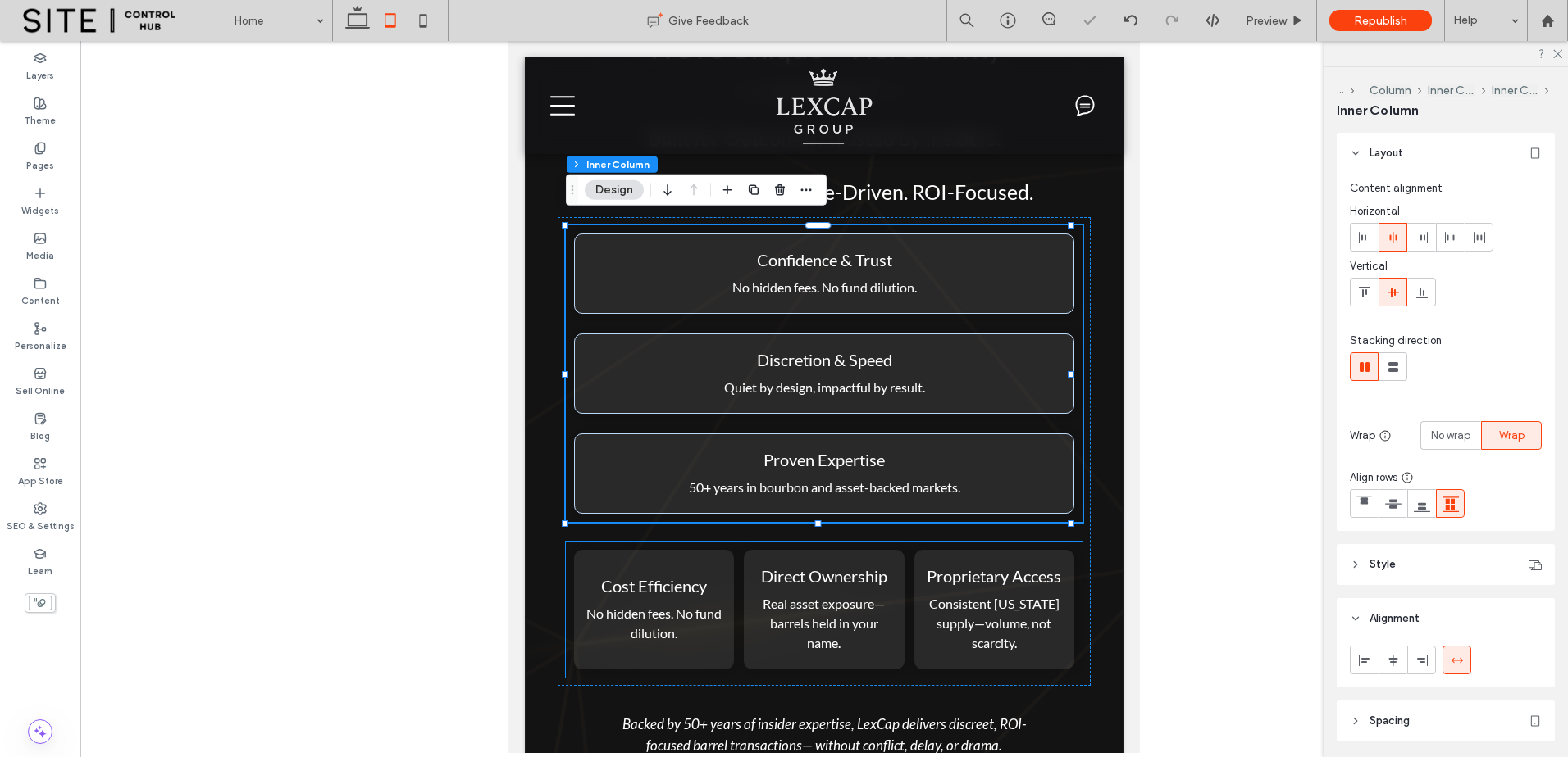
click at [904, 573] on div "Cost Efficiency No hidden fees. No fund dilution. Direct Ownership Real asset e…" at bounding box center [824, 610] width 516 height 136
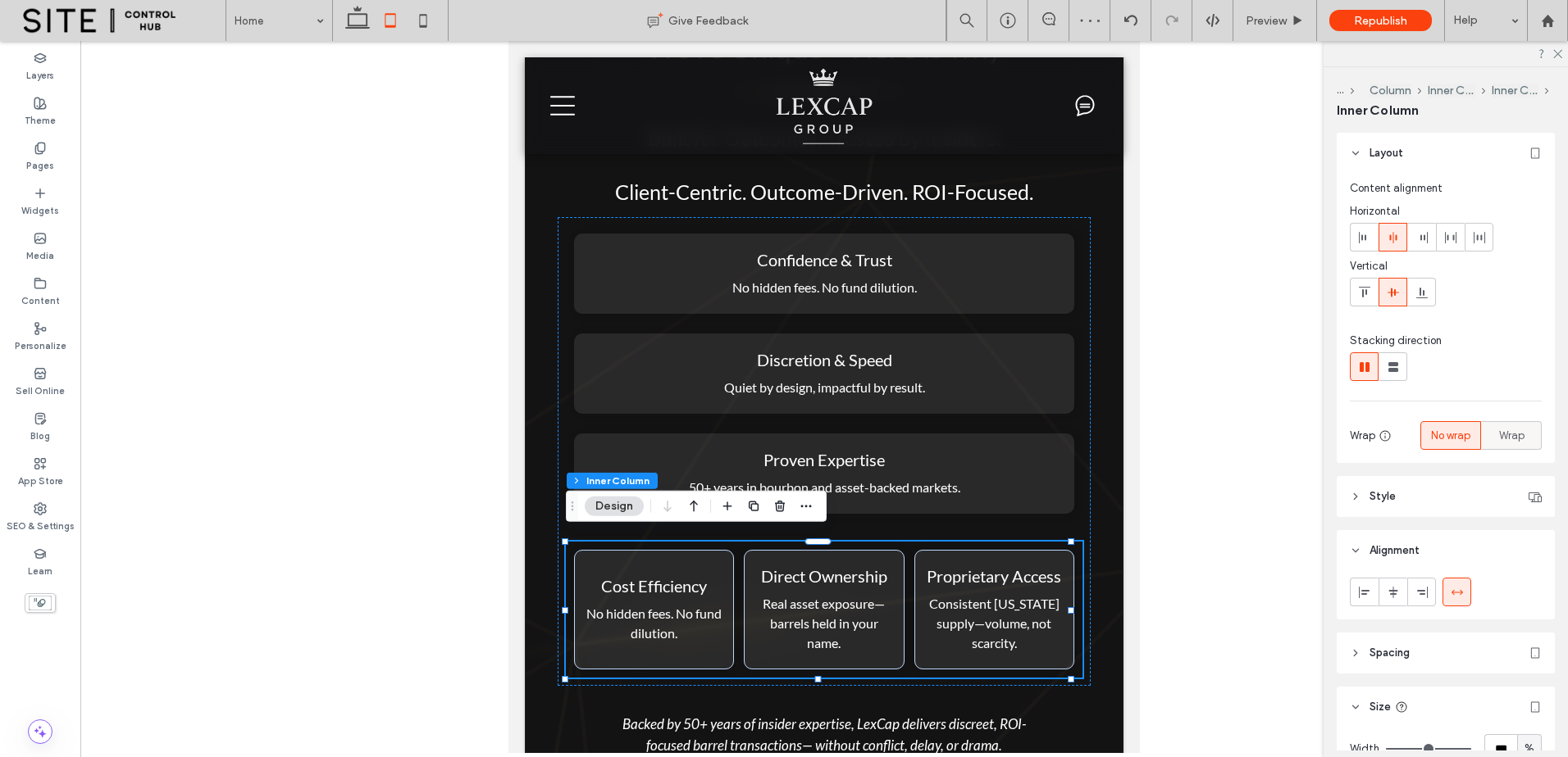
click at [1513, 435] on span "Wrap" at bounding box center [1511, 435] width 25 height 16
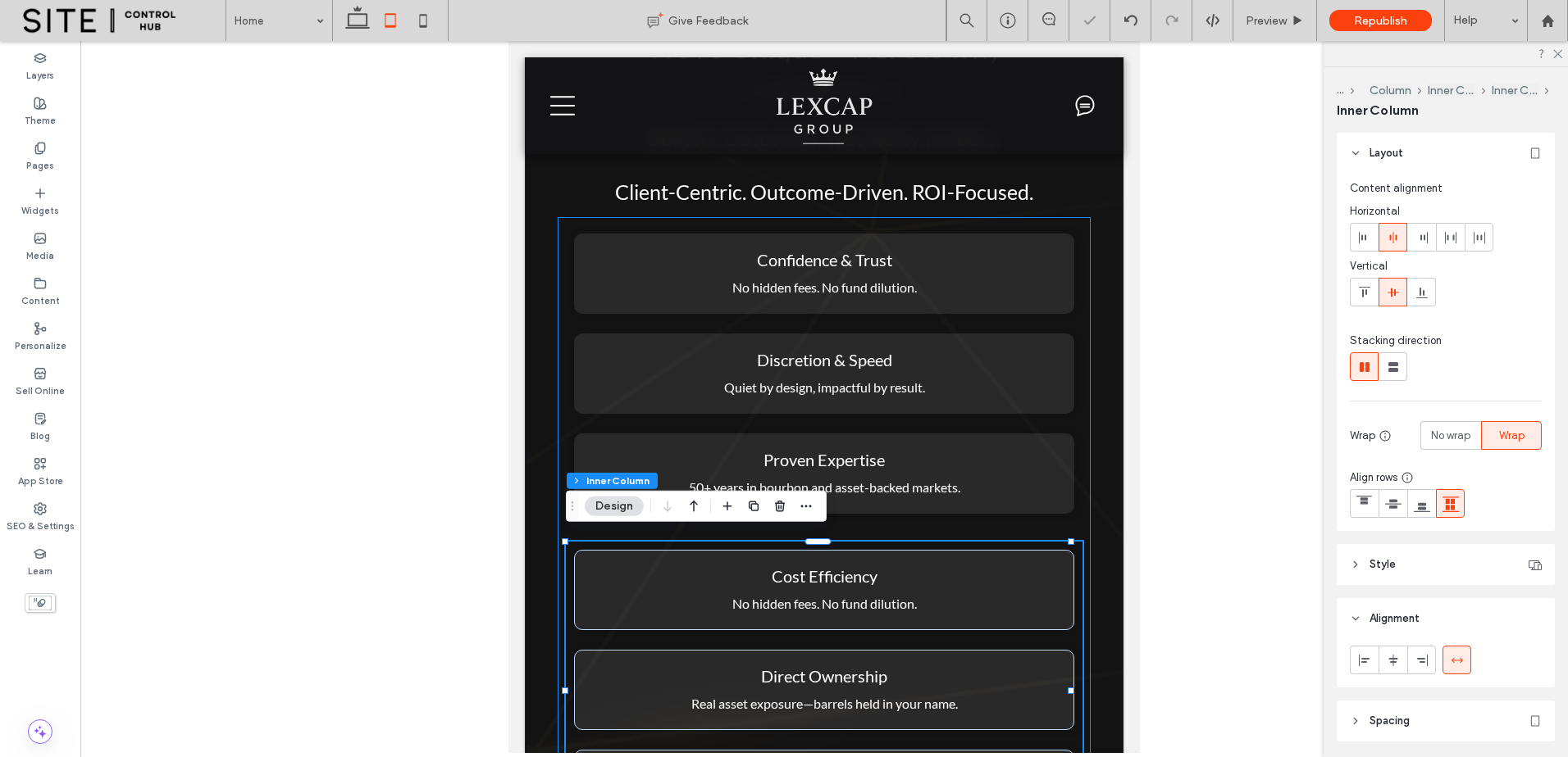
click at [940, 529] on div "Confidence & Trust No hidden fees. No fund dilution. Discretion & Speed Quiet b…" at bounding box center [824, 532] width 533 height 629
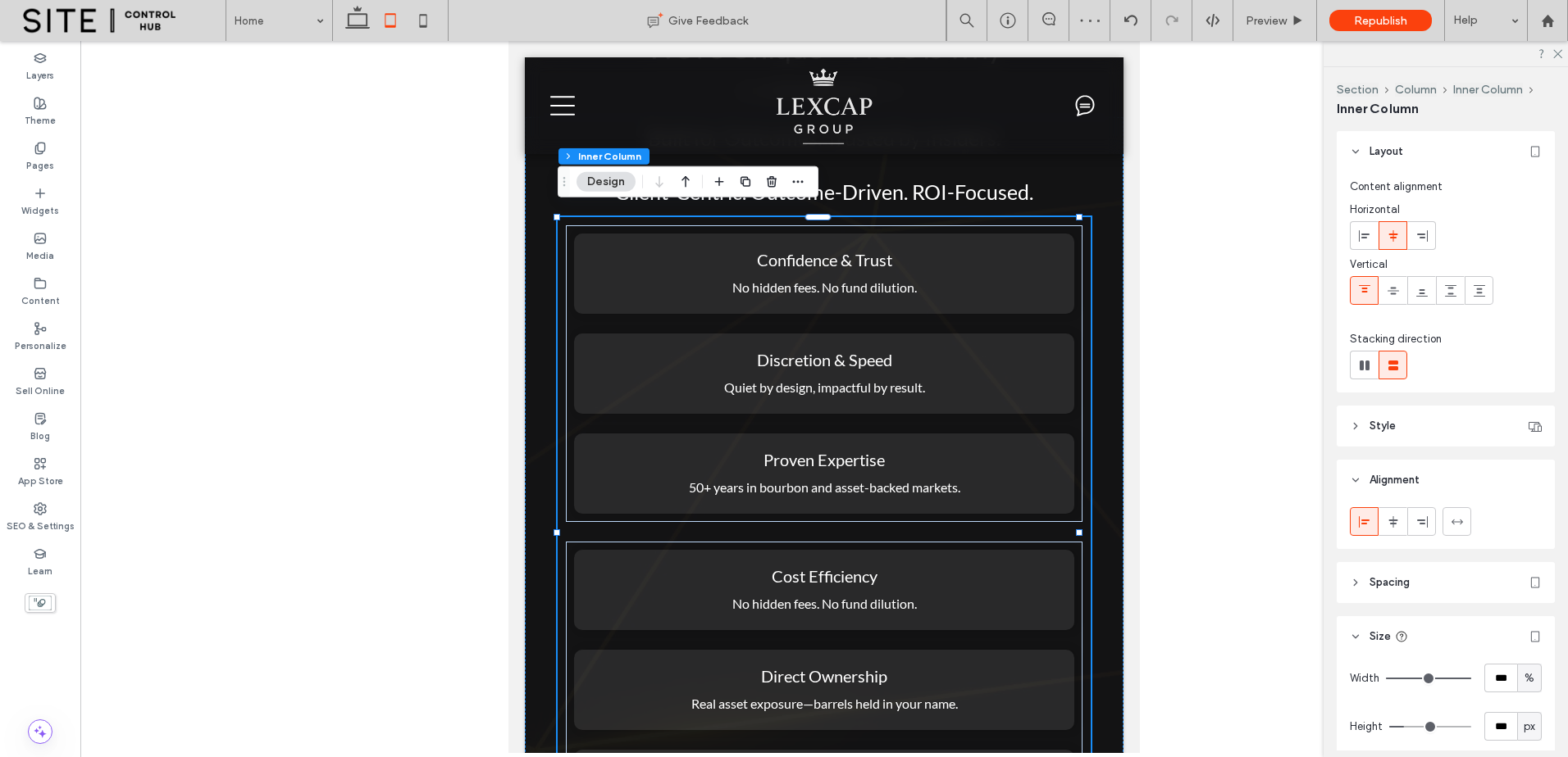
click at [1049, 525] on div "Confidence & Trust No hidden fees. No fund dilution. Discretion & Speed Quiet b…" at bounding box center [824, 532] width 533 height 629
click at [1421, 586] on header "Spacing" at bounding box center [1445, 583] width 218 height 41
type input "**"
type input "****"
type input "**"
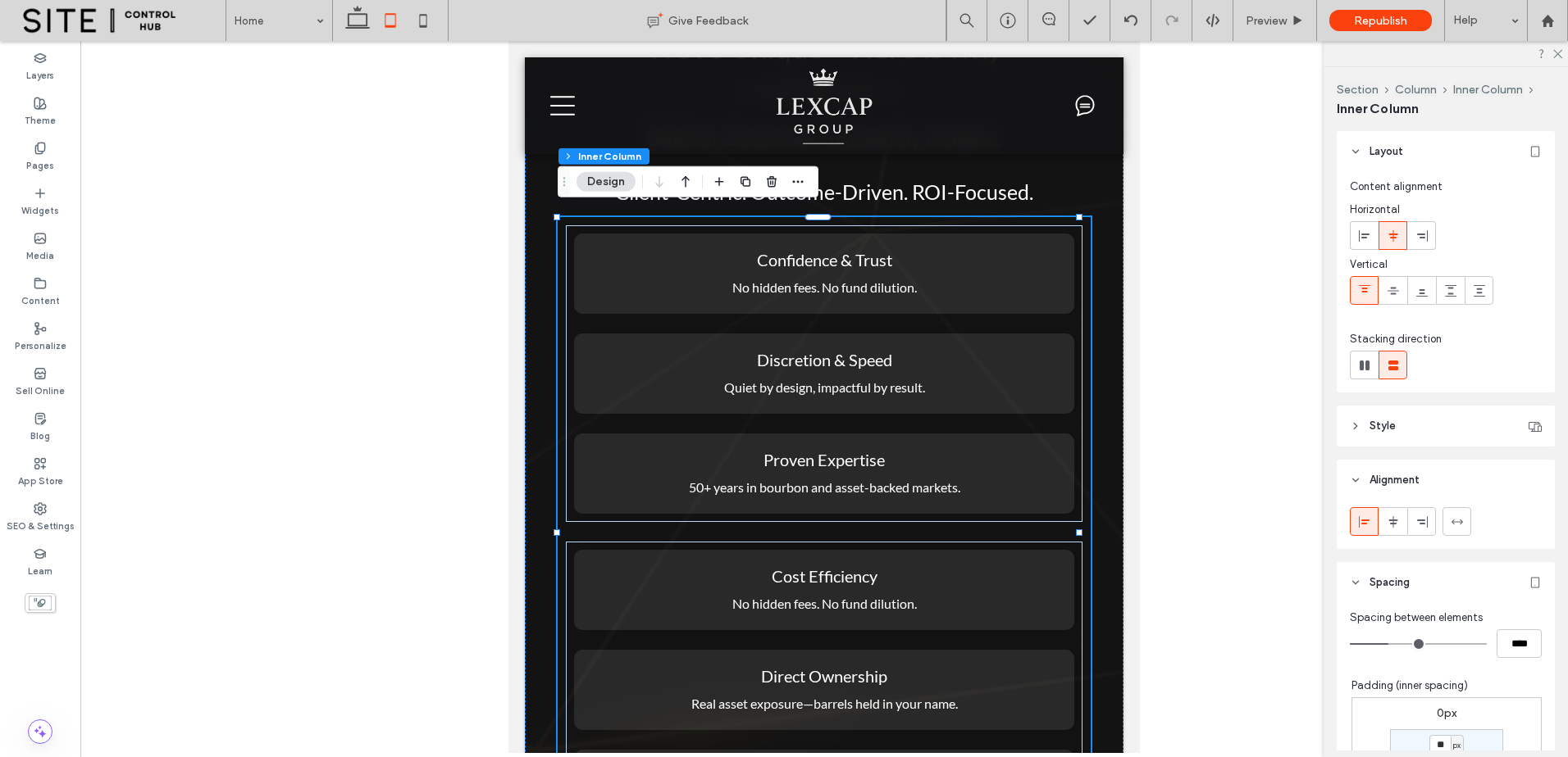
type input "****"
type input "**"
type input "****"
type input "**"
type input "****"
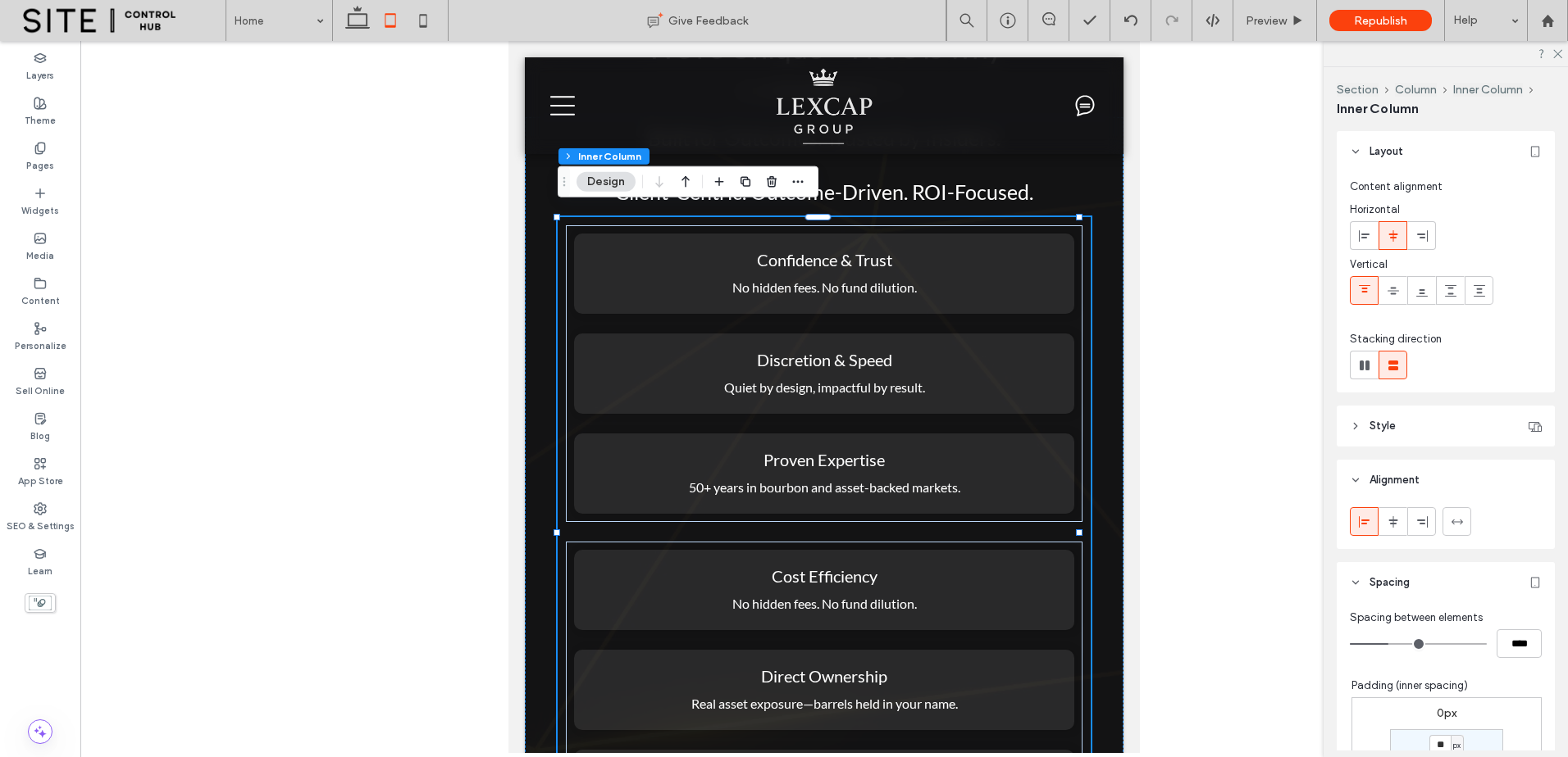
type input "*"
type input "***"
type input "*"
type input "***"
drag, startPoint x: 1388, startPoint y: 643, endPoint x: 1244, endPoint y: 641, distance: 144.0
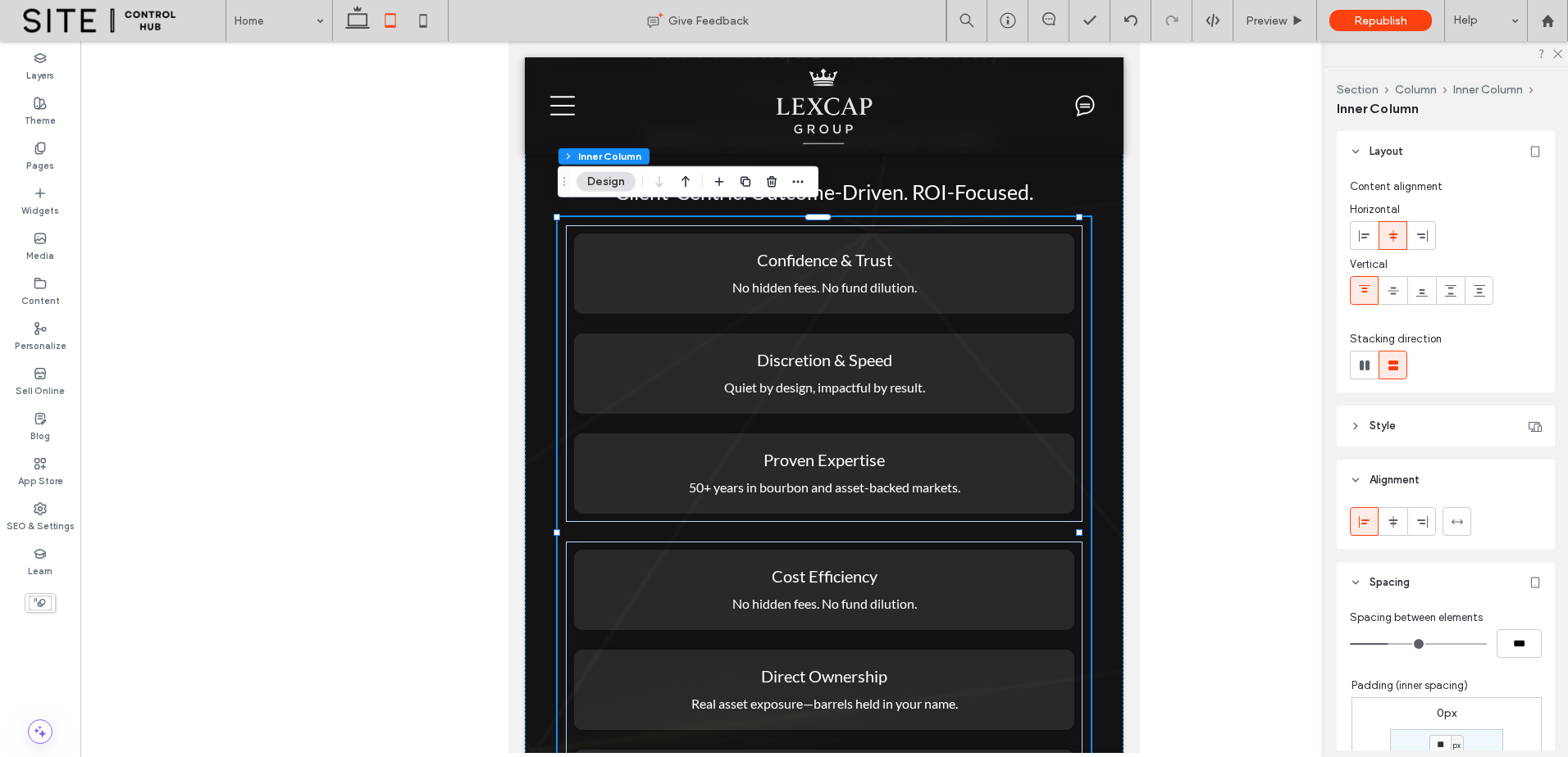
type input "*"
click at [1349, 643] on input "range" at bounding box center [1418, 644] width 137 height 2
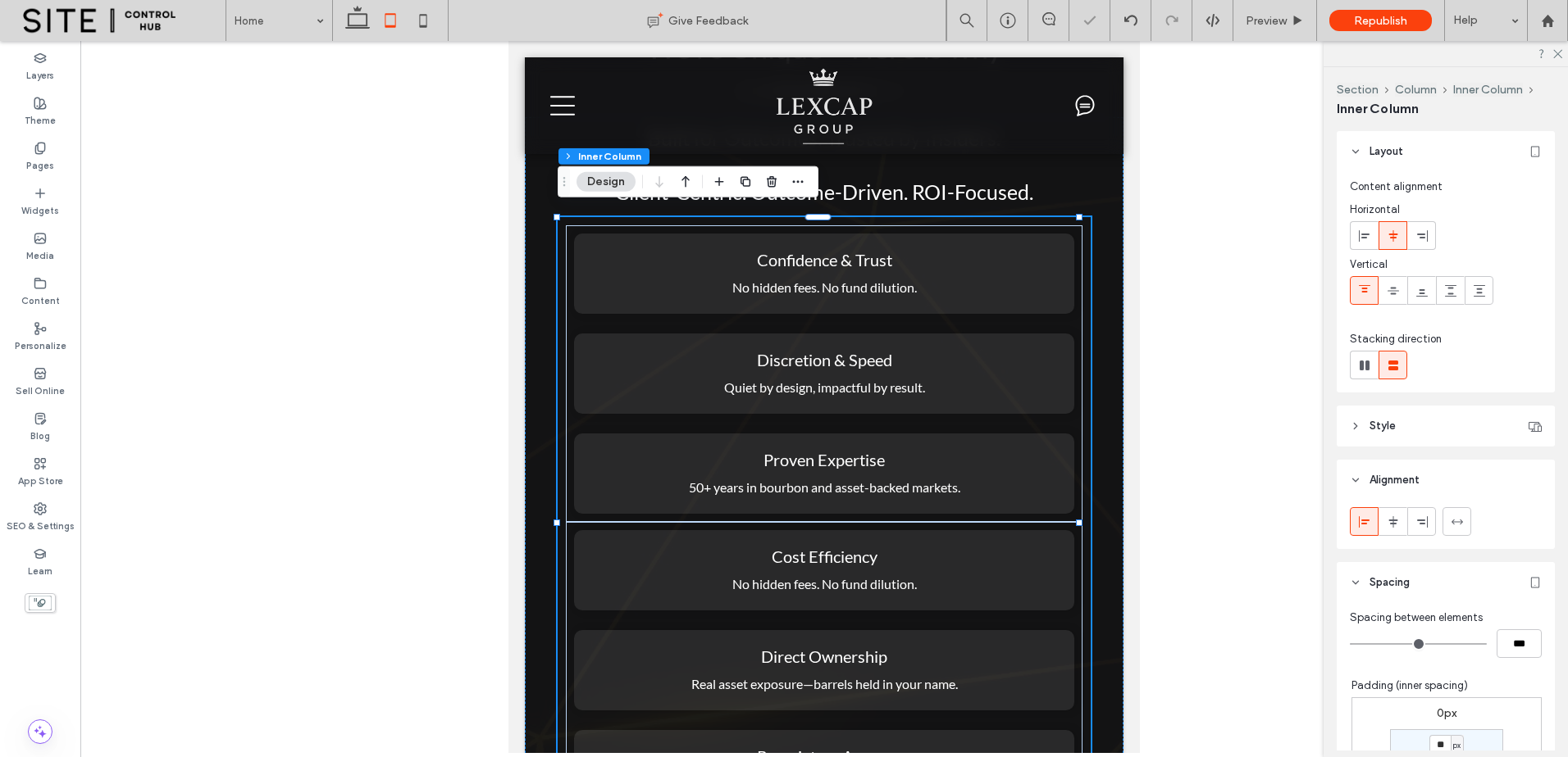
click at [1230, 608] on div at bounding box center [824, 397] width 1487 height 712
click at [1108, 574] on div "Built for Outcomes. Trusted by Insiders. Client-Centric. Outcome-Driven. ROI-Fo…" at bounding box center [824, 476] width 599 height 718
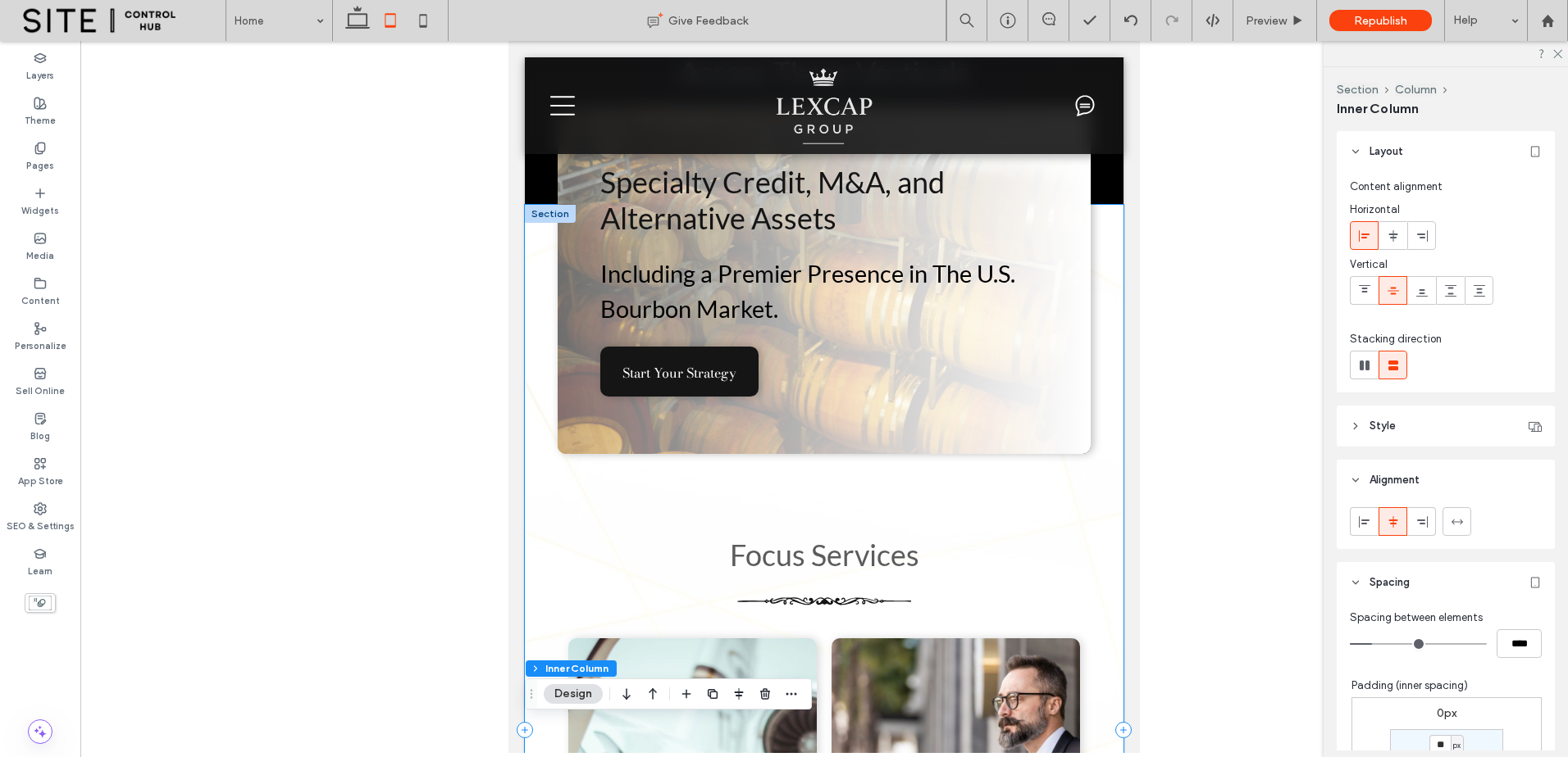
scroll to position [273, 0]
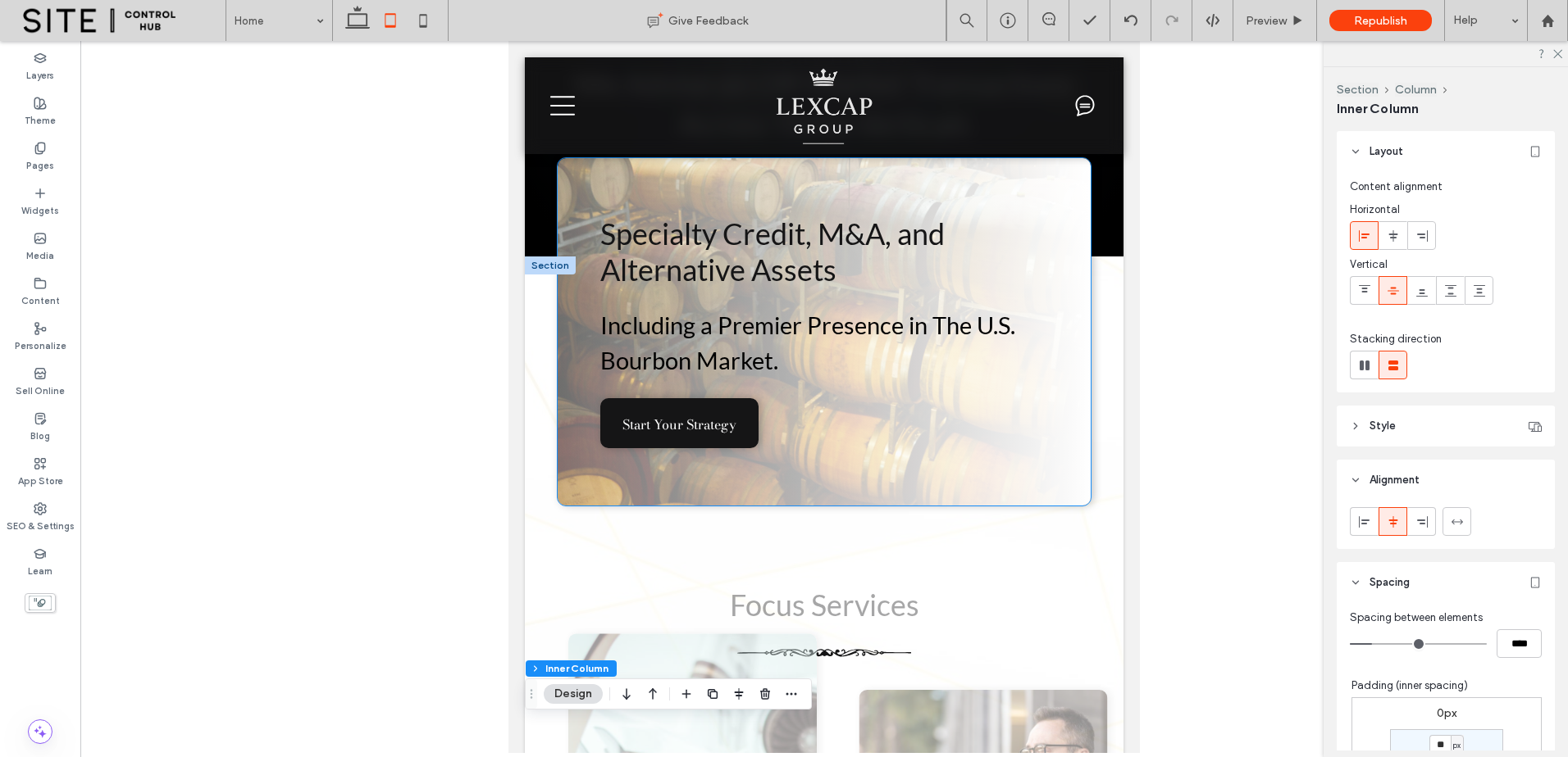
click at [843, 405] on div "Specialty Credit, M&A, and Alternative Assets Including a Premier Presence in T…" at bounding box center [824, 332] width 533 height 347
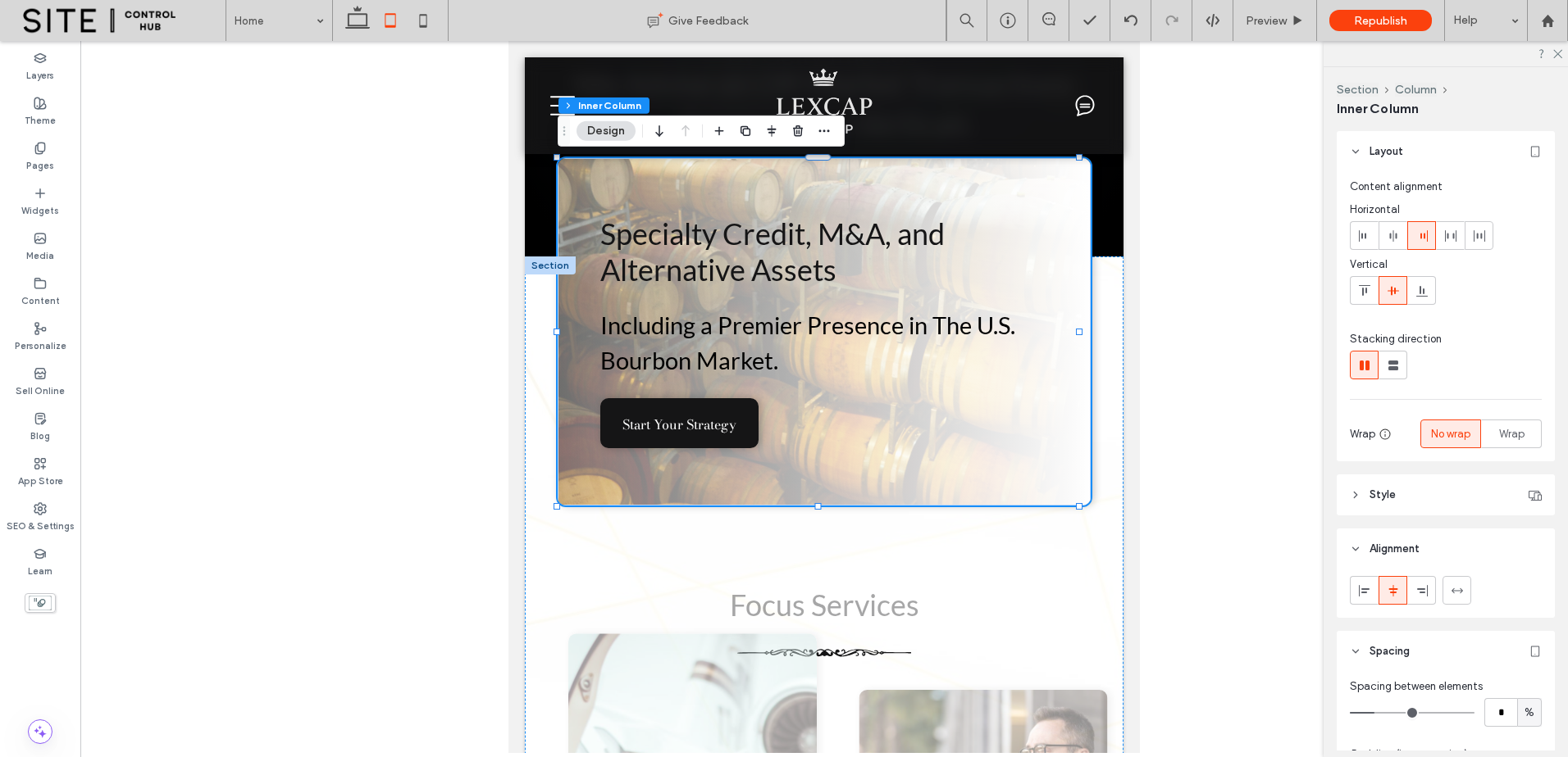
type input "**"
type input "***"
click at [845, 405] on div "Specialty Credit, M&A, and Alternative Assets Including a Premier Presence in T…" at bounding box center [824, 332] width 533 height 347
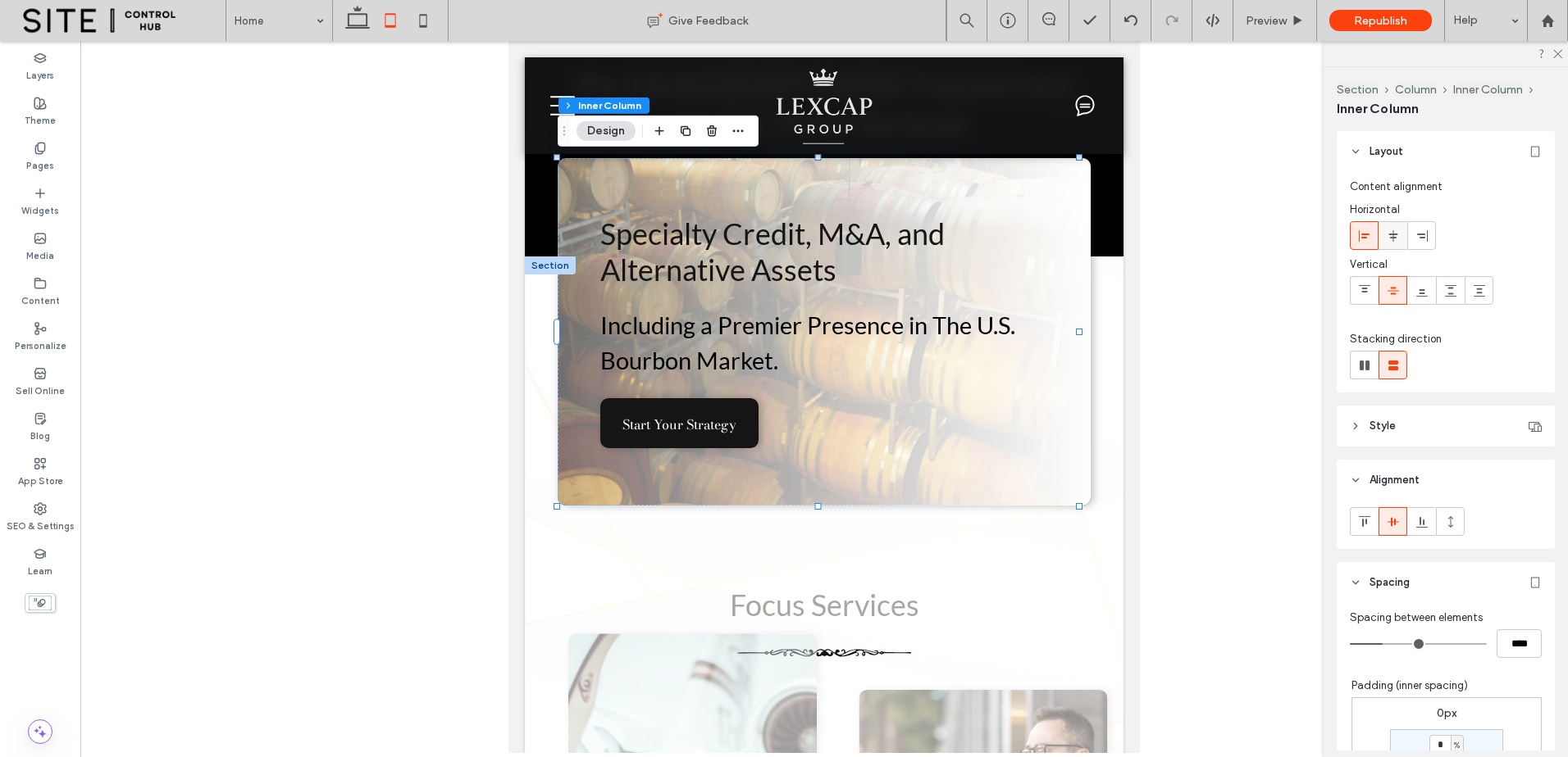
click at [1387, 232] on icon at bounding box center [1393, 236] width 13 height 13
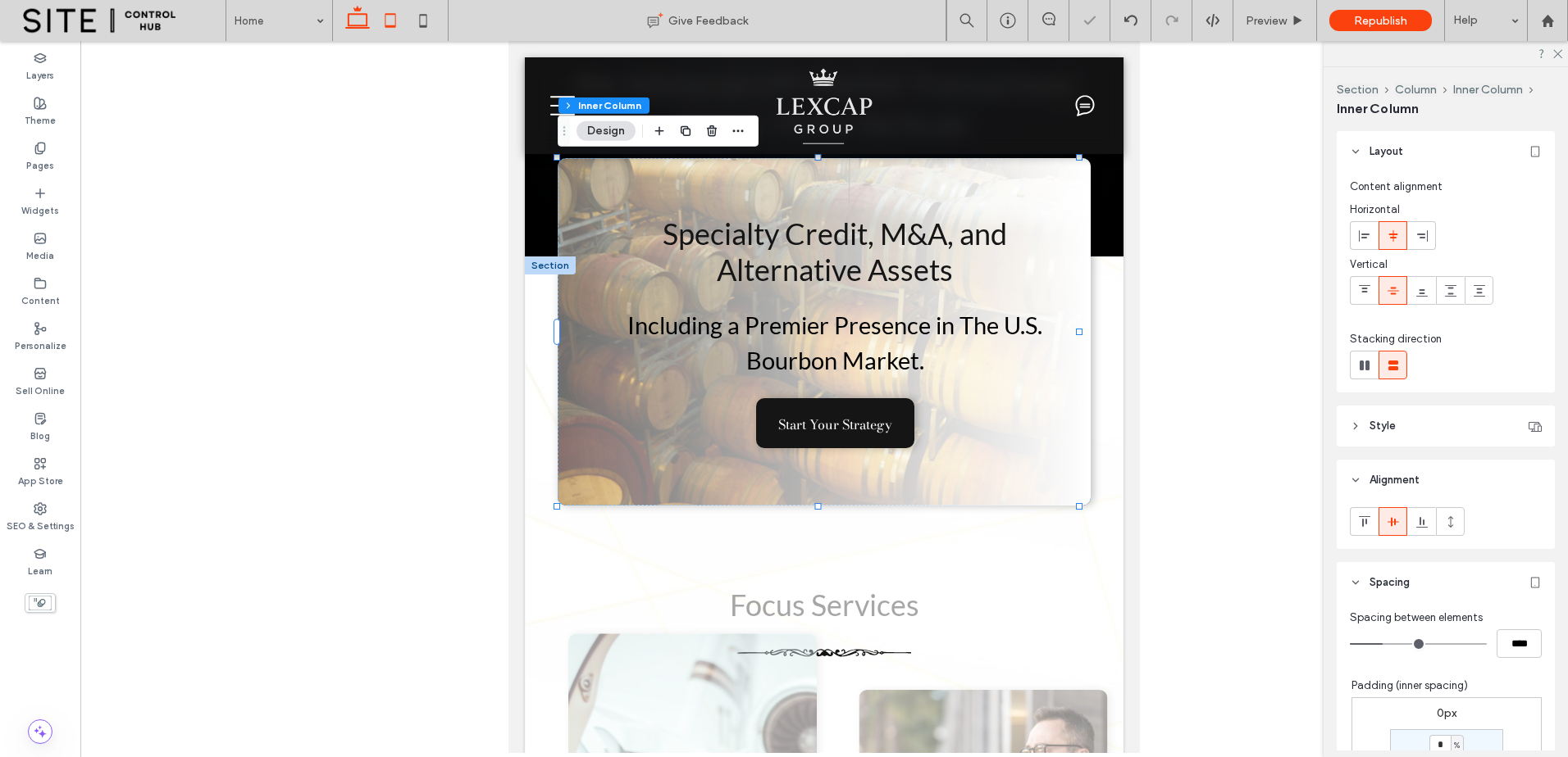
click at [360, 15] on use at bounding box center [358, 17] width 24 height 23
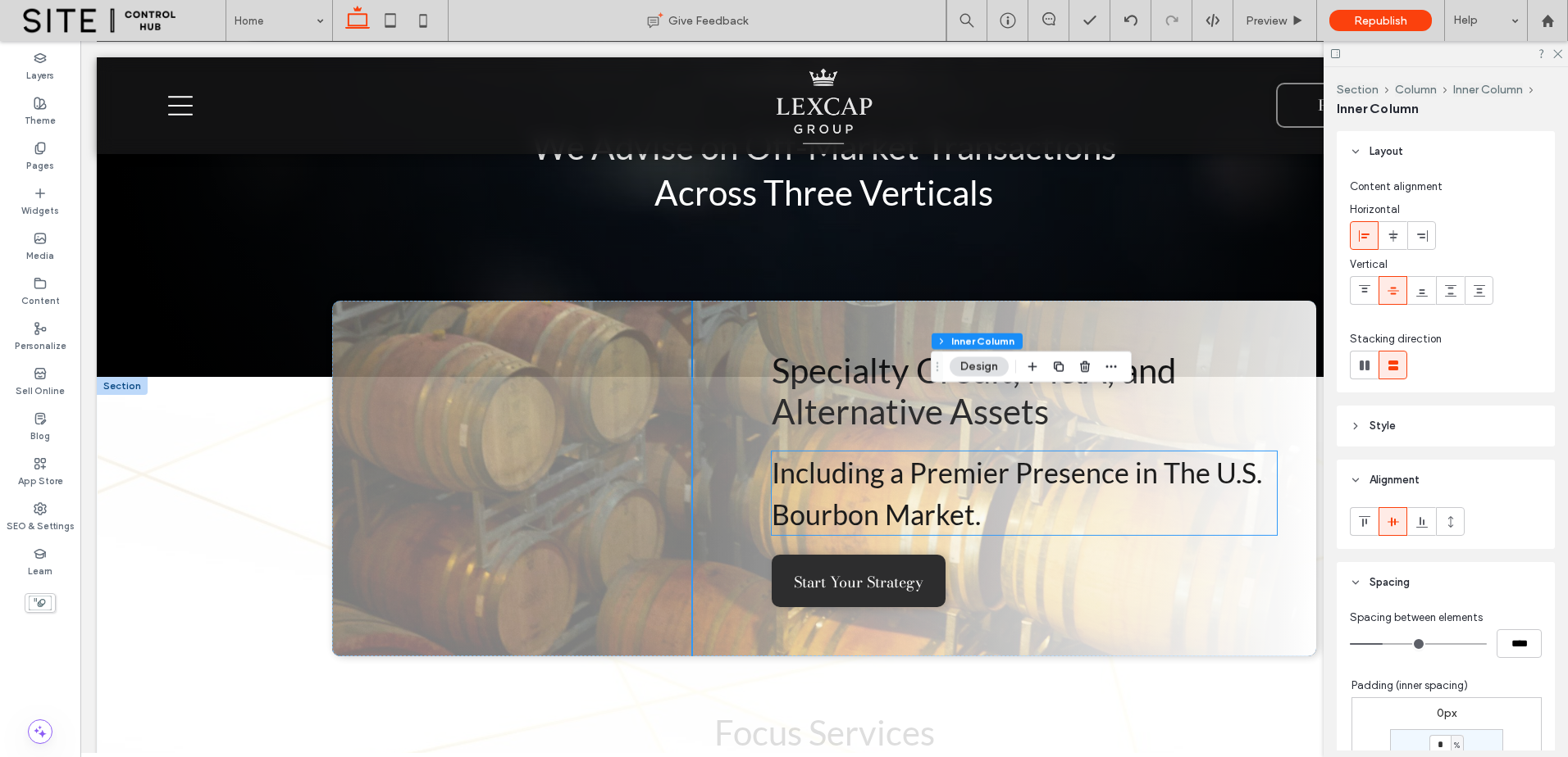
scroll to position [410, 0]
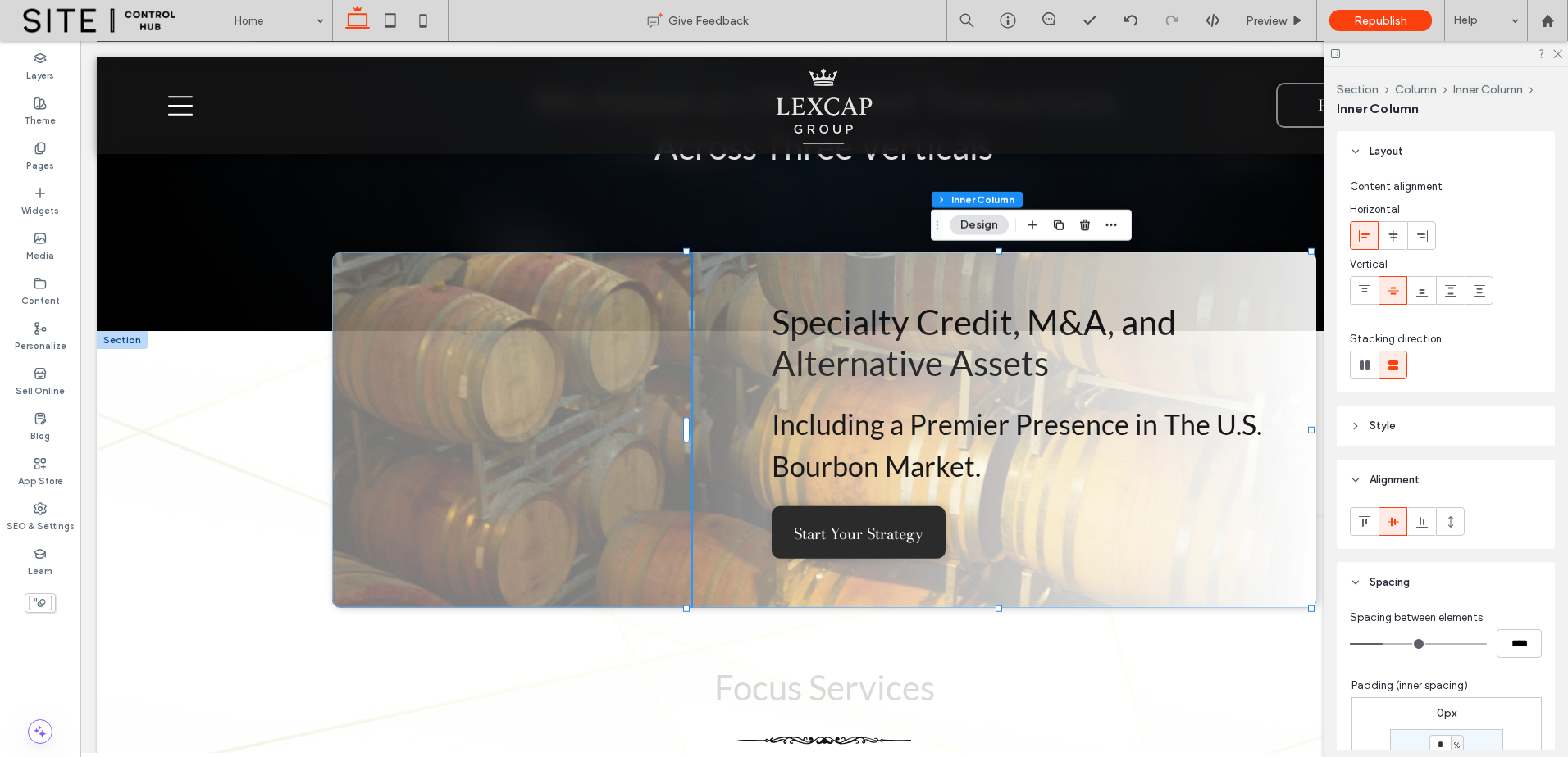
click at [574, 390] on div "Specialty Credit, M&A, and Alternative Assets Including a Premier Presence in T…" at bounding box center [824, 430] width 983 height 356
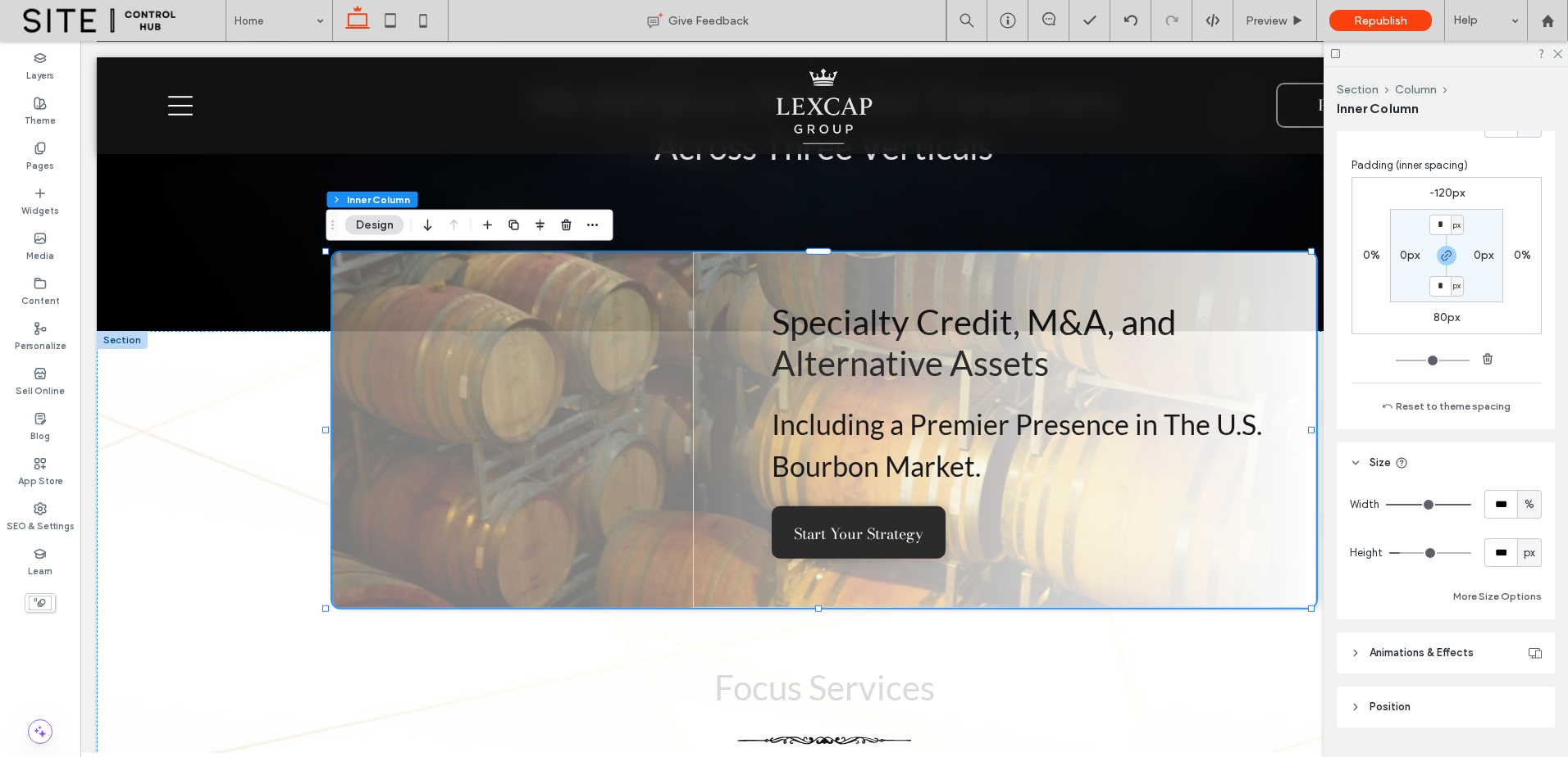
scroll to position [632, 0]
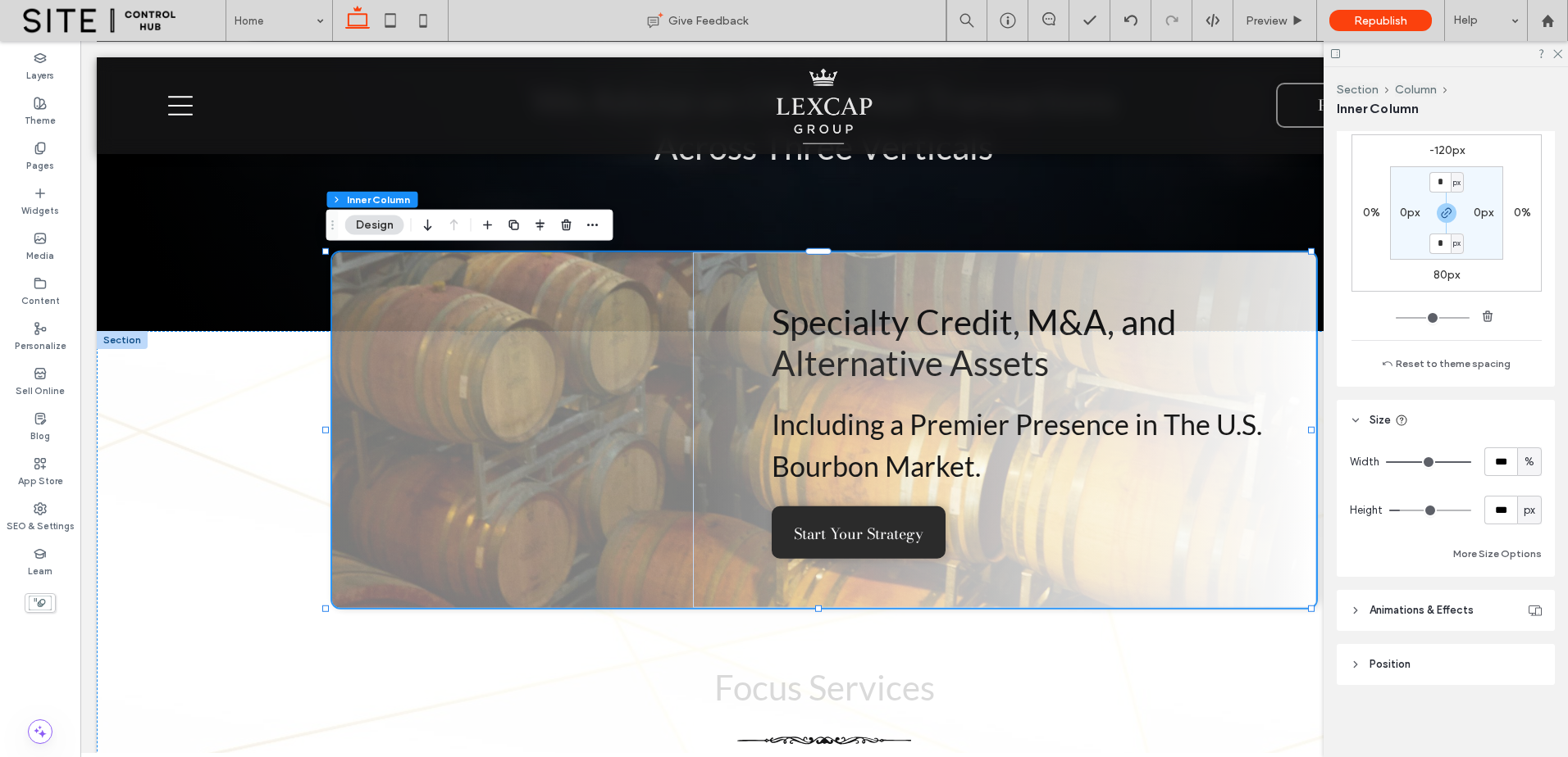
click at [1473, 603] on span "Animations & Effects" at bounding box center [1421, 610] width 104 height 16
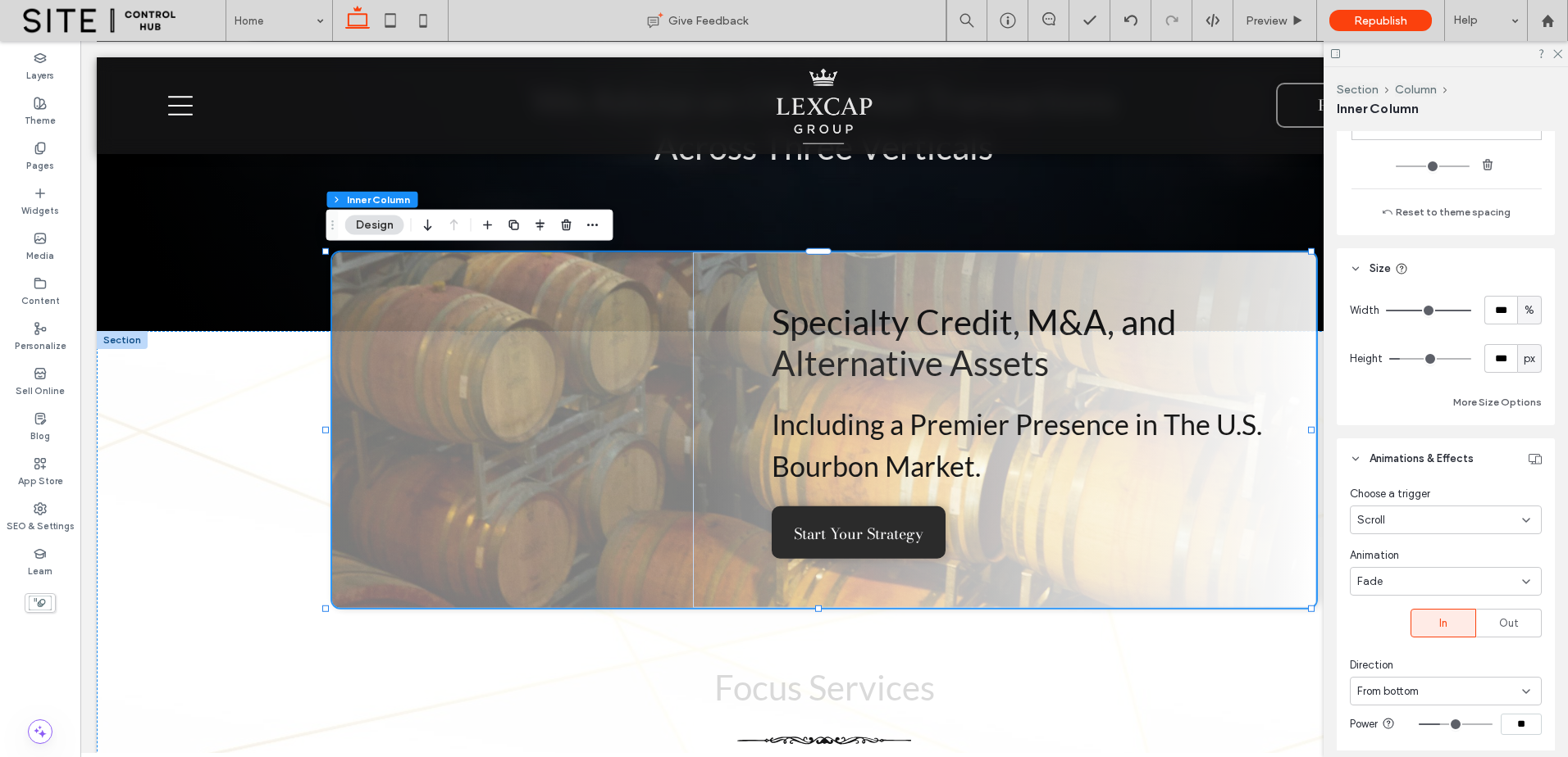
scroll to position [1042, 0]
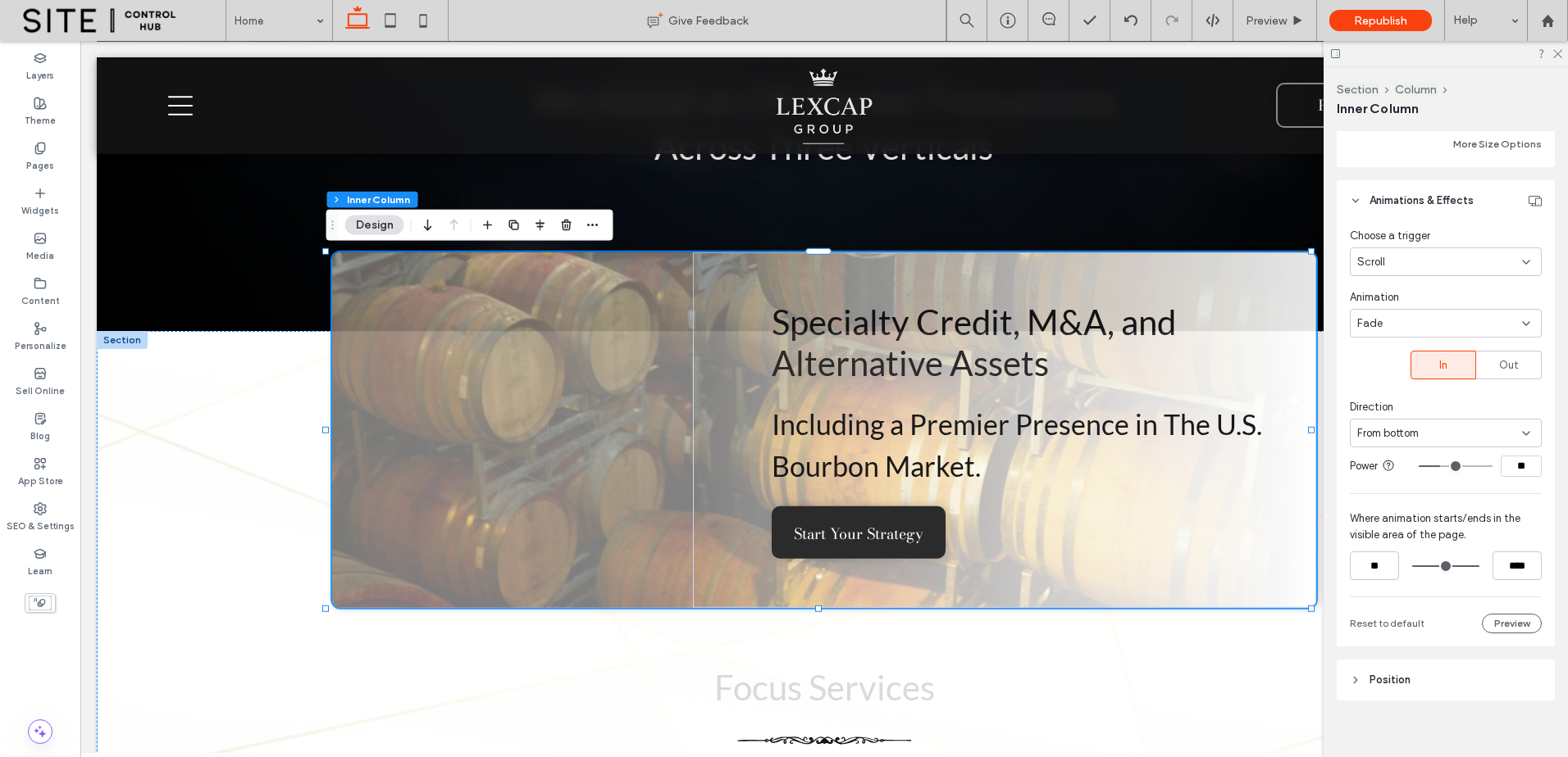
drag, startPoint x: 1447, startPoint y: 566, endPoint x: 1466, endPoint y: 566, distance: 19.0
click at [1466, 567] on input "range" at bounding box center [1446, 567] width 68 height 0
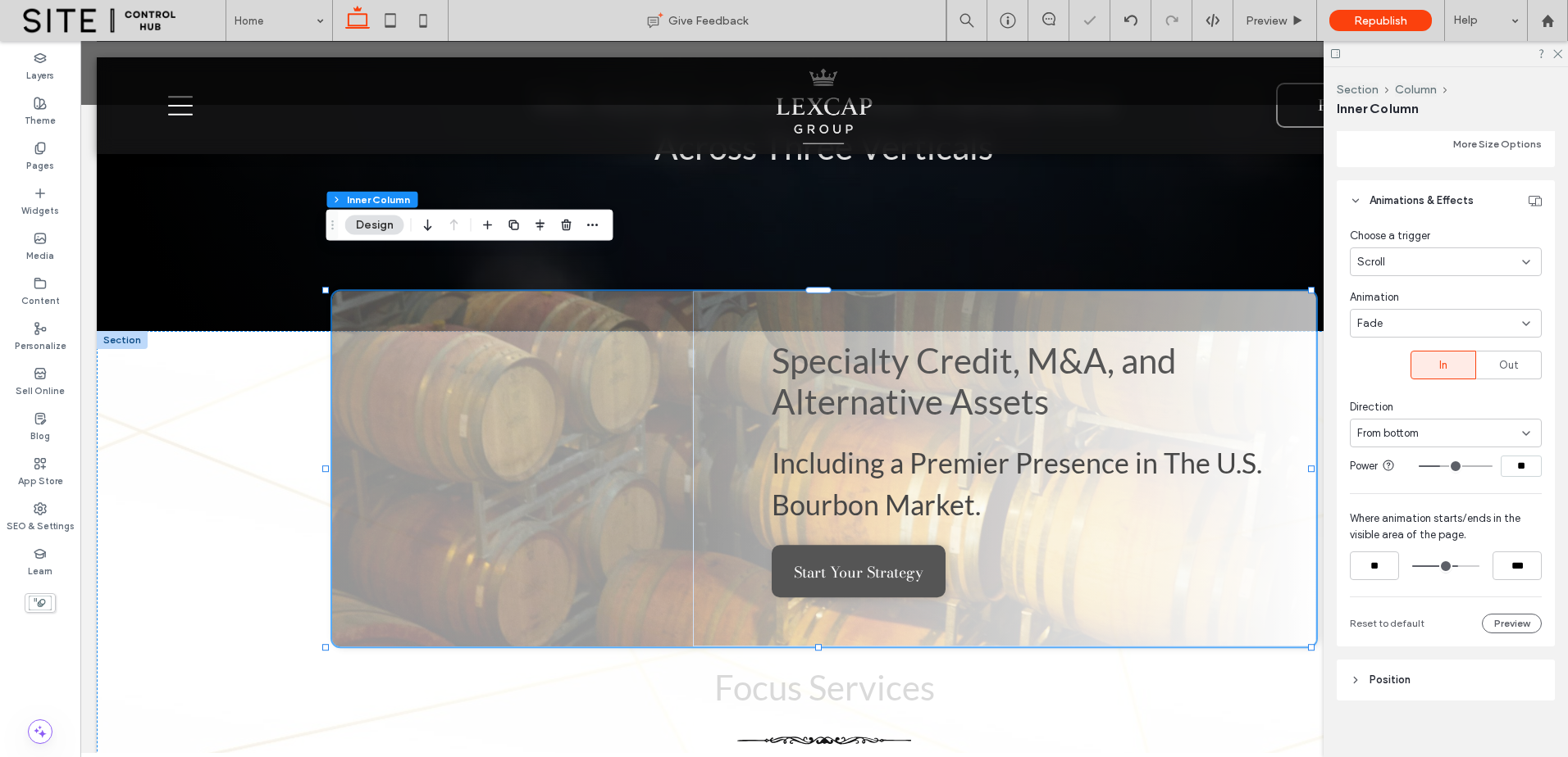
click at [1450, 567] on input "range" at bounding box center [1446, 567] width 68 height 0
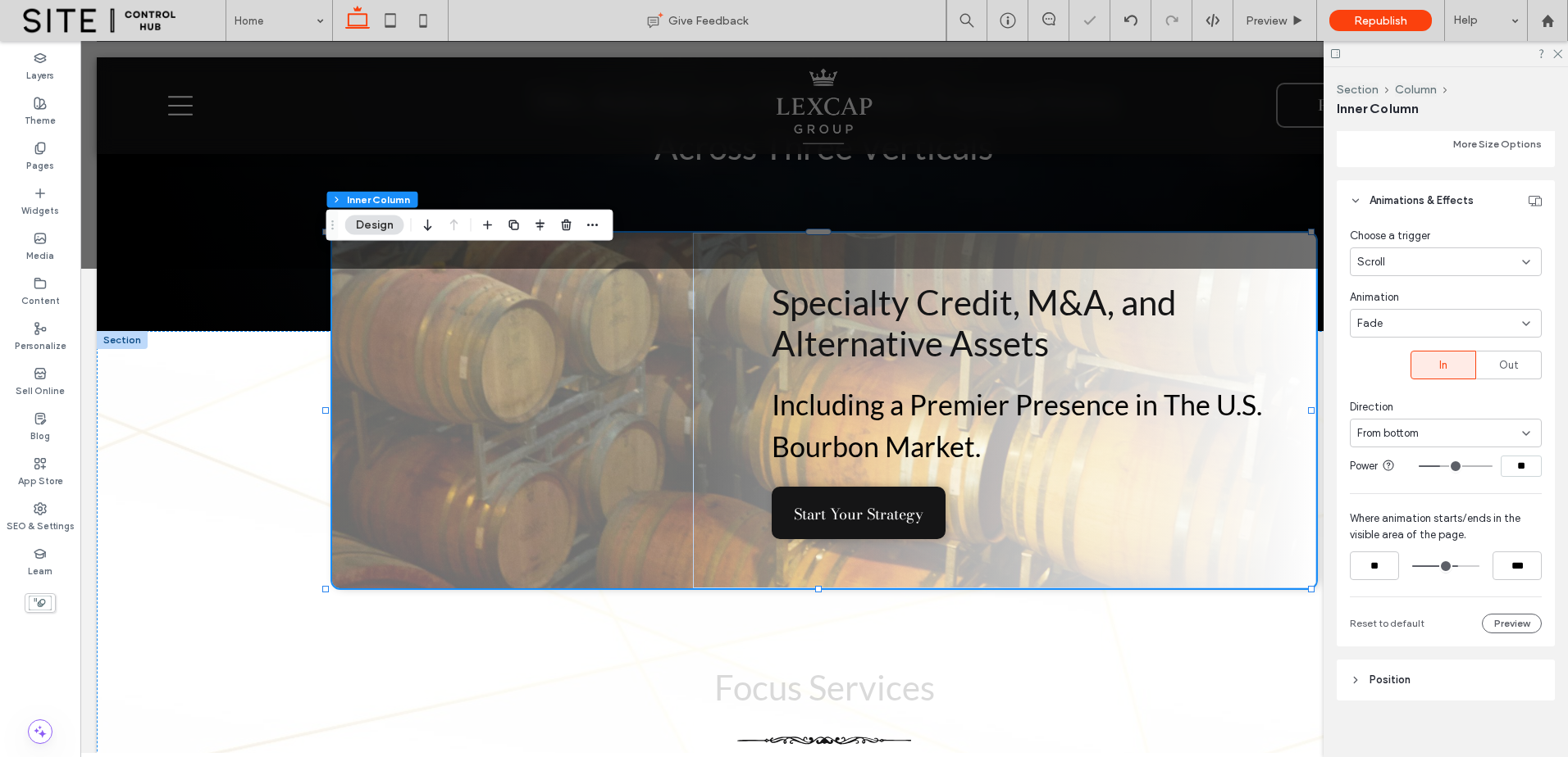
type input "***"
drag, startPoint x: 1451, startPoint y: 567, endPoint x: 1441, endPoint y: 567, distance: 10.0
click at [1441, 567] on input "range" at bounding box center [1446, 567] width 68 height 0
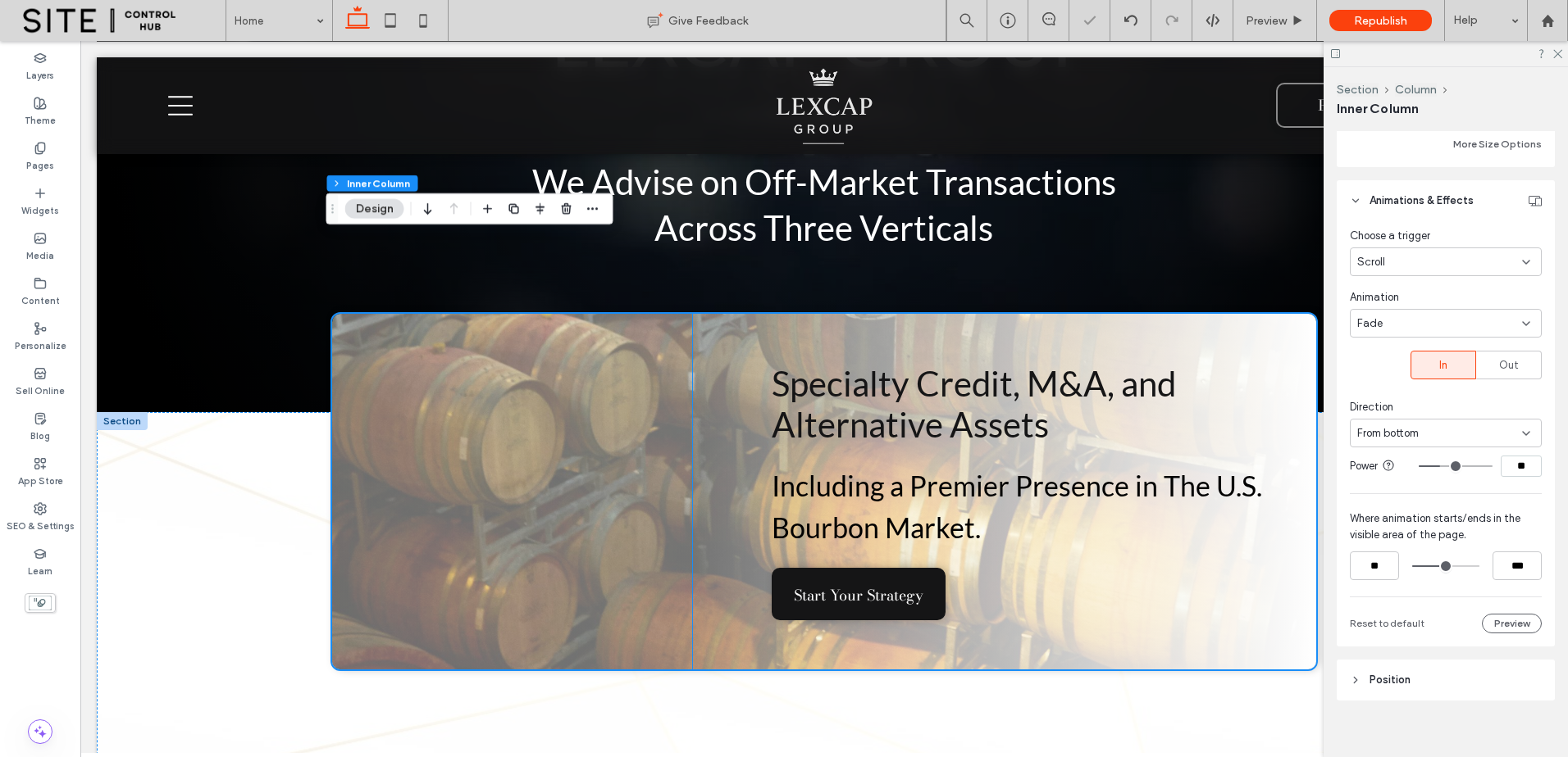
scroll to position [410, 0]
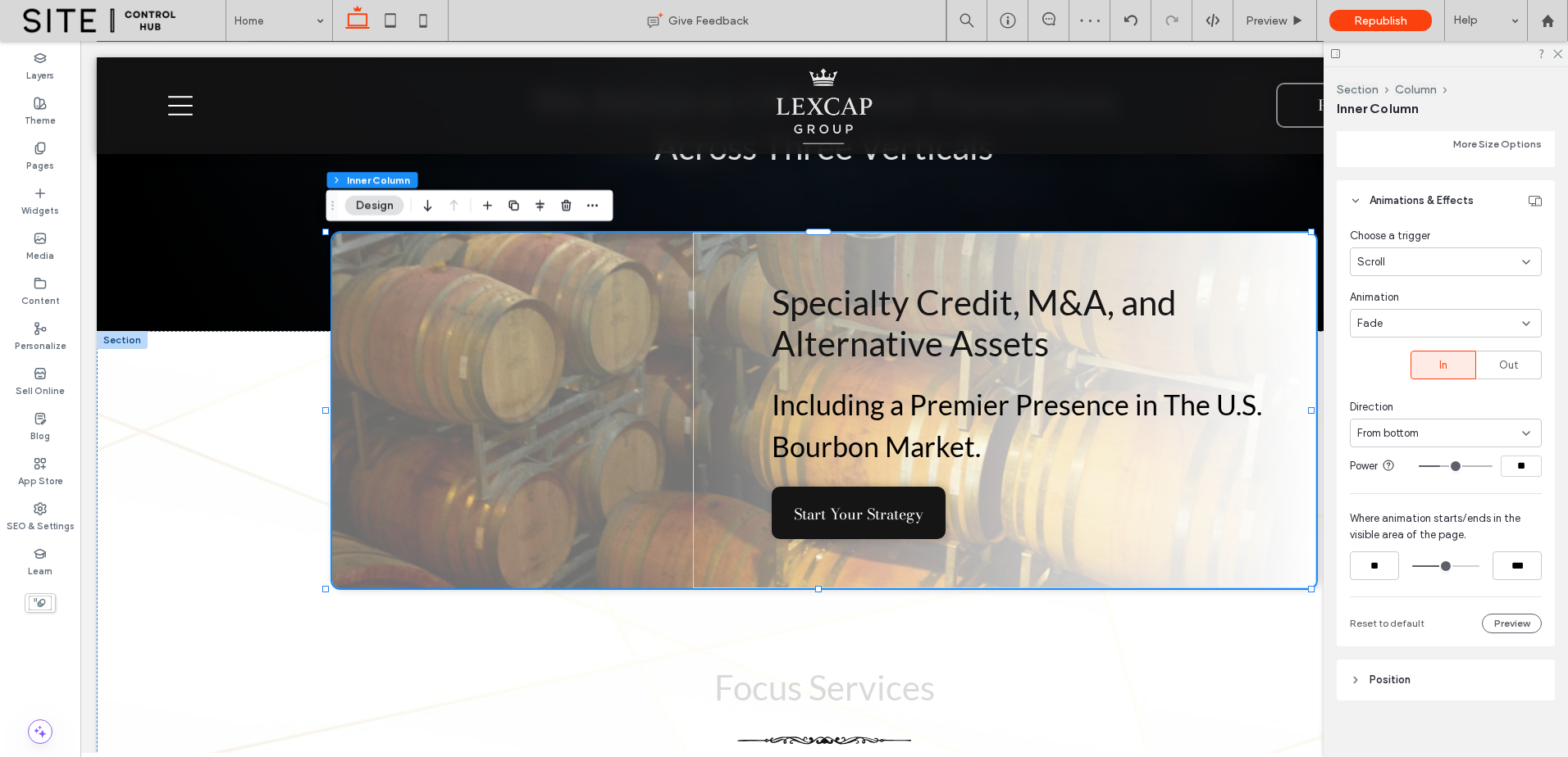
click at [611, 511] on div "Specialty Credit, M&A, and Alternative Assets Including a Premier Presence in T…" at bounding box center [824, 410] width 983 height 356
click at [613, 481] on div "Specialty Credit, M&A, and Alternative Assets Including a Premier Presence in T…" at bounding box center [824, 410] width 983 height 356
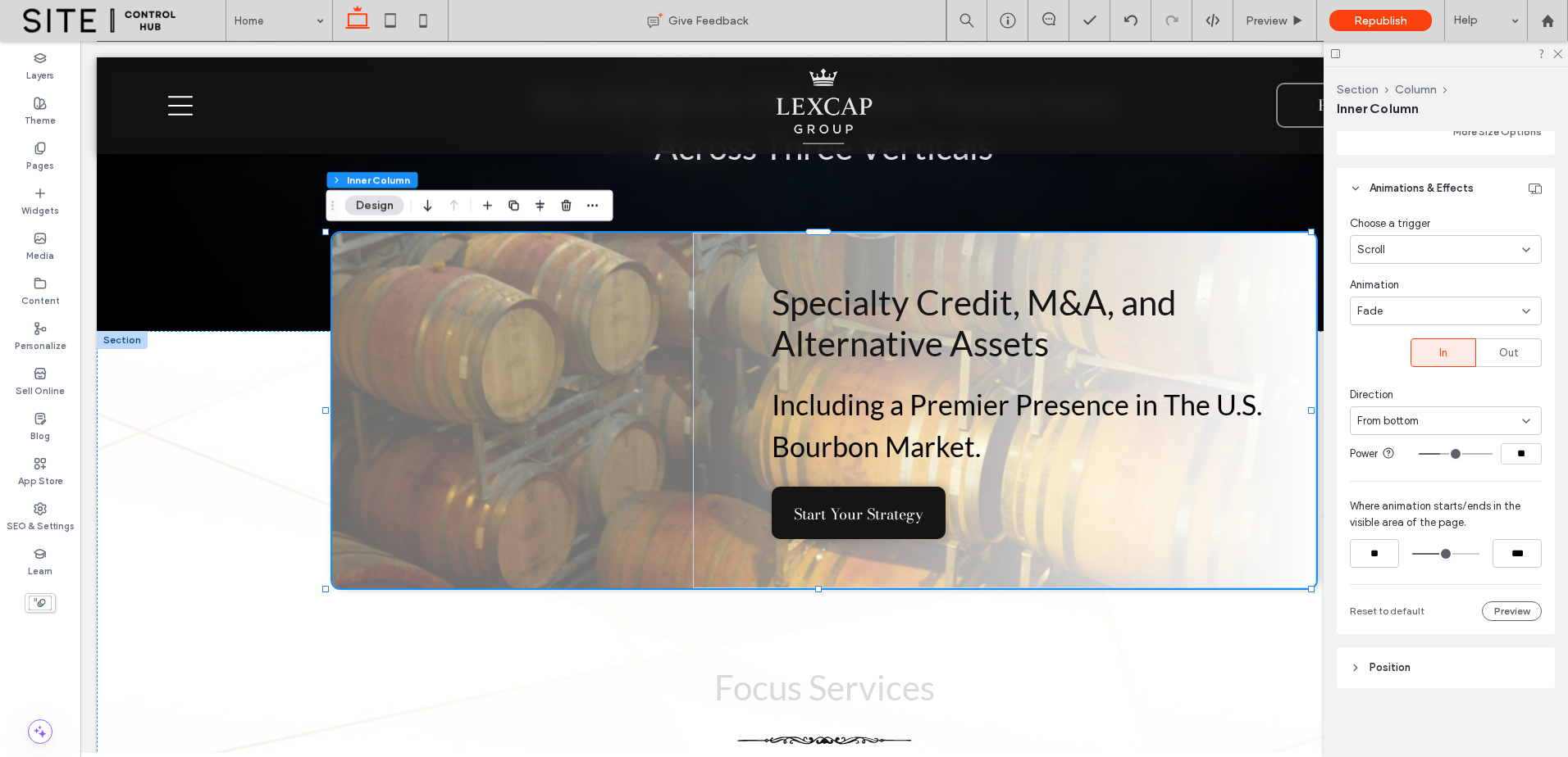
scroll to position [1058, 0]
click at [1451, 669] on header "Position" at bounding box center [1445, 665] width 218 height 41
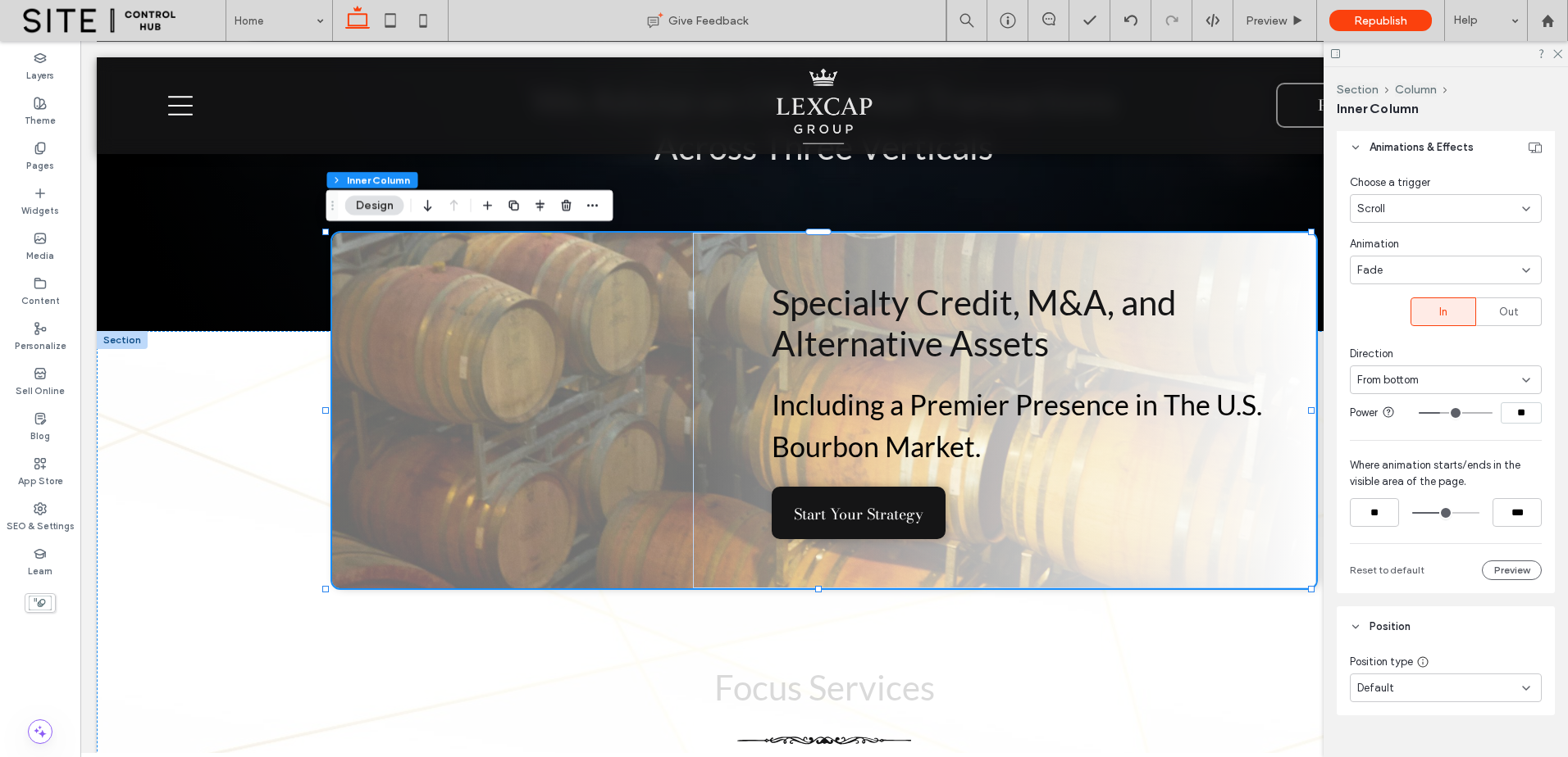
scroll to position [1127, 0]
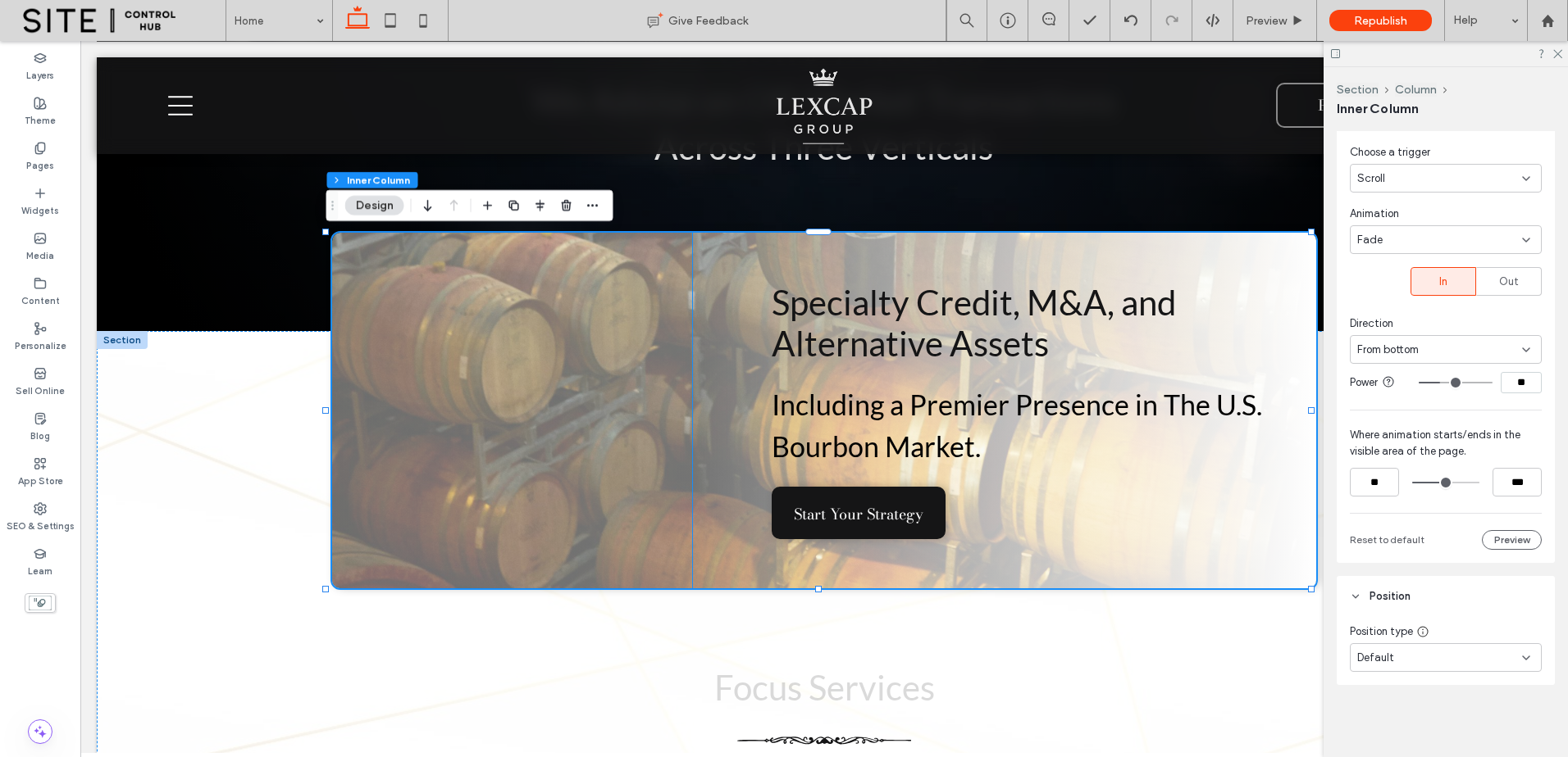
click at [723, 522] on div "Specialty Credit, M&A, and Alternative Assets Including a Premier Presence in T…" at bounding box center [1004, 410] width 623 height 356
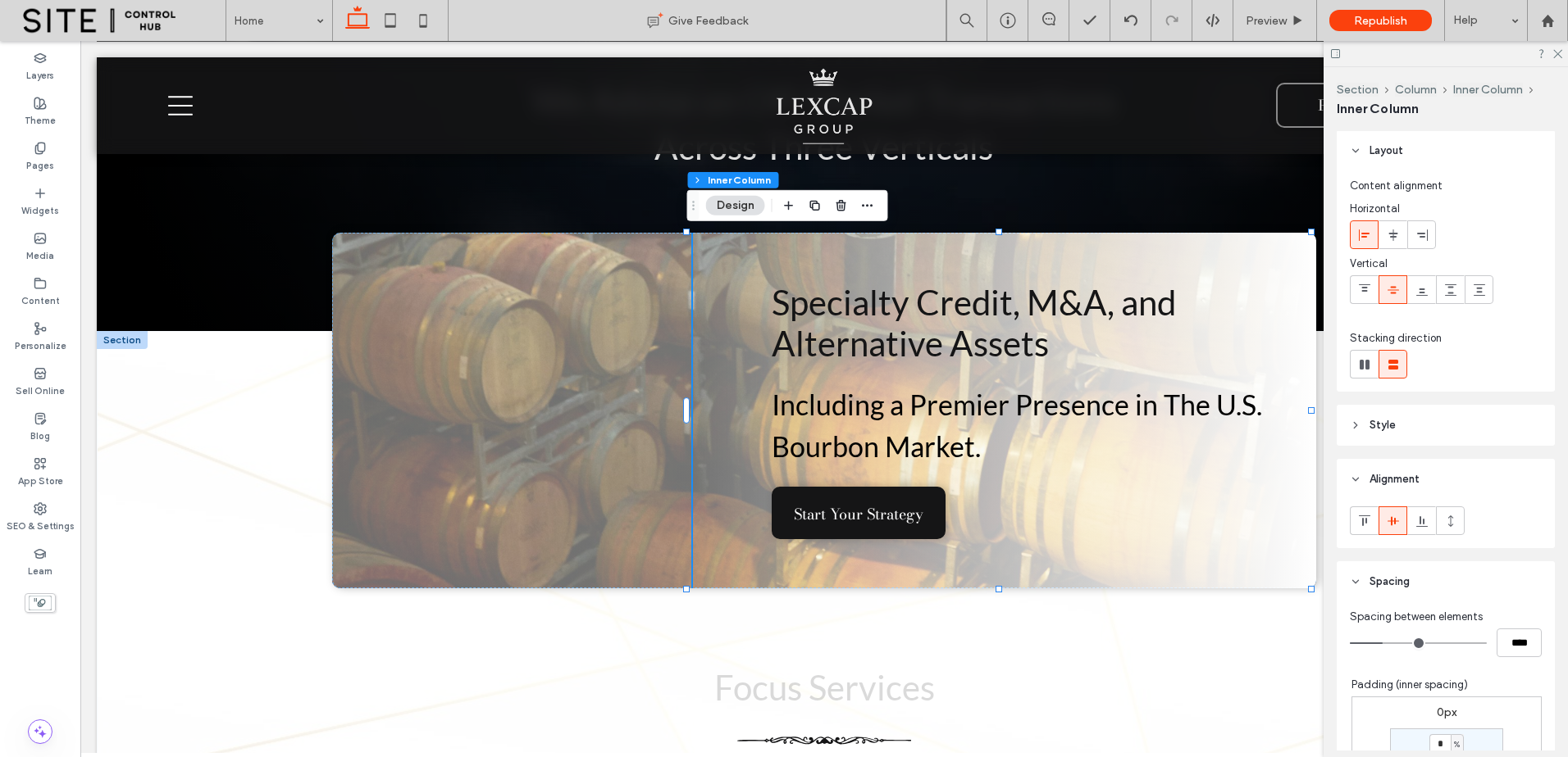
scroll to position [0, 0]
drag, startPoint x: 1453, startPoint y: 423, endPoint x: 1567, endPoint y: 423, distance: 114.0
click at [1460, 423] on header "Style" at bounding box center [1445, 426] width 218 height 41
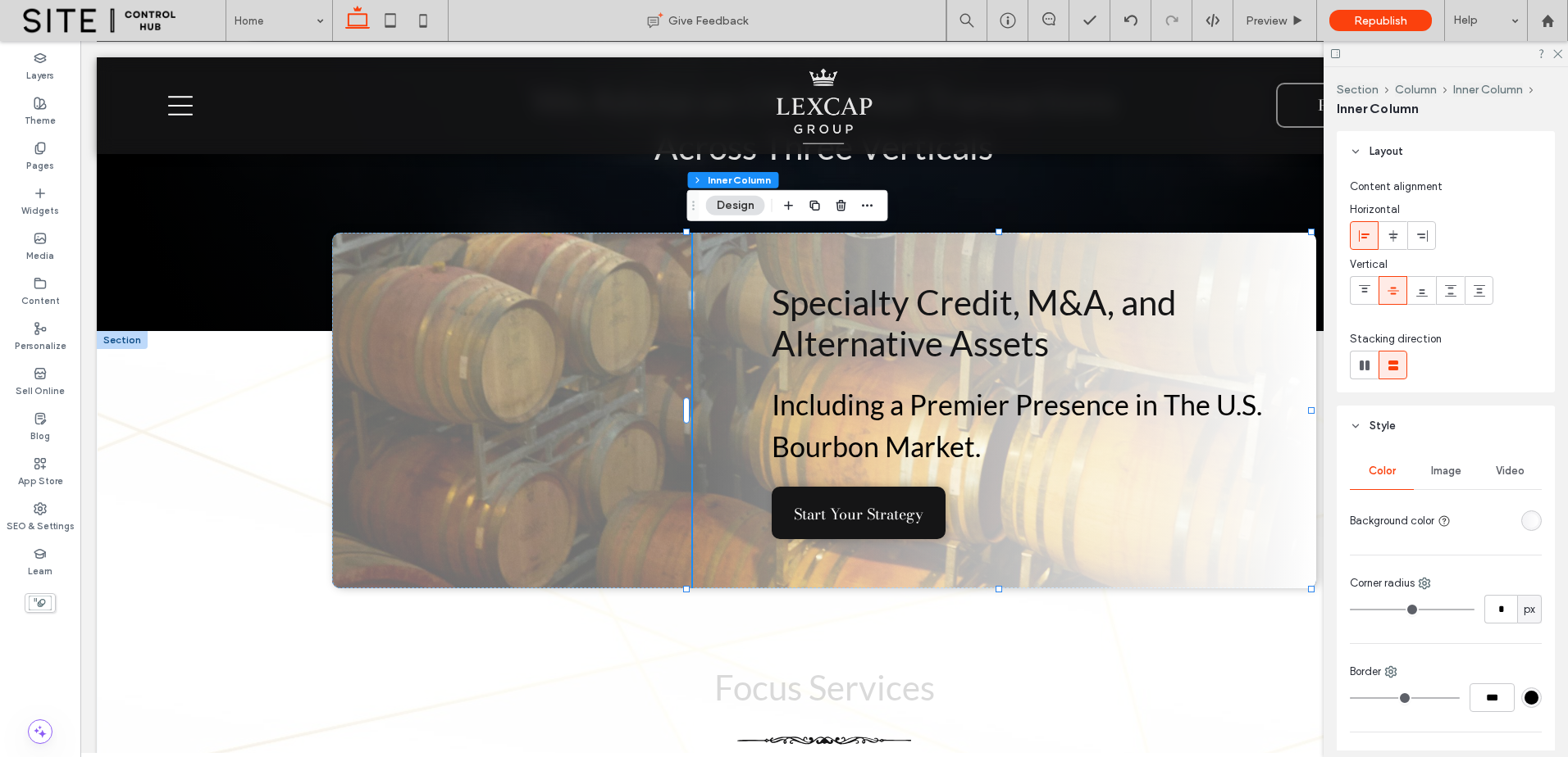
click at [1524, 523] on div "linear-gradient(450deg, rgba(255, 255, 255, 0) 0%, rgba(255, 255, 255, 1) 100%)" at bounding box center [1530, 521] width 14 height 14
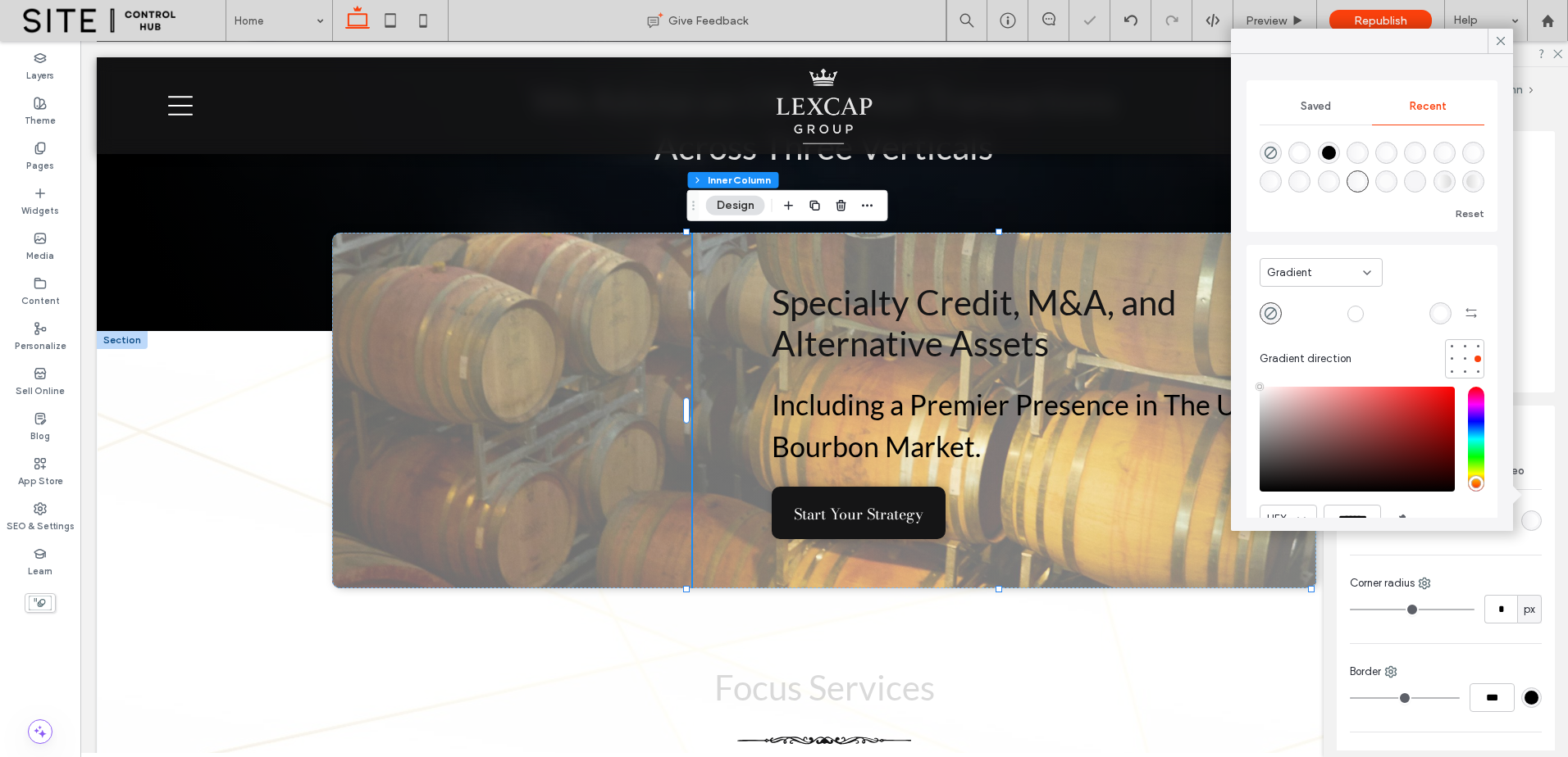
type input "*"
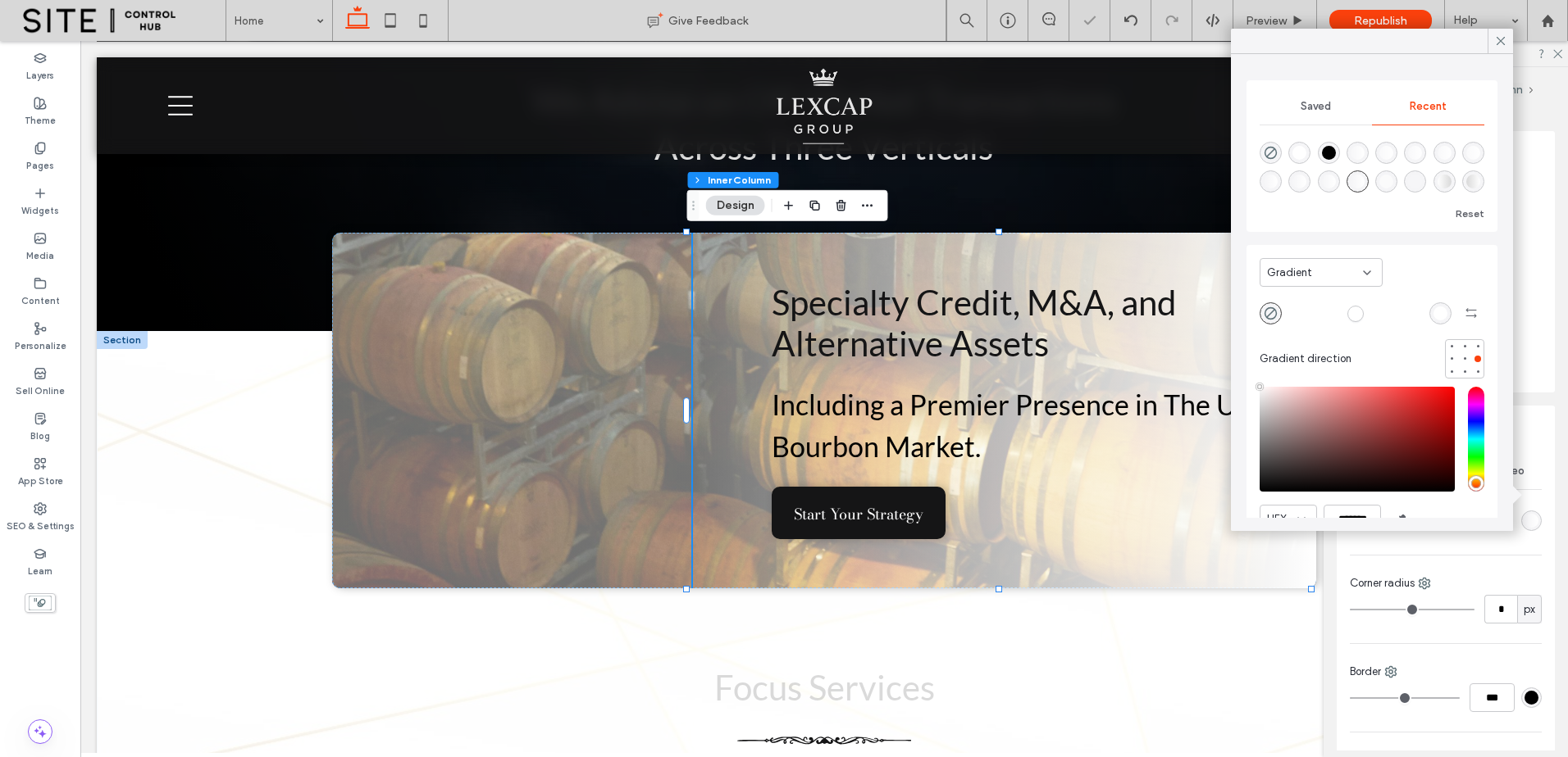
drag, startPoint x: 1302, startPoint y: 311, endPoint x: 1023, endPoint y: 334, distance: 279.9
click at [1288, 314] on input "range" at bounding box center [1355, 313] width 134 height 2
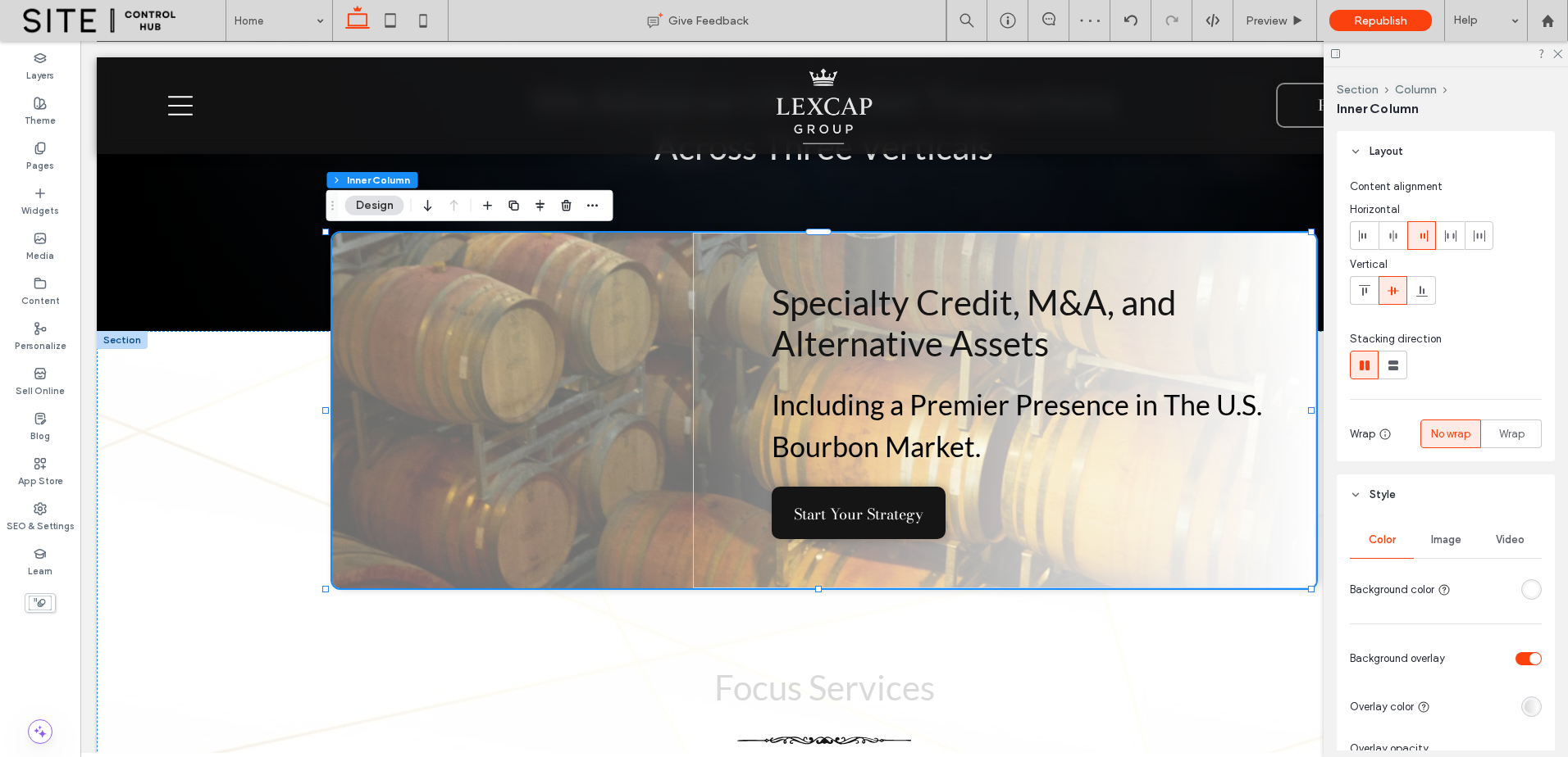
click at [682, 412] on div "Specialty Credit, M&A, and Alternative Assets Including a Premier Presence in T…" at bounding box center [824, 410] width 983 height 356
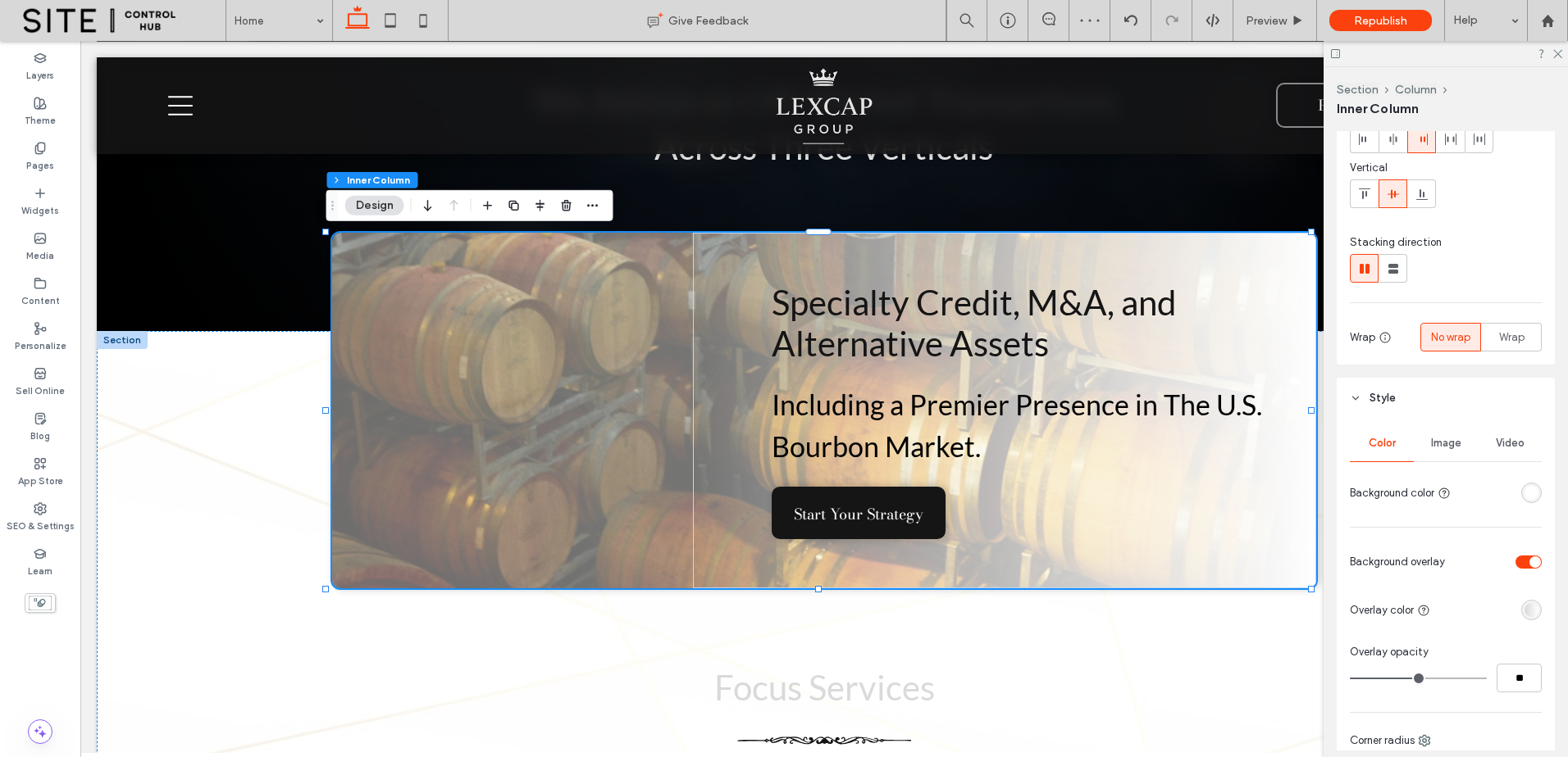
scroll to position [137, 0]
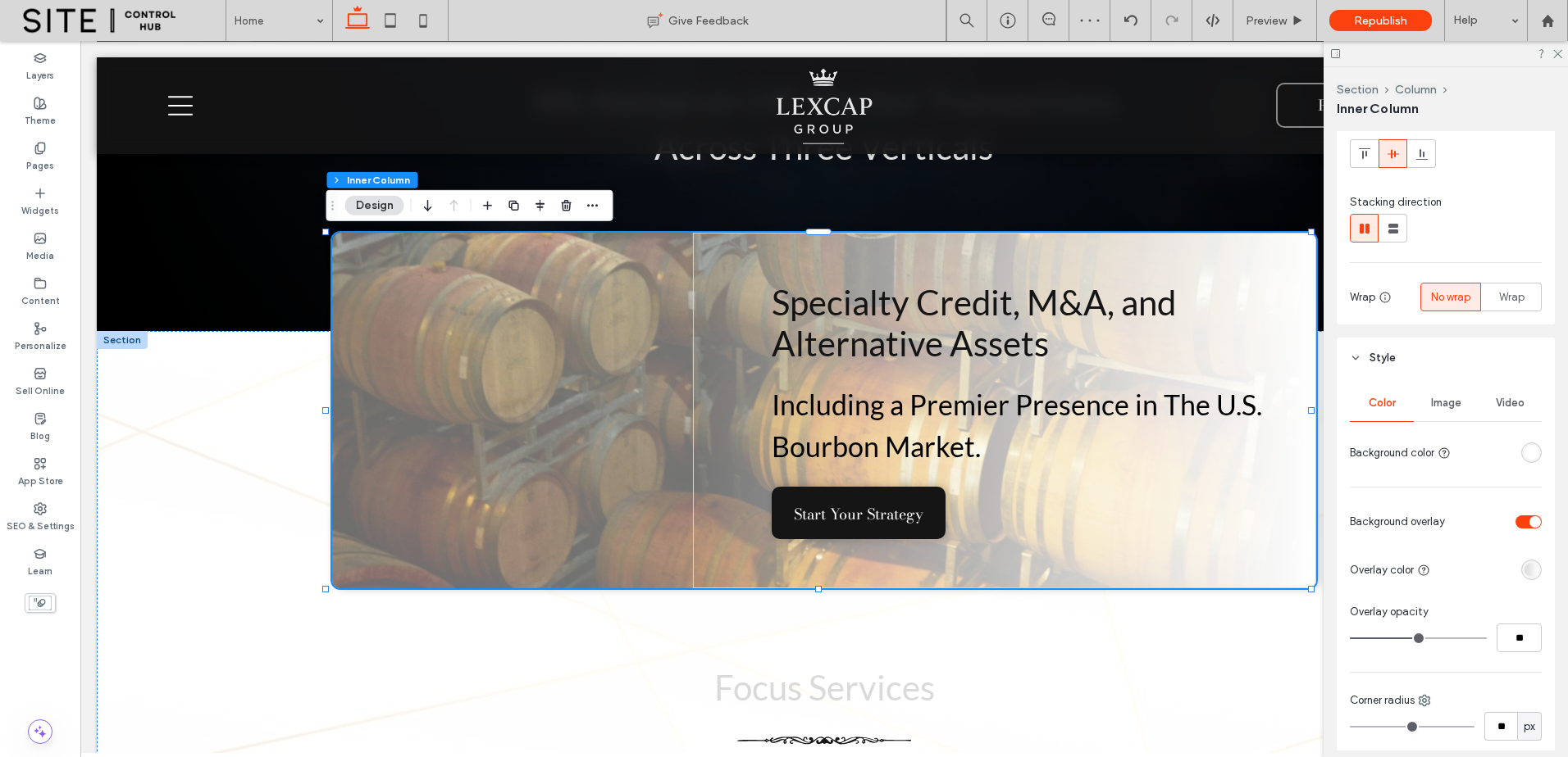
click at [1520, 522] on div "toggle" at bounding box center [1529, 522] width 26 height 13
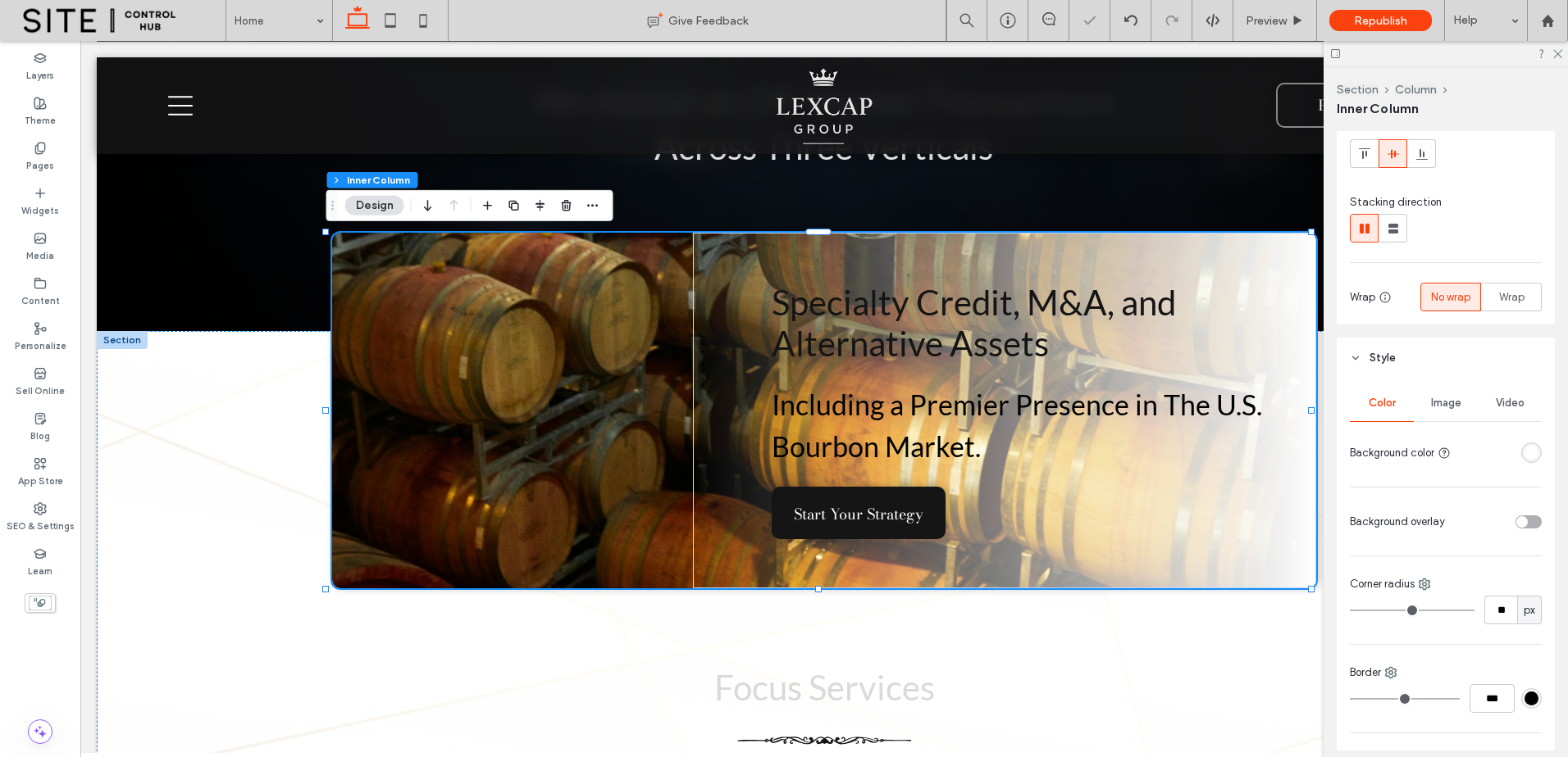
click at [1526, 522] on div "toggle" at bounding box center [1529, 522] width 26 height 13
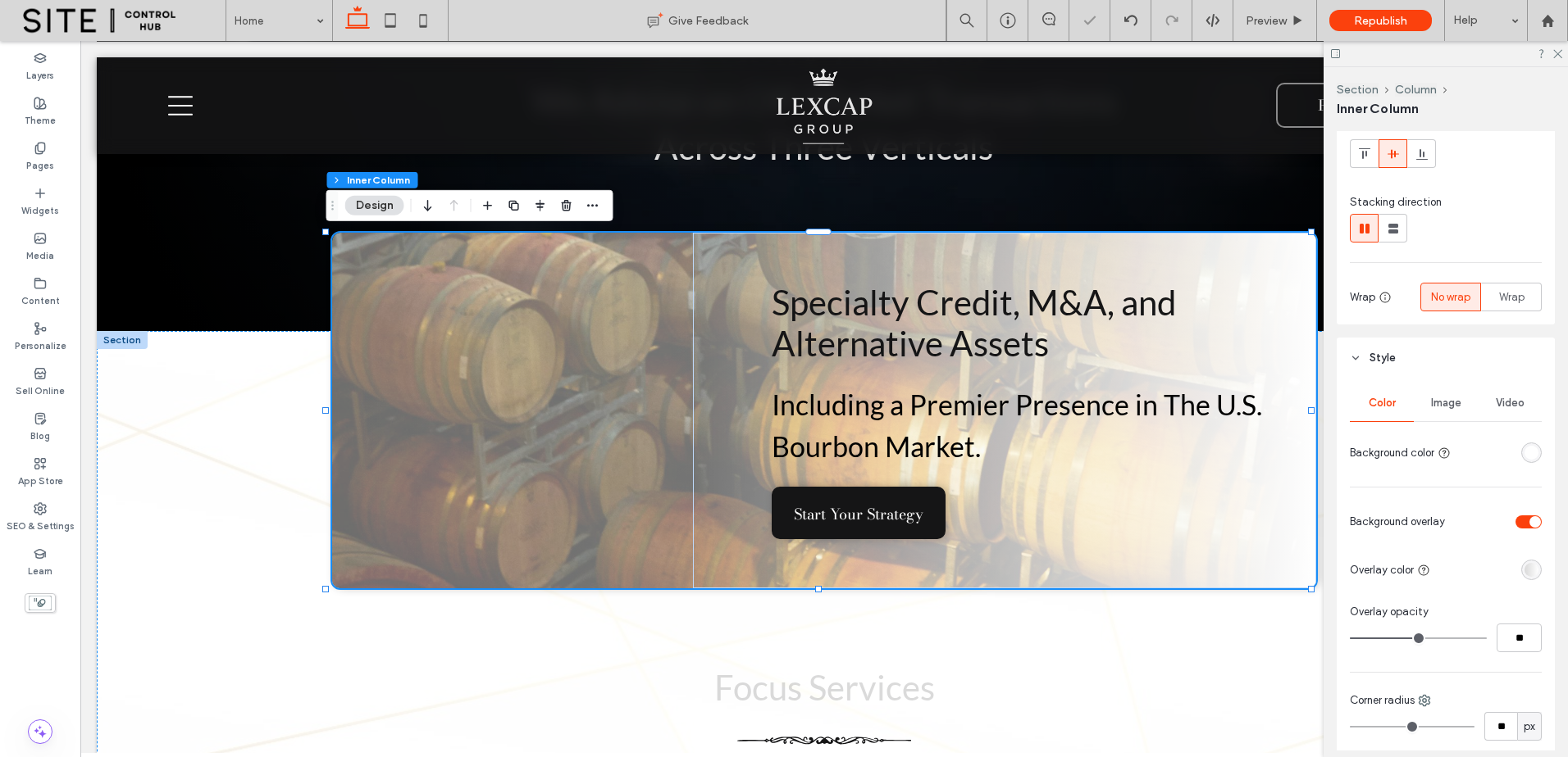
click at [1528, 579] on div "linear-gradient(450deg, rgba(217, 217, 217, 1) 0%, rgba(255, 255, 255, 1) 100%)" at bounding box center [1531, 570] width 21 height 21
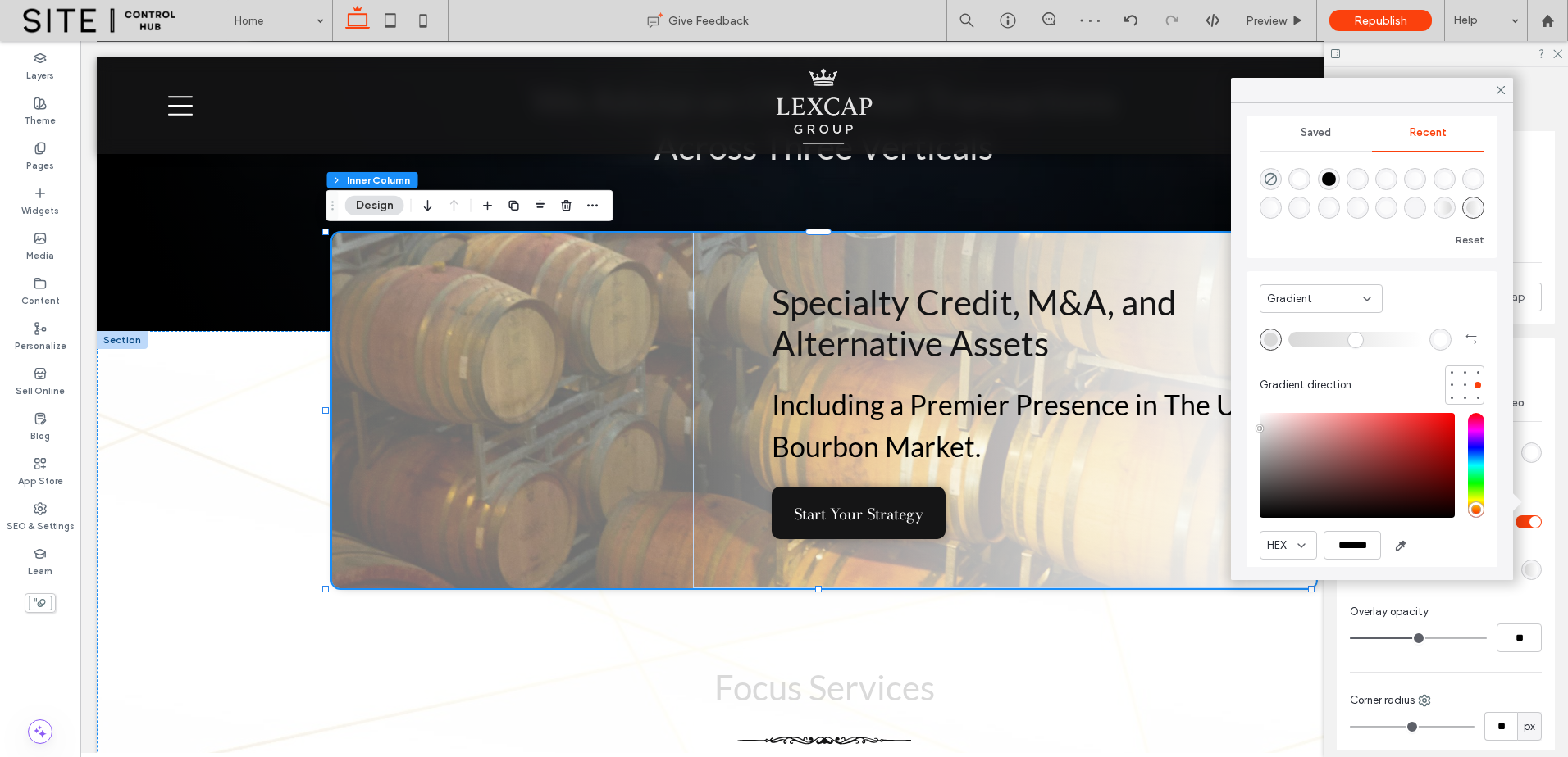
scroll to position [36, 0]
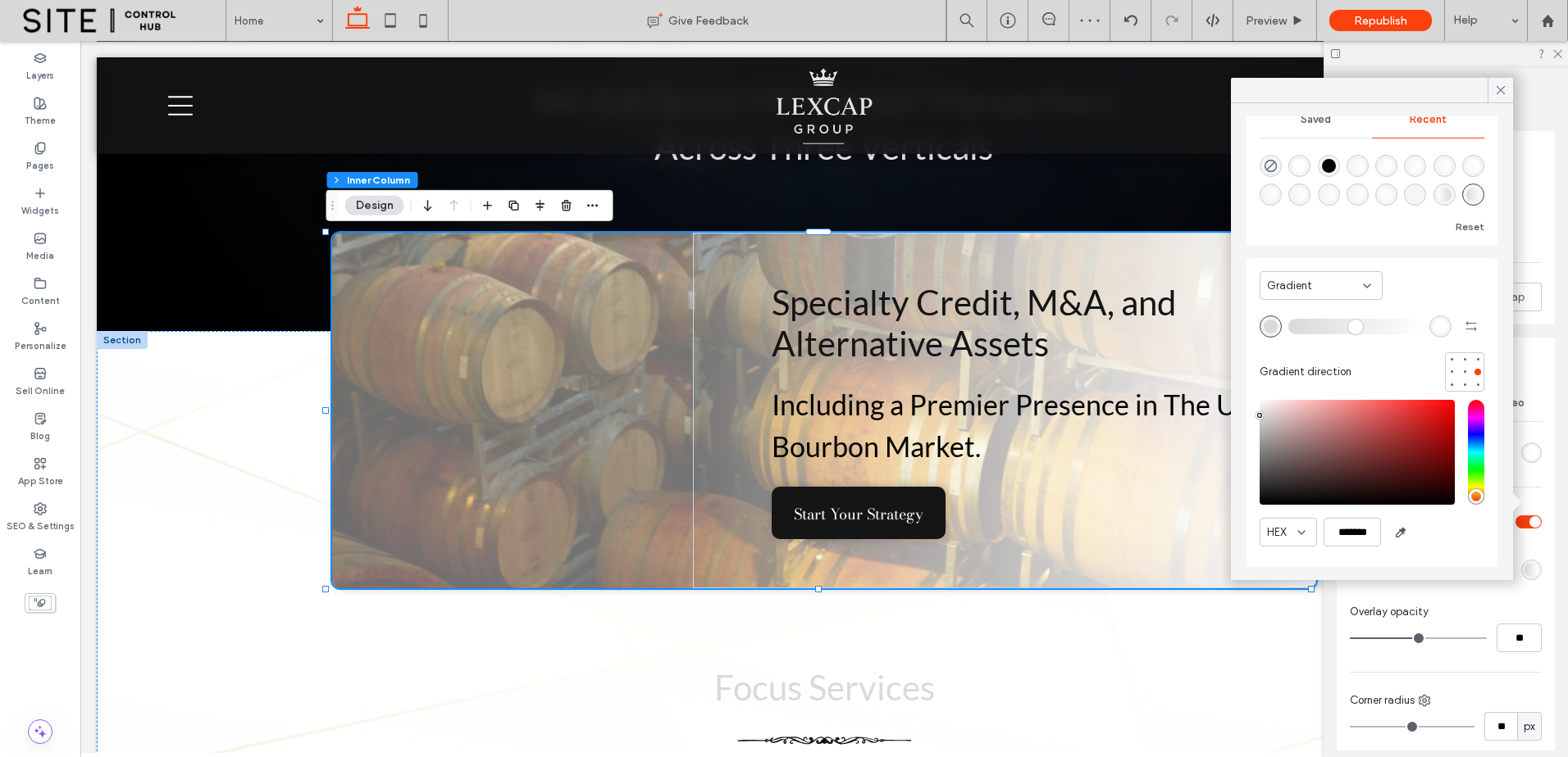
type input "*******"
drag, startPoint x: 1259, startPoint y: 410, endPoint x: 1251, endPoint y: 356, distance: 54.6
click at [1241, 364] on div "Saved Recent Reset Gradient Gradient direction HEX *******" at bounding box center [1371, 341] width 282 height 477
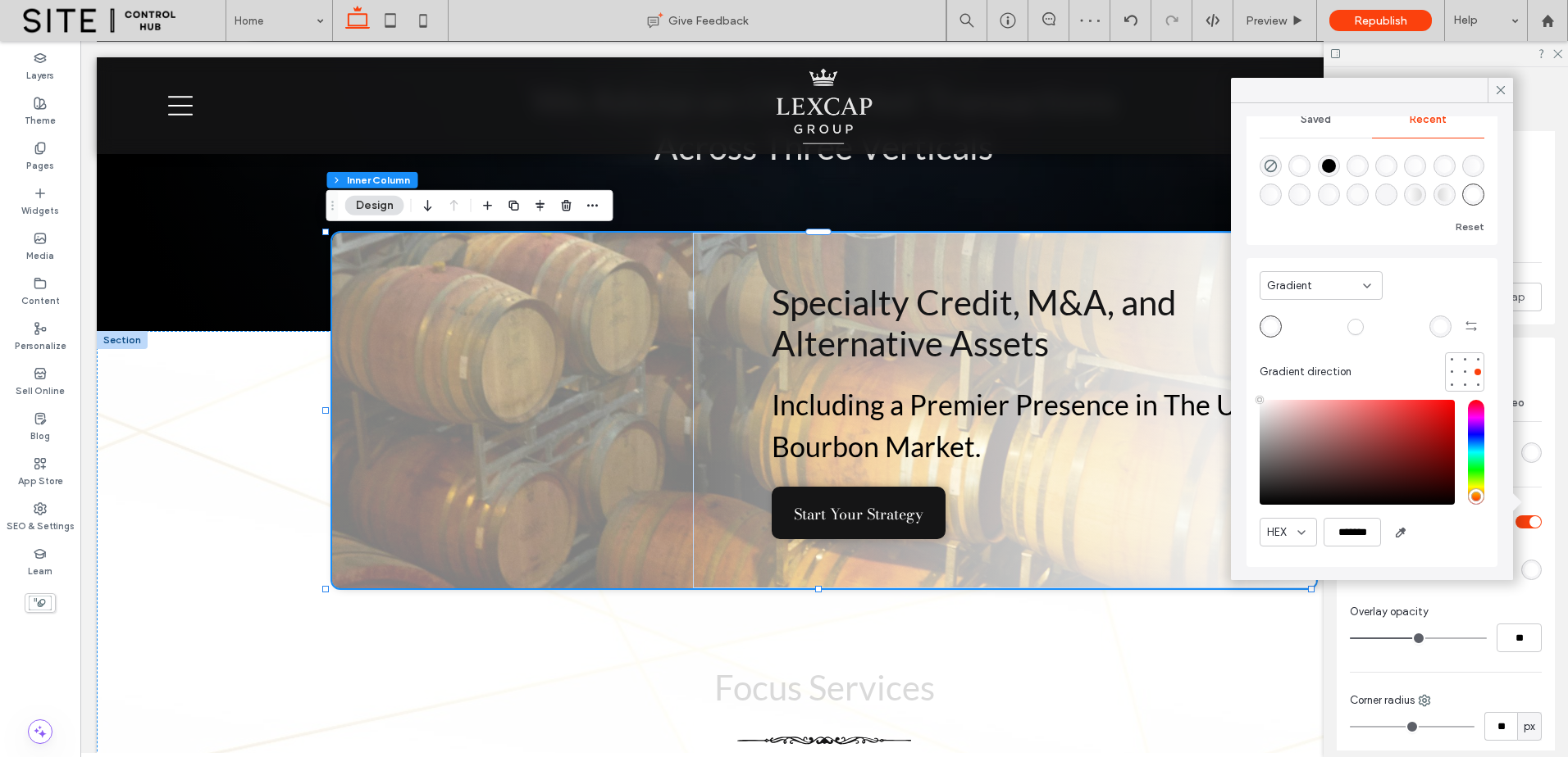
click at [1320, 133] on div "Saved" at bounding box center [1316, 119] width 113 height 36
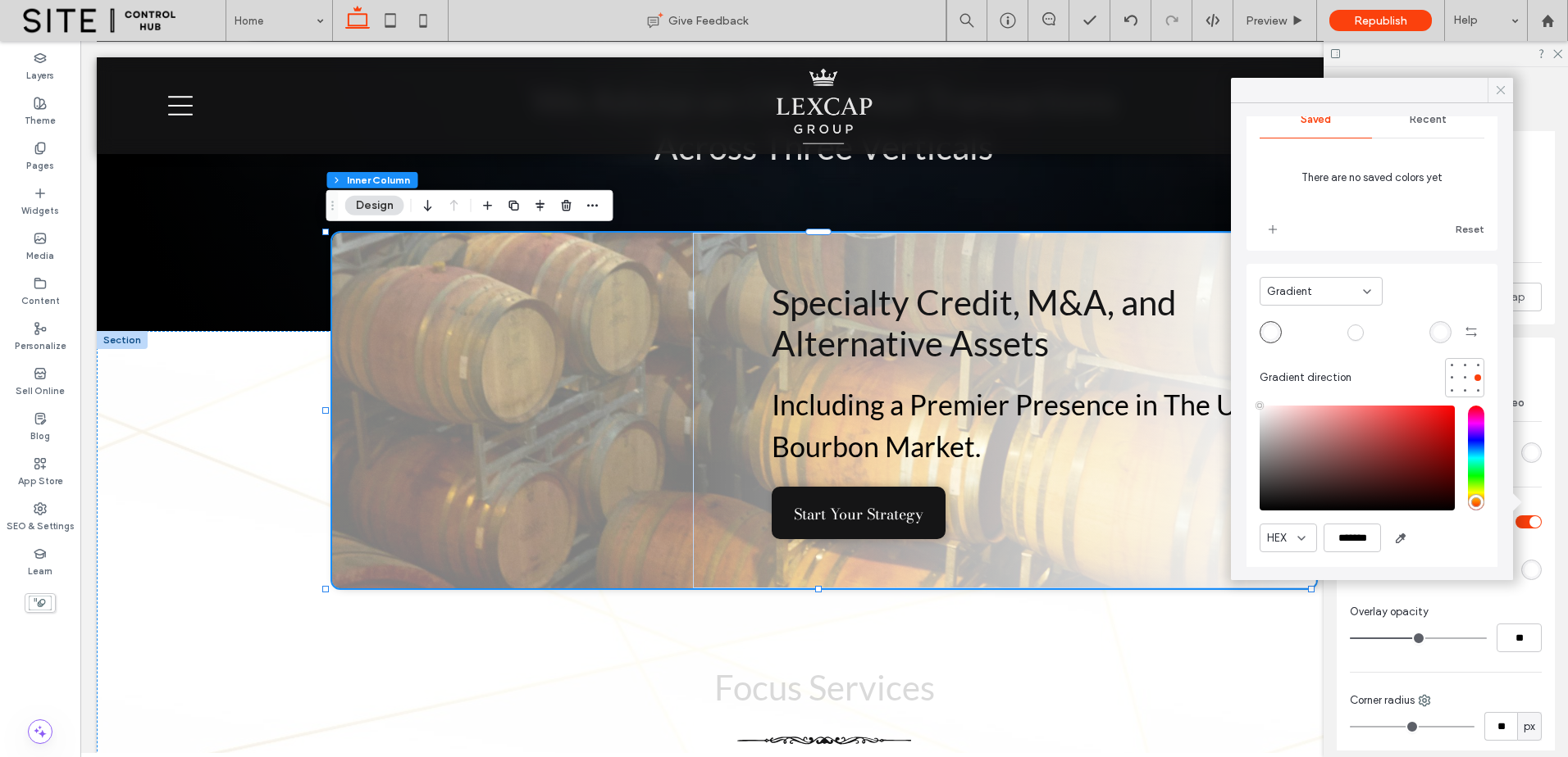
click at [1500, 97] on icon at bounding box center [1500, 90] width 15 height 15
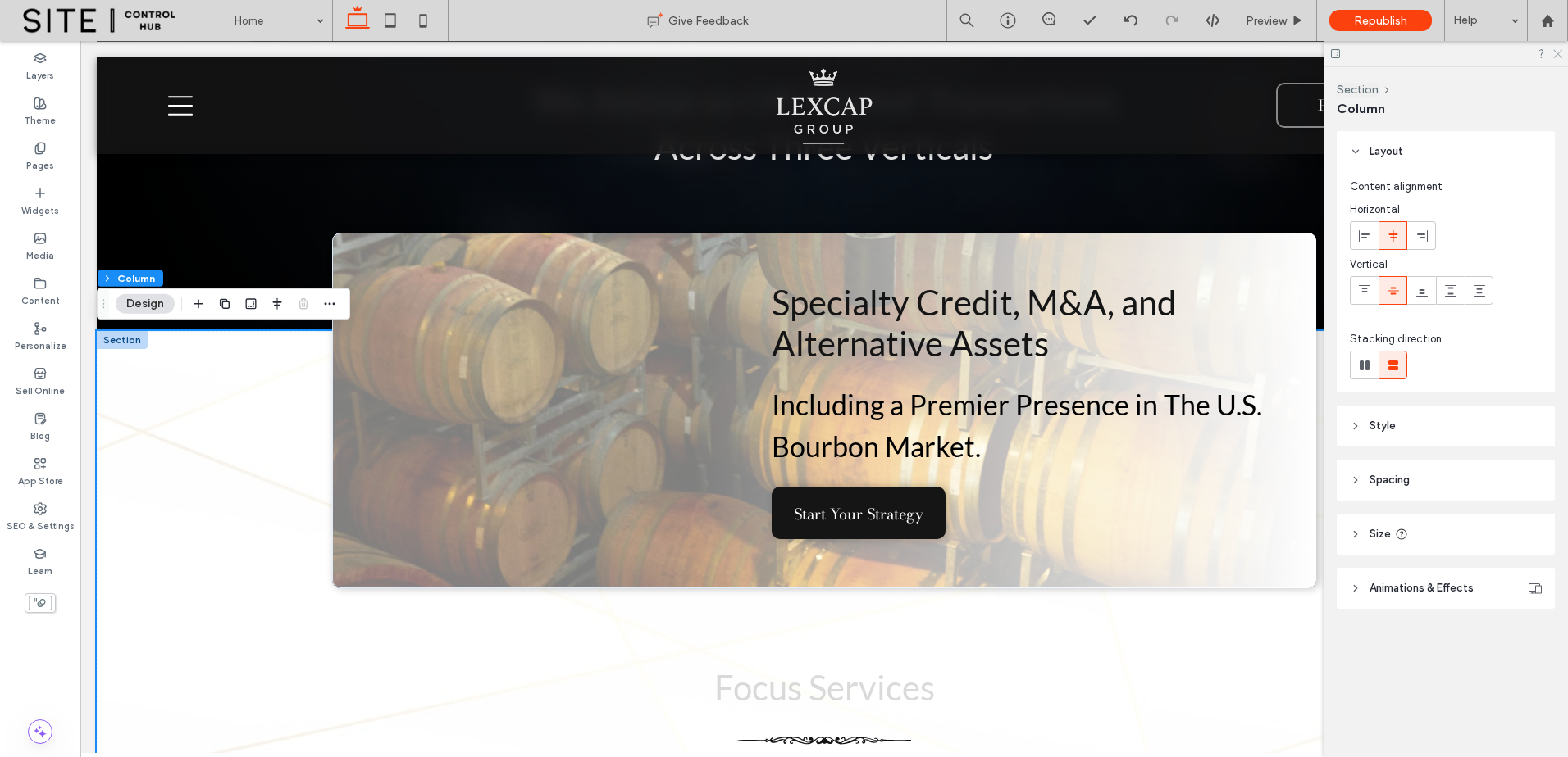
drag, startPoint x: 1557, startPoint y: 55, endPoint x: 1455, endPoint y: 22, distance: 107.2
click at [1557, 55] on icon at bounding box center [1556, 53] width 10 height 10
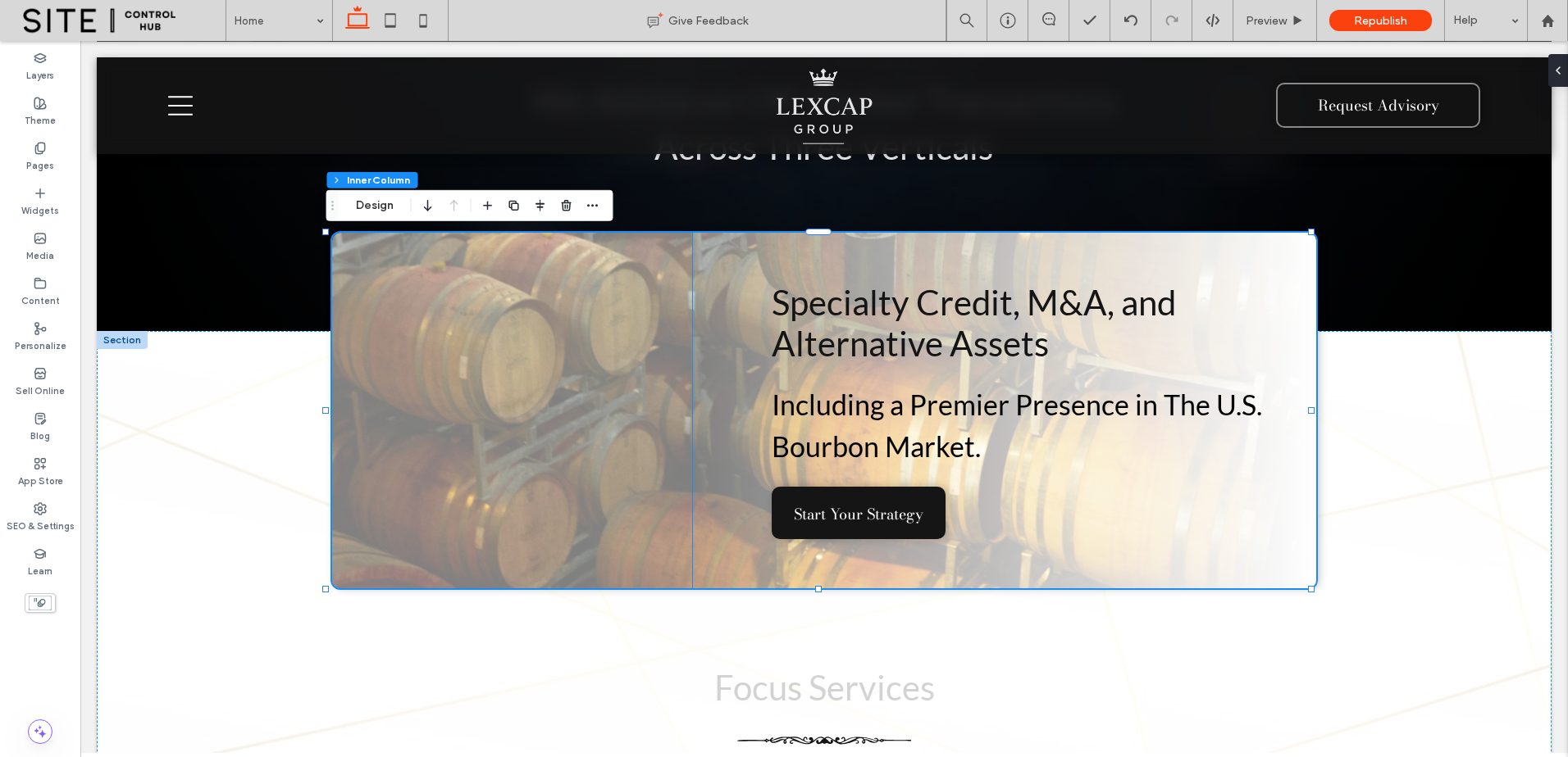
drag, startPoint x: 705, startPoint y: 473, endPoint x: 679, endPoint y: 473, distance: 26.0
click at [706, 473] on div "Specialty Credit, M&A, and Alternative Assets Including a Premier Presence in T…" at bounding box center [1004, 410] width 623 height 356
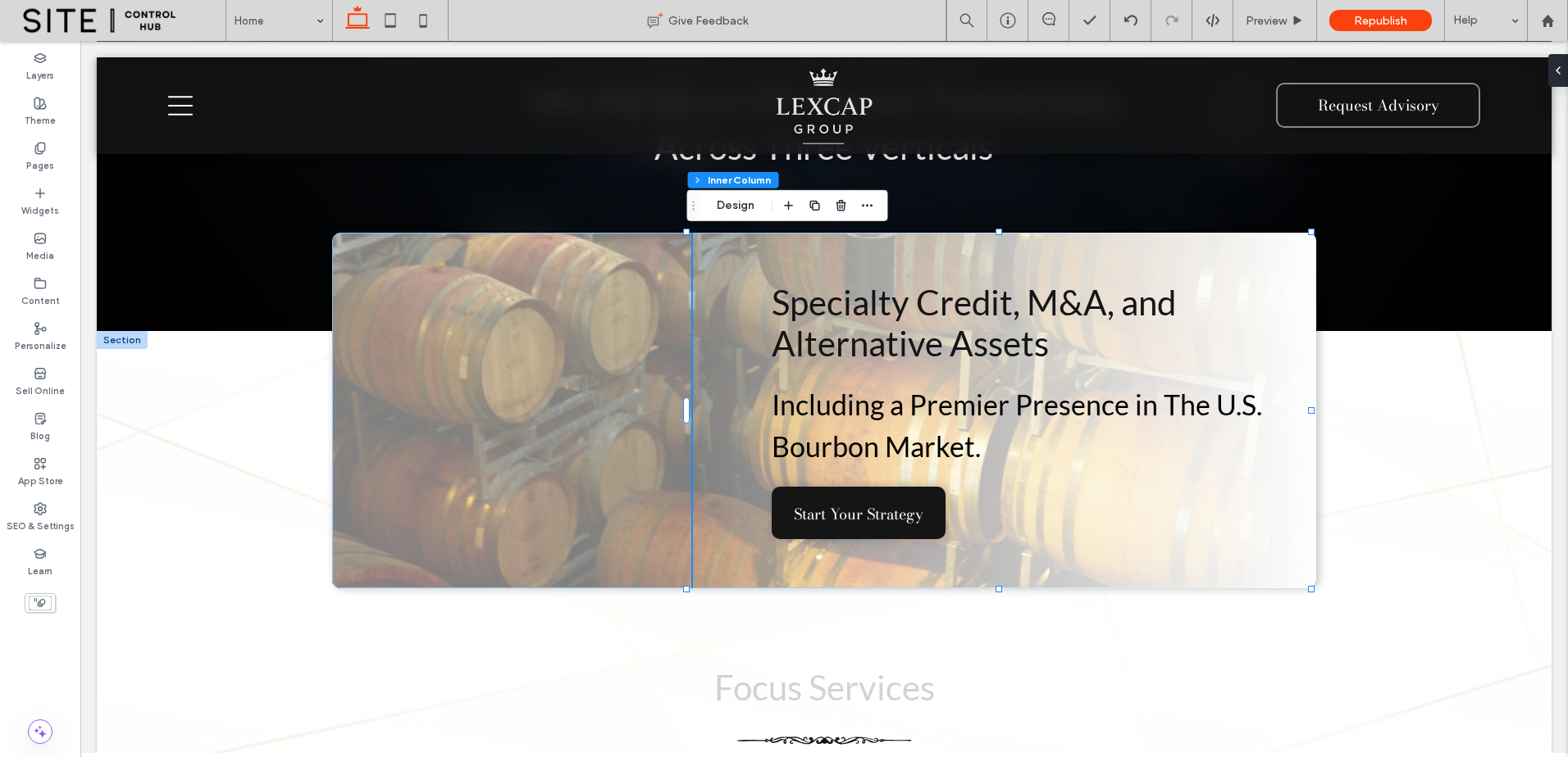
click at [617, 473] on div "Specialty Credit, M&A, and Alternative Assets Including a Premier Presence in T…" at bounding box center [824, 410] width 983 height 356
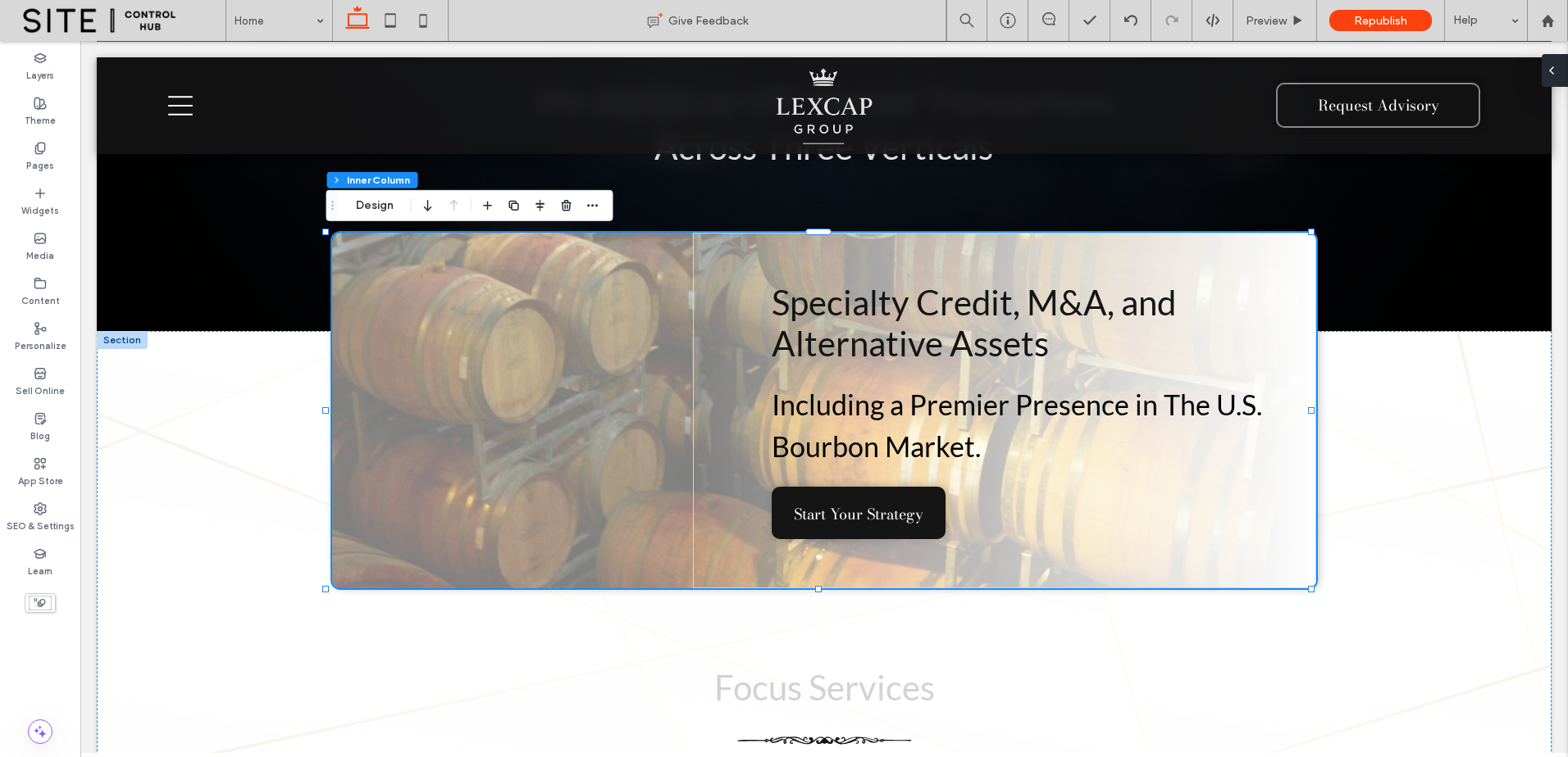
drag, startPoint x: 1557, startPoint y: 63, endPoint x: 1480, endPoint y: 23, distance: 86.8
click at [1557, 63] on span at bounding box center [1551, 70] width 13 height 33
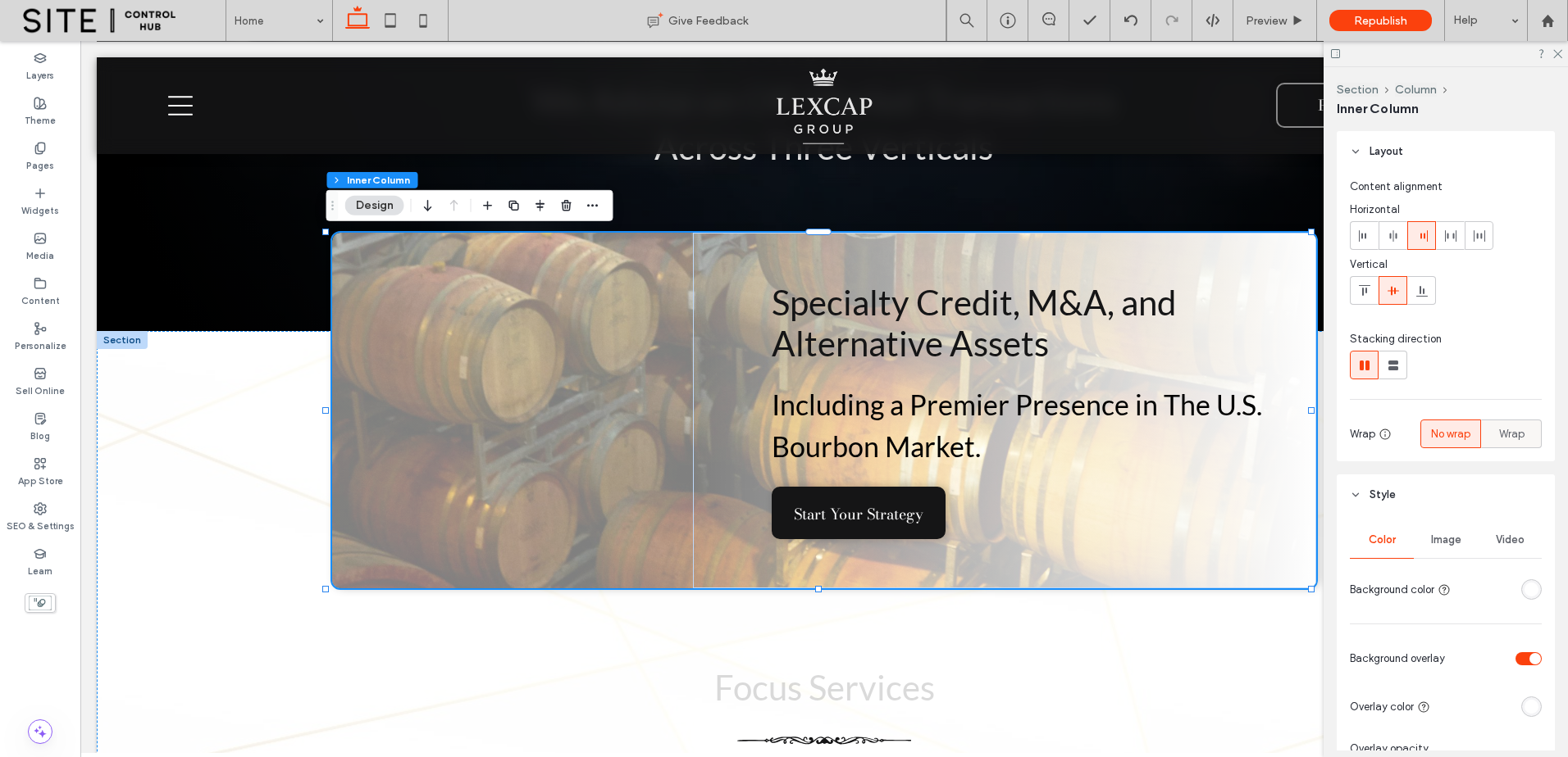
scroll to position [273, 0]
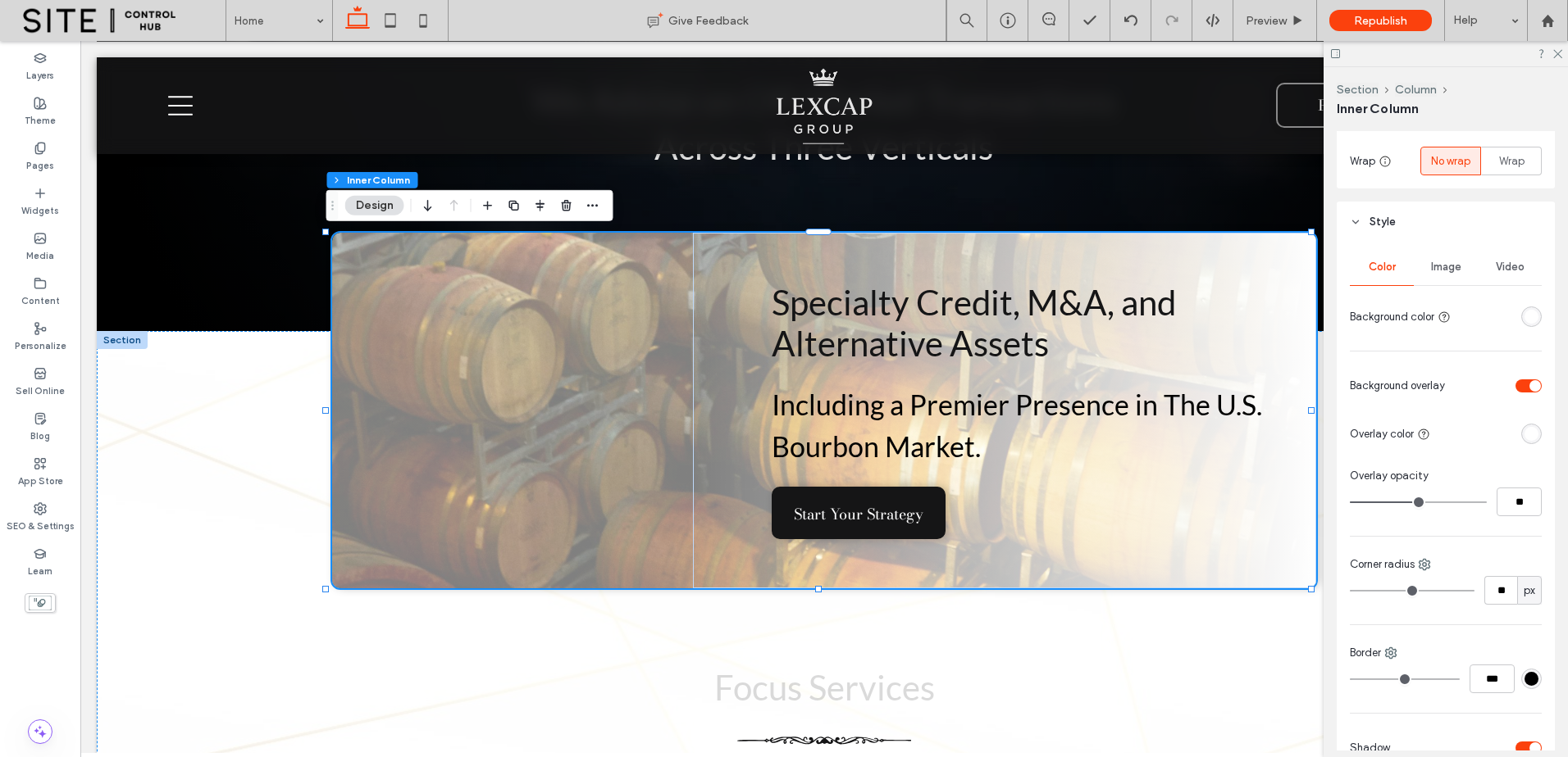
click at [1455, 267] on span "Image" at bounding box center [1446, 267] width 30 height 13
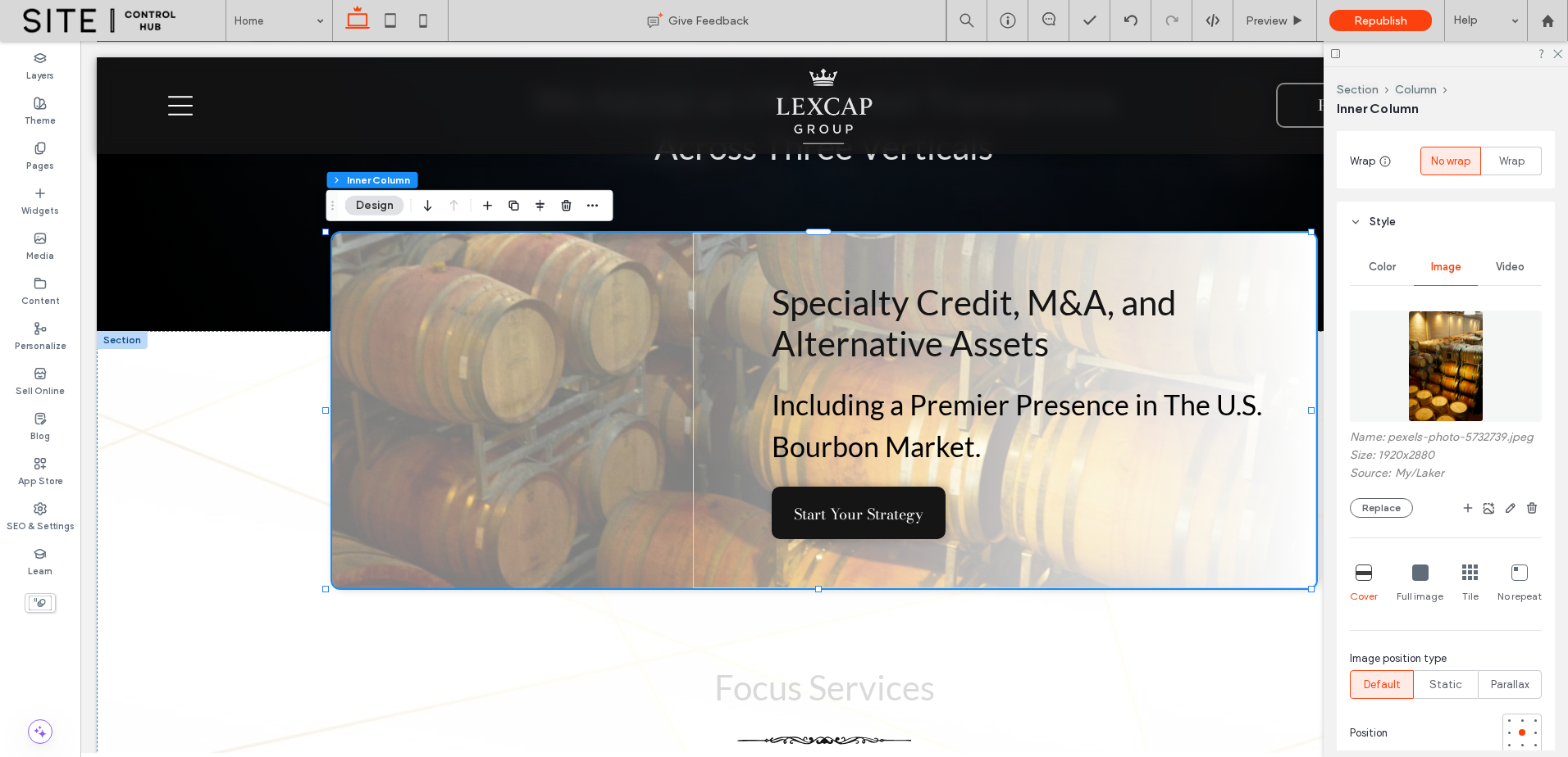
click at [1446, 380] on img at bounding box center [1445, 366] width 75 height 112
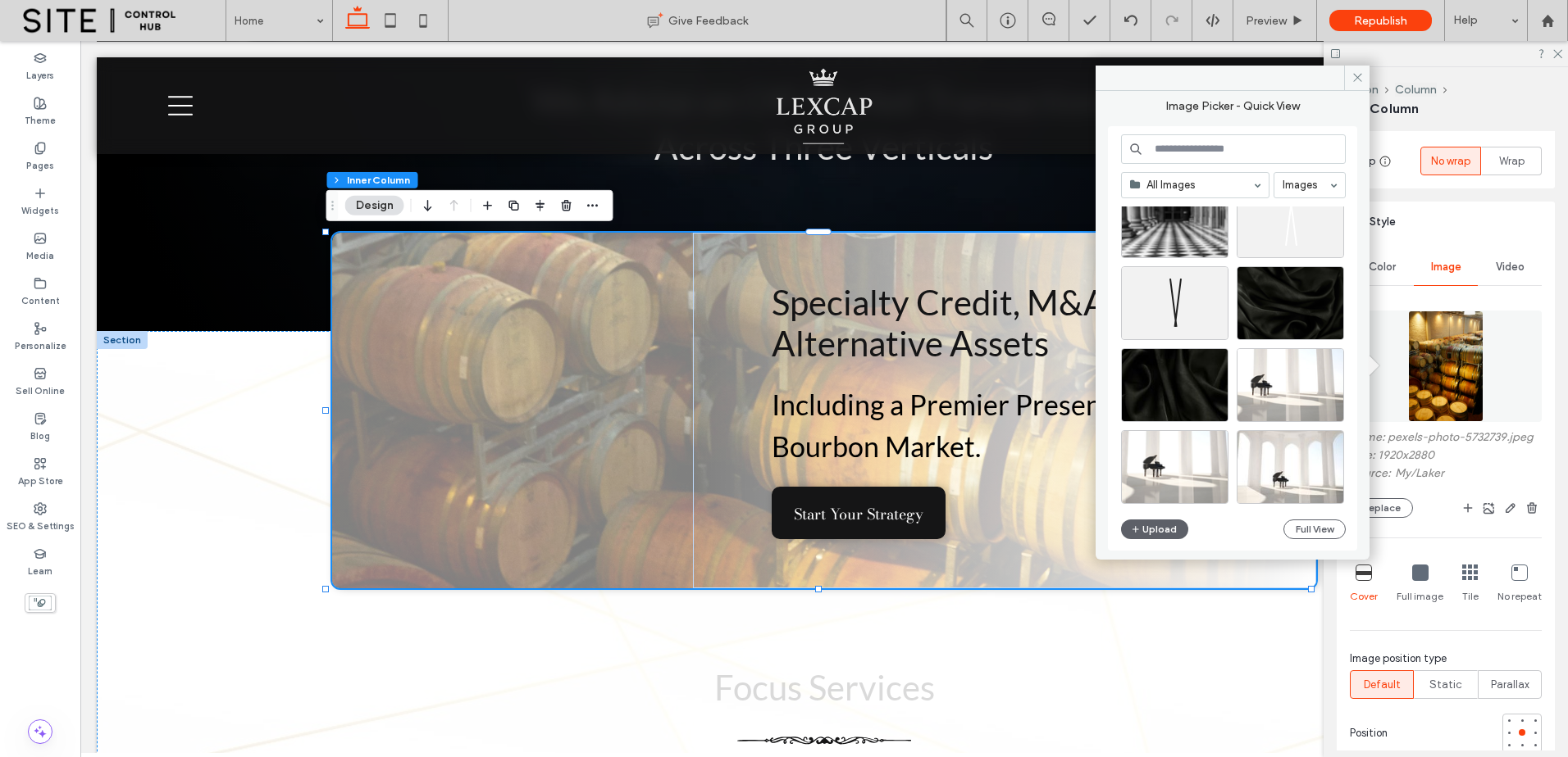
scroll to position [718, 0]
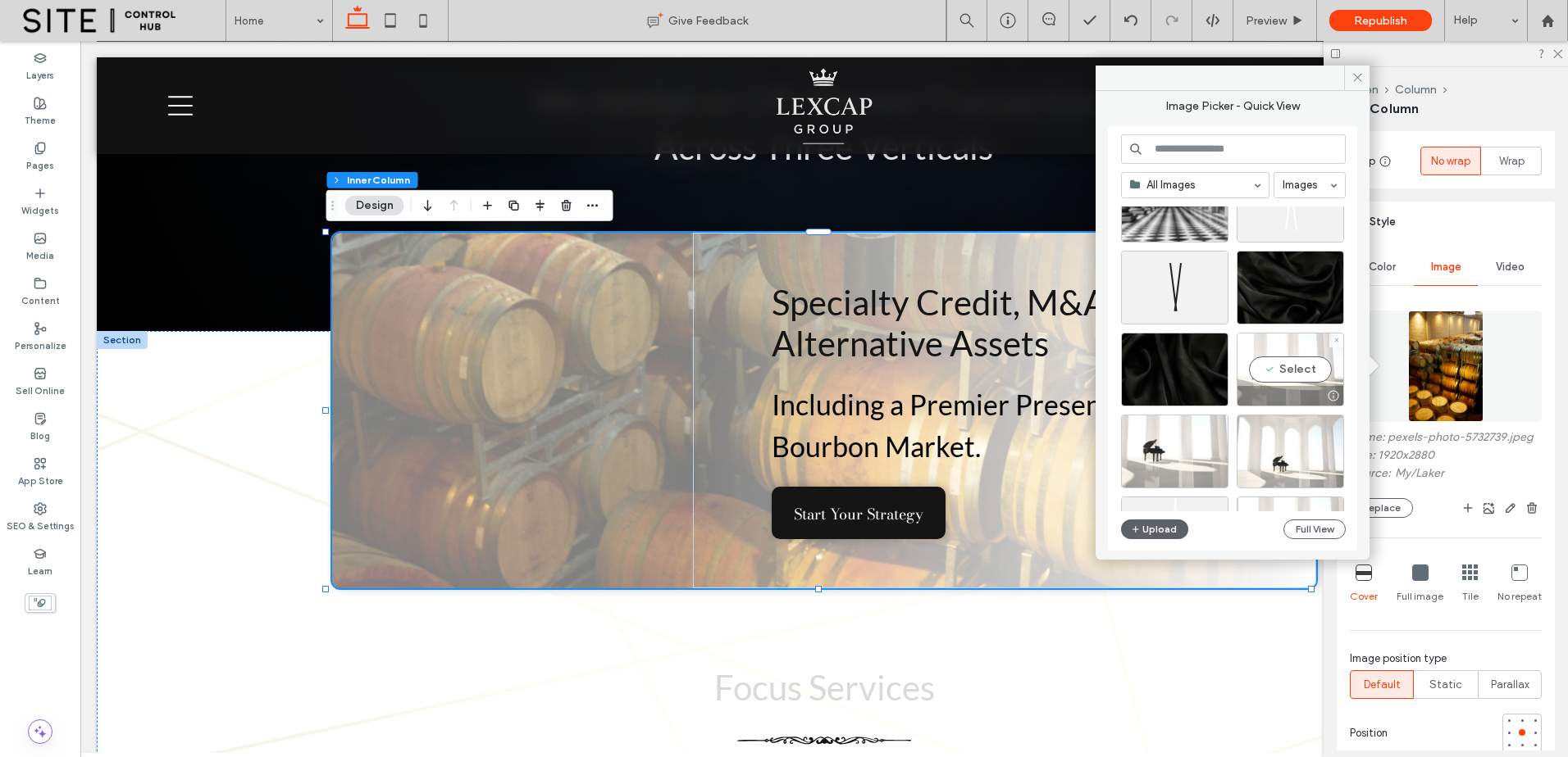
click at [1296, 371] on div "Select" at bounding box center [1290, 370] width 107 height 74
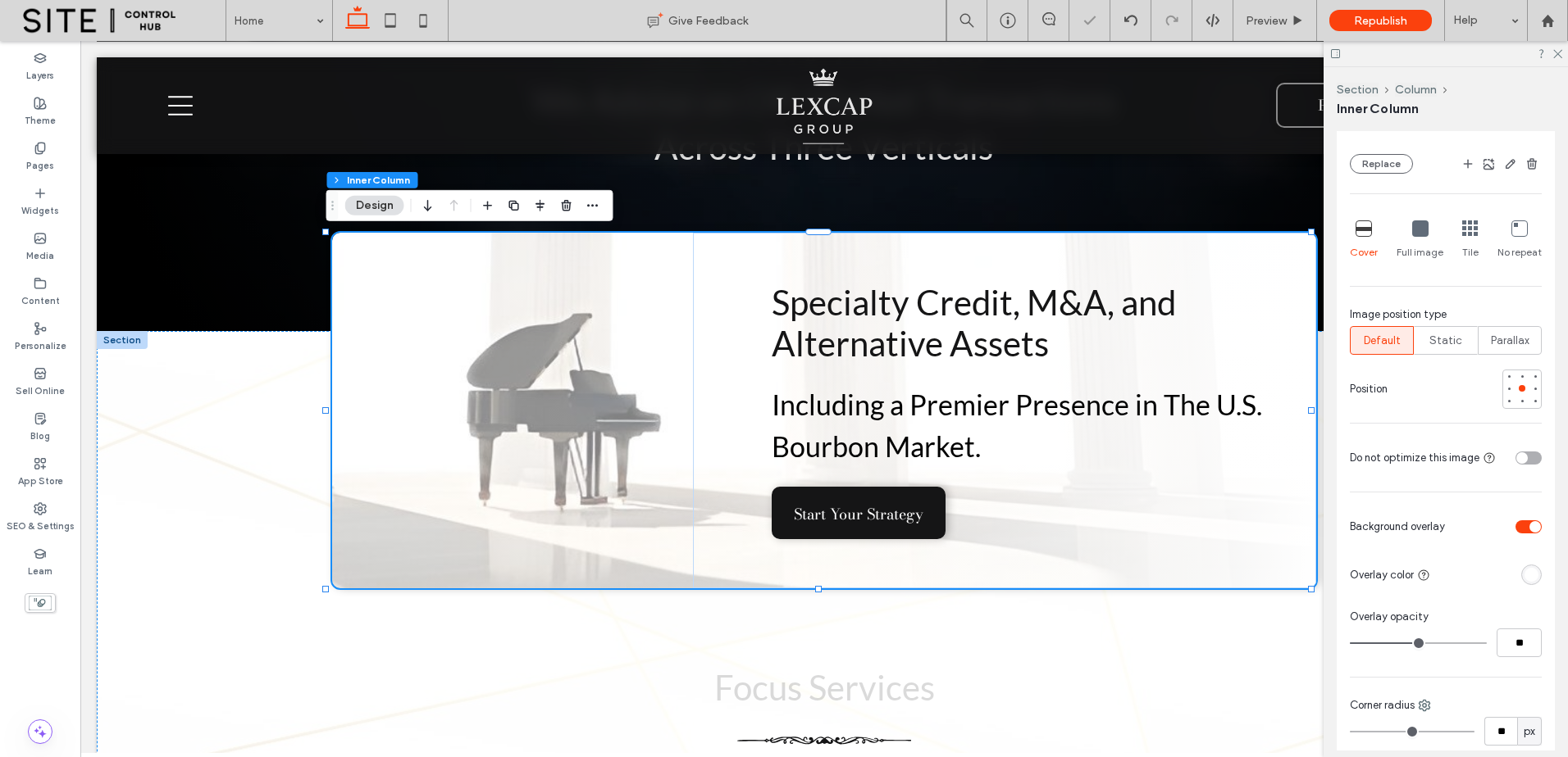
scroll to position [683, 0]
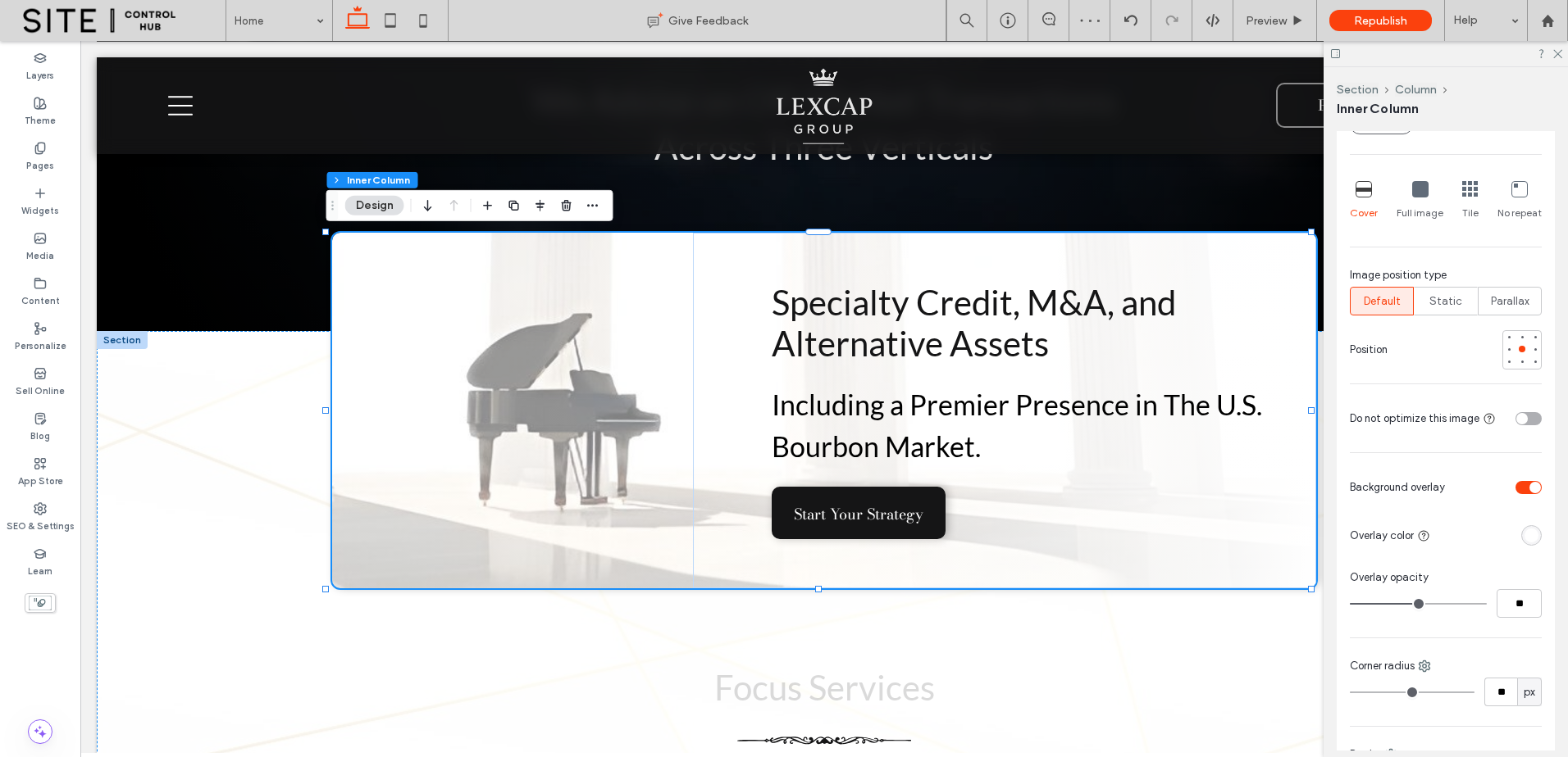
click at [1530, 485] on div "toggle" at bounding box center [1535, 488] width 11 height 11
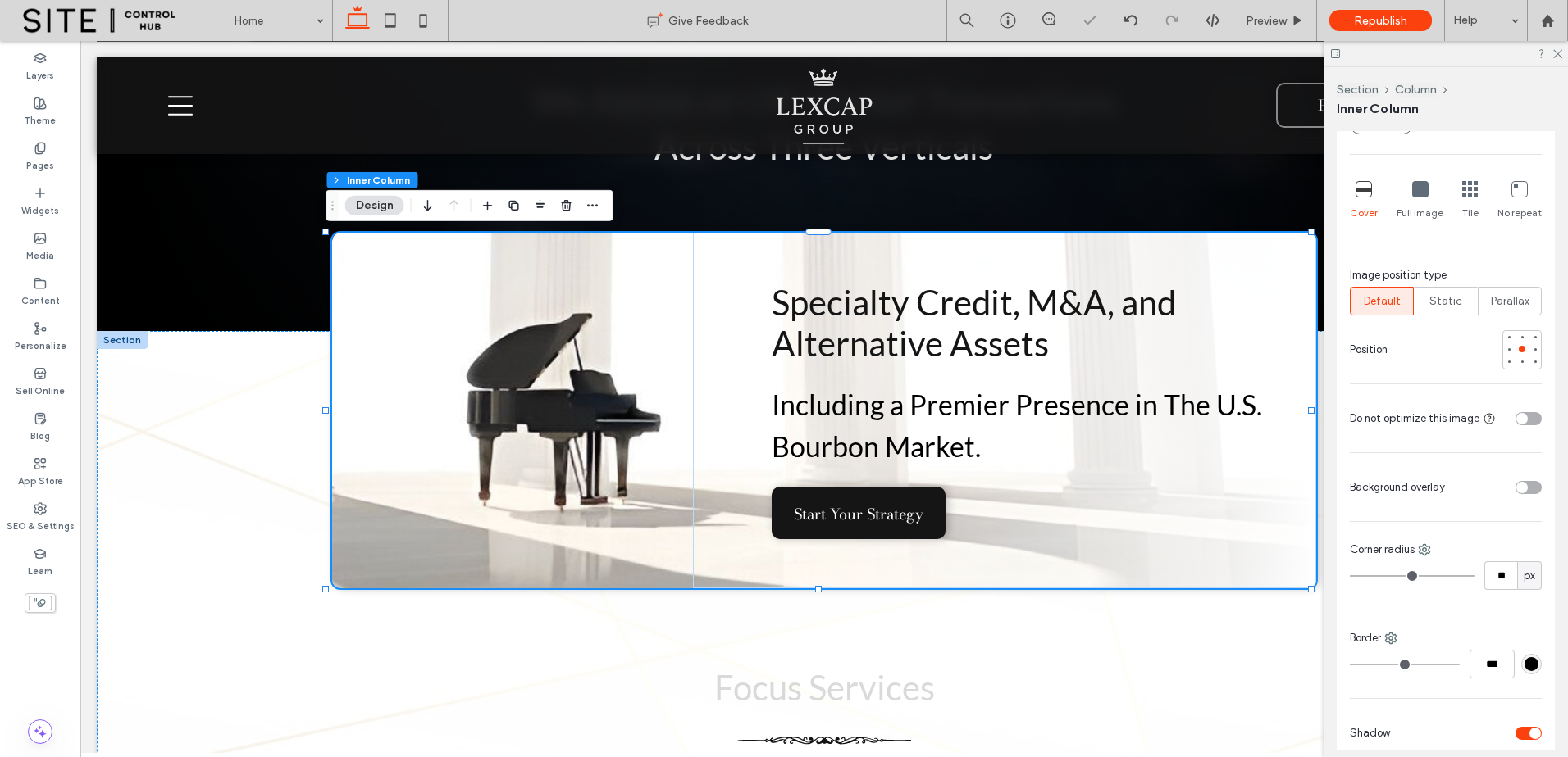
click at [1518, 483] on div "toggle" at bounding box center [1529, 488] width 26 height 13
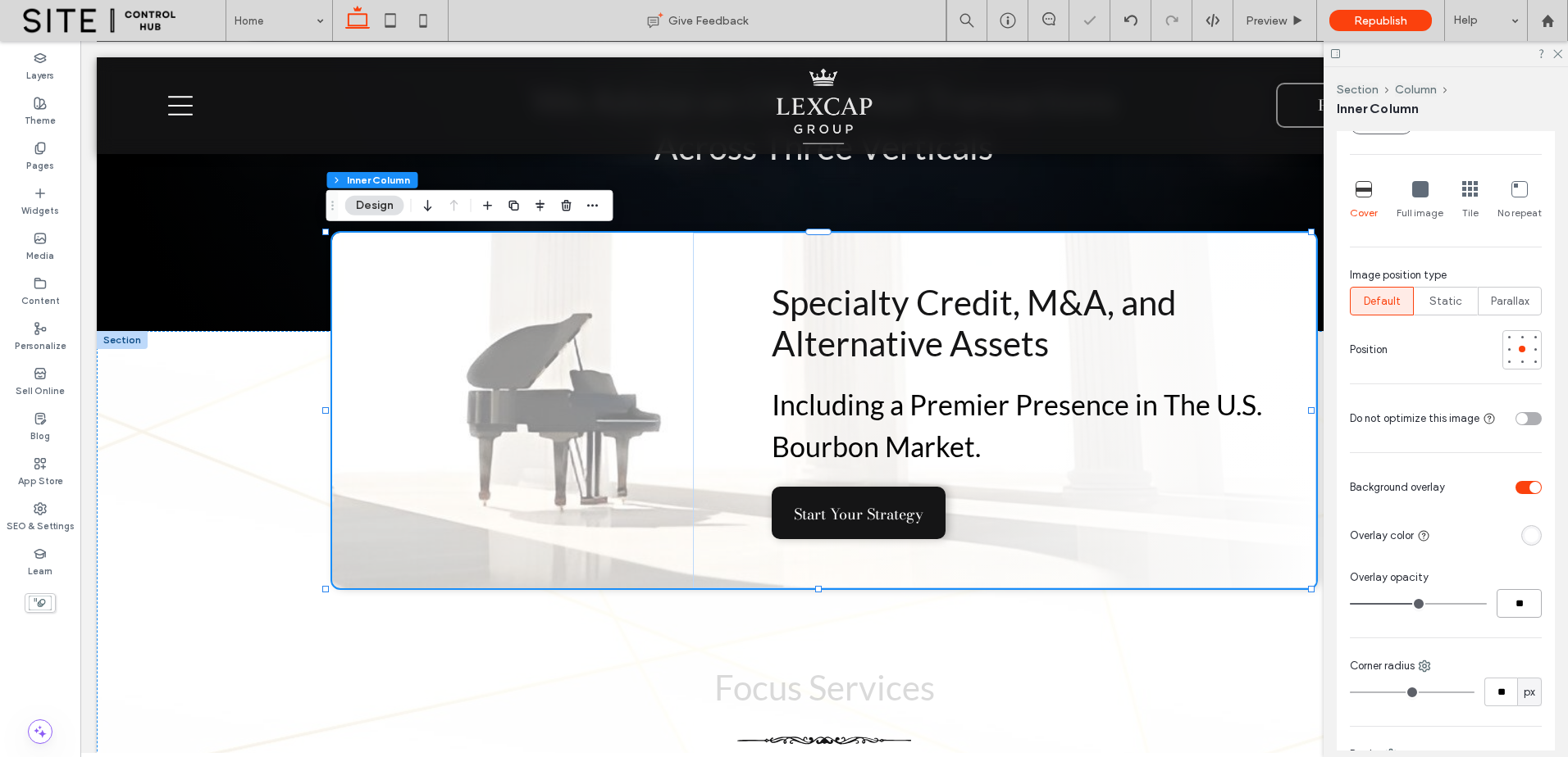
drag, startPoint x: 1509, startPoint y: 600, endPoint x: 1490, endPoint y: 600, distance: 19.0
click at [1497, 600] on input "**" at bounding box center [1519, 603] width 45 height 29
click at [1507, 601] on input "**" at bounding box center [1519, 603] width 45 height 29
drag, startPoint x: 1511, startPoint y: 605, endPoint x: 1495, endPoint y: 598, distance: 17.5
click at [1497, 605] on input "**" at bounding box center [1519, 603] width 45 height 29
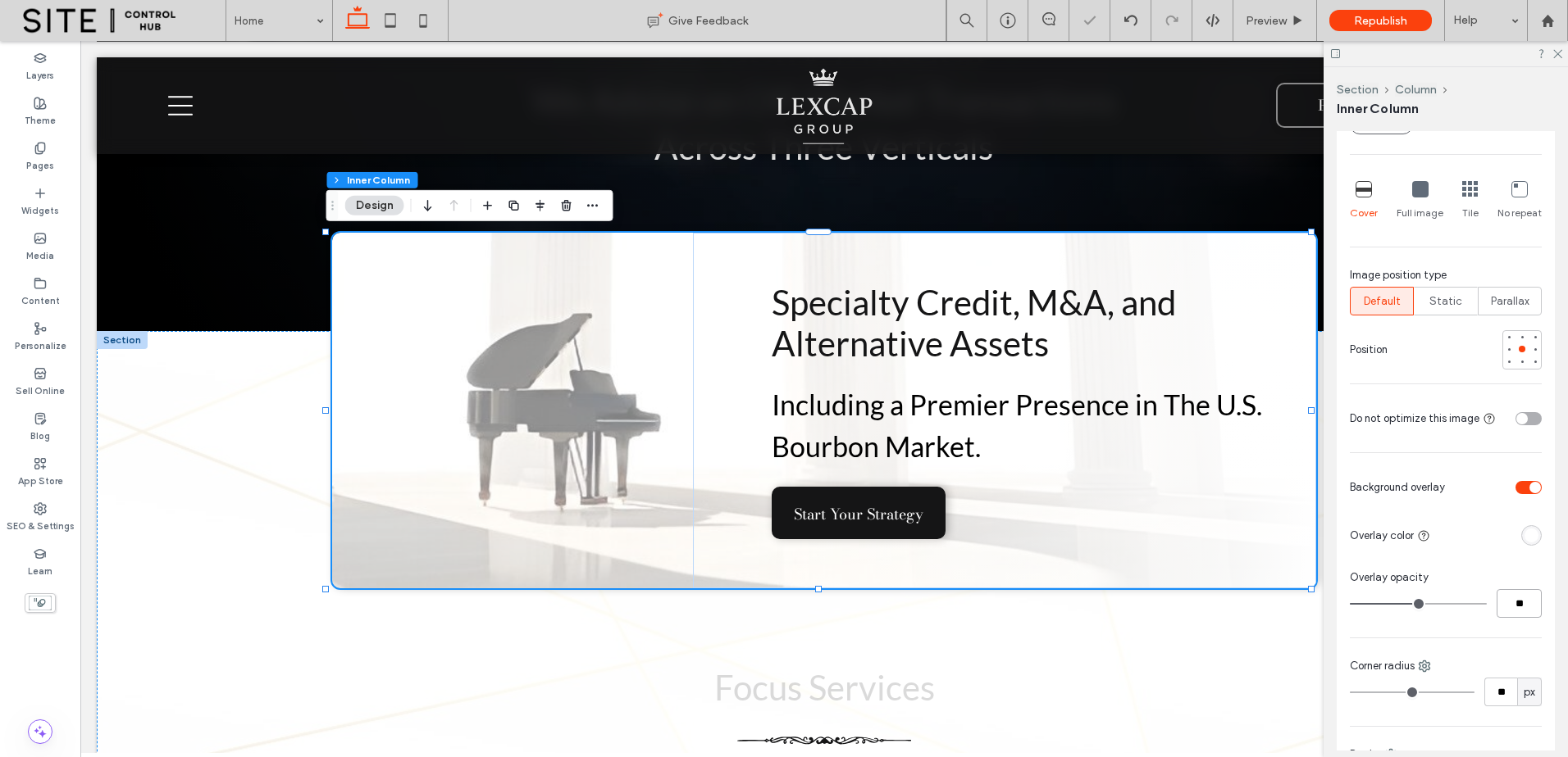
type input "**"
click at [1500, 571] on div "Overlay opacity" at bounding box center [1445, 577] width 191 height 16
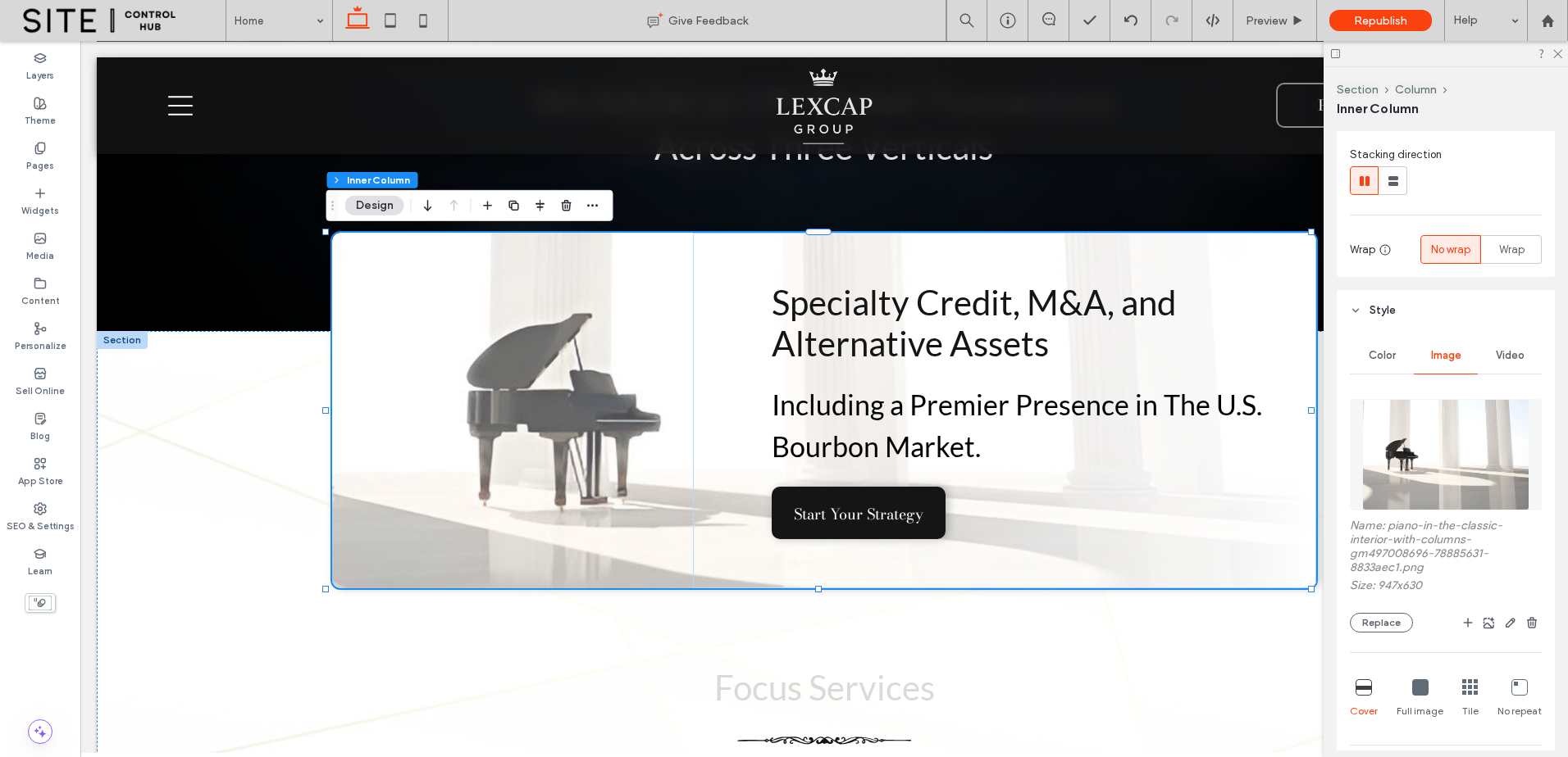
scroll to position [137, 0]
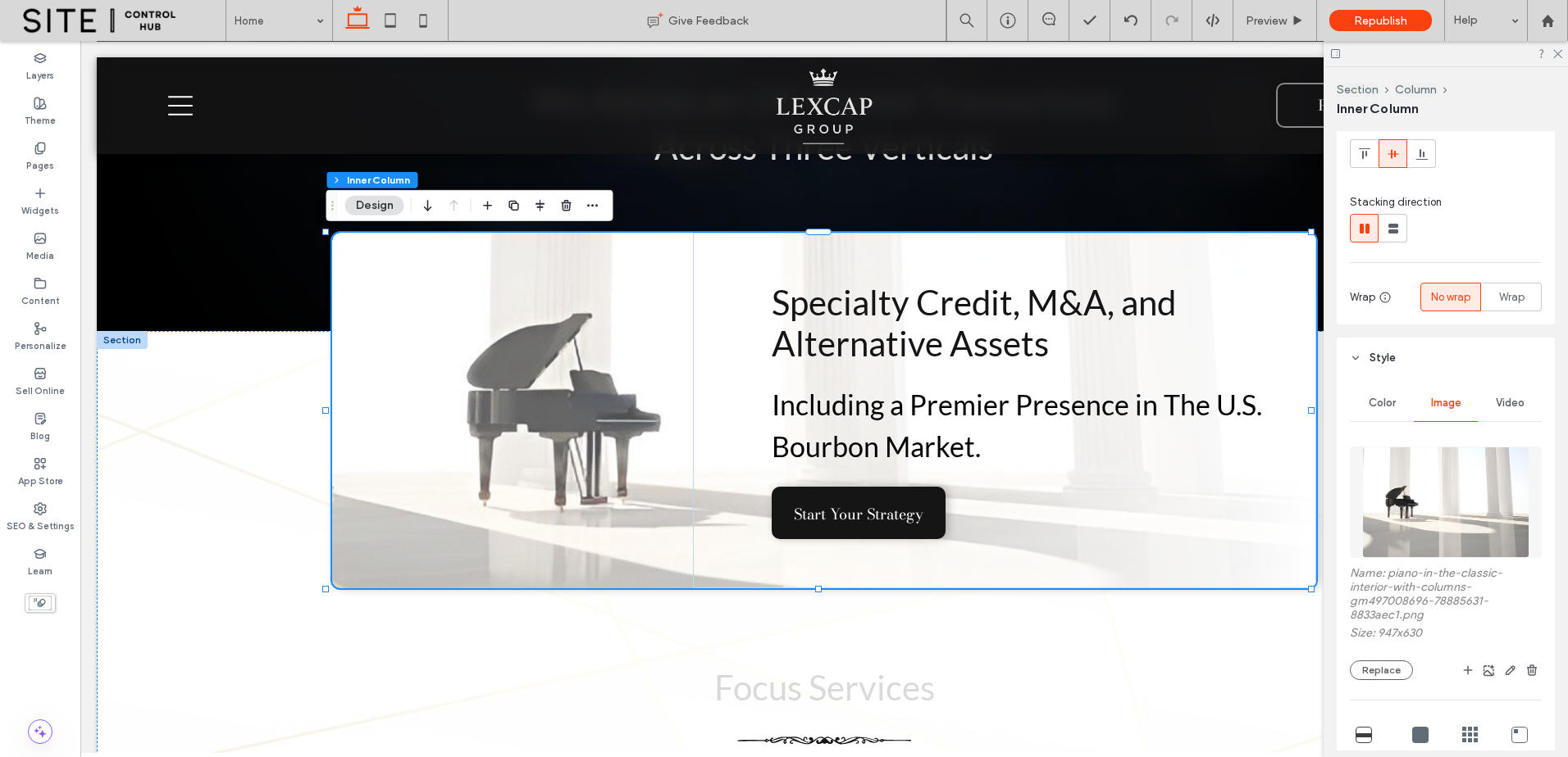
click at [1452, 490] on img at bounding box center [1444, 502] width 166 height 112
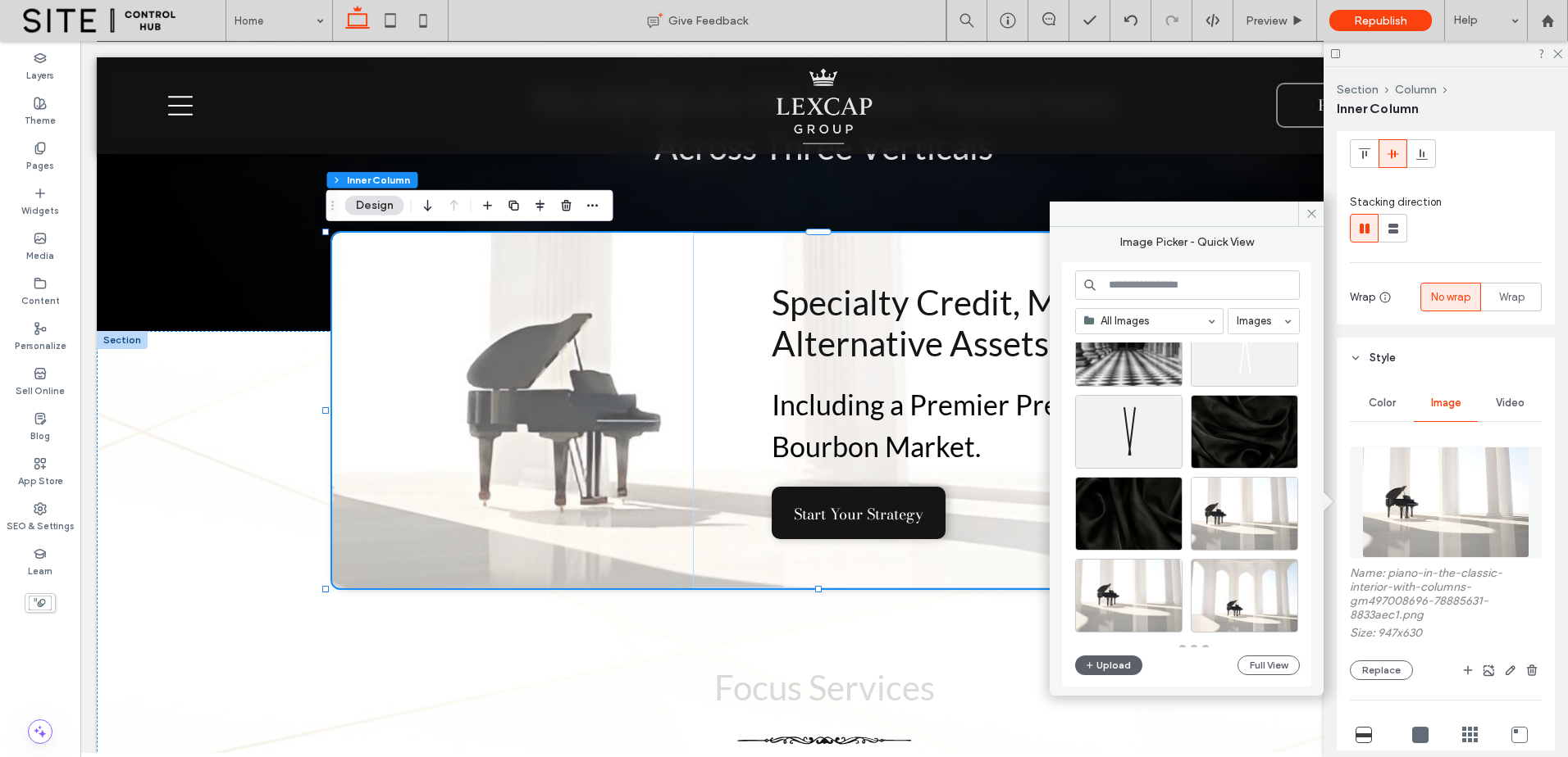
scroll to position [718, 0]
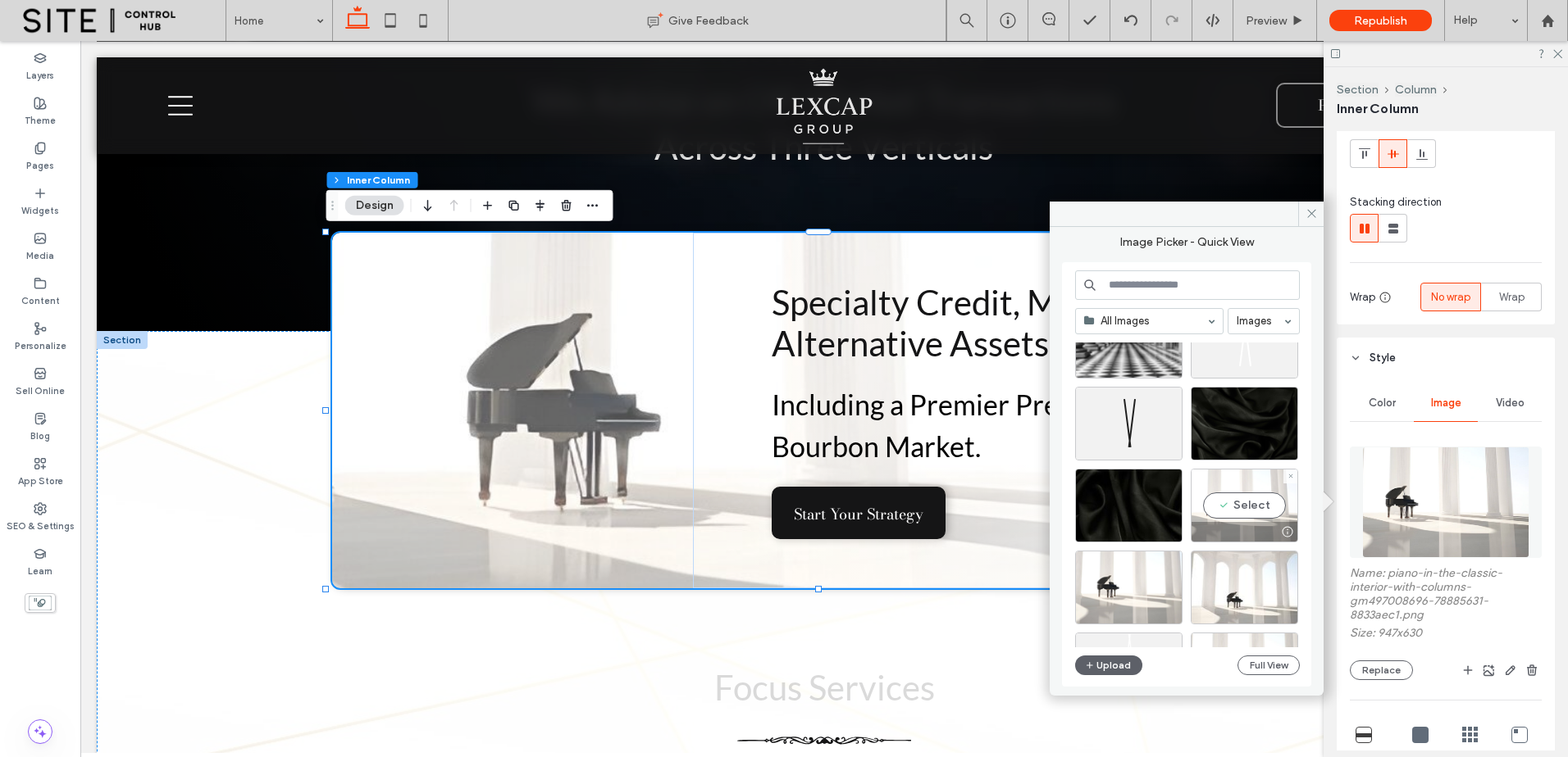
click at [1259, 506] on div "Select" at bounding box center [1244, 506] width 107 height 74
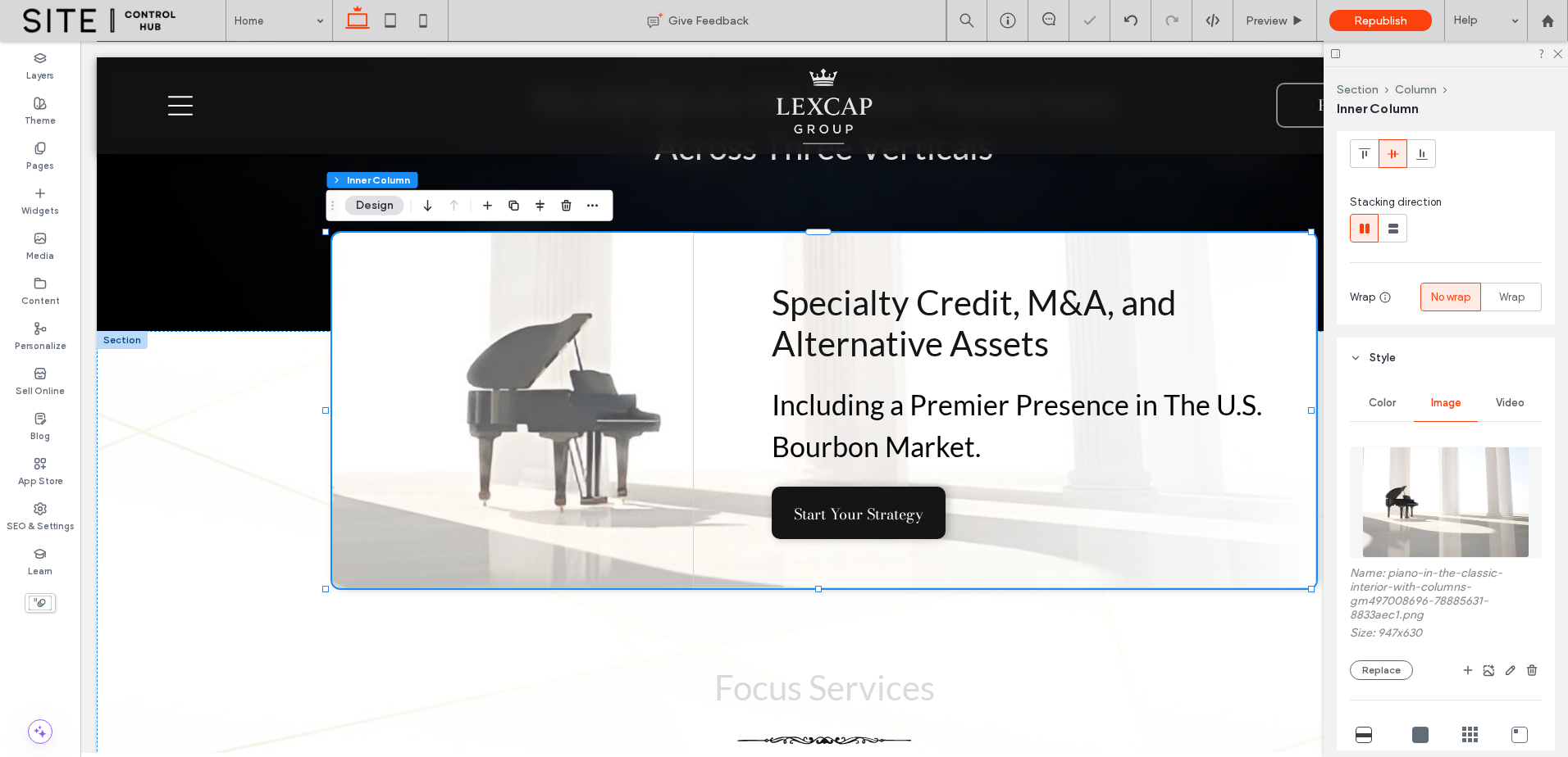
click at [1433, 506] on img at bounding box center [1444, 502] width 166 height 112
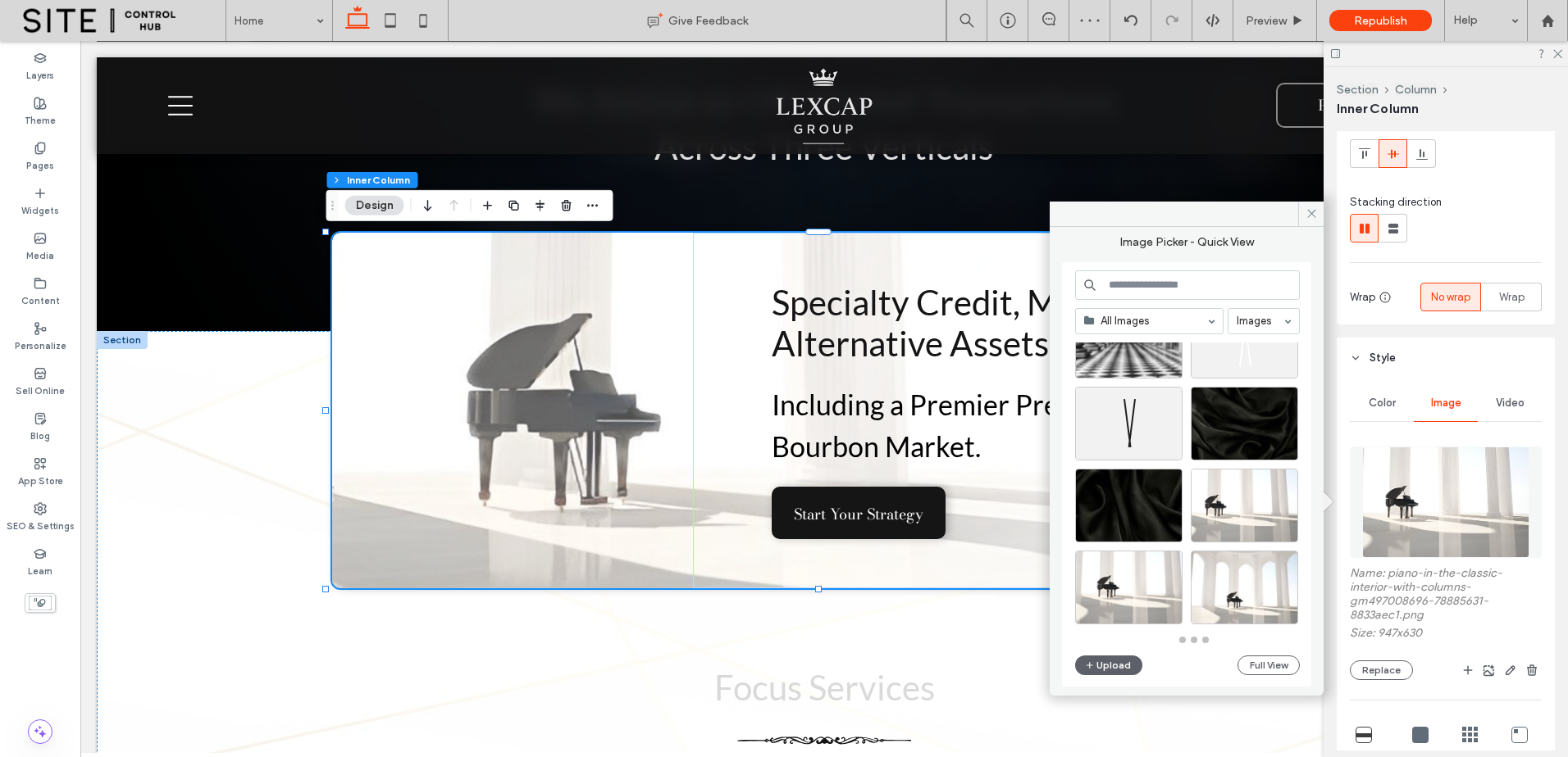
click at [1140, 585] on div at bounding box center [1128, 587] width 107 height 74
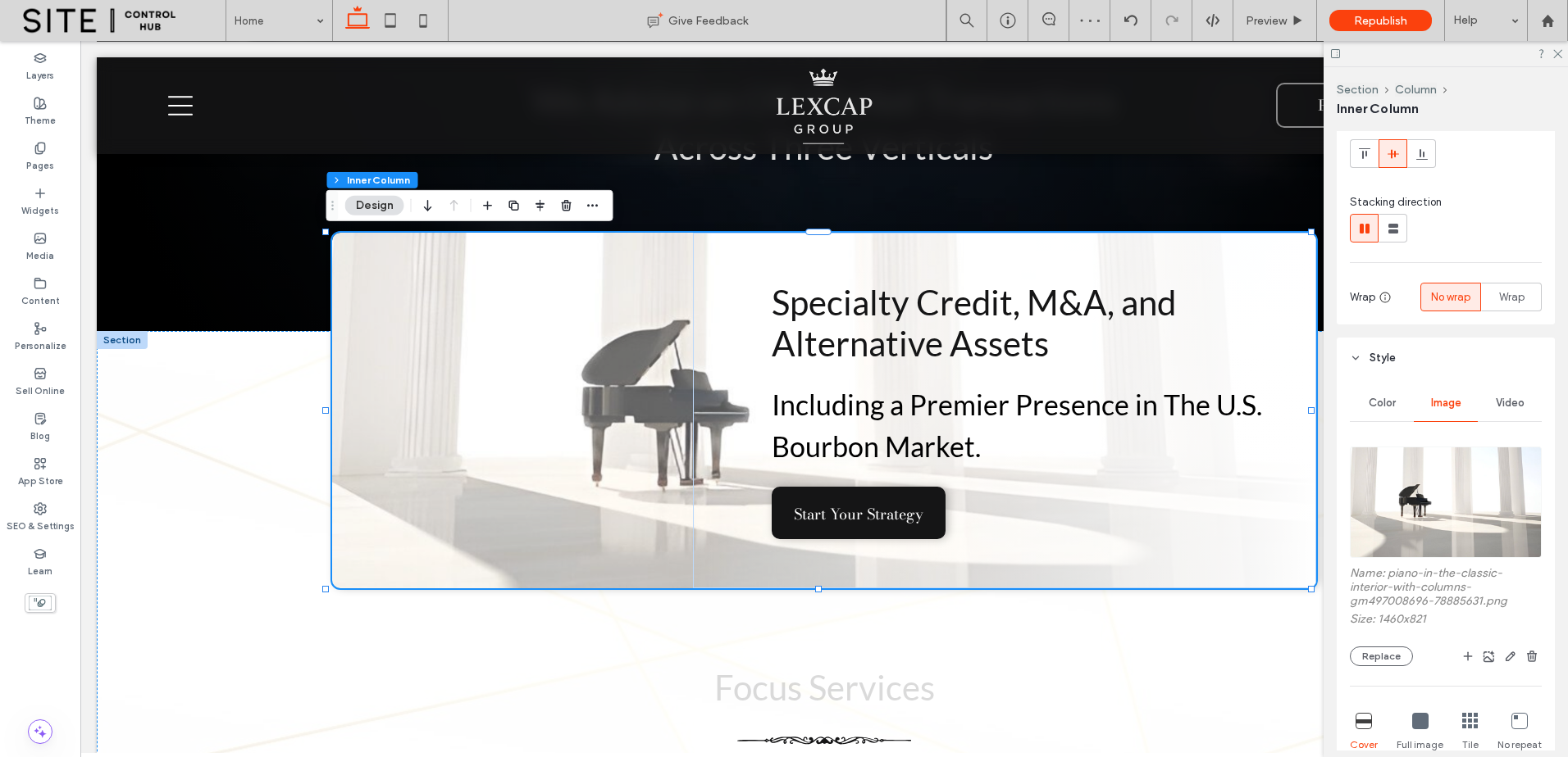
click at [1438, 529] on img at bounding box center [1445, 502] width 191 height 112
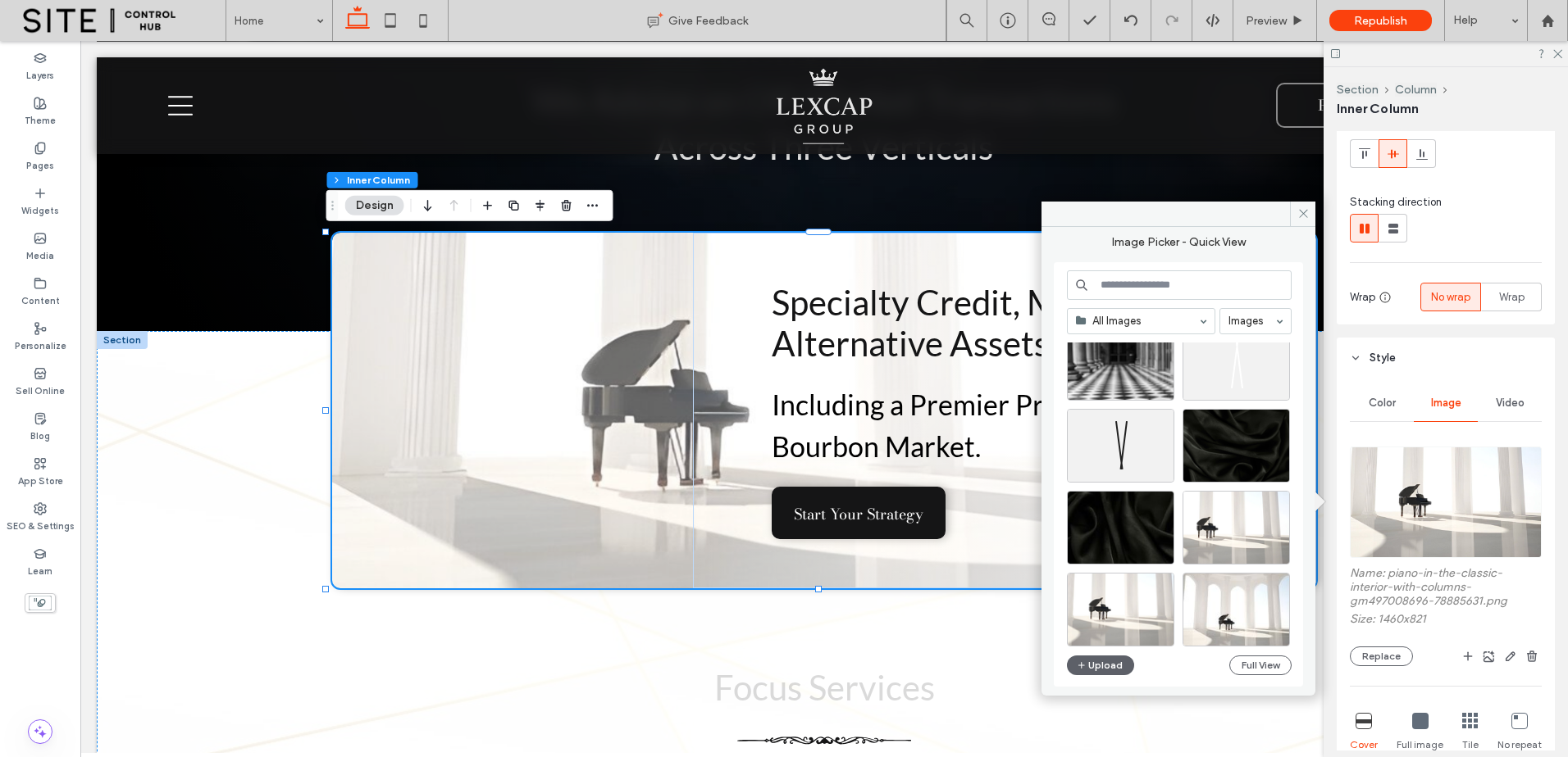
scroll to position [704, 0]
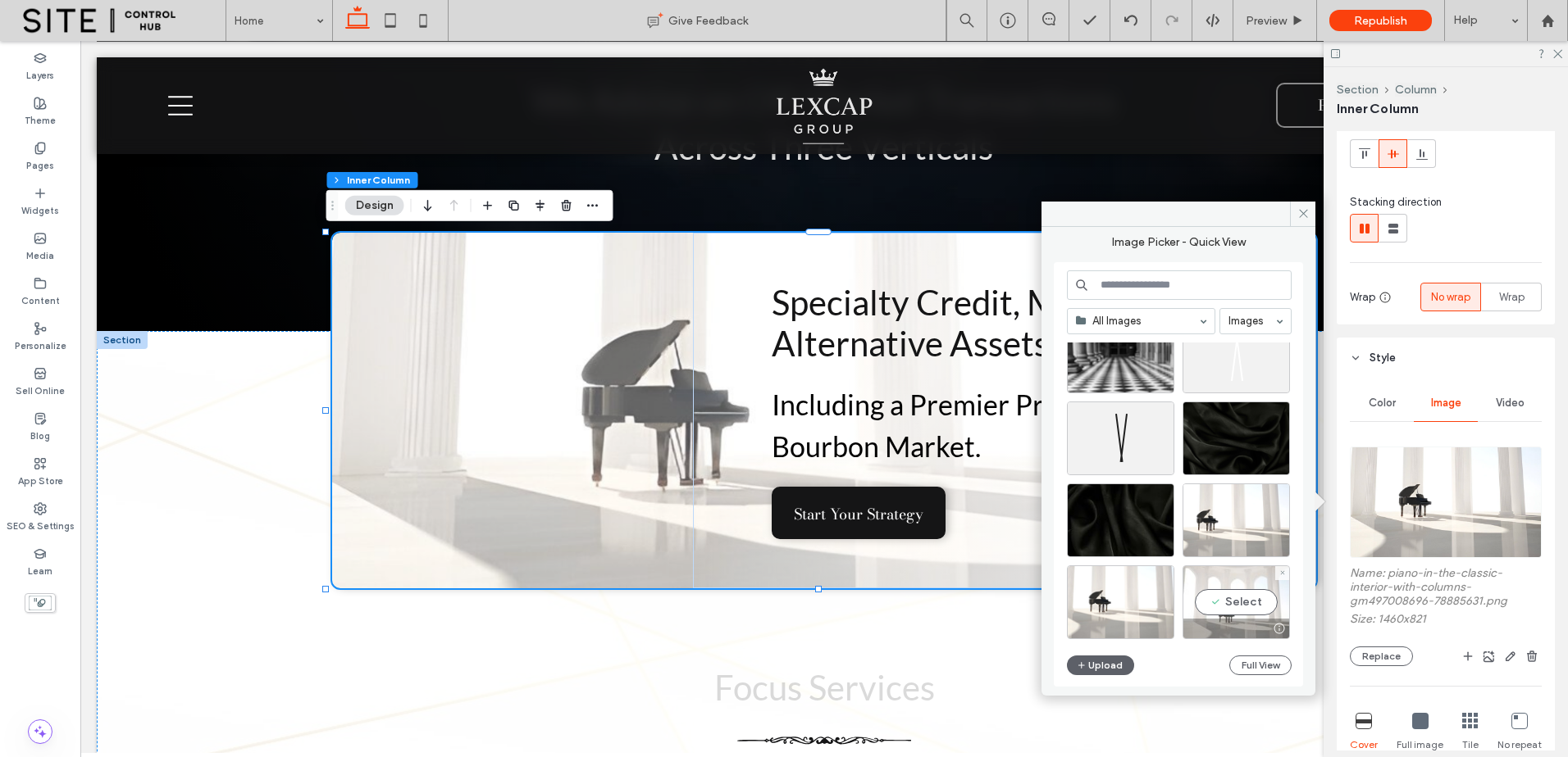
drag, startPoint x: 1248, startPoint y: 606, endPoint x: 1167, endPoint y: 564, distance: 91.2
click at [1248, 606] on div "Select" at bounding box center [1236, 602] width 107 height 74
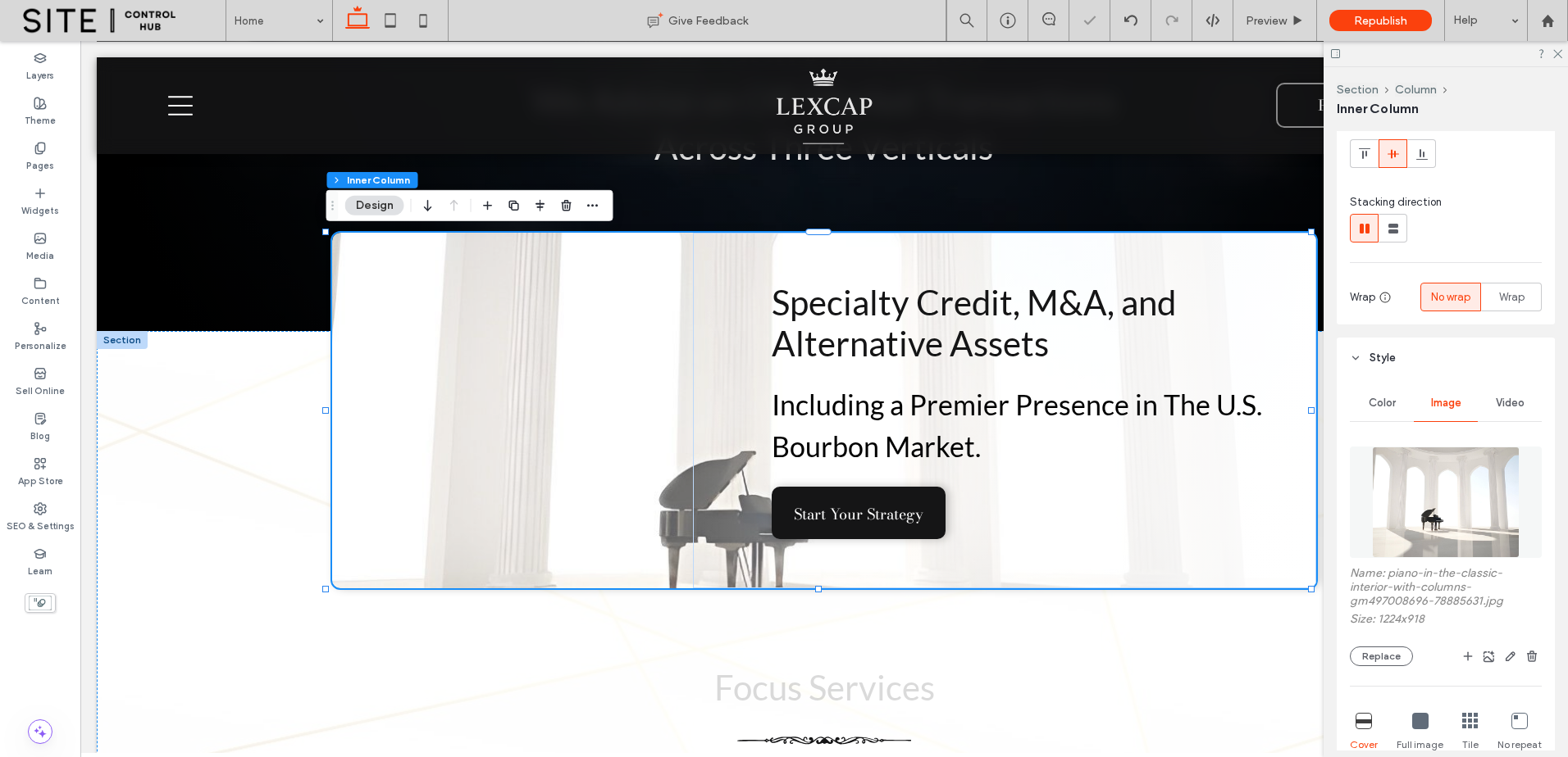
click at [1426, 525] on img at bounding box center [1446, 502] width 148 height 112
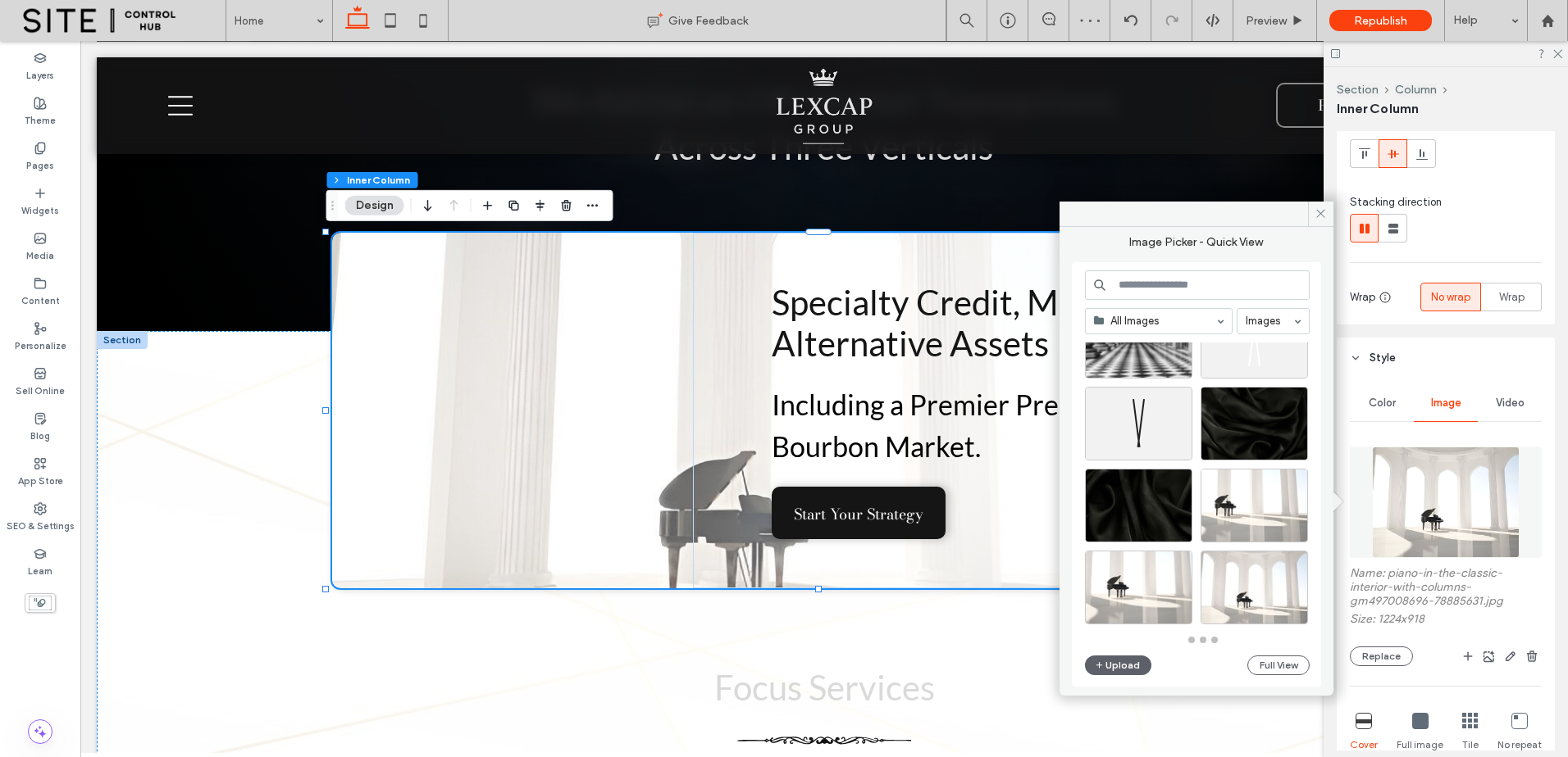
scroll to position [718, 0]
click at [1274, 503] on div "Select" at bounding box center [1254, 506] width 107 height 74
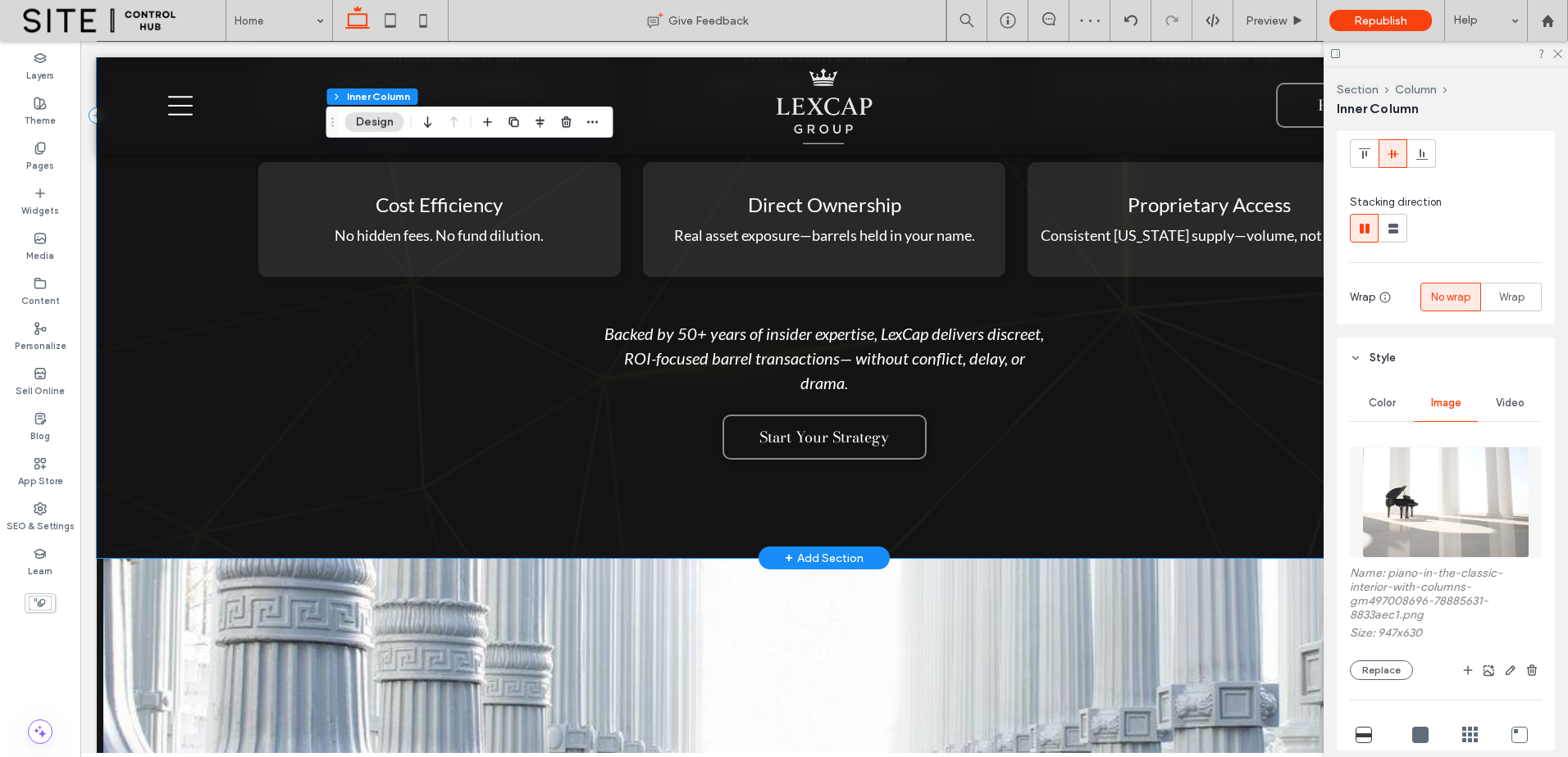
scroll to position [3482, 0]
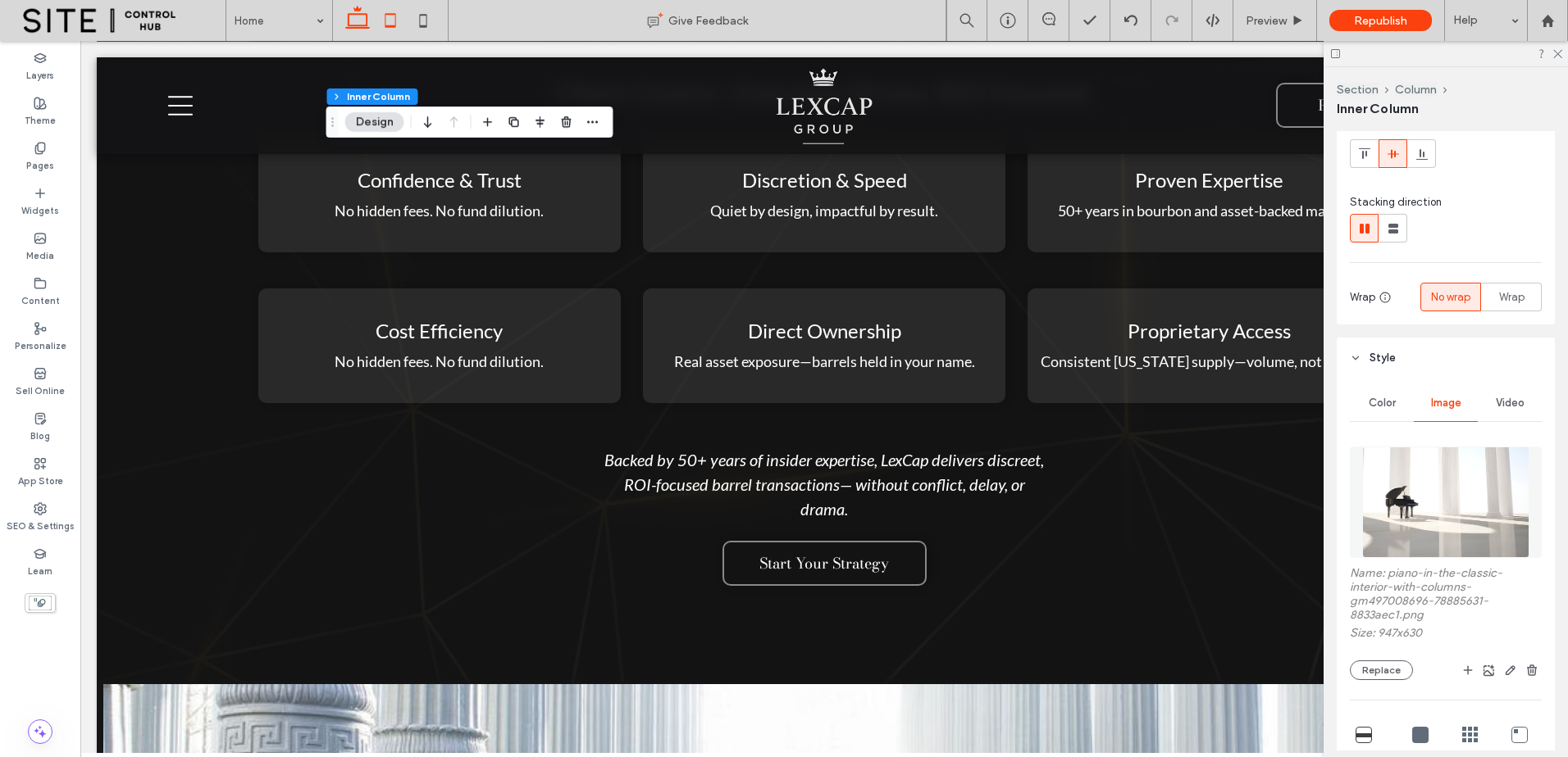
drag, startPoint x: 380, startPoint y: 19, endPoint x: 403, endPoint y: 17, distance: 23.1
click at [380, 18] on icon at bounding box center [389, 20] width 33 height 33
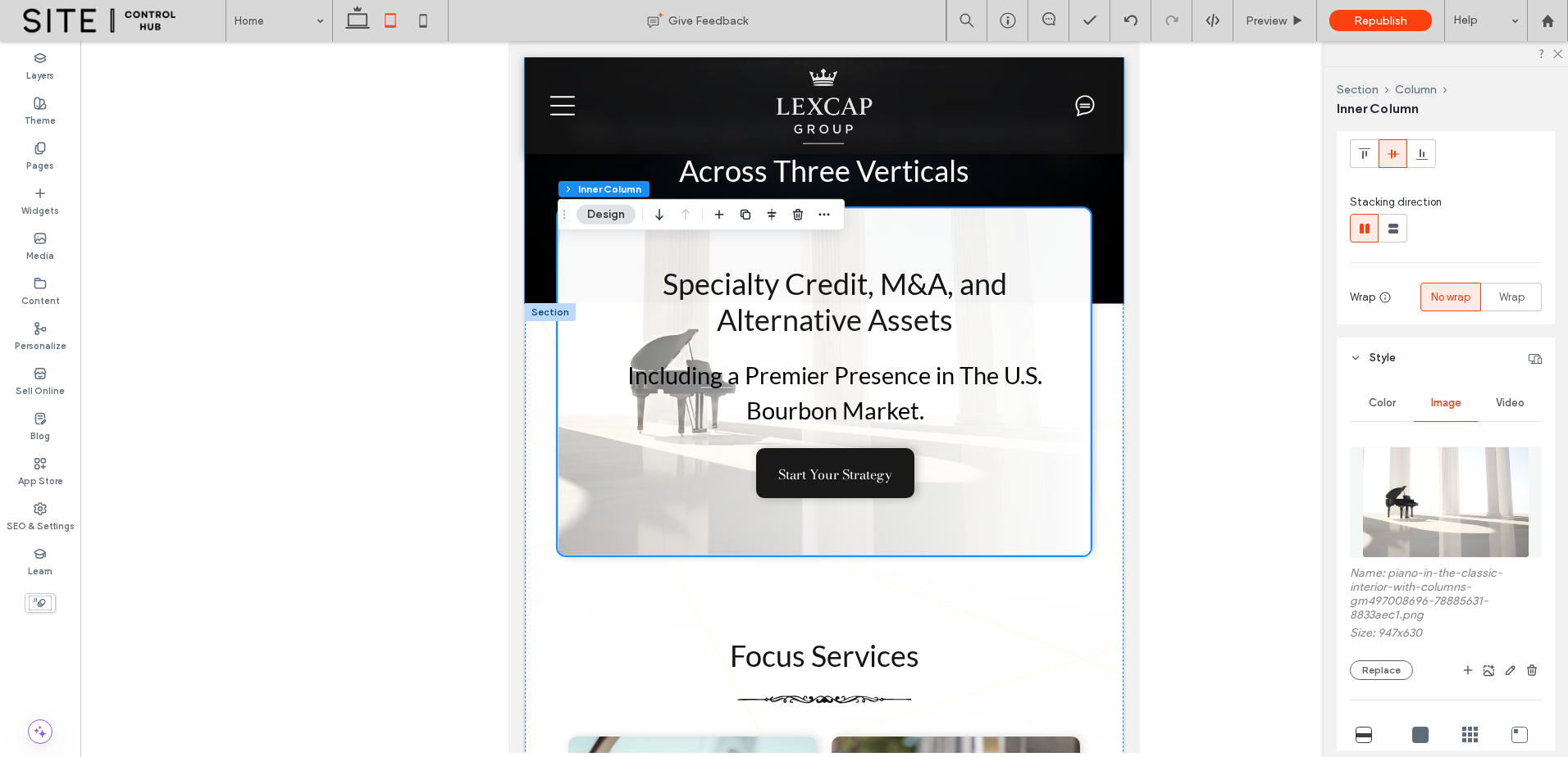
scroll to position [0, 0]
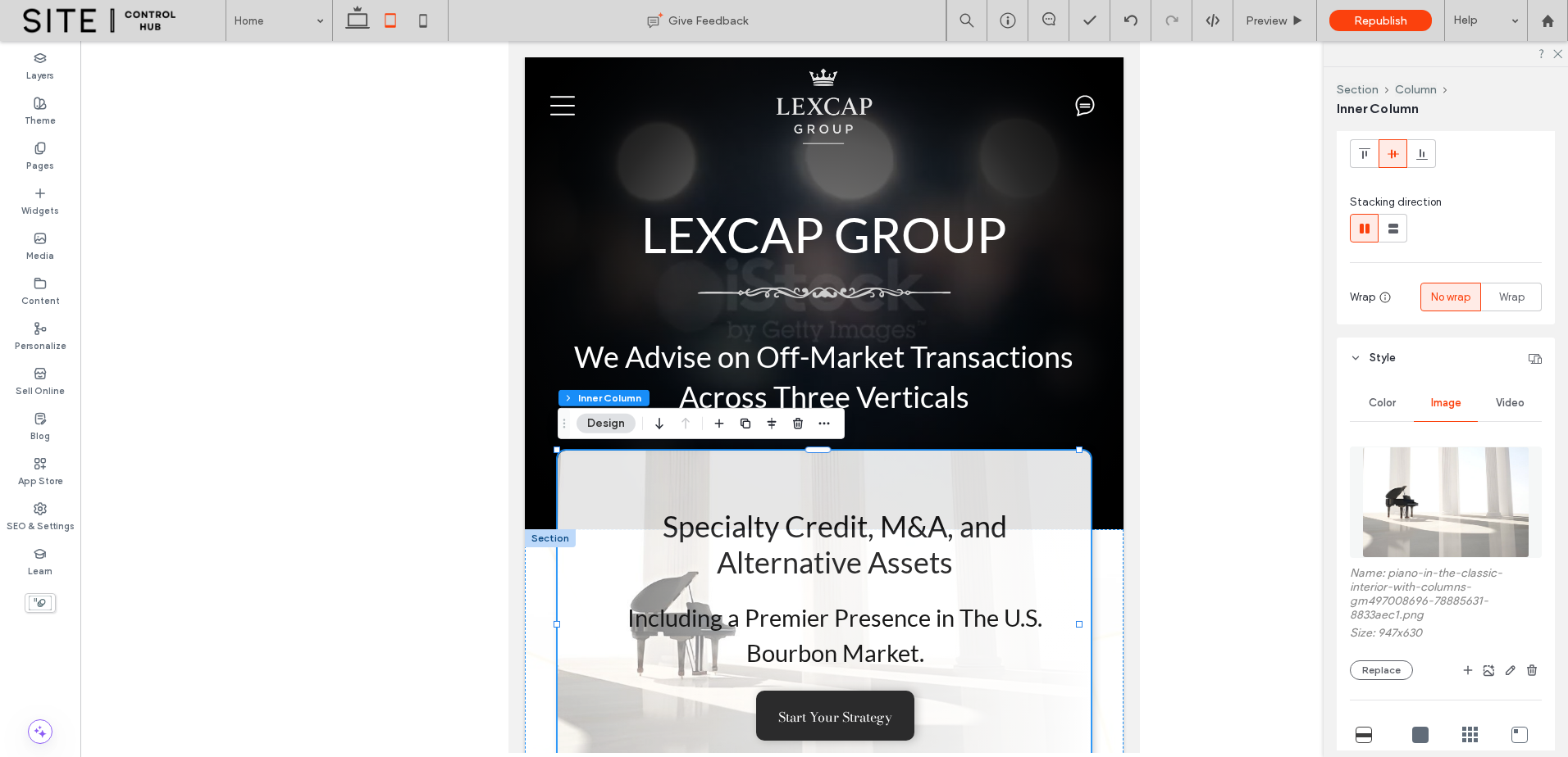
click at [1061, 599] on div "Specialty Credit, M&A, and Alternative Assets Including a Premier Presence in T…" at bounding box center [824, 625] width 533 height 347
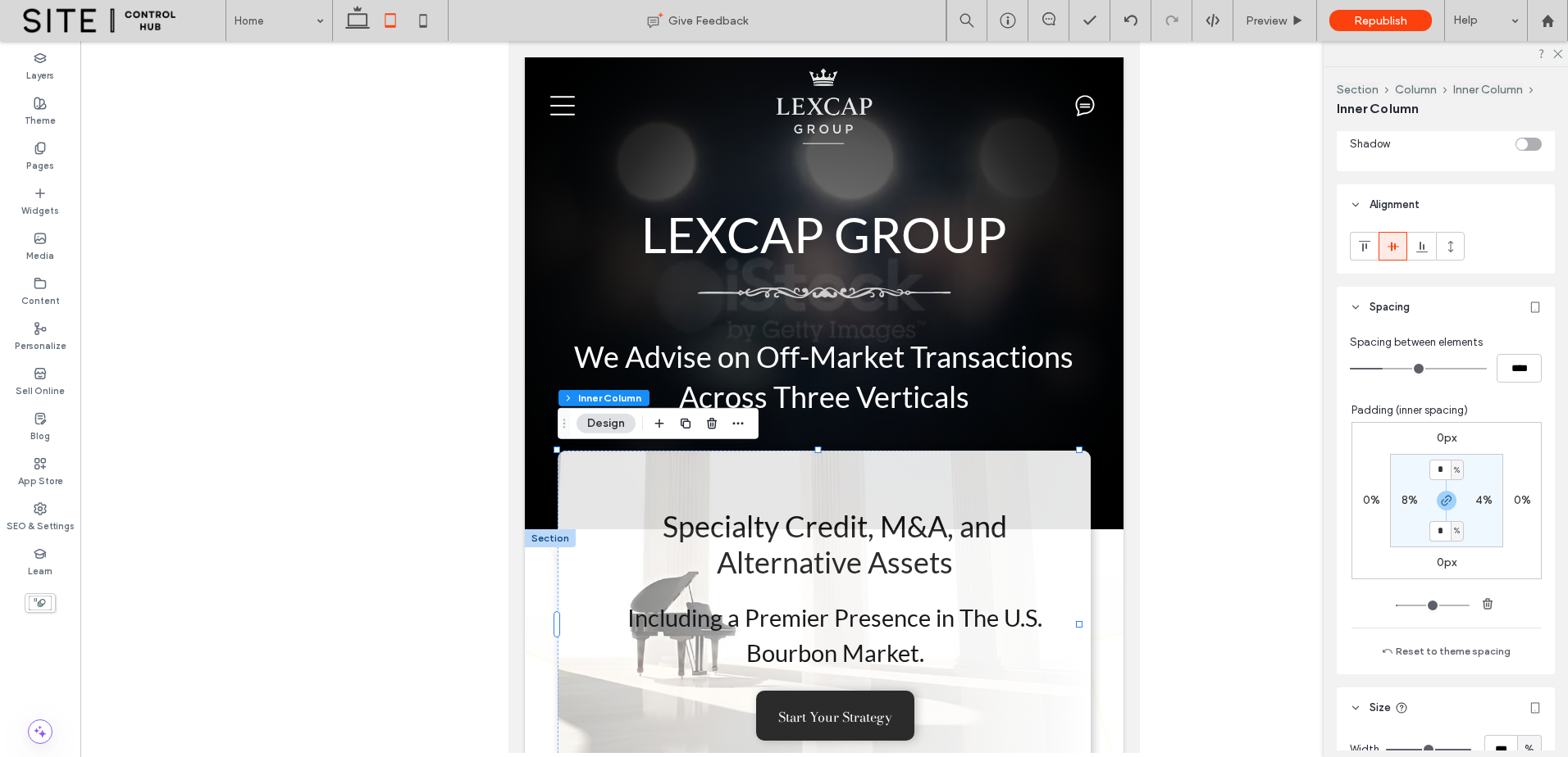
scroll to position [683, 0]
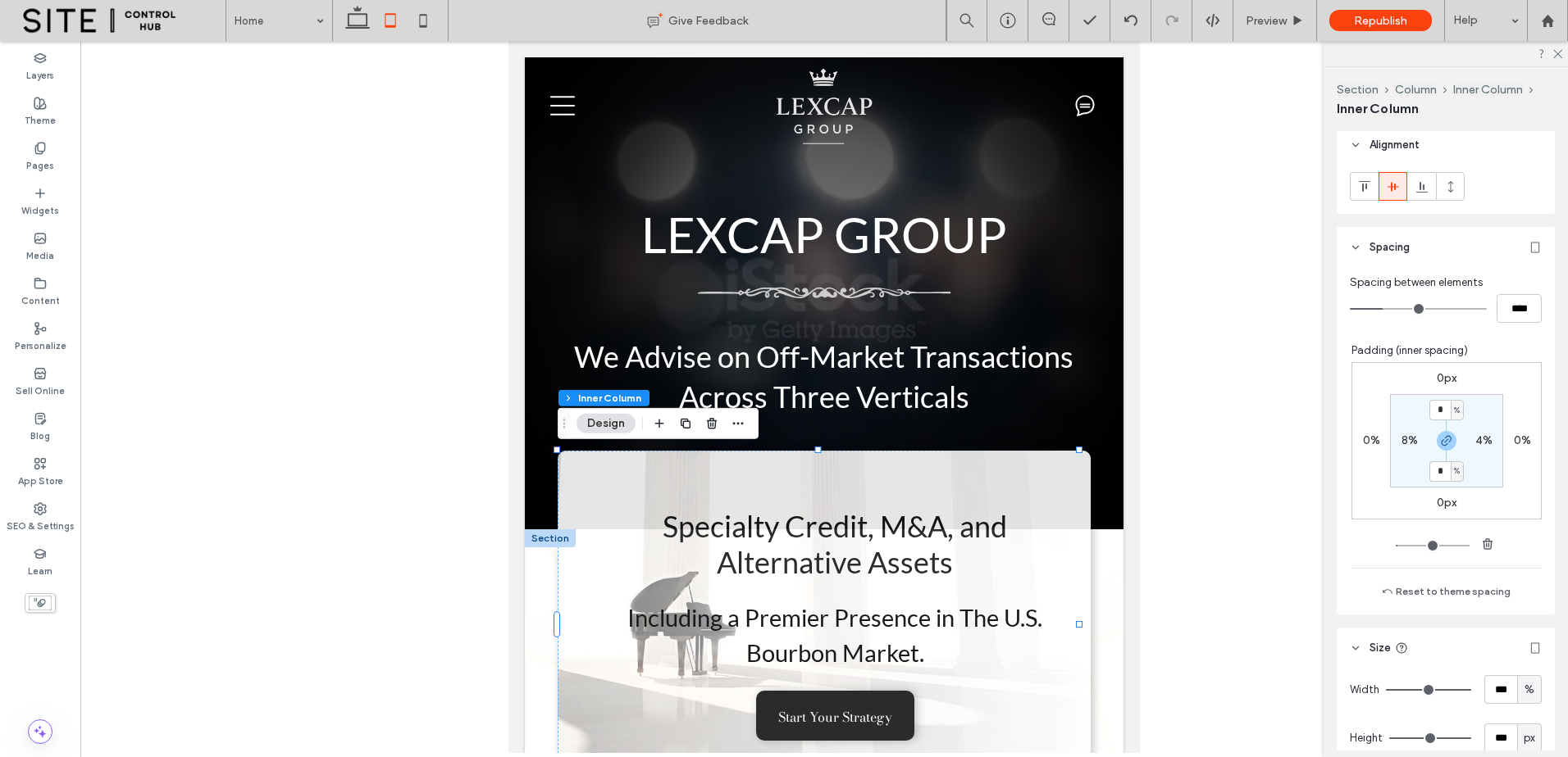
click at [1401, 433] on label "8%" at bounding box center [1408, 440] width 16 height 14
type input "*"
click at [1397, 485] on section "5% * % 5% * %" at bounding box center [1446, 441] width 114 height 94
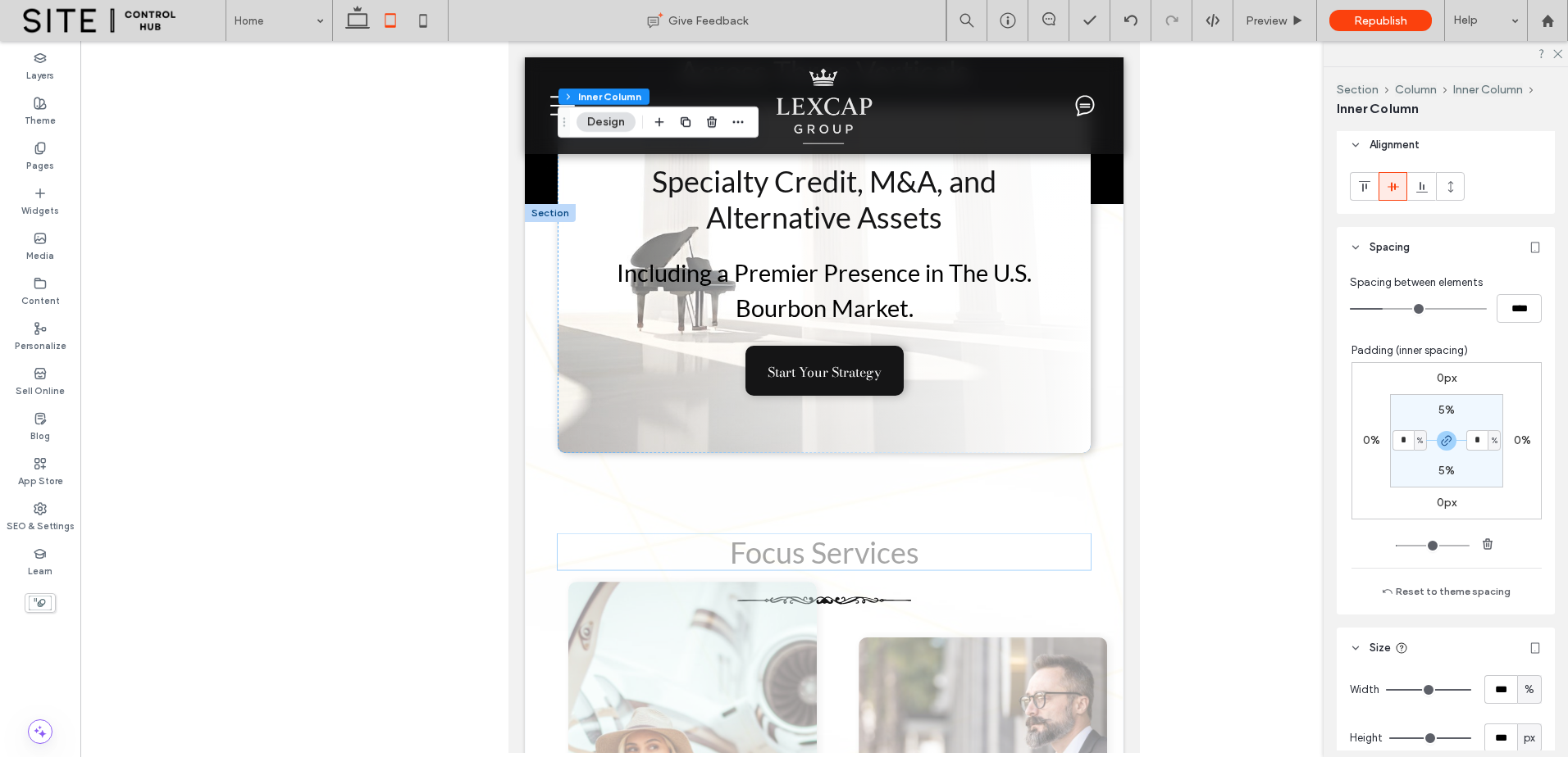
scroll to position [137, 0]
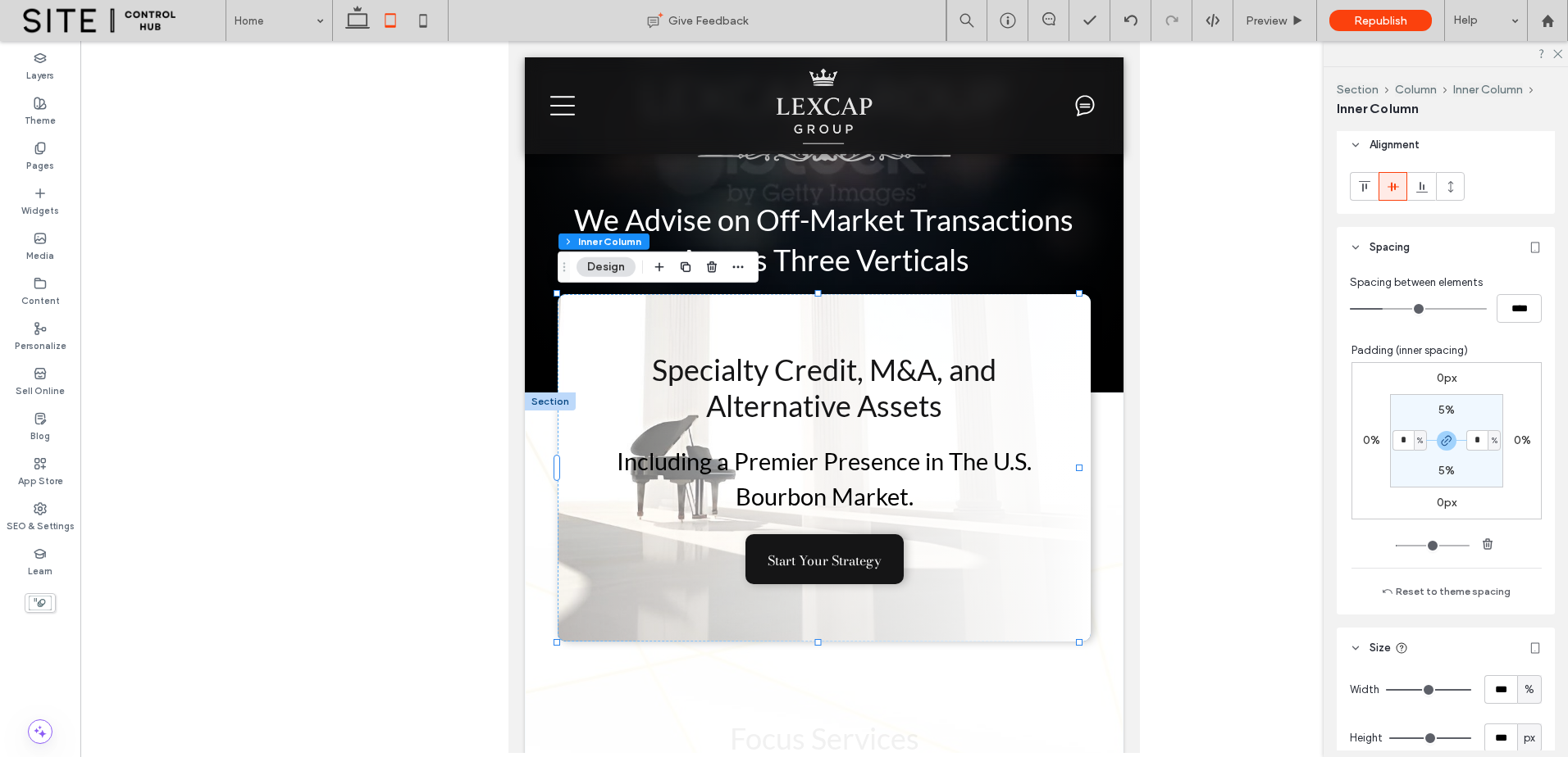
click at [699, 349] on div "Specialty Credit, M&A, and Alternative Assets Including a Premier Presence in T…" at bounding box center [824, 468] width 533 height 347
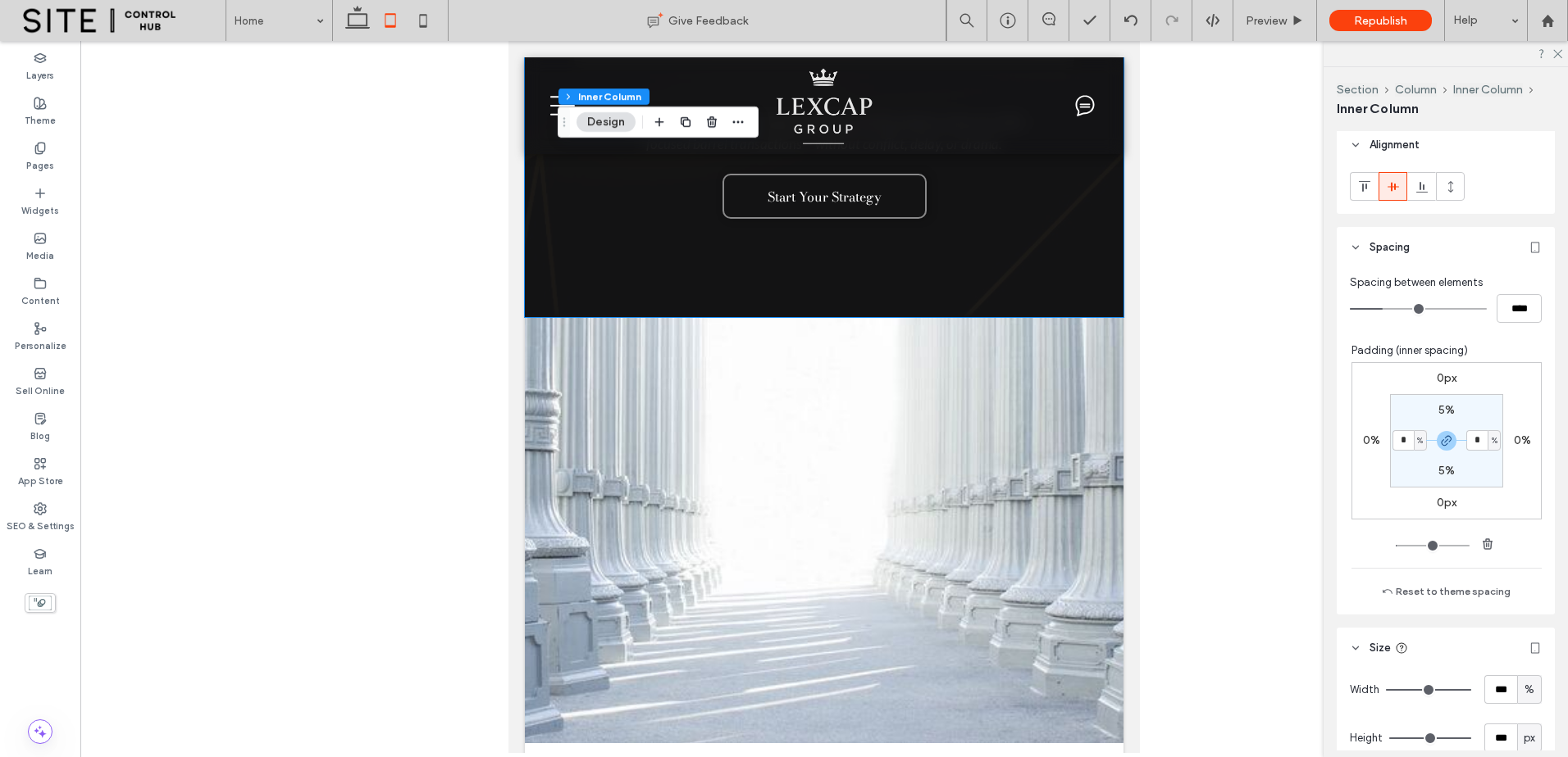
scroll to position [4235, 0]
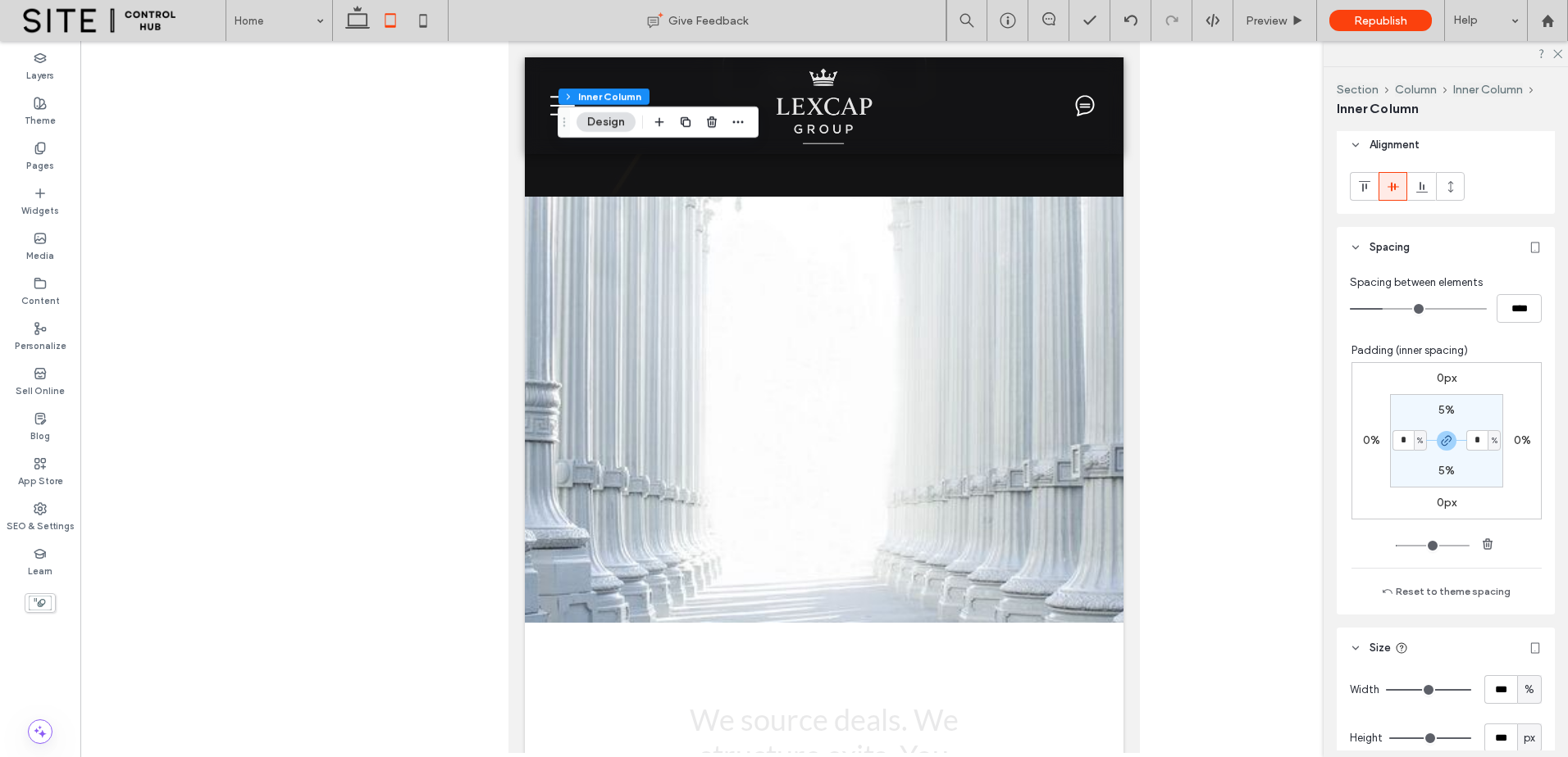
click at [1192, 573] on div at bounding box center [824, 397] width 1487 height 712
